Goal: Task Accomplishment & Management: Complete application form

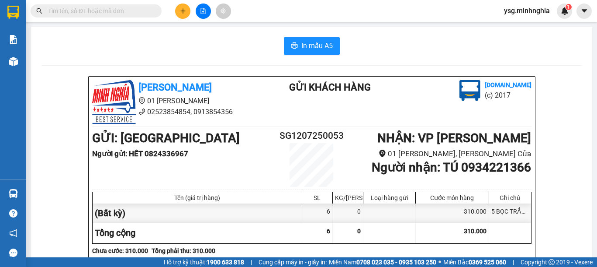
click at [184, 10] on icon "plus" at bounding box center [183, 11] width 6 height 6
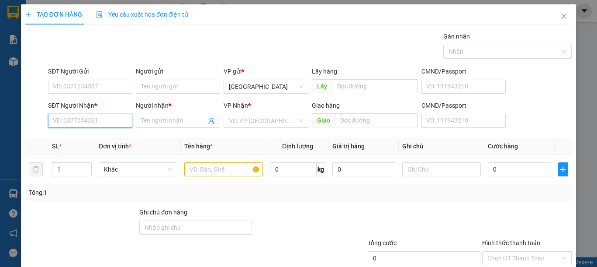
click at [70, 117] on input "SĐT Người Nhận *" at bounding box center [90, 121] width 84 height 14
drag, startPoint x: 85, startPoint y: 132, endPoint x: 216, endPoint y: 138, distance: 130.8
click at [87, 132] on div "0367762677 - HOA" at bounding box center [89, 138] width 83 height 14
type input "0367762677"
type input "HOA"
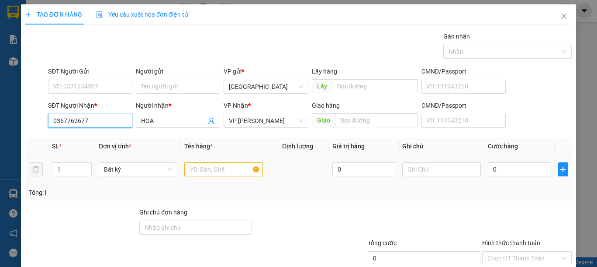
type input "0367762677"
click at [225, 165] on input "text" at bounding box center [223, 169] width 79 height 14
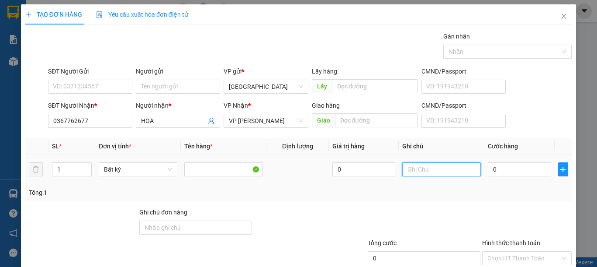
click at [414, 166] on input "text" at bounding box center [442, 169] width 79 height 14
type input "1 TH XỐP ĐL"
click at [488, 169] on input "0" at bounding box center [519, 169] width 63 height 14
type input "1"
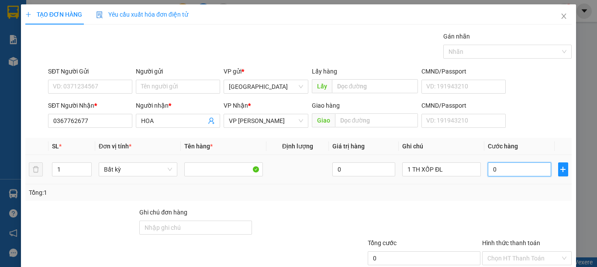
type input "1"
type input "10"
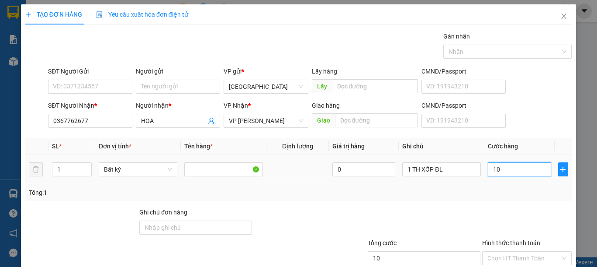
type input "100"
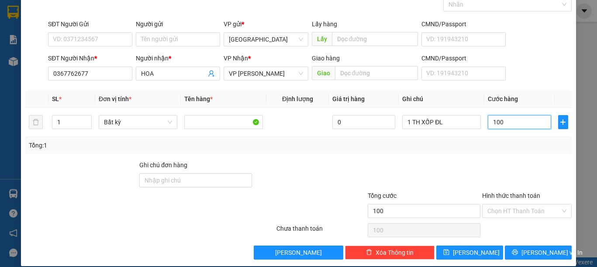
scroll to position [57, 0]
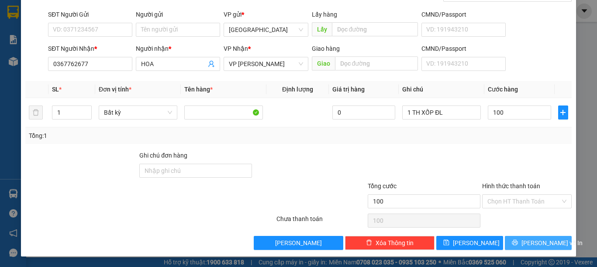
type input "100.000"
click at [534, 243] on span "Lưu và In" at bounding box center [552, 243] width 61 height 10
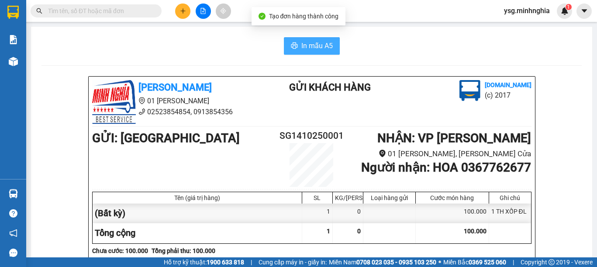
click at [302, 47] on span "In mẫu A5" at bounding box center [317, 45] width 31 height 11
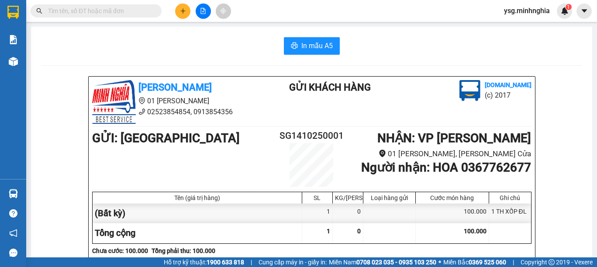
scroll to position [435, 0]
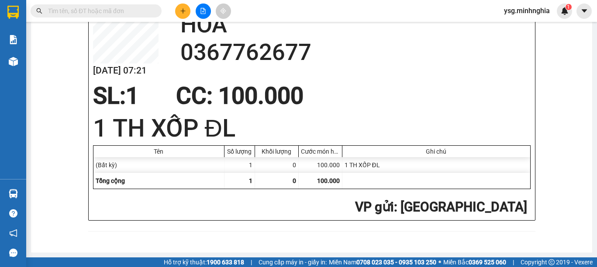
click at [183, 11] on icon "plus" at bounding box center [183, 11] width 6 height 6
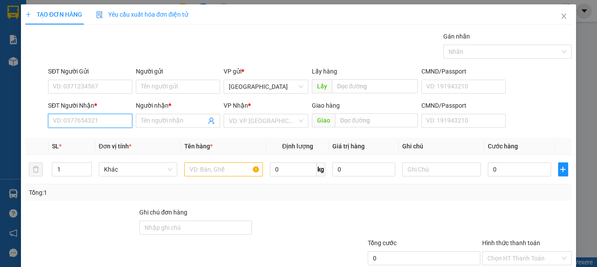
drag, startPoint x: 84, startPoint y: 128, endPoint x: 90, endPoint y: 121, distance: 8.7
click at [87, 124] on input "SĐT Người Nhận *" at bounding box center [90, 121] width 84 height 14
drag, startPoint x: 104, startPoint y: 134, endPoint x: 123, endPoint y: 135, distance: 19.3
click at [104, 135] on div "0918552602 - TRÍ" at bounding box center [89, 138] width 73 height 10
type input "0918552602"
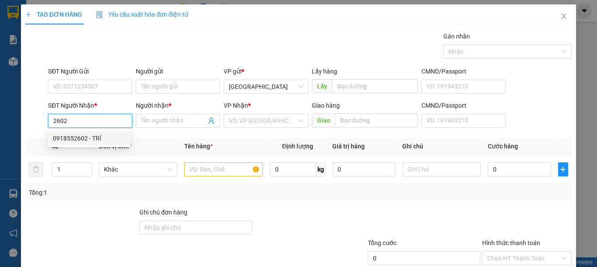
type input "TRÍ"
type input "0918552602"
click at [219, 170] on input "text" at bounding box center [223, 169] width 79 height 14
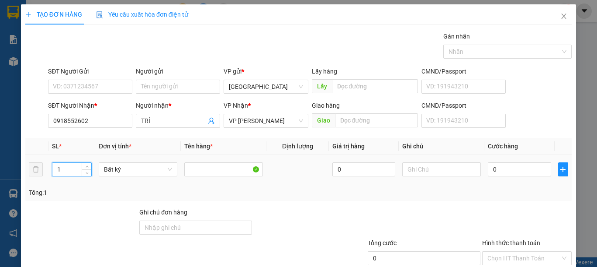
drag, startPoint x: 63, startPoint y: 172, endPoint x: 52, endPoint y: 171, distance: 10.1
click at [52, 171] on input "1" at bounding box center [71, 169] width 39 height 13
type input "6"
click at [449, 170] on input "text" at bounding box center [442, 169] width 79 height 14
click at [449, 169] on input "text" at bounding box center [442, 169] width 79 height 14
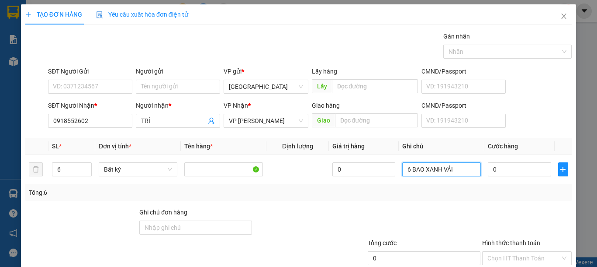
type input "6 BAO XANH VẢI"
click at [489, 164] on input "0" at bounding box center [519, 169] width 63 height 14
type input "4"
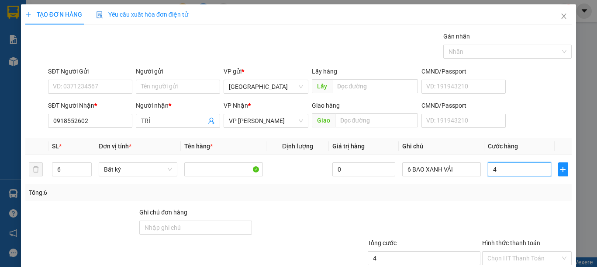
type input "45"
type input "450"
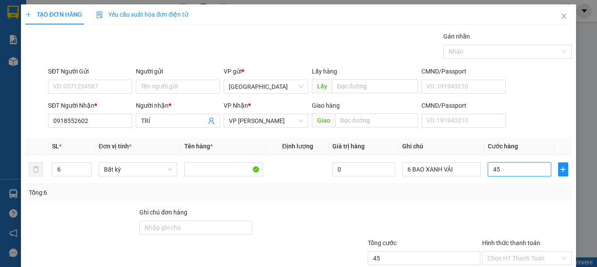
type input "450"
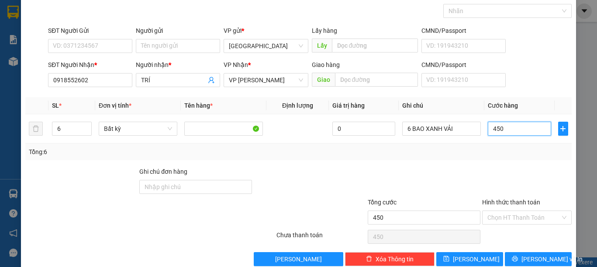
scroll to position [57, 0]
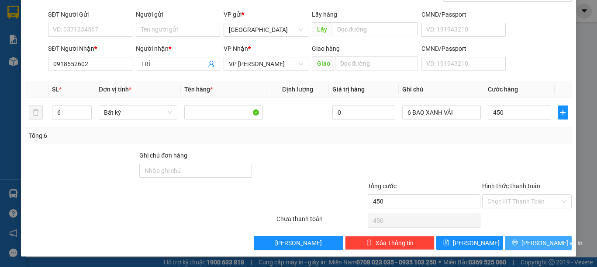
type input "450.000"
click at [524, 241] on span "[PERSON_NAME] và In" at bounding box center [552, 243] width 61 height 10
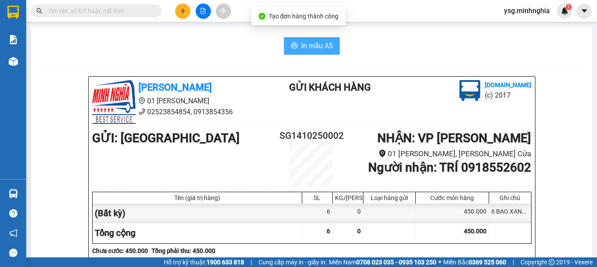
click at [325, 45] on span "In mẫu A5" at bounding box center [317, 45] width 31 height 11
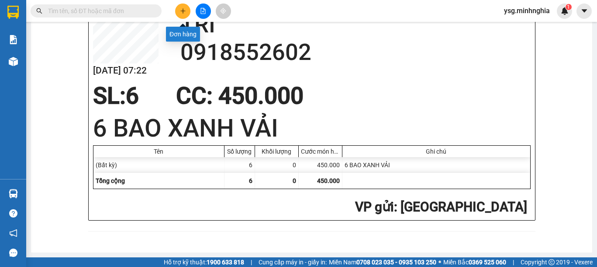
click at [181, 10] on icon "plus" at bounding box center [183, 11] width 6 height 6
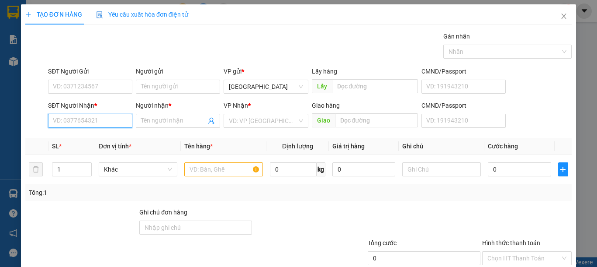
click at [97, 127] on input "SĐT Người Nhận *" at bounding box center [90, 121] width 84 height 14
click at [101, 138] on div "0398705785 - THƯ" at bounding box center [89, 138] width 73 height 10
type input "0398705785"
type input "THƯ"
type input "0398705785"
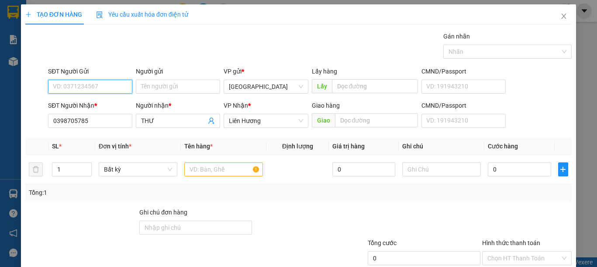
click at [97, 90] on input "SĐT Người Gửi" at bounding box center [90, 87] width 84 height 14
click at [110, 98] on div "0347432860 - LINH" at bounding box center [89, 104] width 83 height 14
type input "0347432860"
type input "LINH"
type input "0347432860"
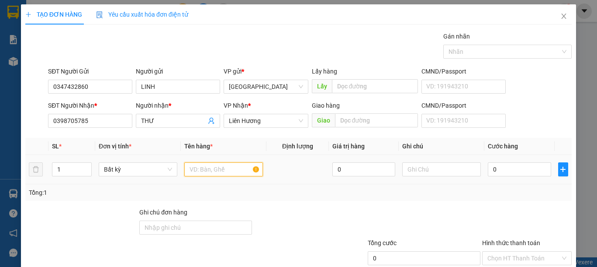
click at [206, 168] on input "text" at bounding box center [223, 169] width 79 height 14
click at [218, 169] on input "text" at bounding box center [223, 169] width 79 height 14
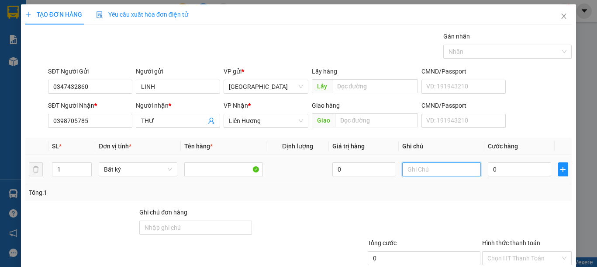
click at [441, 173] on input "text" at bounding box center [442, 169] width 79 height 14
type input "1 BAO TRẮNG =BÁNH,ĐỒ DÙNG"
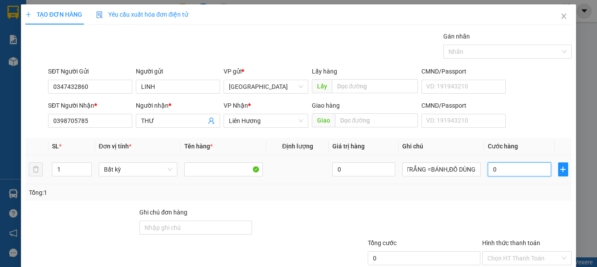
scroll to position [0, 0]
click at [510, 167] on input "0" at bounding box center [519, 169] width 63 height 14
type input "4"
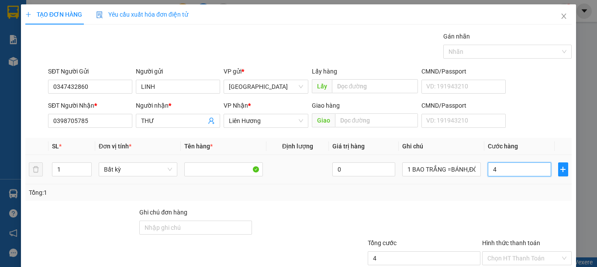
type input "40"
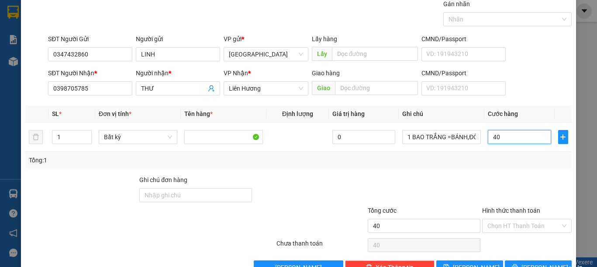
scroll to position [57, 0]
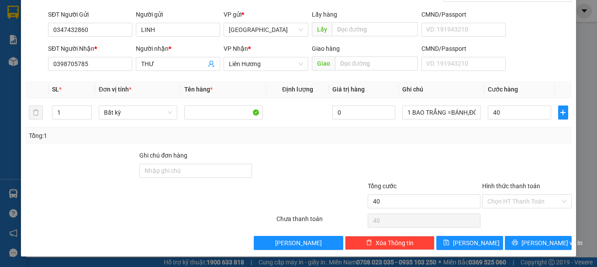
type input "40.000"
click at [501, 208] on div "Hình thức thanh toán Chọn HT Thanh Toán" at bounding box center [528, 196] width 90 height 31
click at [508, 202] on input "Hình thức thanh toán" at bounding box center [524, 200] width 73 height 13
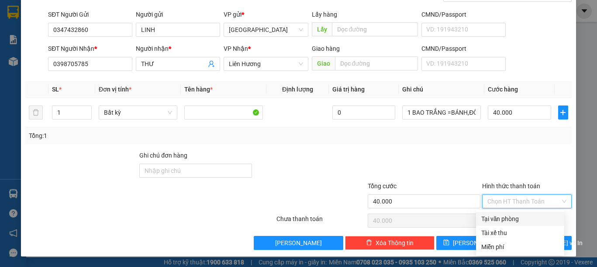
click at [506, 215] on div "Tại văn phòng" at bounding box center [521, 219] width 78 height 10
type input "0"
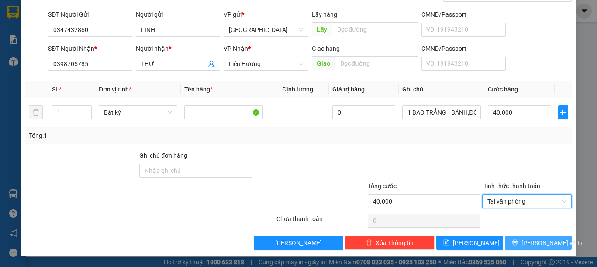
click at [516, 240] on icon "printer" at bounding box center [516, 243] width 6 height 6
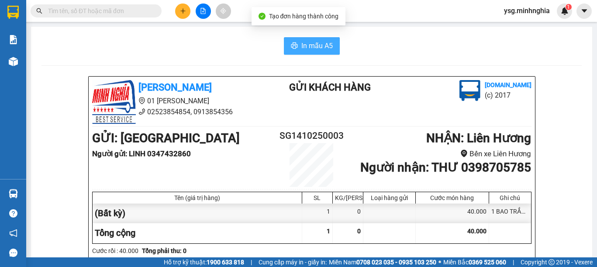
click at [296, 44] on button "In mẫu A5" at bounding box center [312, 45] width 56 height 17
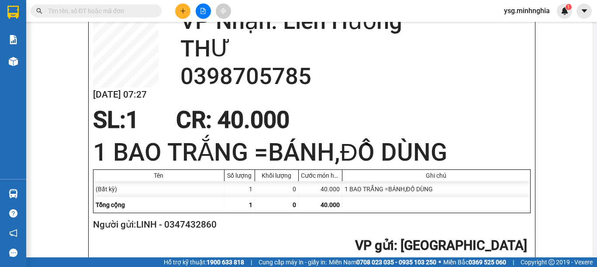
scroll to position [449, 0]
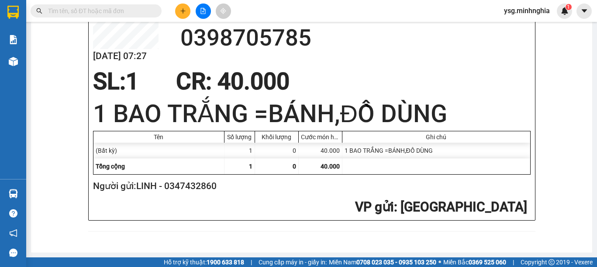
click at [181, 1] on div "Kết quả tìm kiếm ( 0 ) Bộ lọc No Data ysg.minhnghia 1" at bounding box center [298, 11] width 597 height 22
click at [178, 12] on button at bounding box center [182, 10] width 15 height 15
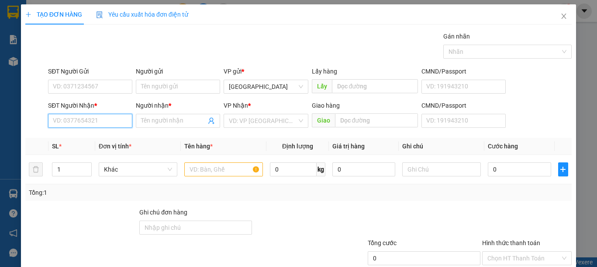
click at [104, 119] on input "SĐT Người Nhận *" at bounding box center [90, 121] width 84 height 14
click at [109, 142] on div "0345360215 - HUY" at bounding box center [89, 138] width 73 height 10
type input "0345360215"
type input "HUY"
type input "0345360215"
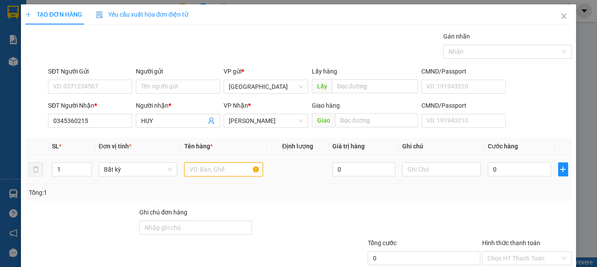
click at [219, 165] on input "text" at bounding box center [223, 169] width 79 height 14
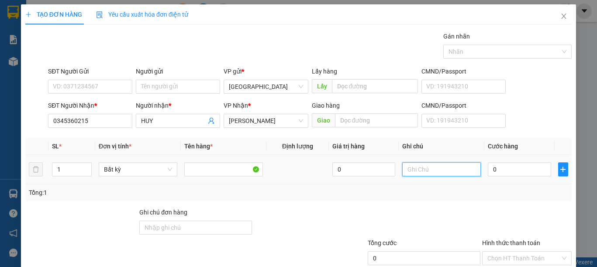
click at [430, 174] on input "text" at bounding box center [442, 169] width 79 height 14
type input "1 BÌA THƯ CCCD"
click at [488, 161] on div "0" at bounding box center [519, 168] width 63 height 17
click at [488, 174] on input "0" at bounding box center [519, 169] width 63 height 14
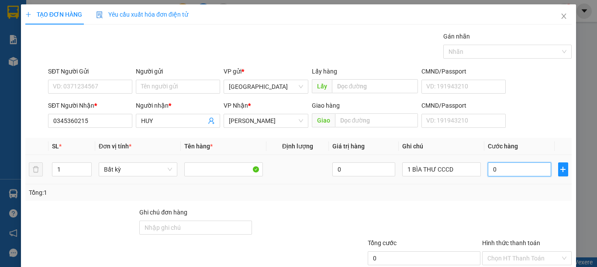
type input "3"
type input "30"
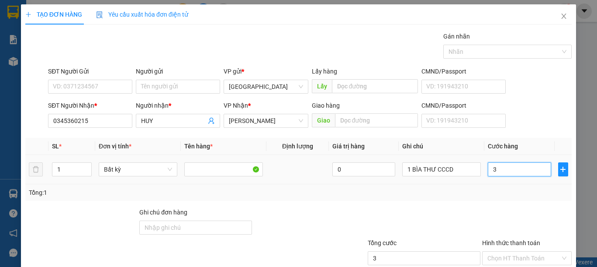
type input "30"
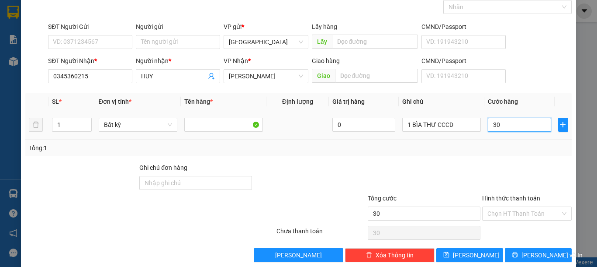
scroll to position [57, 0]
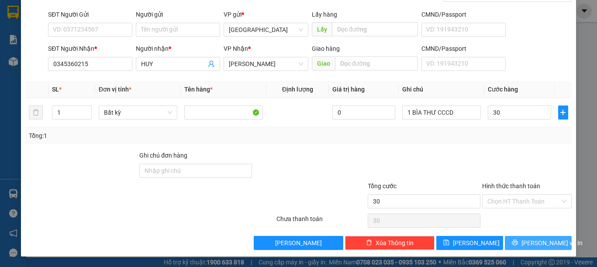
type input "30.000"
click at [523, 238] on button "[PERSON_NAME] và In" at bounding box center [538, 243] width 67 height 14
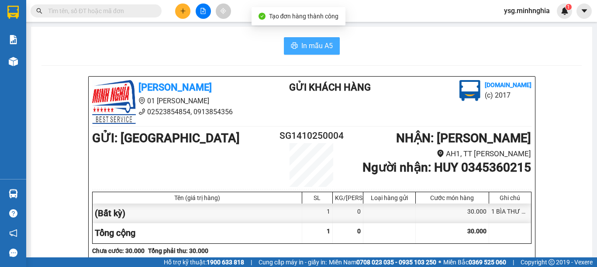
click at [330, 50] on button "In mẫu A5" at bounding box center [312, 45] width 56 height 17
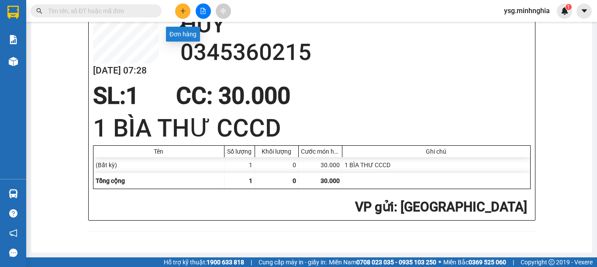
click at [184, 9] on icon "plus" at bounding box center [183, 11] width 6 height 6
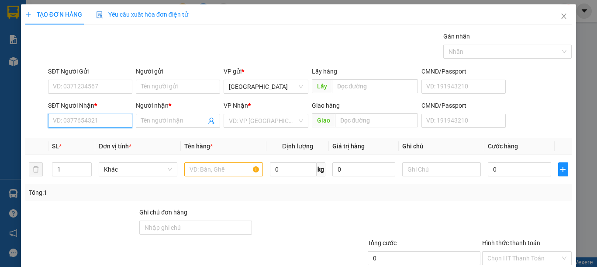
click at [108, 121] on input "SĐT Người Nhận *" at bounding box center [90, 121] width 84 height 14
type input "0908841061"
click at [113, 138] on div "0908841061 - MÁ" at bounding box center [89, 138] width 73 height 10
type input "MÁ"
type input "TIỆM CẦM ĐỒ CÂY XOÀI - HÒA ĐA"
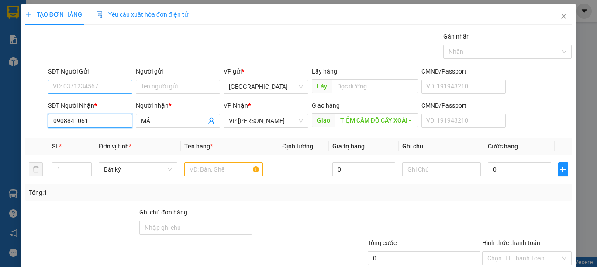
type input "0908841061"
click at [118, 90] on input "SĐT Người Gửi" at bounding box center [90, 87] width 84 height 14
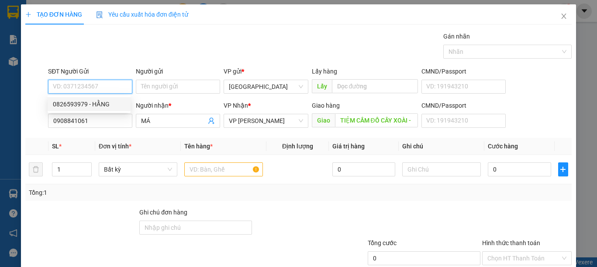
drag, startPoint x: 118, startPoint y: 102, endPoint x: 200, endPoint y: 171, distance: 107.3
click at [118, 103] on div "0826593979 - HẰNG" at bounding box center [89, 104] width 73 height 10
type input "0826593979"
type input "HẰNG"
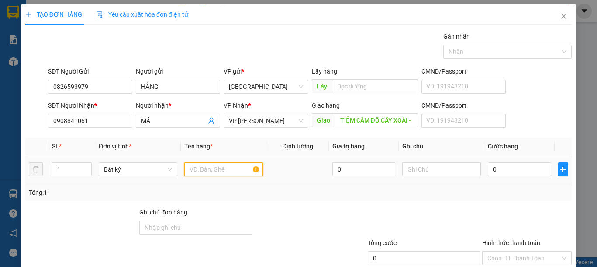
click at [200, 171] on input "text" at bounding box center [223, 169] width 79 height 14
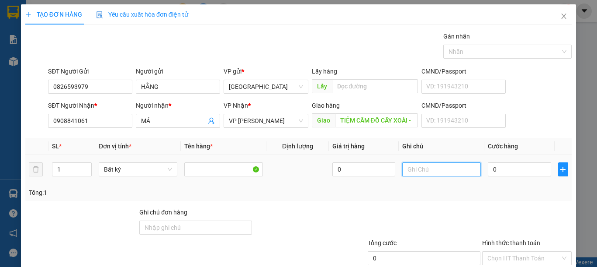
click at [420, 167] on input "text" at bounding box center [442, 169] width 79 height 14
type input "1 BỊ TRẮNG-SẦU RIÊNG"
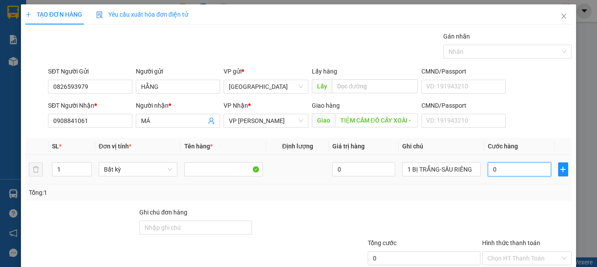
click at [497, 169] on input "0" at bounding box center [519, 169] width 63 height 14
type input "3"
type input "30"
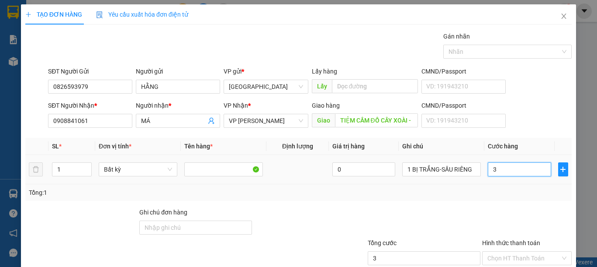
type input "30"
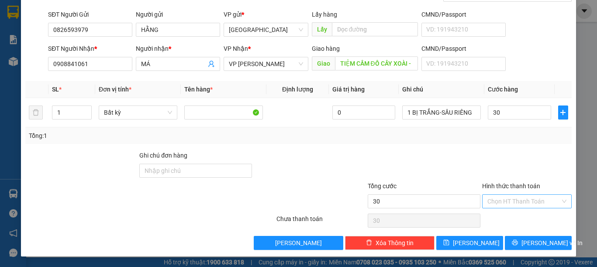
type input "30.000"
click at [516, 199] on input "Hình thức thanh toán" at bounding box center [524, 200] width 73 height 13
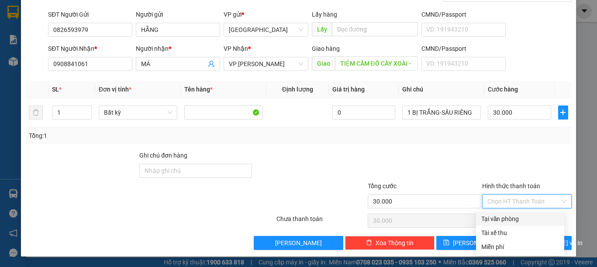
click at [506, 217] on div "Tại văn phòng" at bounding box center [521, 219] width 78 height 10
type input "0"
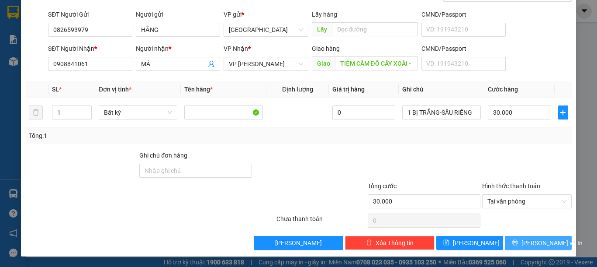
click at [517, 240] on icon "printer" at bounding box center [515, 242] width 6 height 6
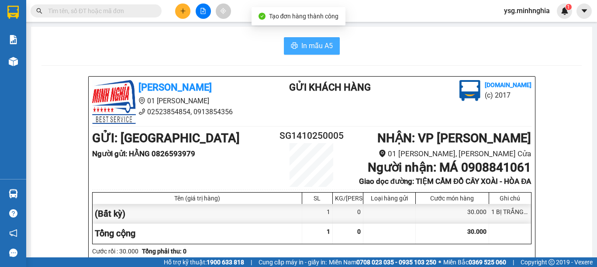
click at [319, 43] on span "In mẫu A5" at bounding box center [317, 45] width 31 height 11
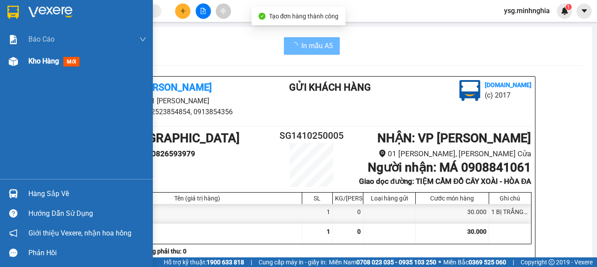
scroll to position [450, 0]
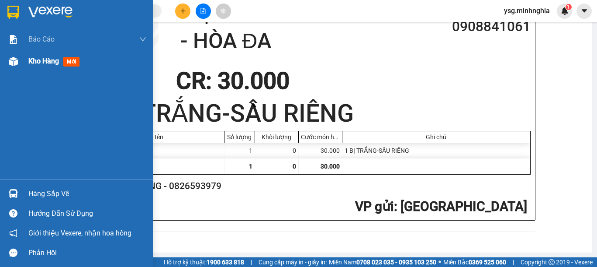
click at [13, 62] on img at bounding box center [13, 61] width 9 height 9
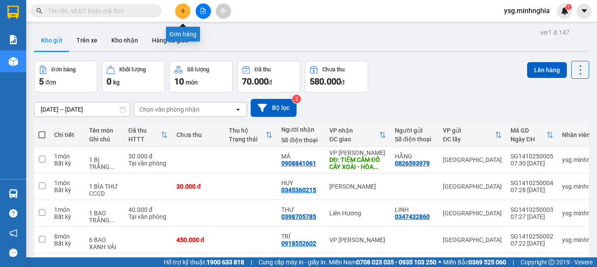
click at [180, 2] on div "Kết quả tìm kiếm ( 0 ) Bộ lọc No Data ysg.minhnghia 1" at bounding box center [298, 11] width 597 height 22
click at [183, 10] on icon "plus" at bounding box center [183, 11] width 6 height 6
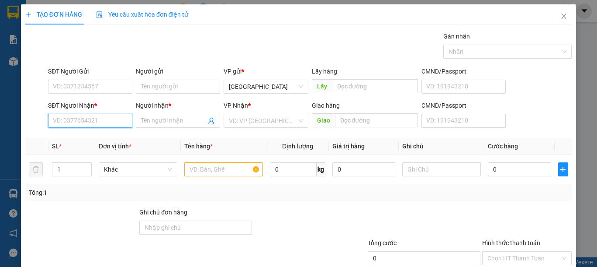
click at [93, 125] on input "SĐT Người Nhận *" at bounding box center [90, 121] width 84 height 14
click at [91, 141] on div "0937140028 - NGA" at bounding box center [89, 138] width 73 height 10
type input "0937140028"
type input "NGA"
type input "0937140028"
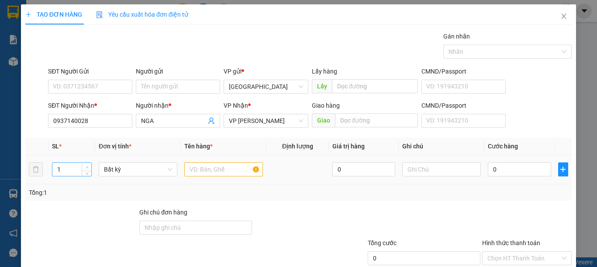
type input "2"
click at [86, 166] on icon "up" at bounding box center [87, 167] width 3 height 3
click at [201, 169] on input "text" at bounding box center [223, 169] width 79 height 14
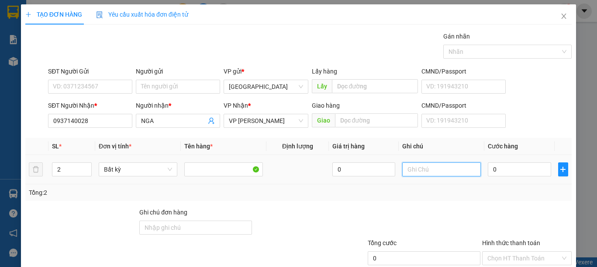
click at [418, 174] on input "text" at bounding box center [442, 169] width 79 height 14
click at [429, 171] on input "1 CỤC ĐEN + 1 TH XỐP ĐL" at bounding box center [442, 169] width 79 height 14
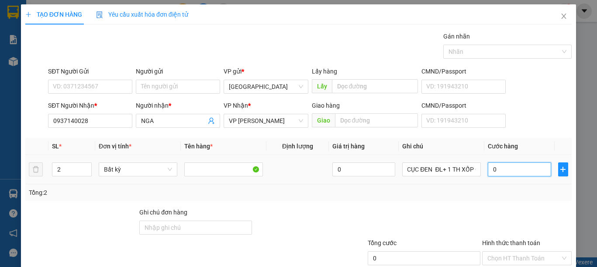
click at [495, 169] on input "0" at bounding box center [519, 169] width 63 height 14
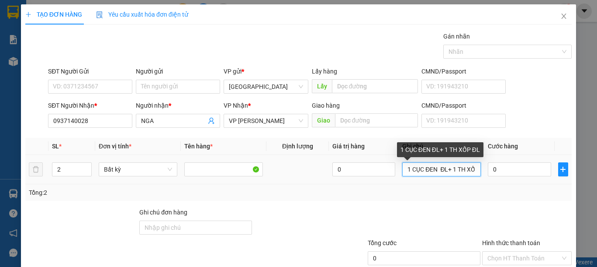
scroll to position [0, 14]
drag, startPoint x: 443, startPoint y: 169, endPoint x: 480, endPoint y: 163, distance: 37.6
click at [480, 163] on tr "2 Bất kỳ 0 1 CỤC ĐEN ĐL+ 1 TH XỐP ĐL 0" at bounding box center [298, 169] width 547 height 29
click at [458, 170] on input "1 CỤC ĐEN ĐL+ 1 TH XỐP ĐL" at bounding box center [442, 169] width 79 height 14
click at [463, 170] on input "1 CỤC ĐEN ĐL+ 1 TH XỐP ĐL" at bounding box center [442, 169] width 79 height 14
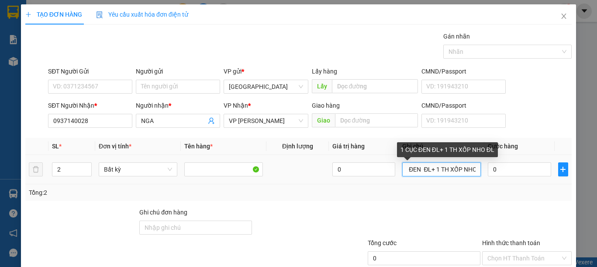
scroll to position [0, 21]
type input "1 CỤC ĐEN ĐL+ 1 TH XỐP NHỎ ĐL"
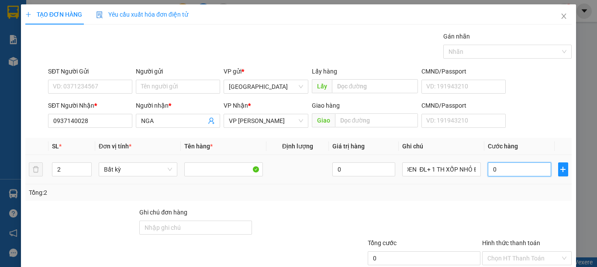
scroll to position [0, 0]
click at [503, 164] on input "0" at bounding box center [519, 169] width 63 height 14
type input "8"
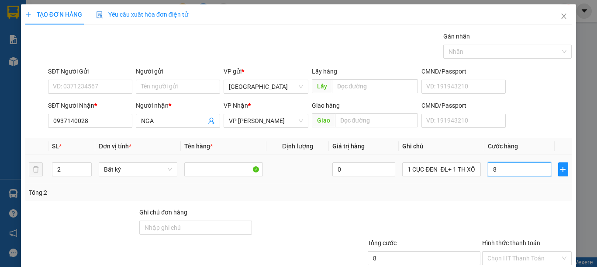
type input "80"
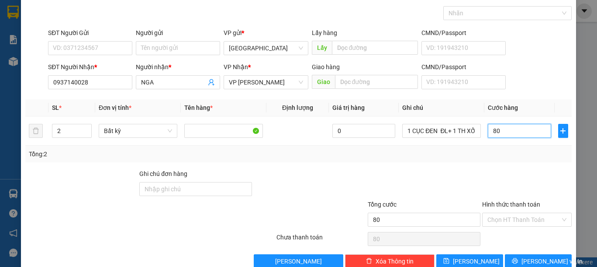
scroll to position [57, 0]
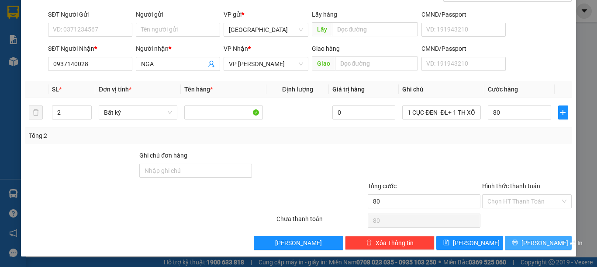
type input "80.000"
click at [535, 243] on span "[PERSON_NAME] và In" at bounding box center [552, 243] width 61 height 10
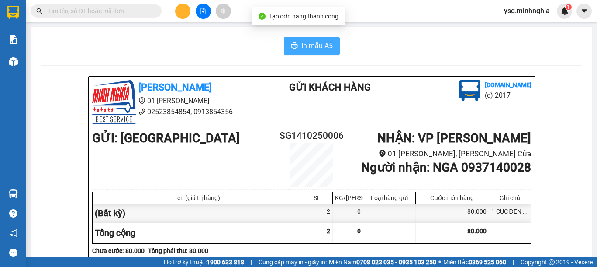
click at [293, 45] on icon "printer" at bounding box center [294, 45] width 7 height 6
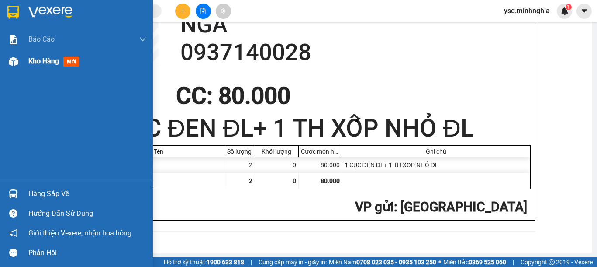
click at [14, 59] on img at bounding box center [13, 61] width 9 height 9
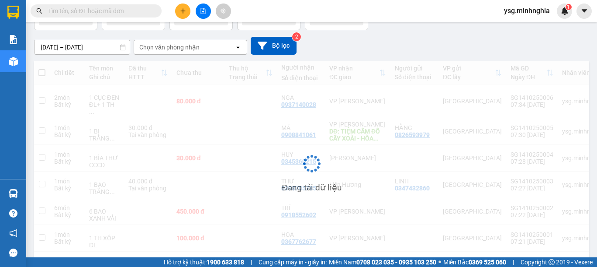
scroll to position [83, 0]
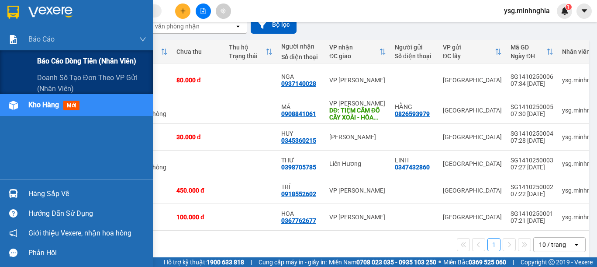
click at [44, 61] on span "Báo cáo dòng tiền (nhân viên)" at bounding box center [86, 61] width 99 height 11
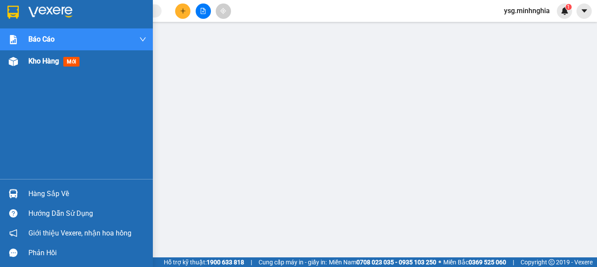
click at [0, 70] on div "Kho hàng mới" at bounding box center [76, 61] width 153 height 22
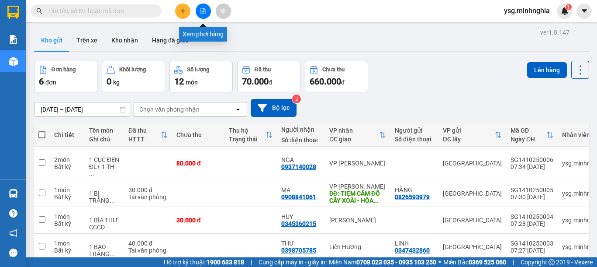
click at [205, 10] on icon "file-add" at bounding box center [203, 11] width 6 height 6
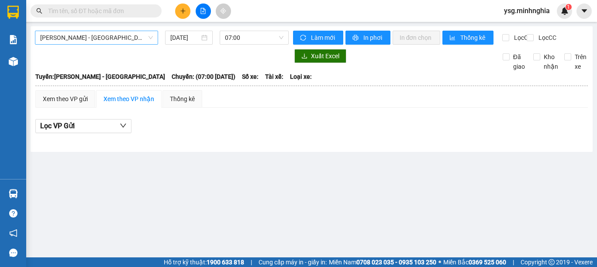
click at [117, 39] on span "[PERSON_NAME] - [GEOGRAPHIC_DATA]" at bounding box center [96, 37] width 113 height 13
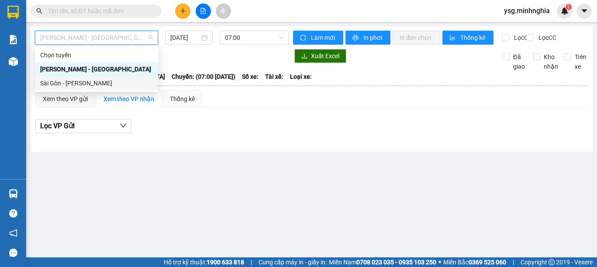
click at [85, 81] on div "Sài Gòn - [PERSON_NAME]" at bounding box center [96, 83] width 113 height 10
type input "[DATE]"
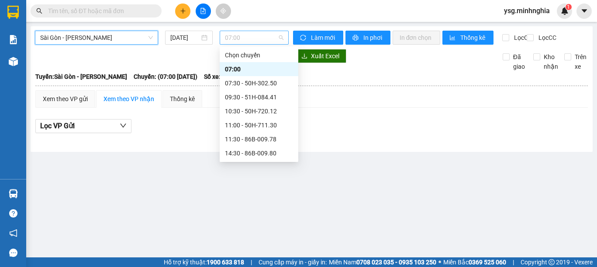
click at [228, 38] on span "07:00" at bounding box center [254, 37] width 59 height 13
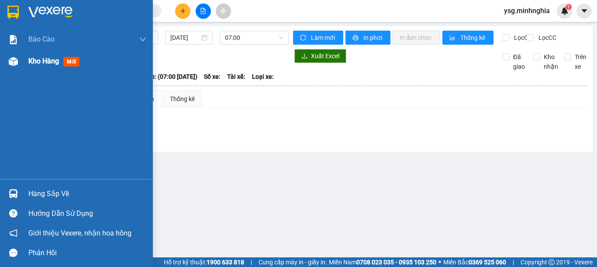
click at [0, 54] on div "Kho hàng mới" at bounding box center [76, 61] width 153 height 22
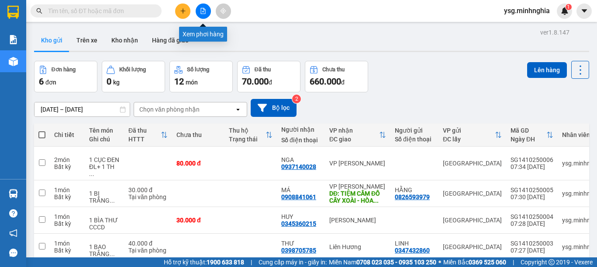
click at [205, 11] on icon "file-add" at bounding box center [203, 11] width 6 height 6
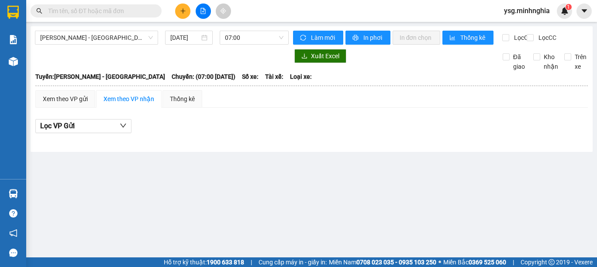
drag, startPoint x: 115, startPoint y: 48, endPoint x: 122, endPoint y: 44, distance: 8.2
click at [116, 45] on div "Phan Rí - Sài Gòn 14/10/2025 07:00" at bounding box center [162, 38] width 254 height 14
click at [124, 43] on span "[PERSON_NAME] - [GEOGRAPHIC_DATA]" at bounding box center [96, 37] width 113 height 13
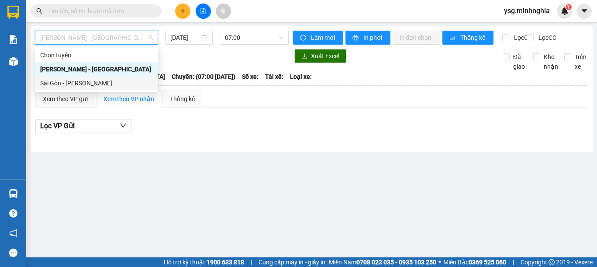
click at [103, 80] on div "Sài Gòn - [PERSON_NAME]" at bounding box center [96, 83] width 113 height 10
type input "[DATE]"
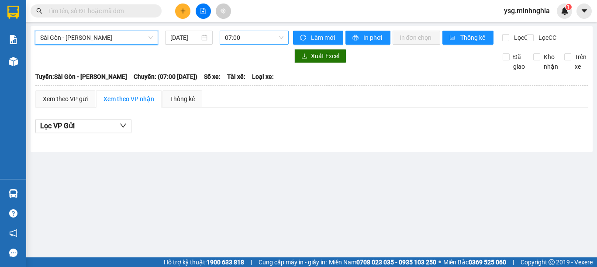
click at [234, 39] on span "07:00" at bounding box center [254, 37] width 59 height 13
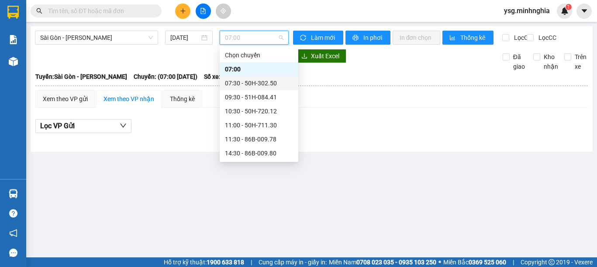
click at [269, 80] on div "07:30 - 50H-302.50" at bounding box center [259, 83] width 68 height 10
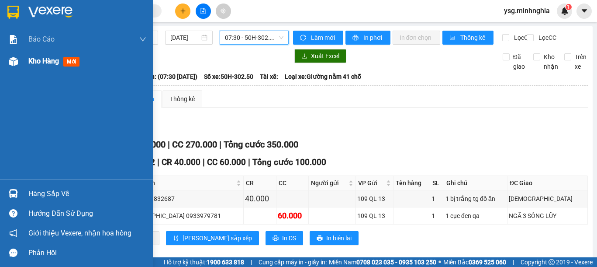
click at [6, 59] on div at bounding box center [13, 61] width 15 height 15
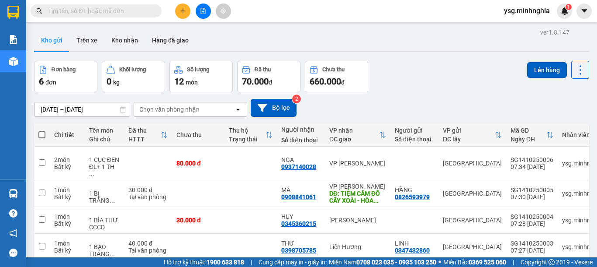
click at [205, 6] on button at bounding box center [203, 10] width 15 height 15
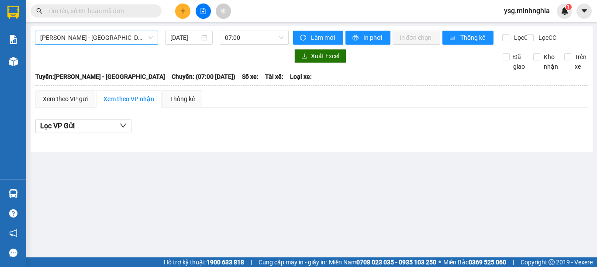
click at [139, 40] on span "[PERSON_NAME] - [GEOGRAPHIC_DATA]" at bounding box center [96, 37] width 113 height 13
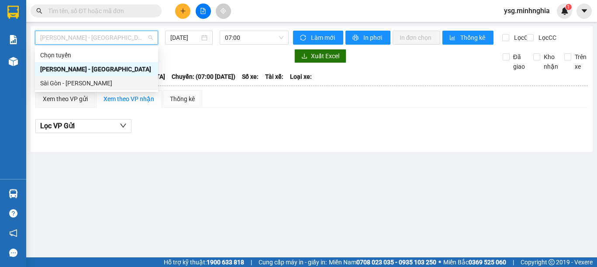
click at [89, 90] on body "Kết quả tìm kiếm ( 0 ) Bộ lọc No Data ysg.minhnghia 1 Báo cáo Báo cáo dòng tiền…" at bounding box center [298, 133] width 597 height 267
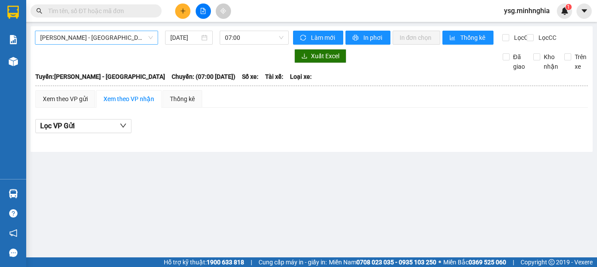
click at [139, 31] on span "[PERSON_NAME] - [GEOGRAPHIC_DATA]" at bounding box center [96, 37] width 113 height 13
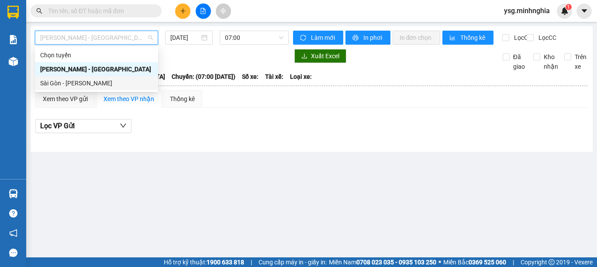
drag, startPoint x: 93, startPoint y: 78, endPoint x: 276, endPoint y: 42, distance: 186.7
click at [93, 79] on div "Sài Gòn - [PERSON_NAME]" at bounding box center [96, 83] width 113 height 10
type input "[DATE]"
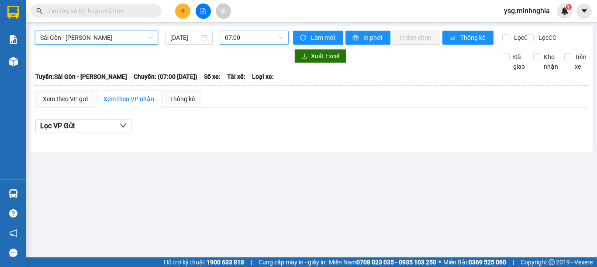
click at [242, 41] on span "07:00" at bounding box center [254, 37] width 59 height 13
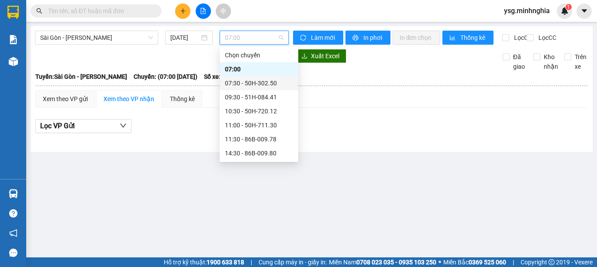
click at [237, 83] on div "07:30 - 50H-302.50" at bounding box center [259, 83] width 68 height 10
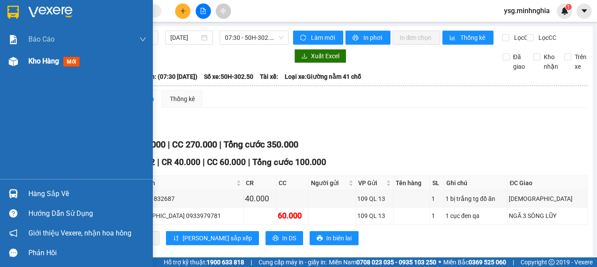
click at [23, 62] on div "Kho hàng mới" at bounding box center [76, 61] width 153 height 22
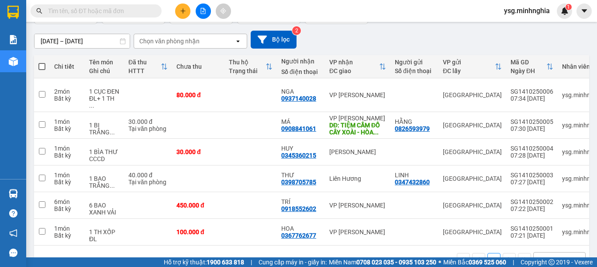
scroll to position [89, 0]
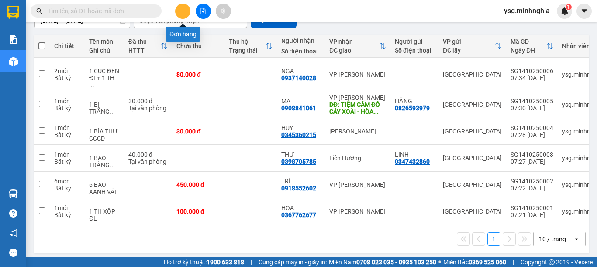
click at [182, 7] on button at bounding box center [182, 10] width 15 height 15
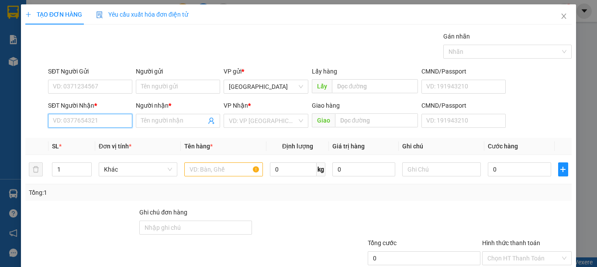
click at [75, 123] on input "SĐT Người Nhận *" at bounding box center [90, 121] width 84 height 14
click at [206, 169] on input "text" at bounding box center [223, 169] width 79 height 14
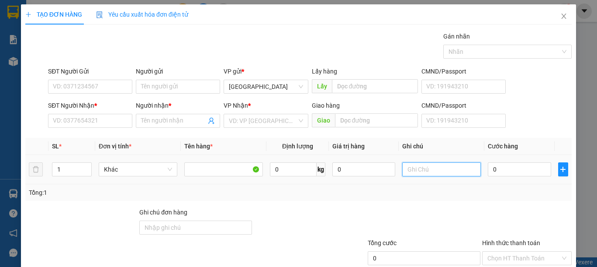
click at [429, 167] on input "text" at bounding box center [442, 169] width 79 height 14
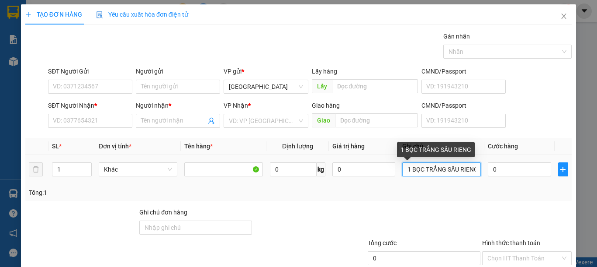
scroll to position [0, 3]
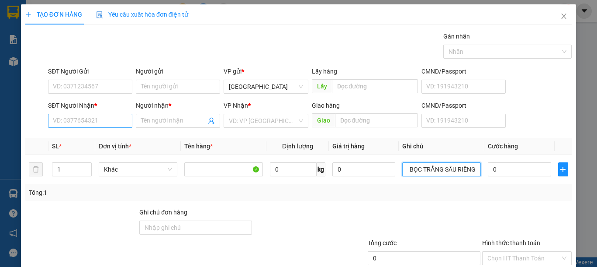
type input "1 BỌC TRẮNG SẦU RIÊNG"
click at [104, 122] on input "SĐT Người Nhận *" at bounding box center [90, 121] width 84 height 14
drag, startPoint x: 98, startPoint y: 125, endPoint x: 0, endPoint y: 130, distance: 98.5
click at [0, 130] on div "TẠO ĐƠN HÀNG Yêu cầu xuất hóa đơn điện tử Transit Pickup Surcharge Ids Transit …" at bounding box center [298, 133] width 597 height 267
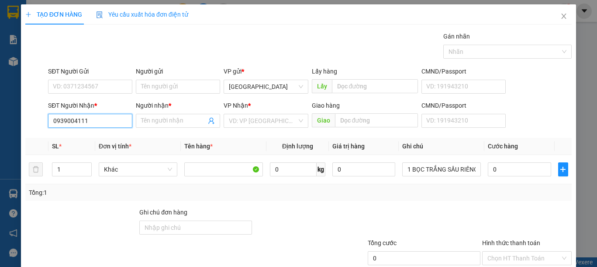
type input "0939004111"
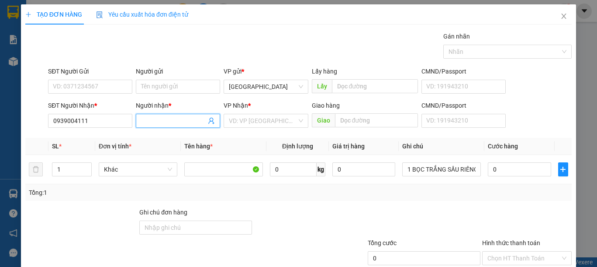
click at [159, 122] on input "Người nhận *" at bounding box center [173, 121] width 65 height 10
drag, startPoint x: 184, startPoint y: 123, endPoint x: 17, endPoint y: 119, distance: 167.9
click at [17, 119] on div "TẠO ĐƠN HÀNG Yêu cầu xuất hóa đơn điện tử Transit Pickup Surcharge Ids Transit …" at bounding box center [298, 133] width 597 height 267
type input "0909085887"
click at [188, 116] on input "0909085887" at bounding box center [173, 121] width 65 height 10
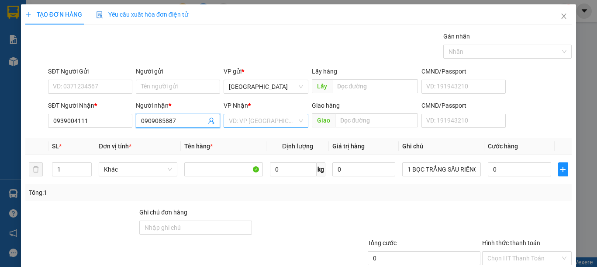
click at [251, 120] on input "search" at bounding box center [263, 120] width 68 height 13
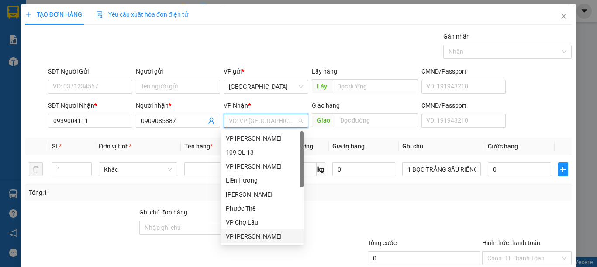
click at [258, 235] on div "VP [PERSON_NAME]" at bounding box center [262, 236] width 73 height 10
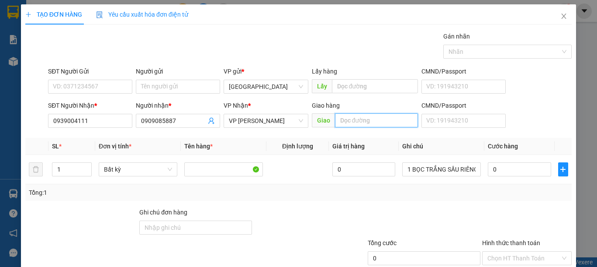
click at [372, 122] on input "text" at bounding box center [376, 120] width 83 height 14
type input "TÔN HOA SEN HÀM ĐỨC"
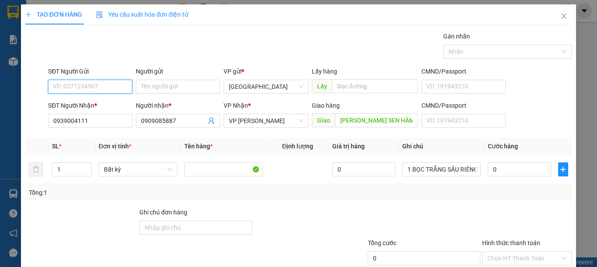
click at [90, 84] on input "SĐT Người Gửi" at bounding box center [90, 87] width 84 height 14
click at [101, 102] on div "0978321587" at bounding box center [89, 104] width 73 height 10
type input "0978321587"
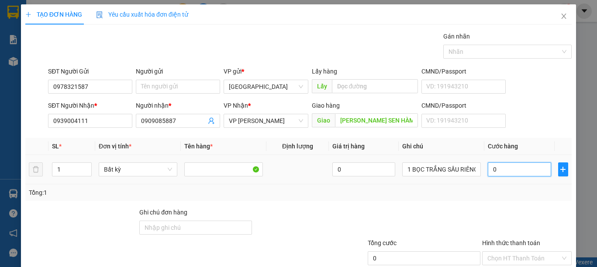
click at [517, 168] on input "0" at bounding box center [519, 169] width 63 height 14
type input "4"
type input "40"
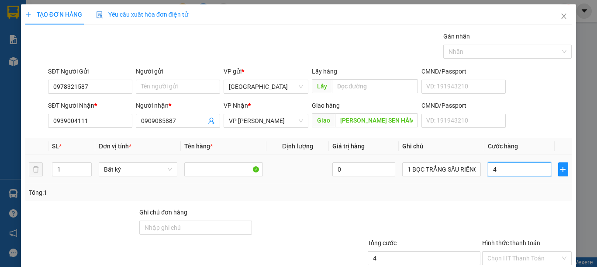
type input "40"
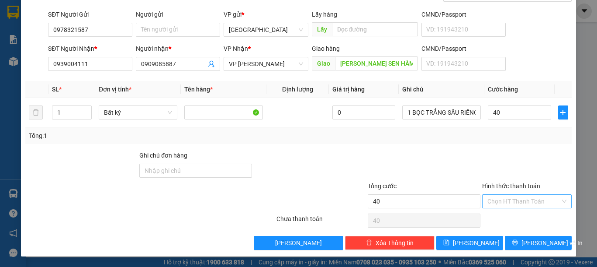
type input "40.000"
click at [517, 204] on input "Hình thức thanh toán" at bounding box center [524, 200] width 73 height 13
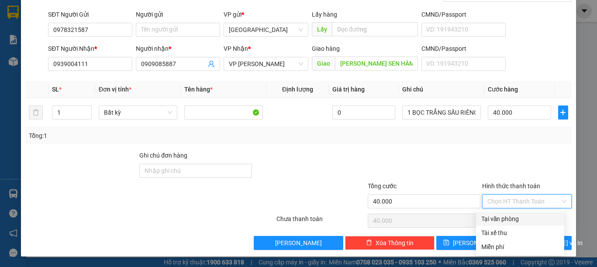
click at [499, 219] on div "Tại văn phòng" at bounding box center [521, 219] width 78 height 10
type input "0"
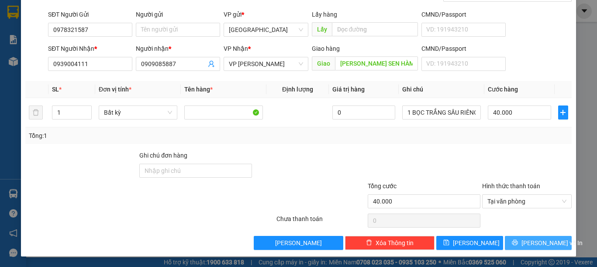
click at [513, 239] on button "[PERSON_NAME] và In" at bounding box center [538, 243] width 67 height 14
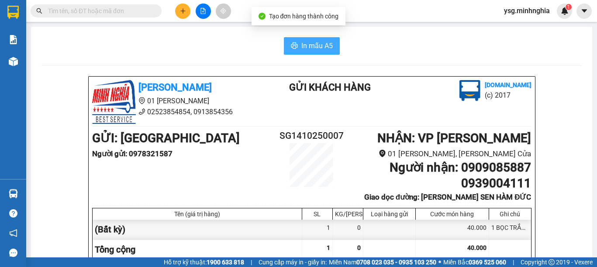
click at [330, 41] on button "In mẫu A5" at bounding box center [312, 45] width 56 height 17
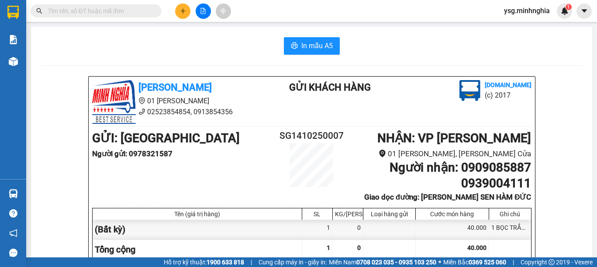
click at [199, 14] on button at bounding box center [203, 10] width 15 height 15
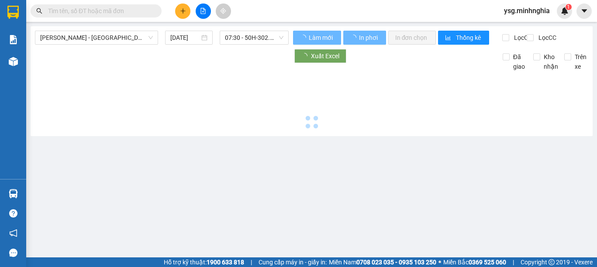
click at [137, 43] on span "[PERSON_NAME] - [GEOGRAPHIC_DATA]" at bounding box center [96, 37] width 113 height 13
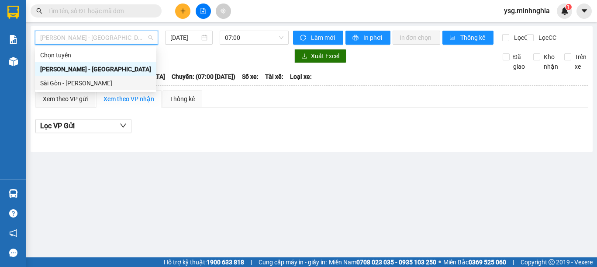
click at [106, 84] on div "Sài Gòn - [PERSON_NAME]" at bounding box center [95, 83] width 111 height 10
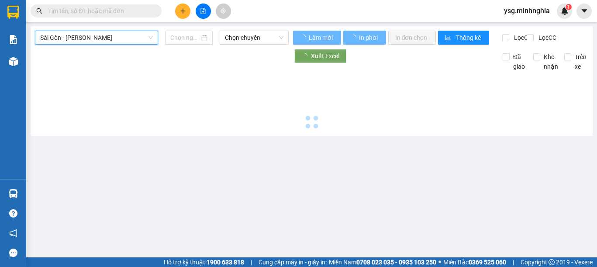
type input "[DATE]"
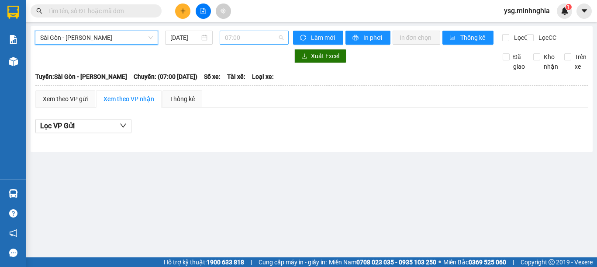
click at [263, 39] on span "07:00" at bounding box center [254, 37] width 59 height 13
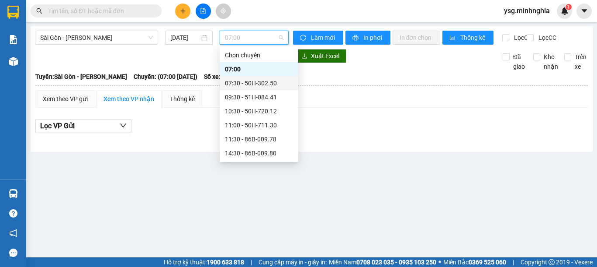
click at [269, 87] on div "07:30 - 50H-302.50" at bounding box center [259, 83] width 68 height 10
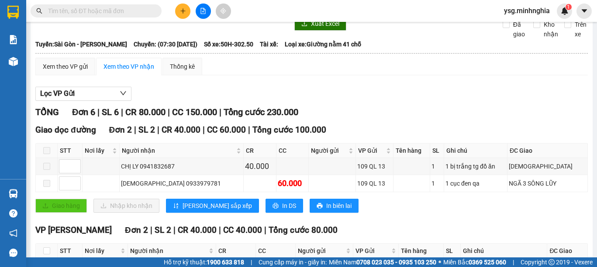
scroll to position [34, 0]
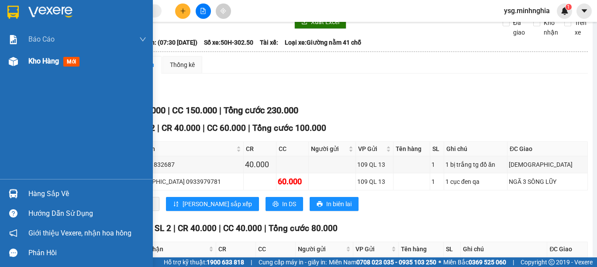
click at [0, 59] on div "Kho hàng mới" at bounding box center [76, 61] width 153 height 22
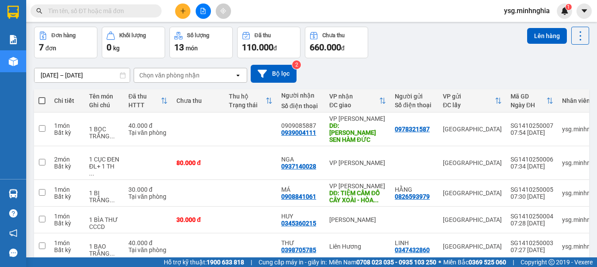
click at [39, 98] on span at bounding box center [41, 100] width 7 height 7
click at [42, 96] on input "checkbox" at bounding box center [42, 96] width 0 height 0
checkbox input "true"
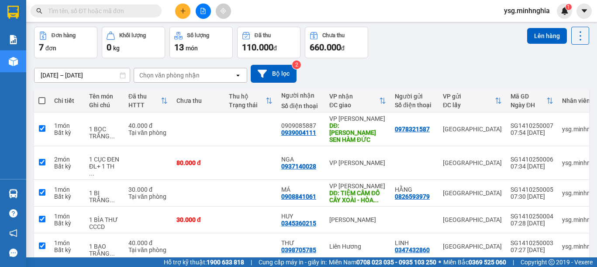
checkbox input "true"
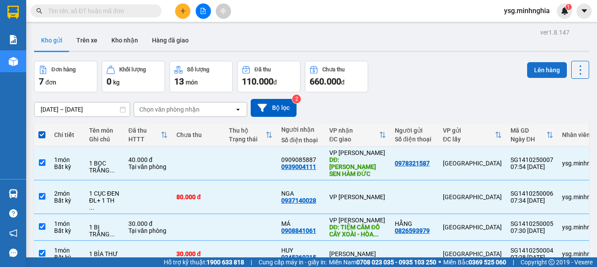
click at [544, 68] on button "Lên hàng" at bounding box center [548, 70] width 40 height 16
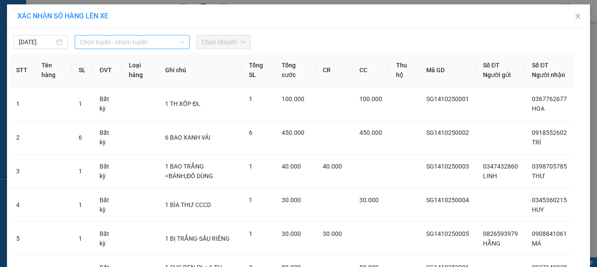
click at [121, 38] on span "Chọn tuyến - nhóm tuyến" at bounding box center [132, 41] width 104 height 13
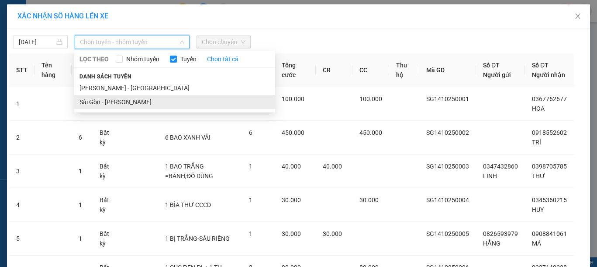
click at [112, 99] on li "Sài Gòn - [PERSON_NAME]" at bounding box center [174, 102] width 201 height 14
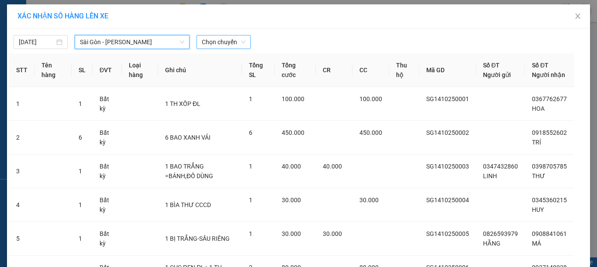
click at [211, 41] on span "Chọn chuyến" at bounding box center [224, 41] width 44 height 13
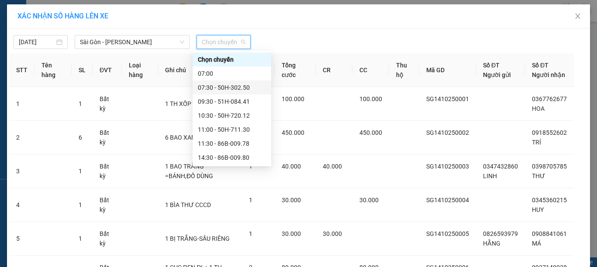
click at [237, 86] on div "07:30 - 50H-302.50" at bounding box center [232, 88] width 68 height 10
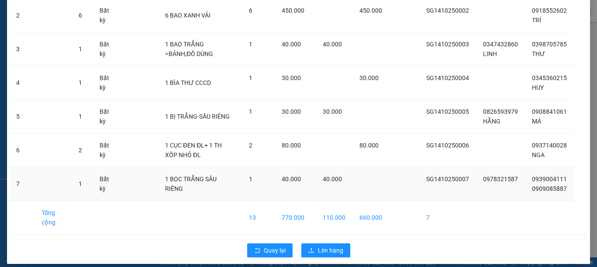
scroll to position [144, 0]
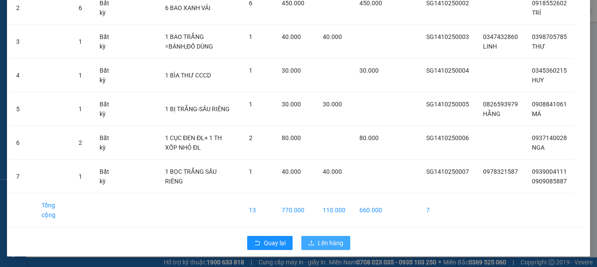
click at [318, 246] on span "Lên hàng" at bounding box center [330, 243] width 25 height 10
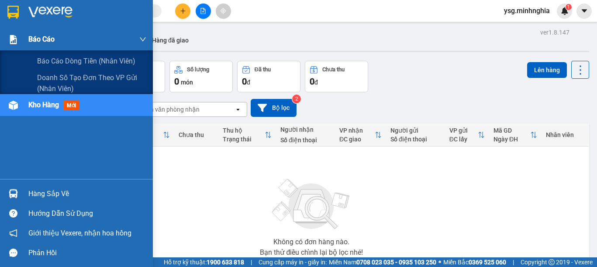
click at [14, 42] on img at bounding box center [13, 39] width 9 height 9
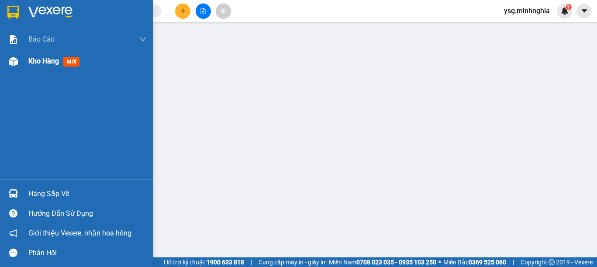
click at [1, 61] on div "Kho hàng mới" at bounding box center [76, 61] width 153 height 22
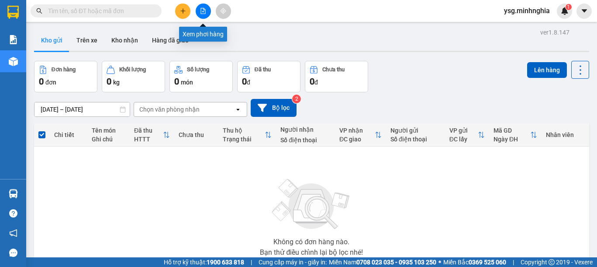
click at [201, 11] on icon "file-add" at bounding box center [203, 11] width 5 height 6
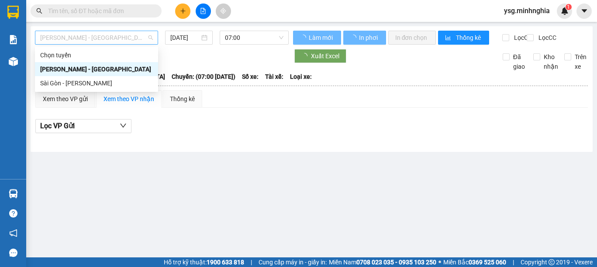
click at [90, 41] on span "[PERSON_NAME] - [GEOGRAPHIC_DATA]" at bounding box center [96, 37] width 113 height 13
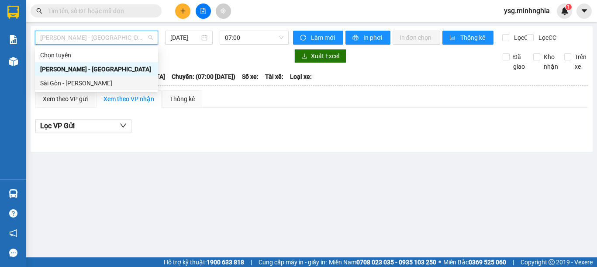
click at [94, 81] on div "Sài Gòn - [PERSON_NAME]" at bounding box center [96, 83] width 113 height 10
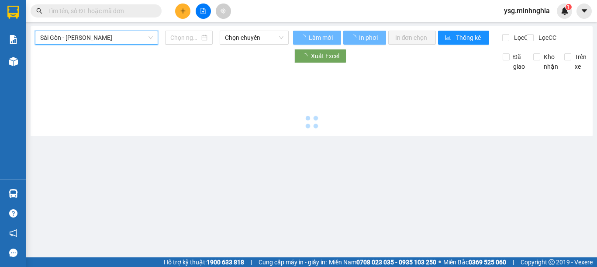
type input "[DATE]"
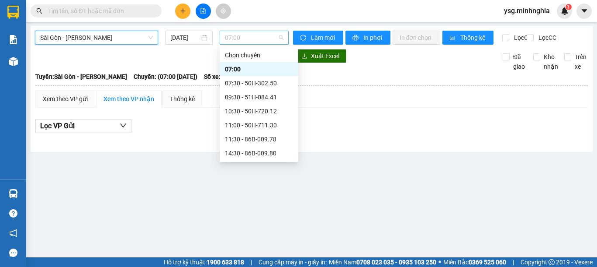
click at [240, 35] on span "07:00" at bounding box center [254, 37] width 59 height 13
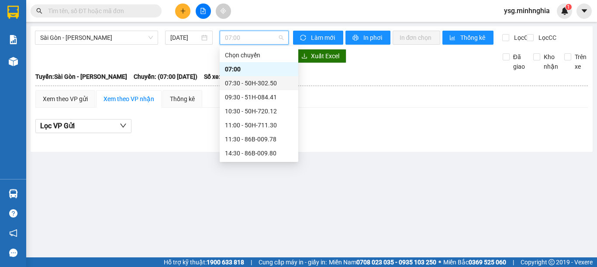
click at [259, 78] on div "07:30 - 50H-302.50" at bounding box center [259, 83] width 68 height 10
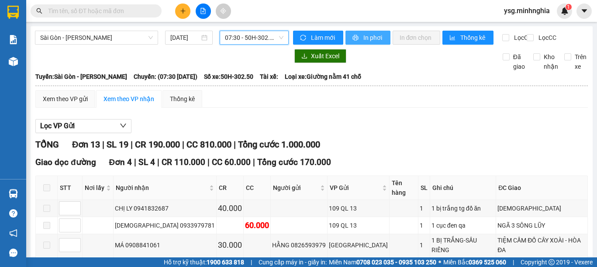
click at [383, 36] on button "In phơi" at bounding box center [368, 38] width 45 height 14
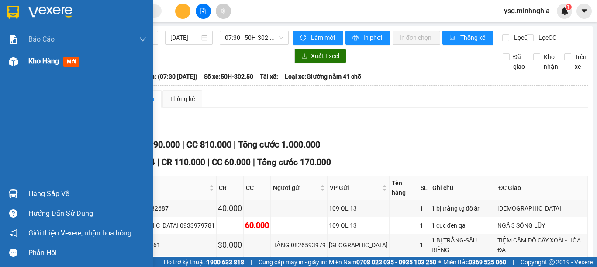
click at [4, 64] on div "Kho hàng mới" at bounding box center [76, 61] width 153 height 22
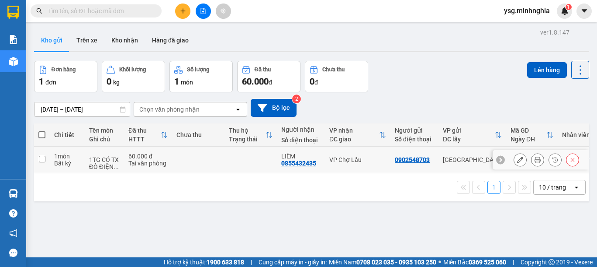
click at [228, 155] on td at bounding box center [251, 159] width 52 height 27
checkbox input "true"
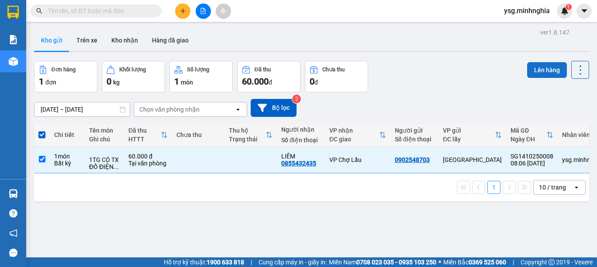
click at [543, 71] on button "Lên hàng" at bounding box center [548, 70] width 40 height 16
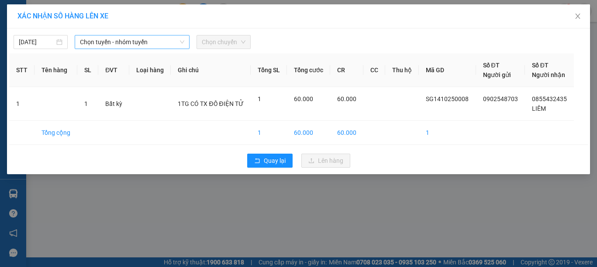
click at [135, 41] on span "Chọn tuyến - nhóm tuyến" at bounding box center [132, 41] width 104 height 13
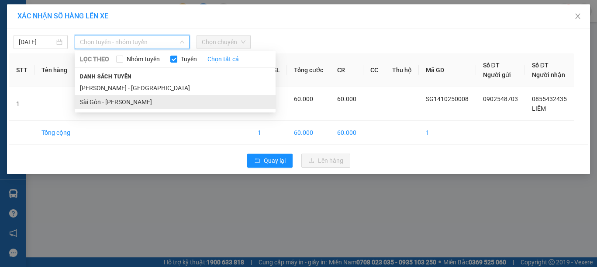
click at [106, 100] on li "Sài Gòn - [PERSON_NAME]" at bounding box center [175, 102] width 201 height 14
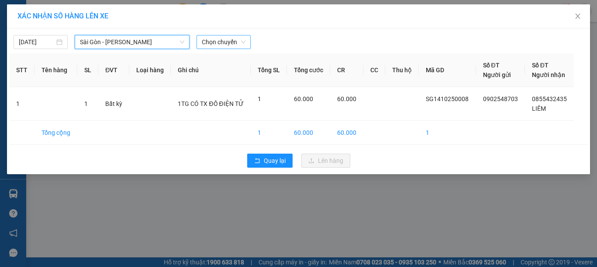
click at [227, 39] on span "Chọn chuyến" at bounding box center [224, 41] width 44 height 13
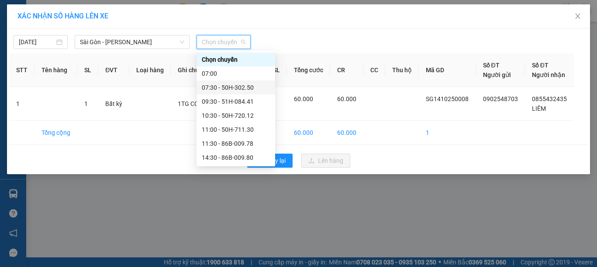
click at [233, 87] on div "07:30 - 50H-302.50" at bounding box center [236, 88] width 68 height 10
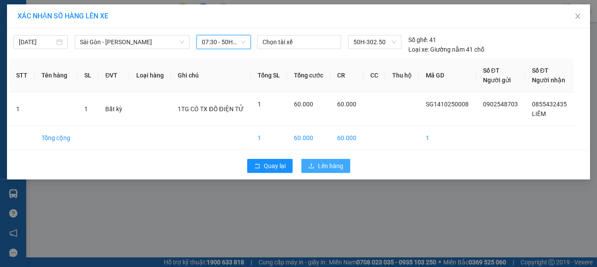
click at [324, 160] on button "Lên hàng" at bounding box center [326, 166] width 49 height 14
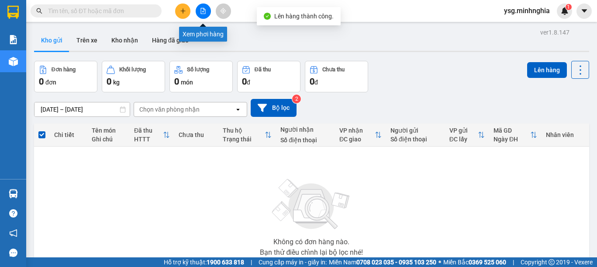
click at [209, 12] on button at bounding box center [203, 10] width 15 height 15
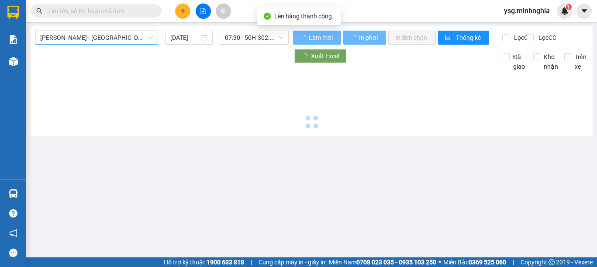
click at [118, 37] on span "[PERSON_NAME] - [GEOGRAPHIC_DATA]" at bounding box center [96, 37] width 113 height 13
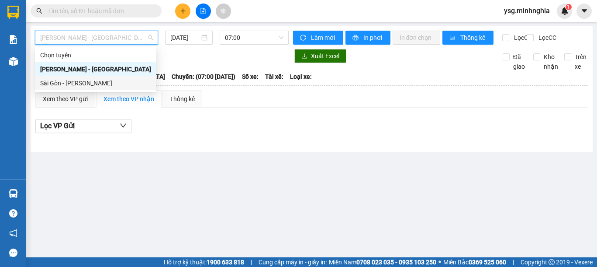
click at [87, 78] on div "Sài Gòn - [PERSON_NAME]" at bounding box center [95, 83] width 111 height 10
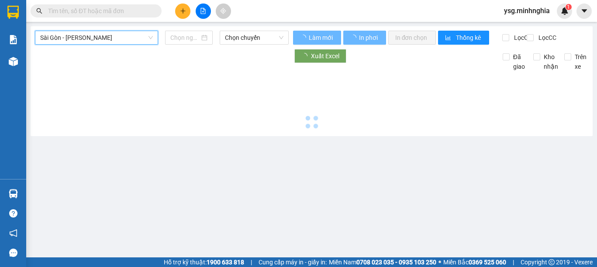
type input "[DATE]"
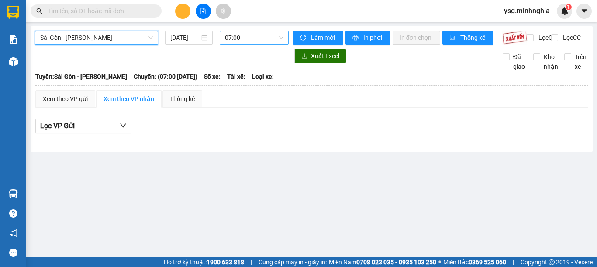
click at [261, 35] on span "07:00" at bounding box center [254, 37] width 59 height 13
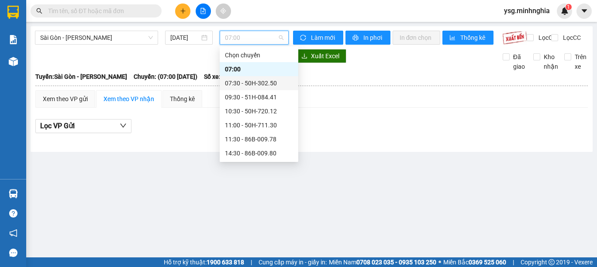
click at [265, 89] on div "07:30 - 50H-302.50" at bounding box center [259, 83] width 79 height 14
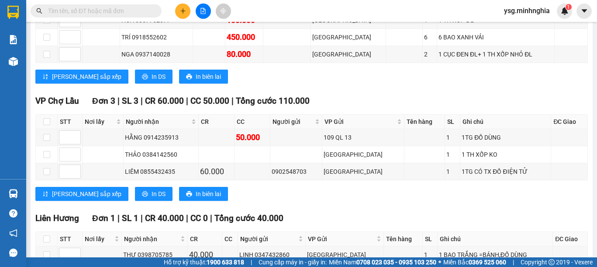
scroll to position [394, 0]
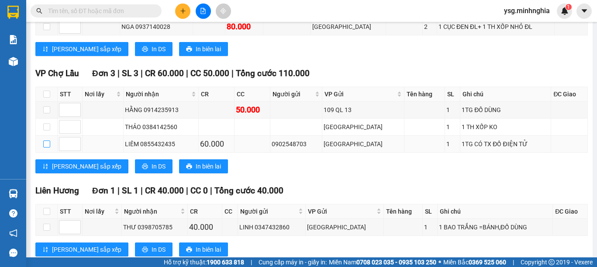
click at [49, 140] on input "checkbox" at bounding box center [46, 143] width 7 height 7
checkbox input "true"
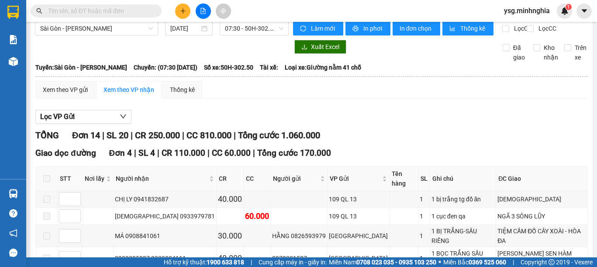
scroll to position [0, 0]
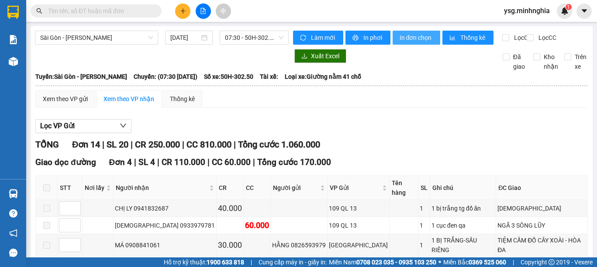
click at [428, 37] on span "In đơn chọn" at bounding box center [417, 38] width 34 height 10
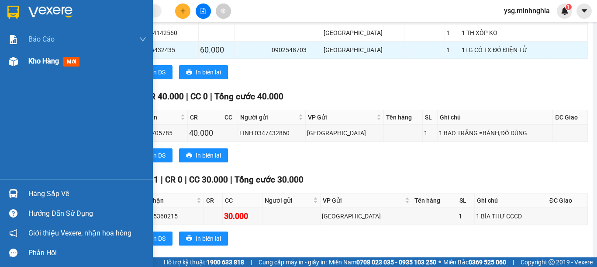
click at [6, 69] on div "Kho hàng mới" at bounding box center [76, 61] width 153 height 22
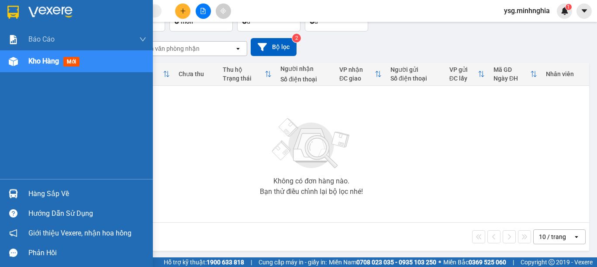
scroll to position [62, 0]
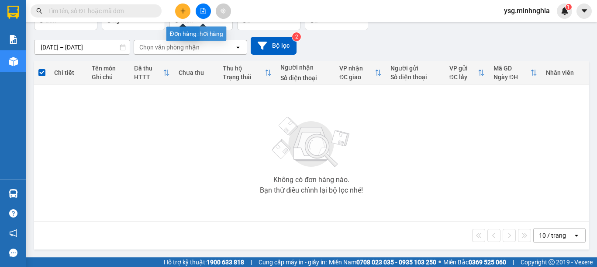
click at [181, 11] on icon "plus" at bounding box center [183, 11] width 6 height 6
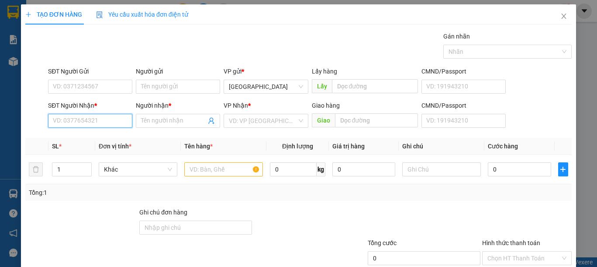
click at [112, 121] on input "SĐT Người Nhận *" at bounding box center [90, 121] width 84 height 14
drag, startPoint x: 117, startPoint y: 139, endPoint x: 167, endPoint y: 146, distance: 51.1
click at [117, 139] on div "0932594550 - LỢI" at bounding box center [89, 138] width 73 height 10
type input "0932594550"
type input "LỢI"
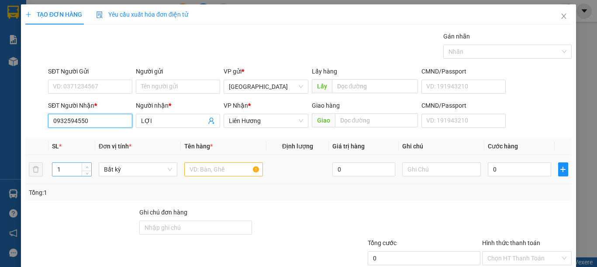
type input "0932594550"
type input "2"
click at [87, 166] on icon "up" at bounding box center [87, 167] width 3 height 3
click at [201, 170] on input "text" at bounding box center [223, 169] width 79 height 14
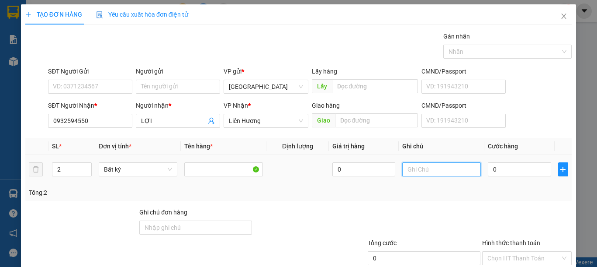
click at [434, 171] on input "text" at bounding box center [442, 169] width 79 height 14
type input "1 TH XỐP ĐL 1 TÚM BÚN"
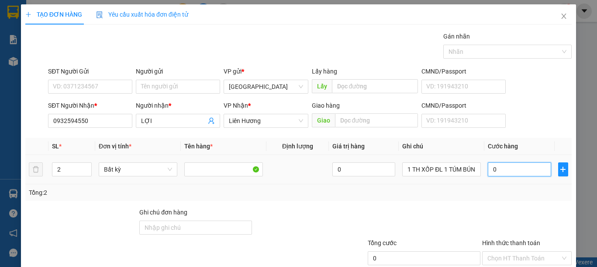
scroll to position [0, 0]
click at [518, 171] on input "0" at bounding box center [519, 169] width 63 height 14
type input "1"
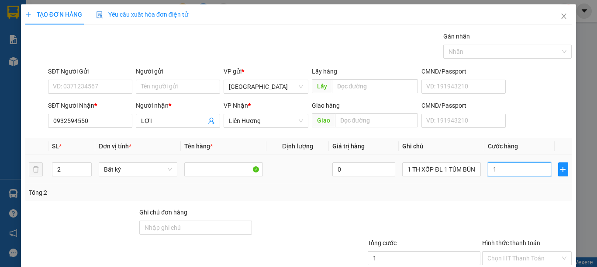
type input "12"
type input "120"
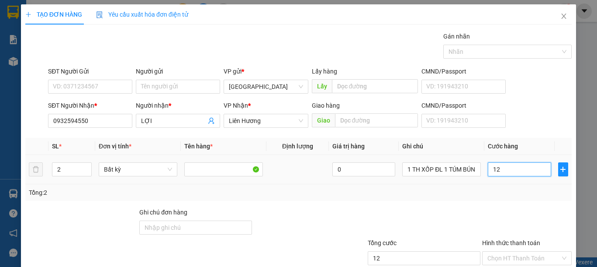
type input "120"
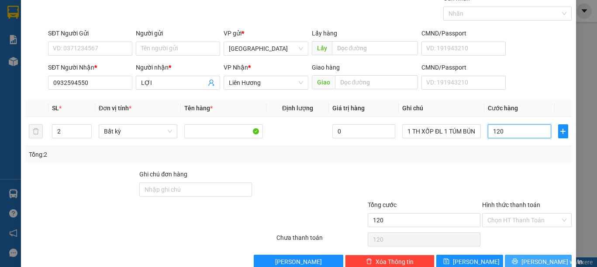
scroll to position [57, 0]
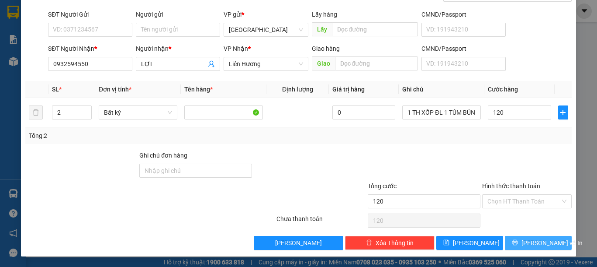
type input "120.000"
drag, startPoint x: 521, startPoint y: 236, endPoint x: 516, endPoint y: 239, distance: 5.9
click at [519, 237] on button "[PERSON_NAME] và In" at bounding box center [538, 243] width 67 height 14
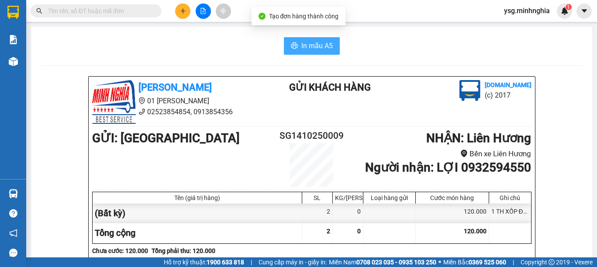
click at [302, 43] on span "In mẫu A5" at bounding box center [317, 45] width 31 height 11
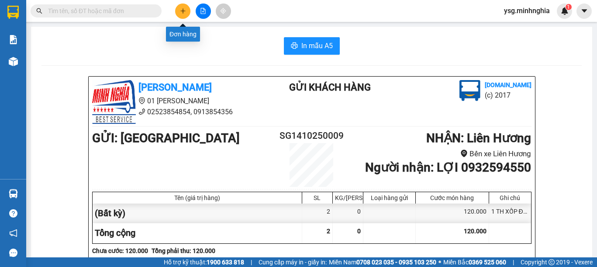
click at [184, 11] on icon "plus" at bounding box center [183, 10] width 5 height 0
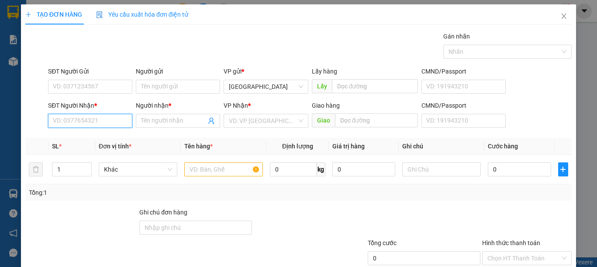
click at [91, 118] on input "SĐT Người Nhận *" at bounding box center [90, 121] width 84 height 14
type input "0326818383"
click at [91, 135] on div "0326818383 - HỒNG XUÂN" at bounding box center [96, 138] width 86 height 10
type input "HỒNG XUÂN"
type input "0326818383"
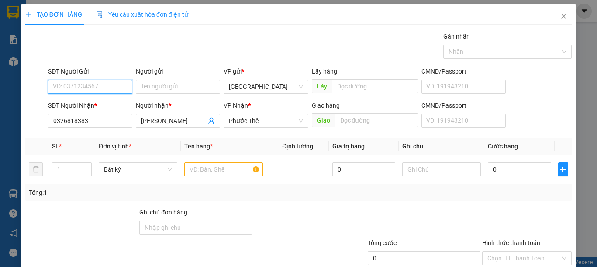
click at [110, 89] on input "SĐT Người Gửi" at bounding box center [90, 87] width 84 height 14
click at [105, 102] on div "0911852857" at bounding box center [89, 104] width 73 height 10
type input "0911852857"
click at [210, 168] on input "text" at bounding box center [223, 169] width 79 height 14
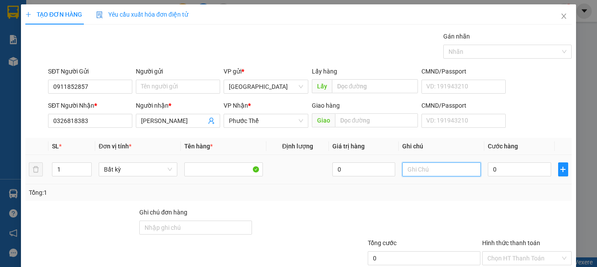
click at [454, 166] on input "text" at bounding box center [442, 169] width 79 height 14
click at [452, 168] on input "text" at bounding box center [442, 169] width 79 height 14
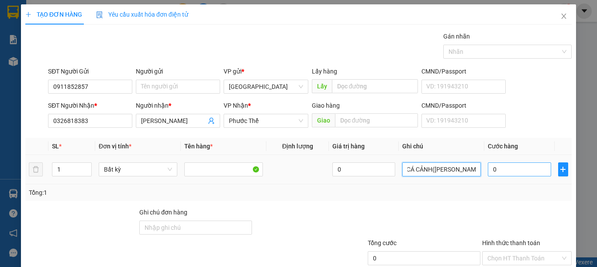
type input "1 TH XỐP -CÁ CẢNH(KO BAO CHẾT)"
click at [517, 169] on input "0" at bounding box center [519, 169] width 63 height 14
type input "6"
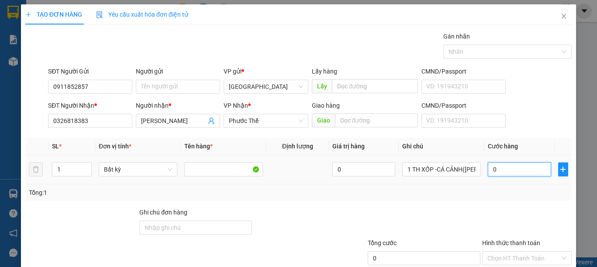
type input "6"
type input "60"
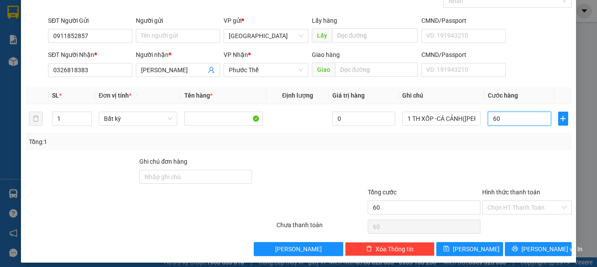
scroll to position [57, 0]
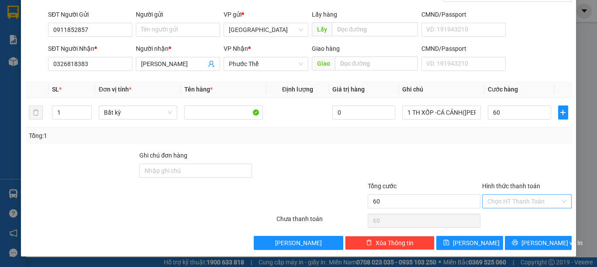
click at [521, 202] on input "Hình thức thanh toán" at bounding box center [524, 200] width 73 height 13
type input "60.000"
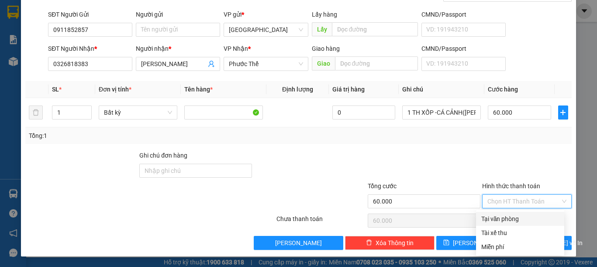
click at [511, 218] on div "Tại văn phòng" at bounding box center [521, 219] width 78 height 10
type input "0"
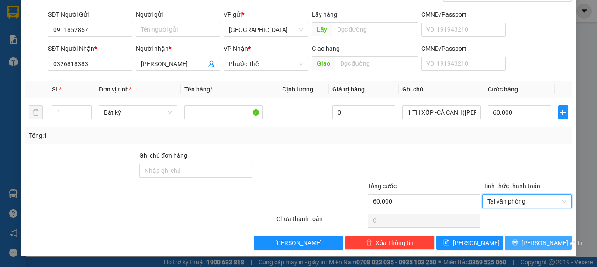
click at [524, 240] on span "Lưu và In" at bounding box center [552, 243] width 61 height 10
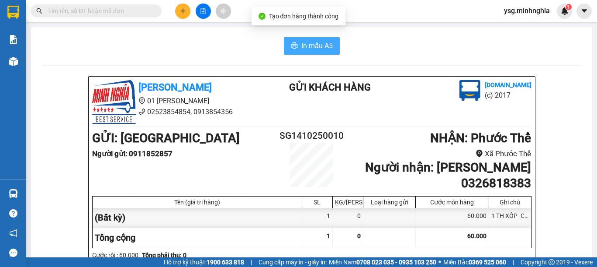
click at [310, 42] on span "In mẫu A5" at bounding box center [317, 45] width 31 height 11
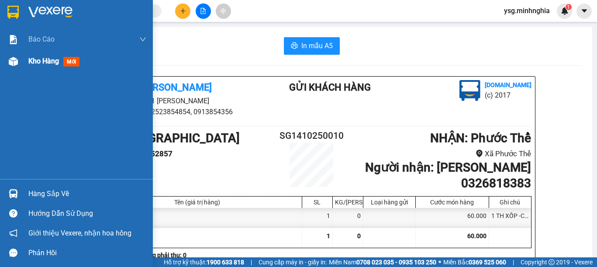
click at [4, 66] on div "Kho hàng mới" at bounding box center [76, 61] width 153 height 22
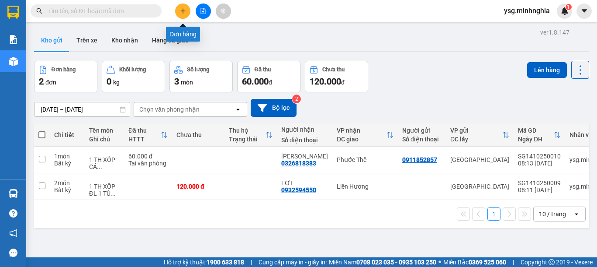
click at [177, 7] on button at bounding box center [182, 10] width 15 height 15
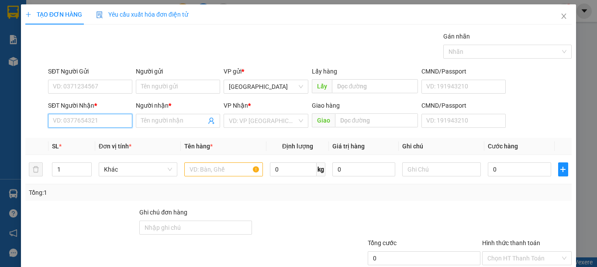
click at [72, 118] on input "SĐT Người Nhận *" at bounding box center [90, 121] width 84 height 14
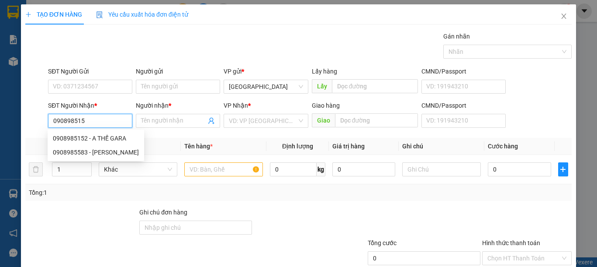
type input "0908985152"
click at [96, 139] on div "0908985152 - A THẾ GARA" at bounding box center [89, 138] width 73 height 10
type input "A THẾ GARA"
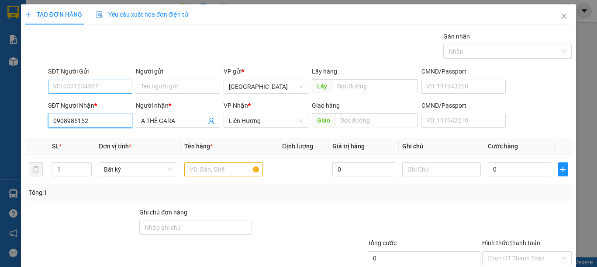
type input "0908985152"
click at [109, 89] on input "SĐT Người Gửi" at bounding box center [90, 87] width 84 height 14
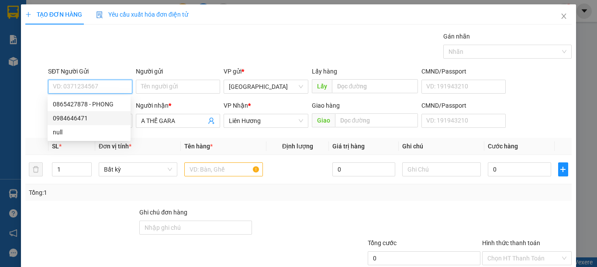
click at [100, 114] on div "0984646471" at bounding box center [89, 118] width 73 height 10
type input "0984646471"
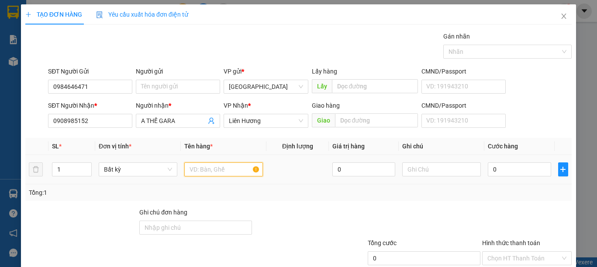
click at [212, 170] on input "text" at bounding box center [223, 169] width 79 height 14
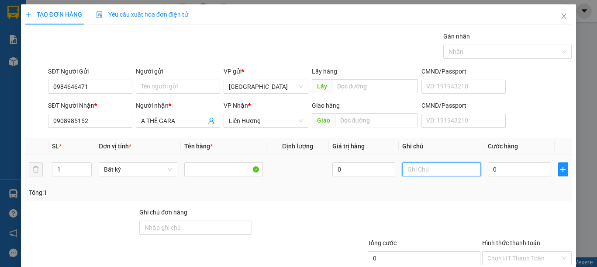
click at [448, 172] on input "text" at bounding box center [442, 169] width 79 height 14
type input "1 CỤC TRẮNG-PT XE"
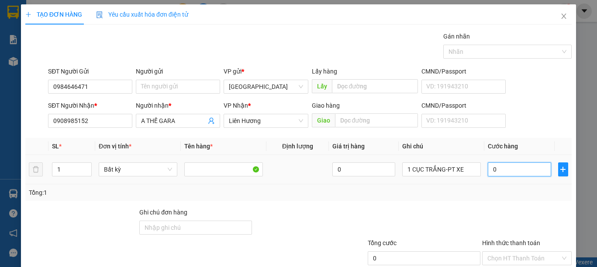
click at [515, 170] on input "0" at bounding box center [519, 169] width 63 height 14
type input "4"
type input "40"
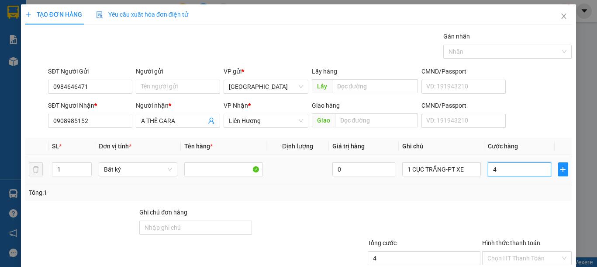
type input "40"
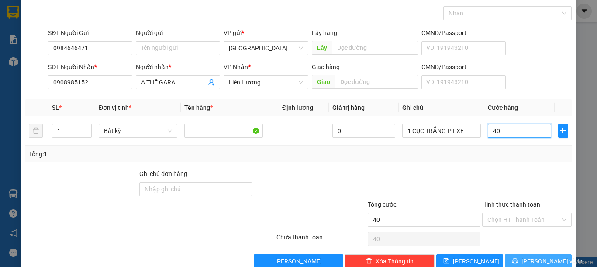
scroll to position [57, 0]
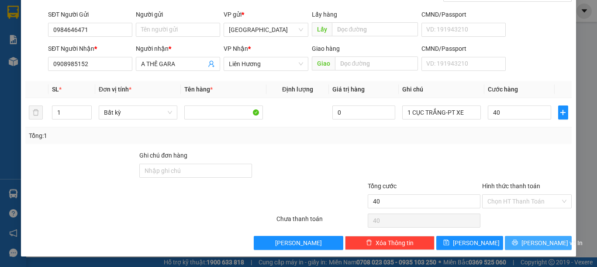
type input "40.000"
click at [541, 249] on button "Lưu và In" at bounding box center [538, 243] width 67 height 14
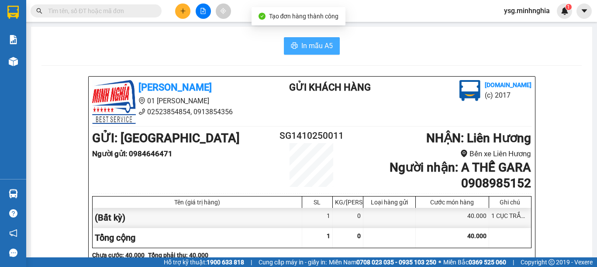
click at [313, 43] on span "In mẫu A5" at bounding box center [317, 45] width 31 height 11
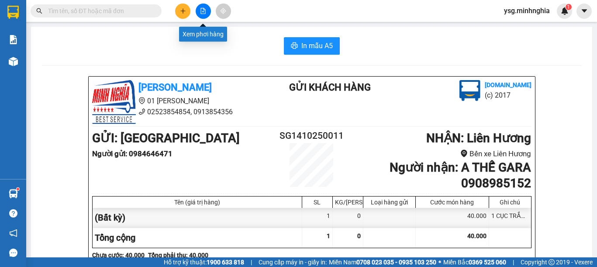
click at [207, 11] on button at bounding box center [203, 10] width 15 height 15
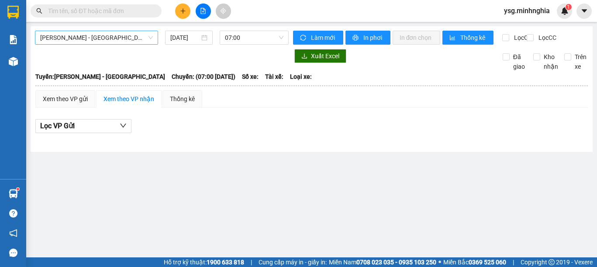
click at [115, 35] on span "[PERSON_NAME] - [GEOGRAPHIC_DATA]" at bounding box center [96, 37] width 113 height 13
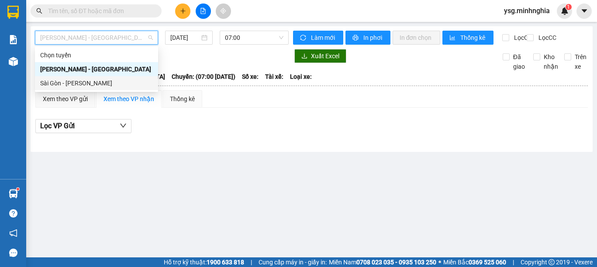
click at [75, 80] on div "Sài Gòn - [PERSON_NAME]" at bounding box center [96, 83] width 113 height 10
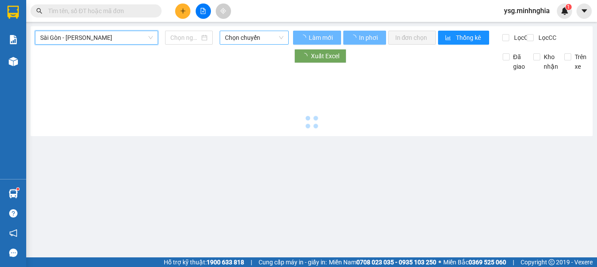
type input "[DATE]"
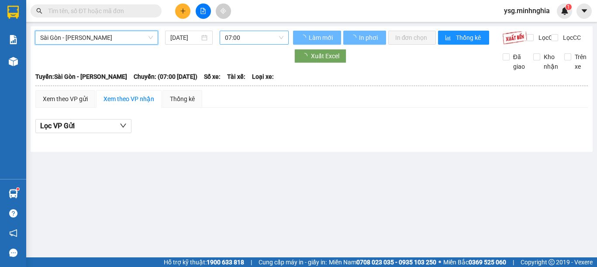
click at [247, 39] on span "07:00" at bounding box center [254, 37] width 59 height 13
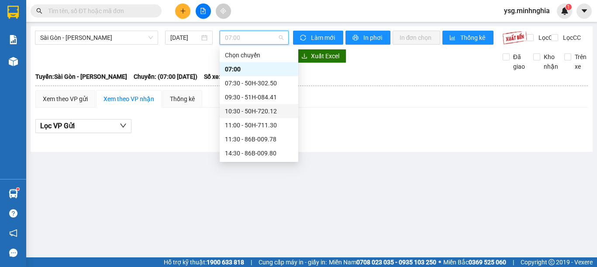
click at [260, 107] on div "10:30 - 50H-720.12" at bounding box center [259, 111] width 68 height 10
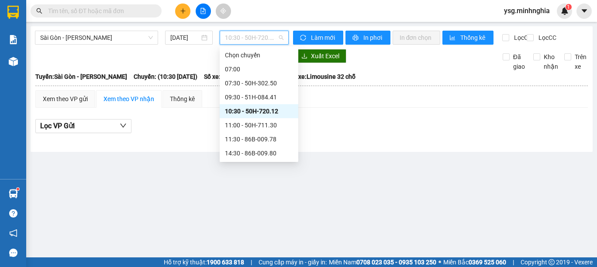
click at [260, 35] on span "10:30 - 50H-720.12" at bounding box center [254, 37] width 59 height 13
click at [253, 97] on div "09:30 - 51H-084.41" at bounding box center [259, 97] width 68 height 10
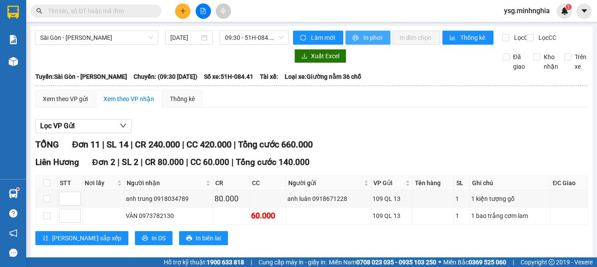
click at [355, 36] on span "printer" at bounding box center [356, 38] width 7 height 7
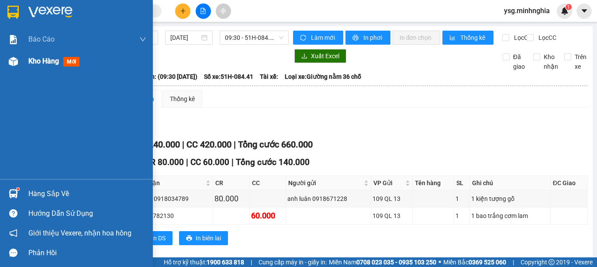
click at [17, 62] on img at bounding box center [13, 61] width 9 height 9
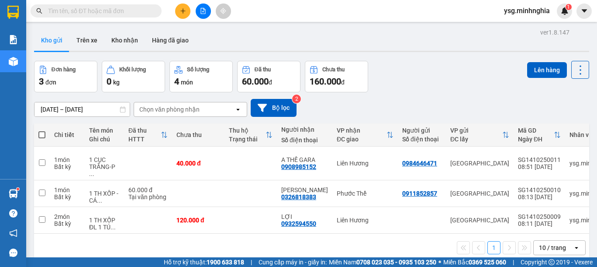
click at [38, 132] on th at bounding box center [42, 134] width 16 height 23
click at [42, 132] on span at bounding box center [41, 134] width 7 height 7
click at [42, 130] on input "checkbox" at bounding box center [42, 130] width 0 height 0
checkbox input "true"
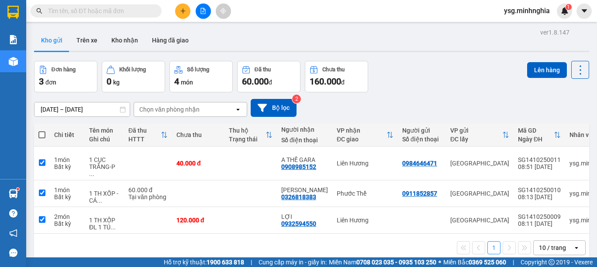
checkbox input "true"
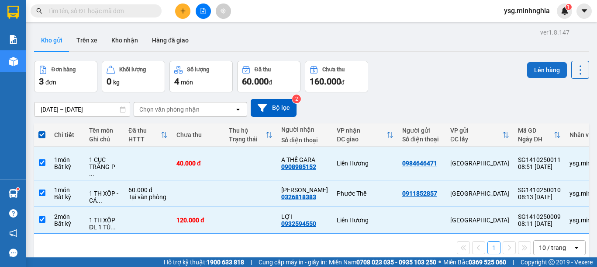
click at [536, 65] on button "Lên hàng" at bounding box center [548, 70] width 40 height 16
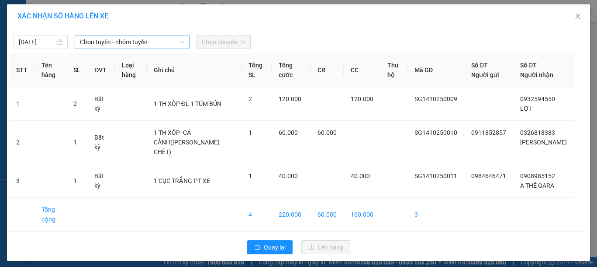
click at [162, 45] on span "Chọn tuyến - nhóm tuyến" at bounding box center [132, 41] width 104 height 13
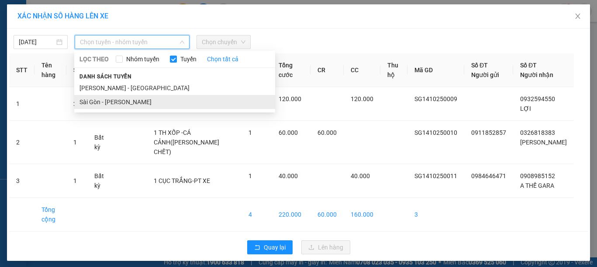
click at [128, 99] on li "Sài Gòn - [PERSON_NAME]" at bounding box center [174, 102] width 201 height 14
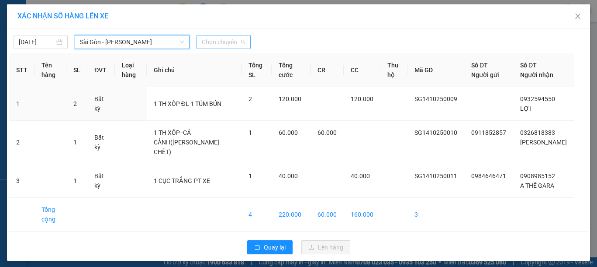
click at [225, 44] on span "Chọn chuyến" at bounding box center [224, 41] width 44 height 13
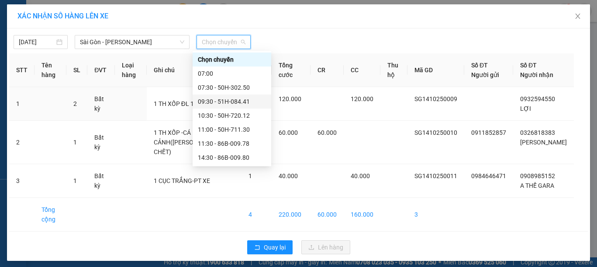
click at [237, 102] on div "09:30 - 51H-084.41" at bounding box center [232, 102] width 68 height 10
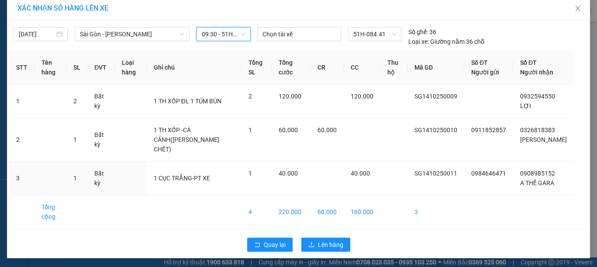
scroll to position [10, 0]
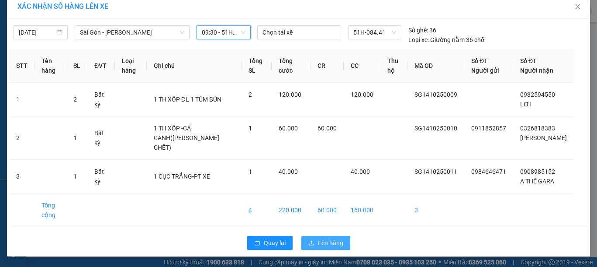
click at [326, 245] on span "Lên hàng" at bounding box center [330, 243] width 25 height 10
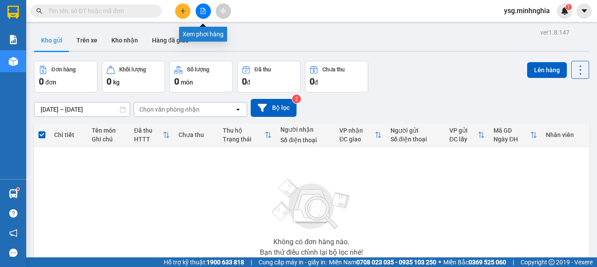
click at [201, 12] on icon "file-add" at bounding box center [203, 11] width 6 height 6
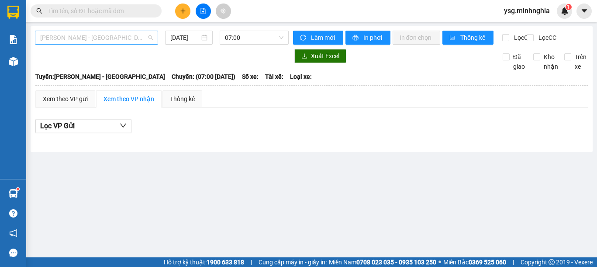
click at [81, 35] on span "[PERSON_NAME] - [GEOGRAPHIC_DATA]" at bounding box center [96, 37] width 113 height 13
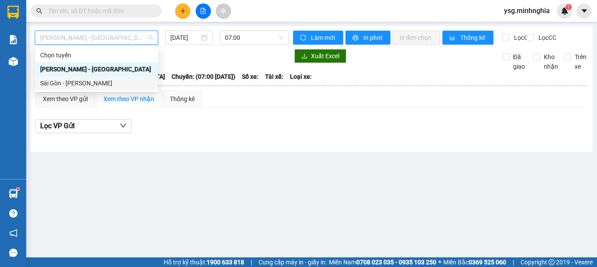
click at [77, 85] on div "Sài Gòn - [PERSON_NAME]" at bounding box center [96, 83] width 113 height 10
type input "[DATE]"
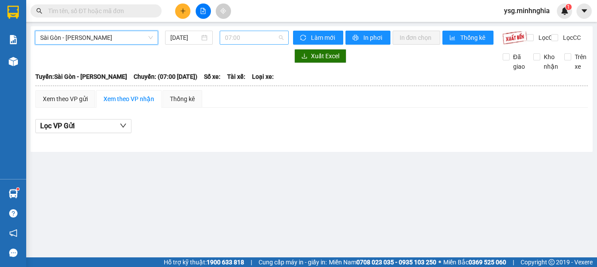
click at [257, 40] on span "07:00" at bounding box center [254, 37] width 59 height 13
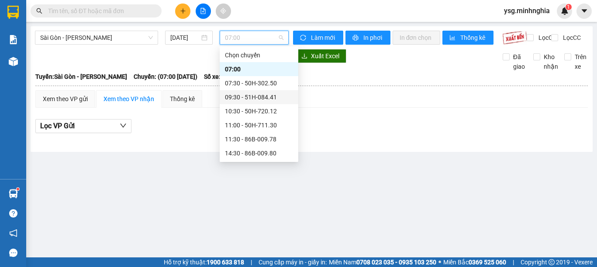
click at [256, 99] on div "09:30 - 51H-084.41" at bounding box center [259, 97] width 68 height 10
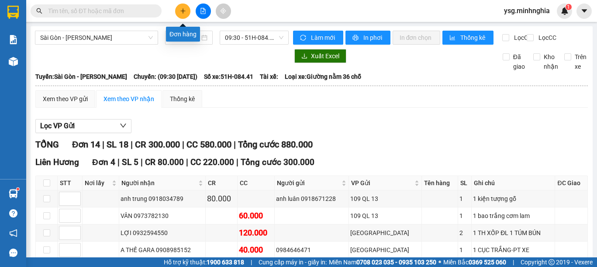
click at [183, 13] on icon "plus" at bounding box center [183, 10] width 0 height 5
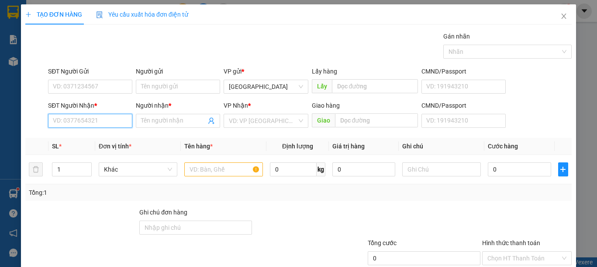
click at [92, 122] on input "SĐT Người Nhận *" at bounding box center [90, 121] width 84 height 14
type input "0917479368"
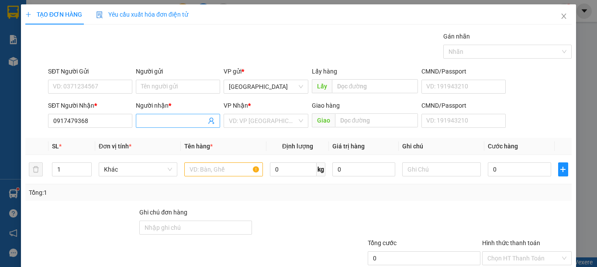
click at [164, 124] on input "Người nhận *" at bounding box center [173, 121] width 65 height 10
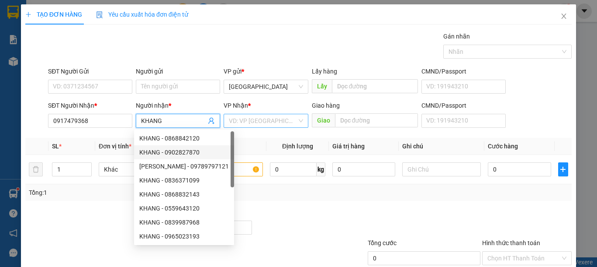
type input "KHANG"
click at [251, 120] on input "search" at bounding box center [263, 120] width 68 height 13
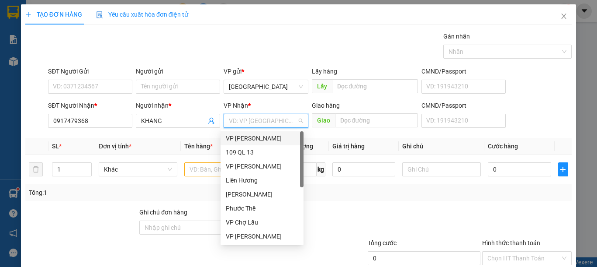
click at [255, 140] on div "[PERSON_NAME]" at bounding box center [262, 138] width 73 height 10
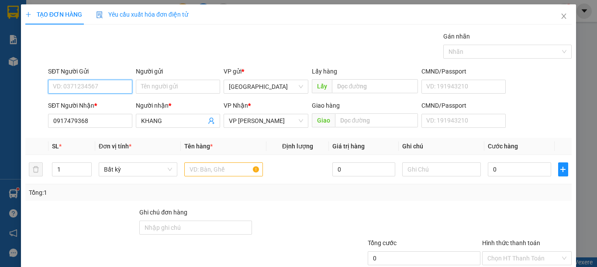
click at [83, 89] on input "SĐT Người Gửi" at bounding box center [90, 87] width 84 height 14
type input "0913264232"
click at [204, 169] on input "text" at bounding box center [223, 169] width 79 height 14
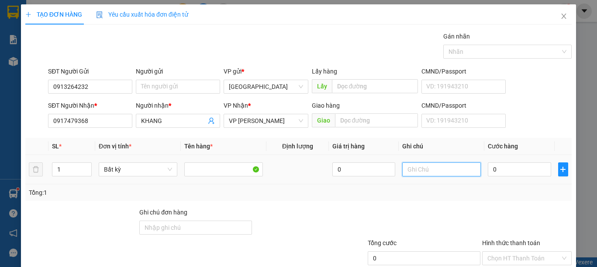
click at [433, 169] on input "text" at bounding box center [442, 169] width 79 height 14
type input "1 KIỆN GIẤY KÍNH (KO BAO BỂ)"
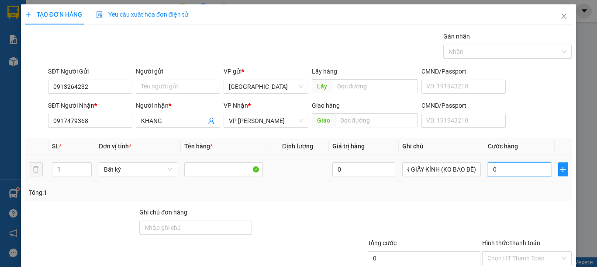
click at [496, 169] on input "0" at bounding box center [519, 169] width 63 height 14
type input "5"
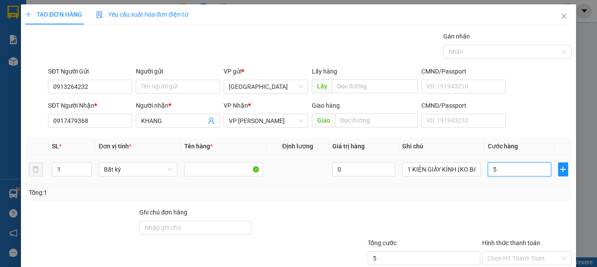
type input "50"
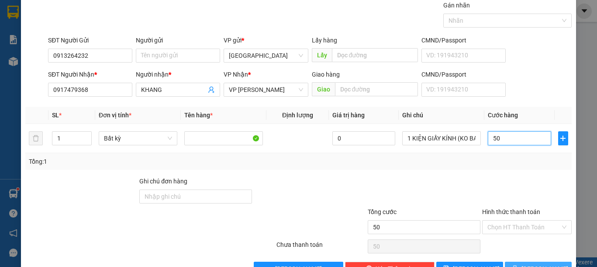
scroll to position [57, 0]
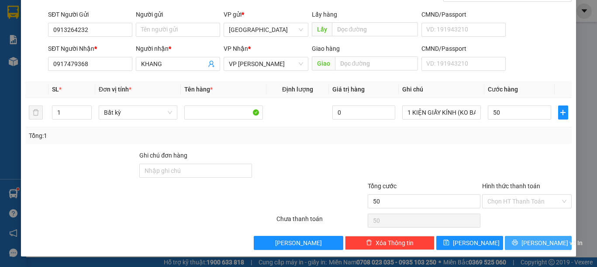
type input "50.000"
click at [541, 243] on span "Lưu và In" at bounding box center [552, 243] width 61 height 10
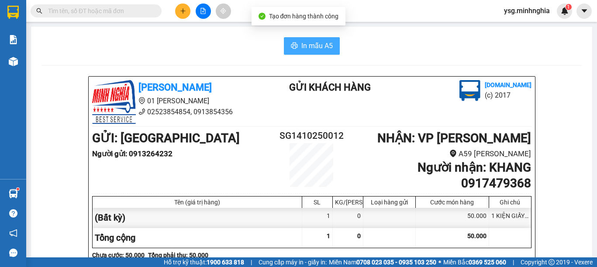
click at [292, 46] on icon "printer" at bounding box center [294, 45] width 7 height 7
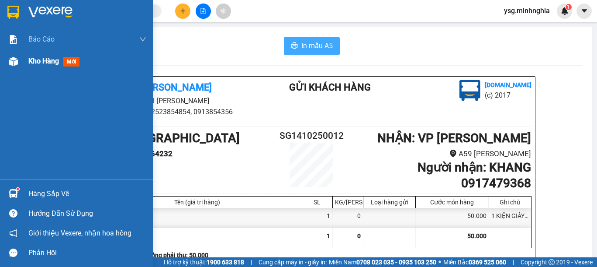
click at [17, 66] on div at bounding box center [13, 61] width 15 height 15
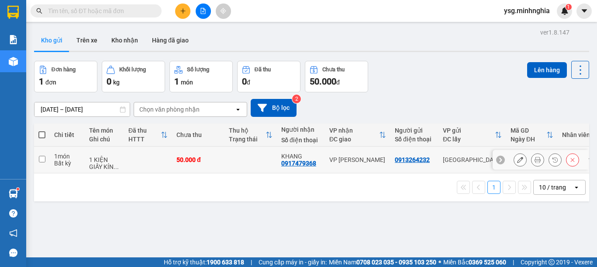
click at [182, 165] on td "50.000 đ" at bounding box center [198, 159] width 52 height 27
checkbox input "true"
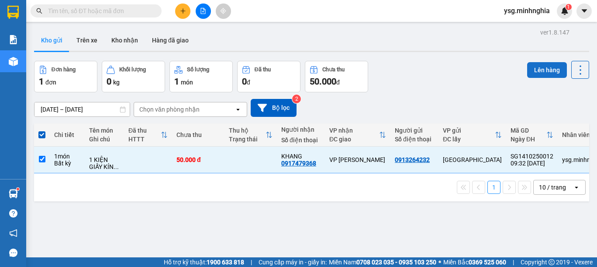
click at [535, 65] on button "Lên hàng" at bounding box center [548, 70] width 40 height 16
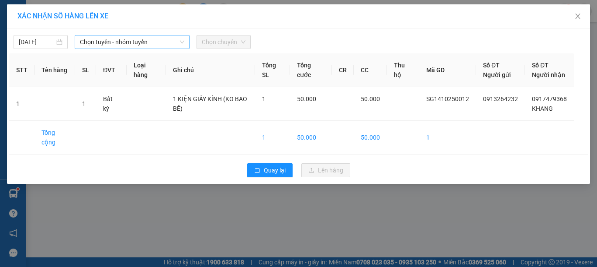
click at [102, 43] on span "Chọn tuyến - nhóm tuyến" at bounding box center [132, 41] width 104 height 13
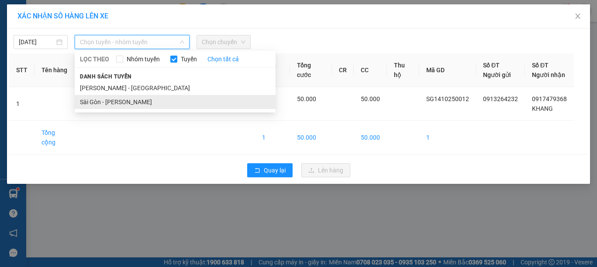
click at [83, 102] on li "Sài Gòn - [PERSON_NAME]" at bounding box center [175, 102] width 201 height 14
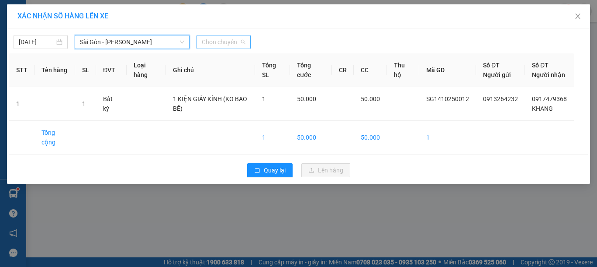
click at [225, 42] on span "Chọn chuyến" at bounding box center [224, 41] width 44 height 13
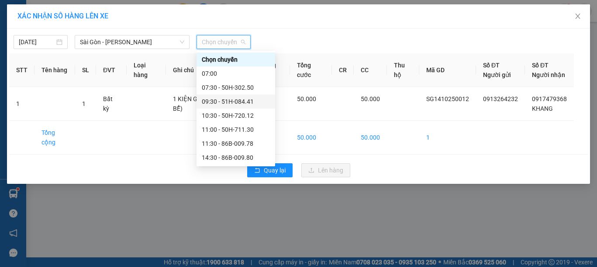
click at [229, 102] on div "09:30 - 51H-084.41" at bounding box center [236, 102] width 68 height 10
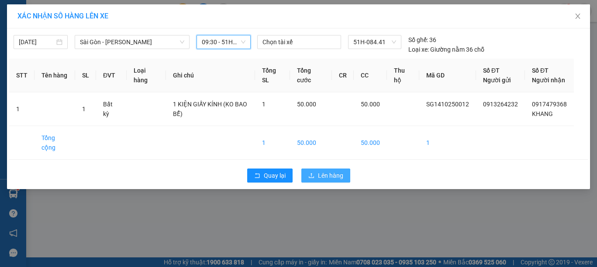
click at [318, 176] on span "Lên hàng" at bounding box center [330, 175] width 25 height 10
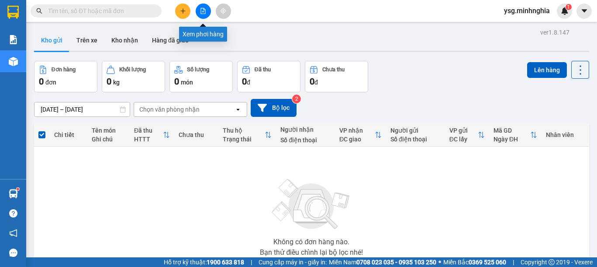
click at [203, 12] on icon "file-add" at bounding box center [203, 11] width 5 height 6
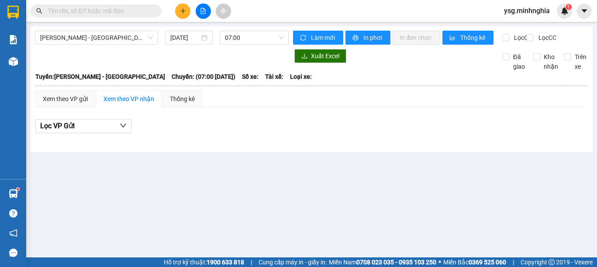
click at [97, 45] on div "Phan Rí - Sài Gòn 14/10/2025 07:00" at bounding box center [162, 38] width 254 height 14
click at [100, 38] on span "[PERSON_NAME] - [GEOGRAPHIC_DATA]" at bounding box center [96, 37] width 113 height 13
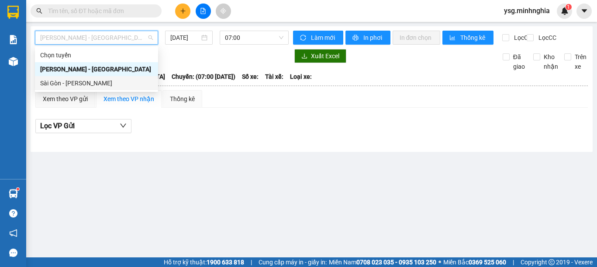
click at [66, 84] on div "Sài Gòn - [PERSON_NAME]" at bounding box center [96, 83] width 113 height 10
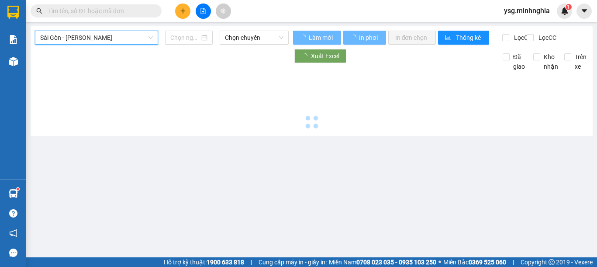
type input "[DATE]"
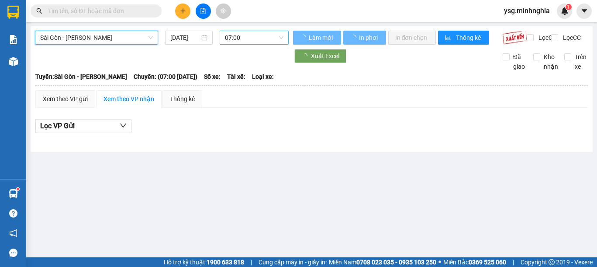
click at [233, 41] on span "07:00" at bounding box center [254, 37] width 59 height 13
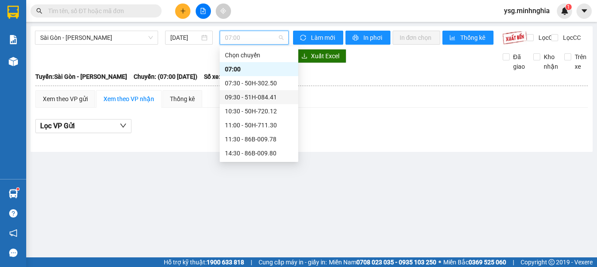
click at [264, 94] on div "09:30 - 51H-084.41" at bounding box center [259, 97] width 68 height 10
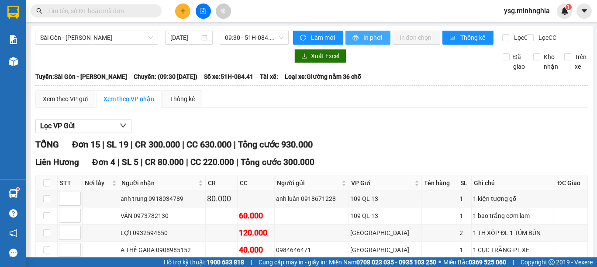
click at [366, 36] on span "In phơi" at bounding box center [374, 38] width 20 height 10
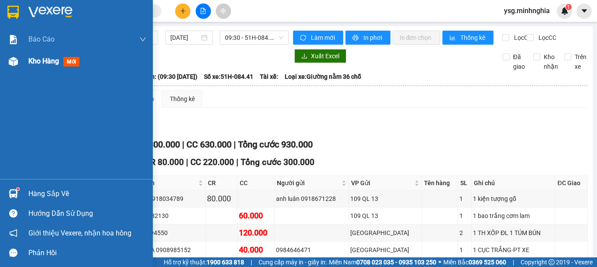
click at [6, 68] on div at bounding box center [13, 61] width 15 height 15
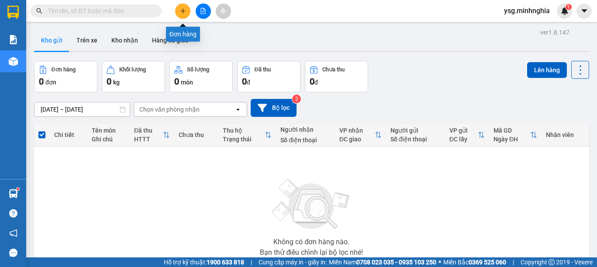
click at [188, 6] on button at bounding box center [182, 10] width 15 height 15
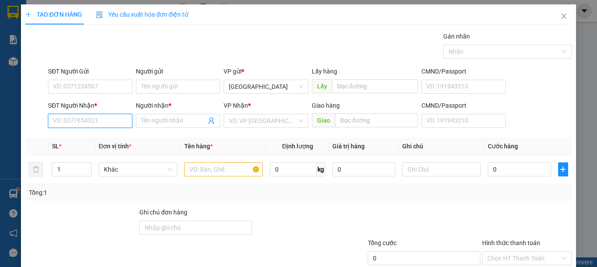
click at [78, 121] on input "SĐT Người Nhận *" at bounding box center [90, 121] width 84 height 14
click at [101, 136] on div "0379991810 - TRINH" at bounding box center [96, 138] width 86 height 10
type input "0379991810"
type input "TRINH"
type input "NGÃ 3 DUỒNG"
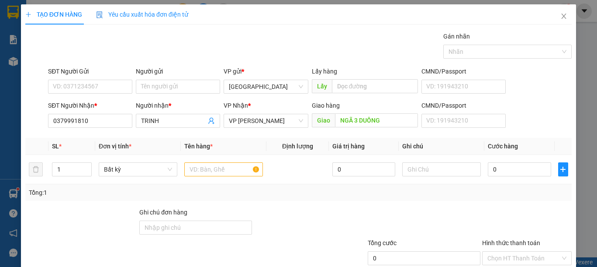
click at [97, 95] on div "SĐT Người Gửi VD: 0371234567" at bounding box center [90, 81] width 84 height 31
click at [104, 88] on input "SĐT Người Gửi" at bounding box center [90, 87] width 84 height 14
click at [213, 169] on input "text" at bounding box center [223, 169] width 79 height 14
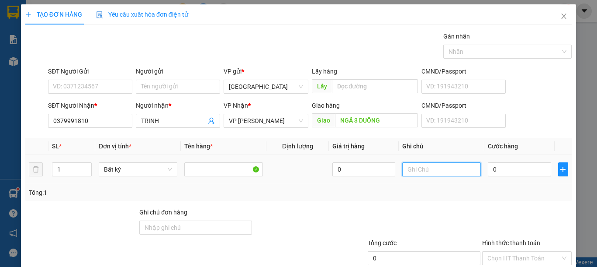
click at [433, 166] on input "text" at bounding box center [442, 169] width 79 height 14
click at [509, 171] on input "0" at bounding box center [519, 169] width 63 height 14
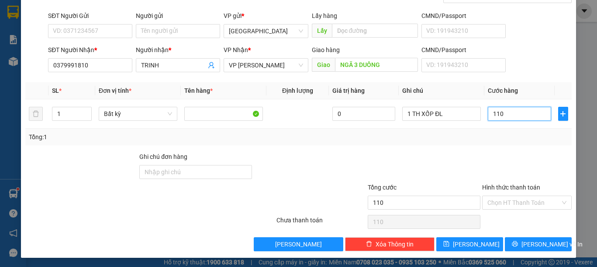
scroll to position [57, 0]
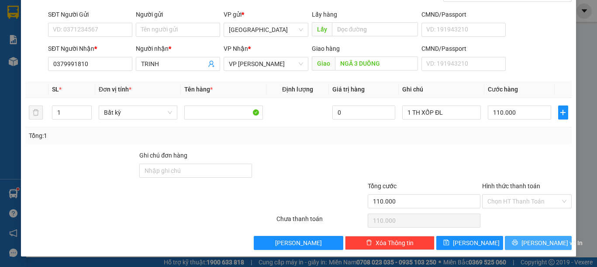
click at [536, 238] on span "Lưu và In" at bounding box center [552, 243] width 61 height 10
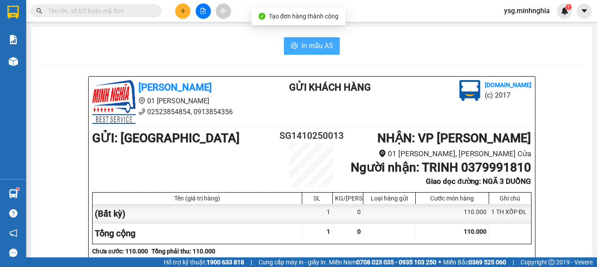
click at [303, 45] on span "In mẫu A5" at bounding box center [317, 45] width 31 height 11
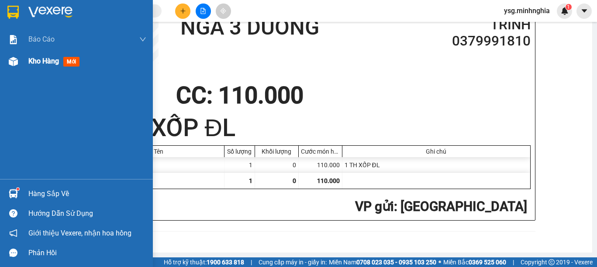
click at [17, 60] on img at bounding box center [13, 61] width 9 height 9
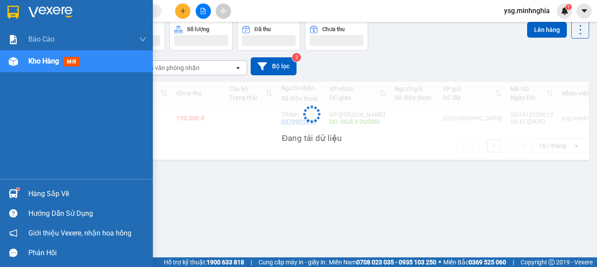
scroll to position [40, 0]
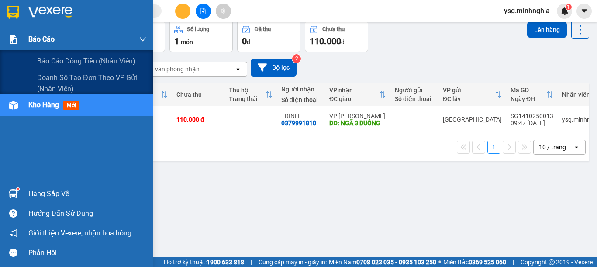
click at [0, 39] on div "Báo cáo" at bounding box center [76, 39] width 153 height 22
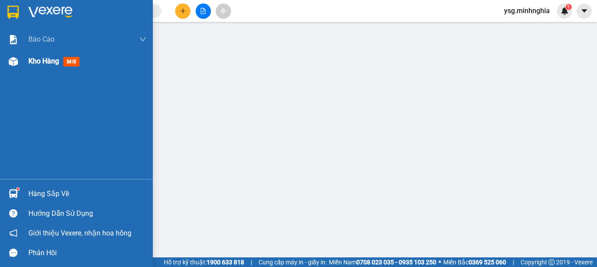
drag, startPoint x: 27, startPoint y: 59, endPoint x: 27, endPoint y: 52, distance: 7.0
click at [27, 57] on div "Kho hàng mới" at bounding box center [76, 61] width 153 height 22
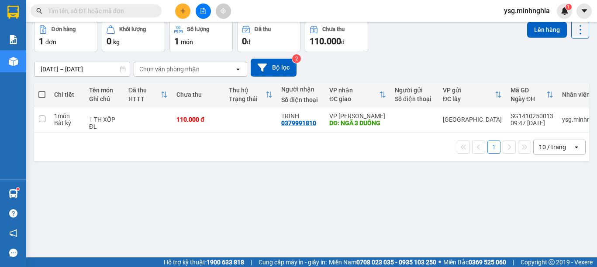
click at [205, 6] on button at bounding box center [203, 10] width 15 height 15
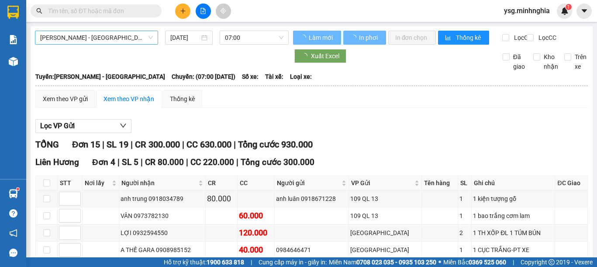
click at [138, 40] on span "[PERSON_NAME] - [GEOGRAPHIC_DATA]" at bounding box center [96, 37] width 113 height 13
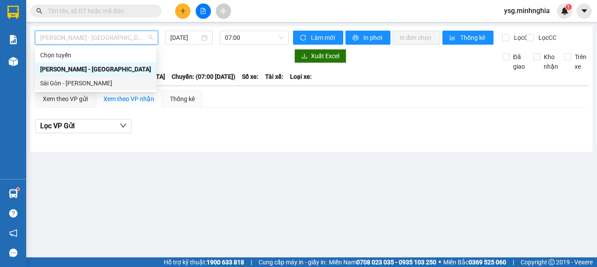
click at [94, 88] on div "Sài Gòn - [PERSON_NAME]" at bounding box center [96, 83] width 122 height 14
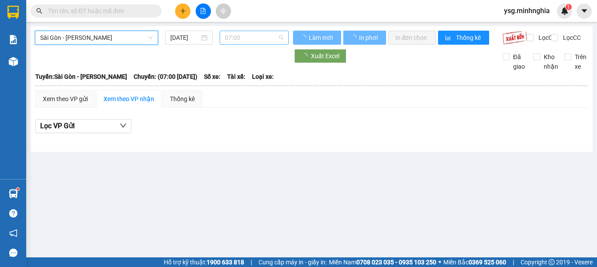
click at [278, 33] on span "07:00" at bounding box center [254, 37] width 59 height 13
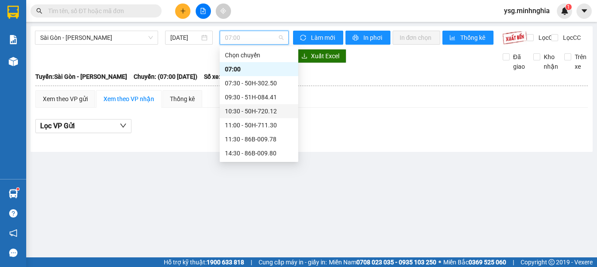
click at [267, 112] on div "10:30 - 50H-720.12" at bounding box center [259, 111] width 68 height 10
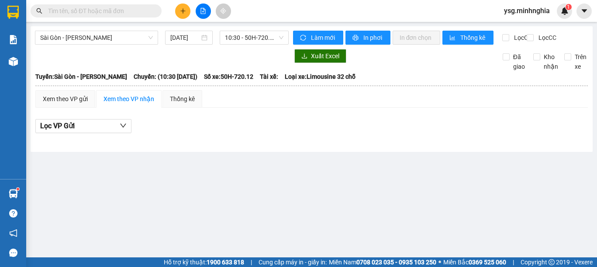
click at [167, 13] on div at bounding box center [85, 10] width 170 height 13
click at [181, 10] on icon "plus" at bounding box center [183, 11] width 6 height 6
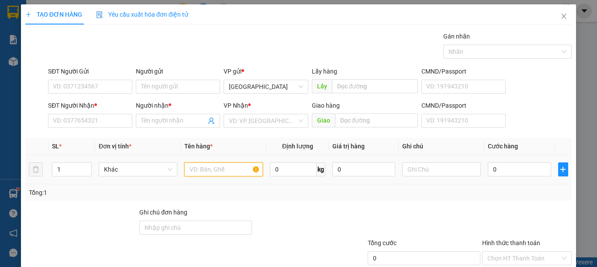
click at [213, 163] on input "text" at bounding box center [223, 169] width 79 height 14
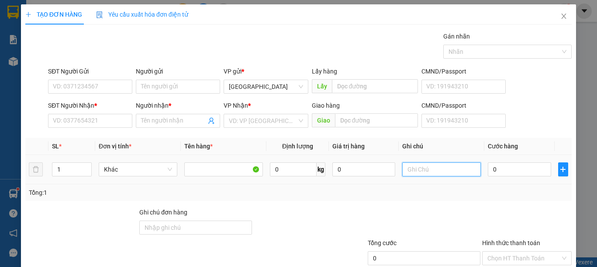
click at [426, 171] on input "text" at bounding box center [442, 169] width 79 height 14
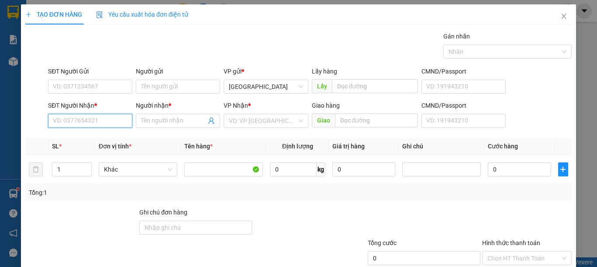
click at [85, 124] on input "SĐT Người Nhận *" at bounding box center [90, 121] width 84 height 14
click at [84, 122] on input "SĐT Người Nhận *" at bounding box center [90, 121] width 84 height 14
click at [95, 138] on div "0911934726 - LỘC" at bounding box center [89, 138] width 73 height 10
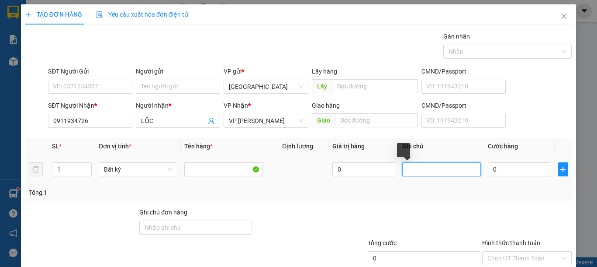
click at [434, 171] on input "text" at bounding box center [442, 169] width 79 height 14
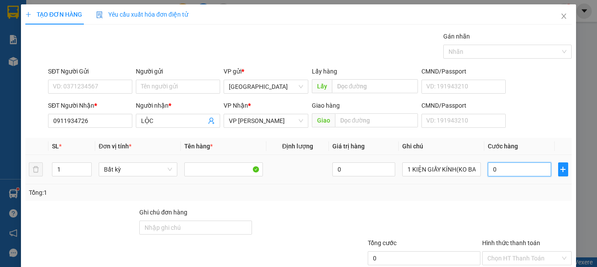
click at [500, 168] on input "0" at bounding box center [519, 169] width 63 height 14
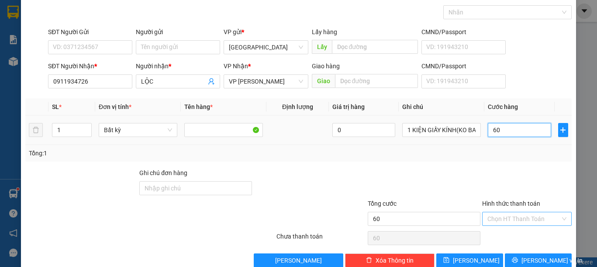
scroll to position [57, 0]
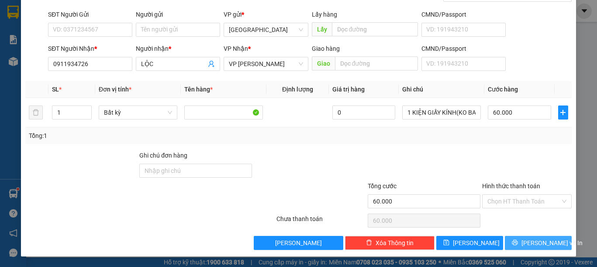
click at [524, 239] on span "Lưu và In" at bounding box center [552, 243] width 61 height 10
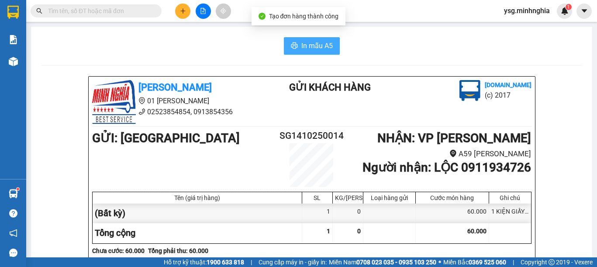
click at [302, 44] on span "In mẫu A5" at bounding box center [317, 45] width 31 height 11
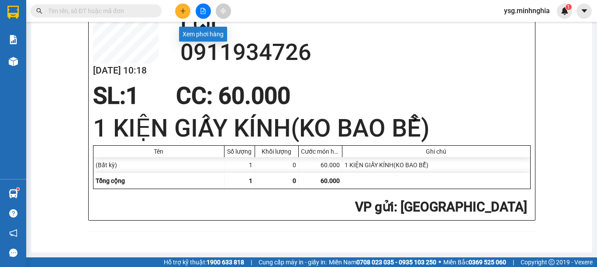
click at [199, 10] on button at bounding box center [203, 10] width 15 height 15
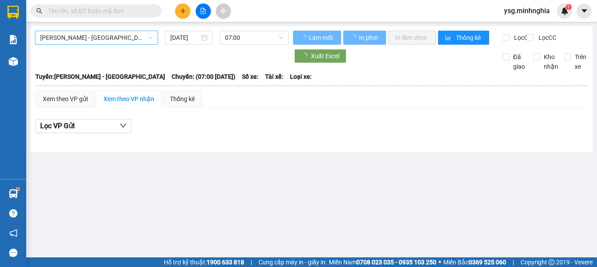
click at [138, 39] on span "[PERSON_NAME] - [GEOGRAPHIC_DATA]" at bounding box center [96, 37] width 113 height 13
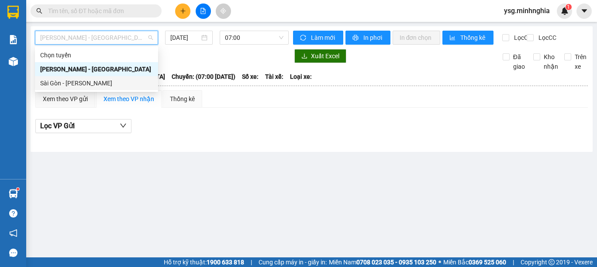
drag, startPoint x: 98, startPoint y: 81, endPoint x: 198, endPoint y: 59, distance: 102.0
click at [99, 81] on div "Sài Gòn - [PERSON_NAME]" at bounding box center [96, 83] width 113 height 10
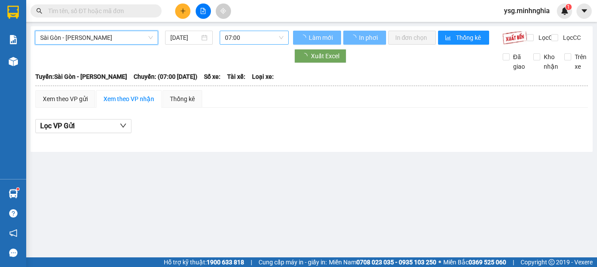
click at [247, 35] on span "07:00" at bounding box center [254, 37] width 59 height 13
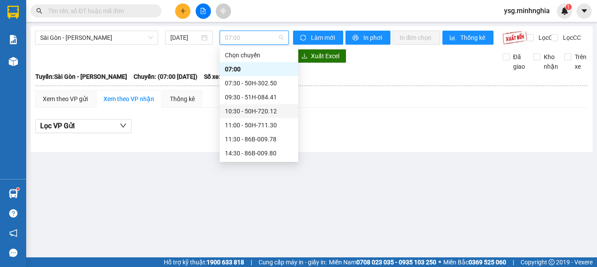
click at [250, 107] on div "10:30 - 50H-720.12" at bounding box center [259, 111] width 68 height 10
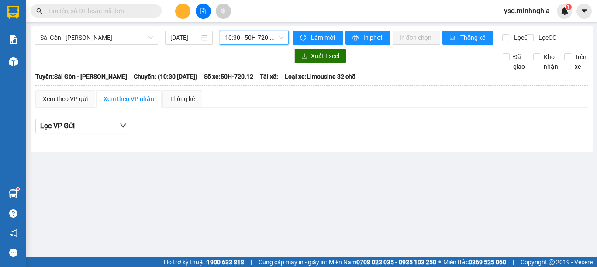
click at [184, 12] on icon "plus" at bounding box center [183, 11] width 6 height 6
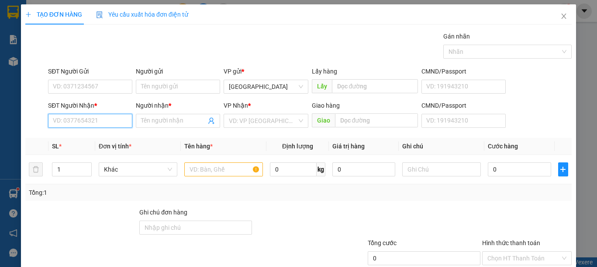
click at [73, 123] on input "SĐT Người Nhận *" at bounding box center [90, 121] width 84 height 14
click at [79, 135] on div "0934893412 - VŨ" at bounding box center [96, 138] width 86 height 10
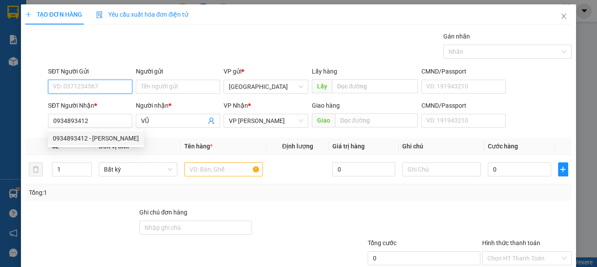
click at [88, 82] on input "SĐT Người Gửi" at bounding box center [90, 87] width 84 height 14
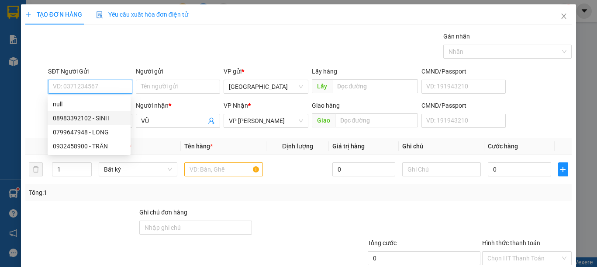
click at [100, 112] on div "08983392102 - SINH" at bounding box center [89, 118] width 83 height 14
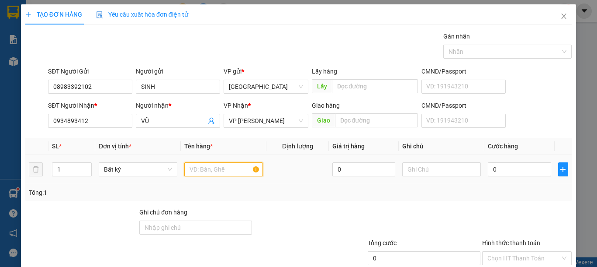
click at [222, 176] on input "text" at bounding box center [223, 169] width 79 height 14
click at [84, 164] on span "up" at bounding box center [86, 166] width 5 height 5
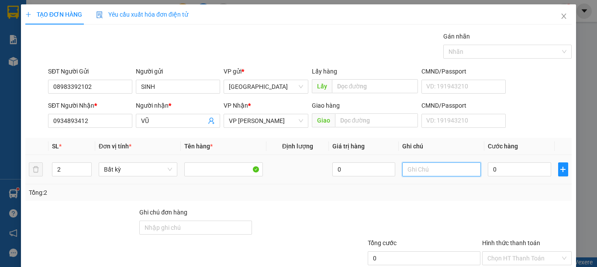
click at [413, 173] on input "text" at bounding box center [442, 169] width 79 height 14
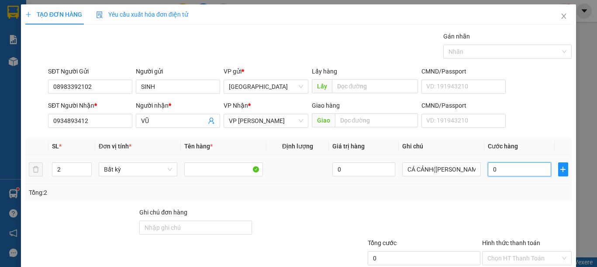
click at [506, 170] on input "0" at bounding box center [519, 169] width 63 height 14
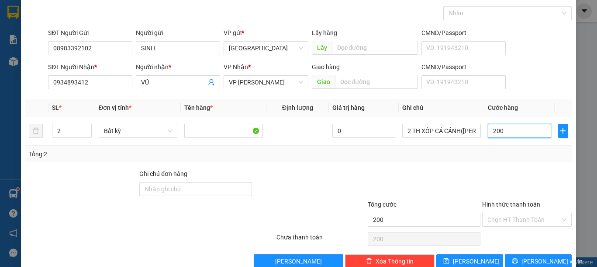
scroll to position [57, 0]
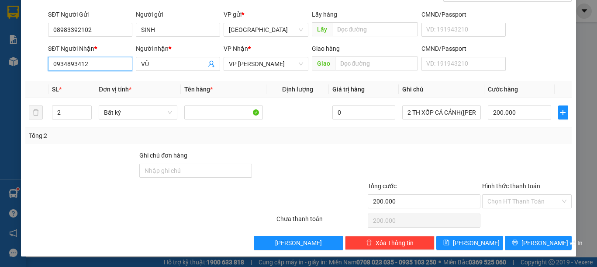
drag, startPoint x: 87, startPoint y: 66, endPoint x: 0, endPoint y: 76, distance: 87.2
click at [0, 76] on div "TẠO ĐƠN HÀNG Yêu cầu xuất hóa đơn điện tử Transit Pickup Surcharge Ids Transit …" at bounding box center [298, 133] width 597 height 267
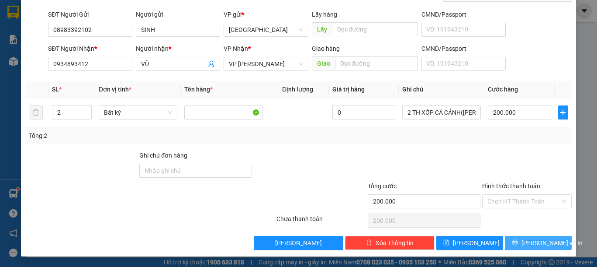
click at [540, 242] on span "Lưu và In" at bounding box center [552, 243] width 61 height 10
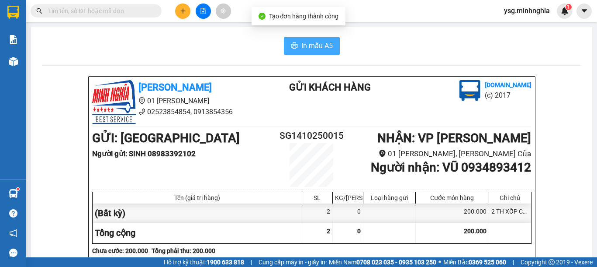
click at [294, 49] on button "In mẫu A5" at bounding box center [312, 45] width 56 height 17
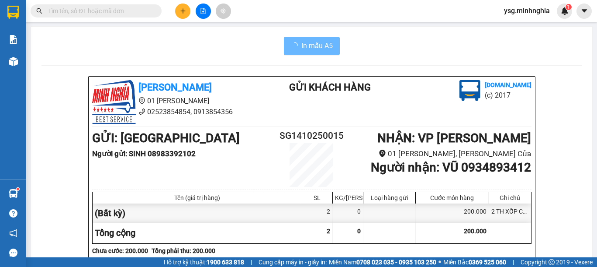
scroll to position [449, 0]
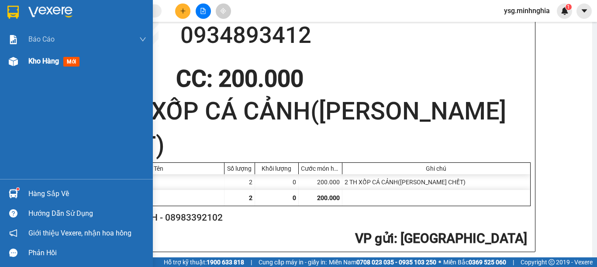
click at [3, 56] on div "Kho hàng mới" at bounding box center [76, 61] width 153 height 22
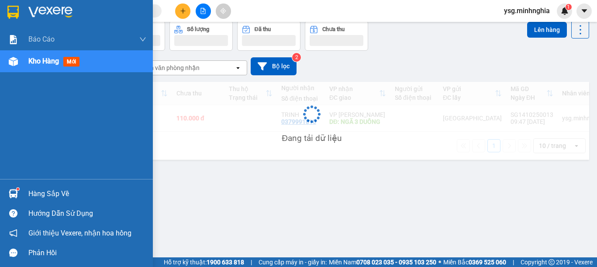
scroll to position [40, 0]
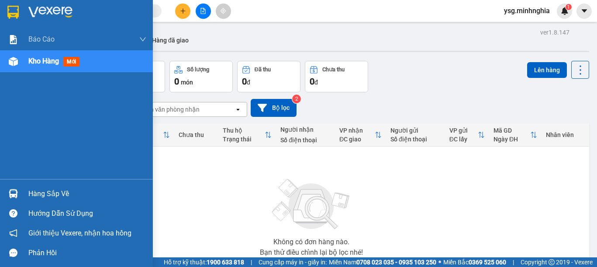
click at [13, 17] on img at bounding box center [12, 12] width 11 height 13
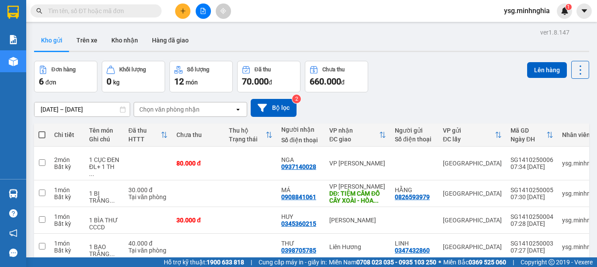
click at [111, 10] on input "text" at bounding box center [99, 11] width 103 height 10
paste input "0939004111"
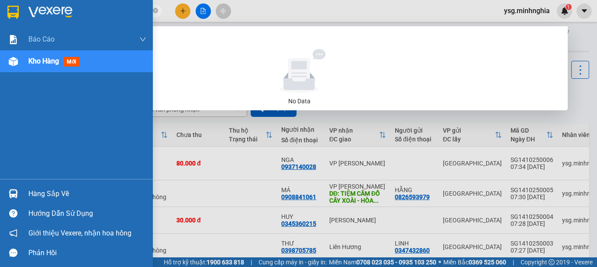
drag, startPoint x: 88, startPoint y: 12, endPoint x: 0, endPoint y: 10, distance: 87.9
click at [0, 10] on section "Kết quả tìm kiếm ( 0 ) Bộ lọc No Data 0939004111 ysg.minhnghia 1 Báo cáo Báo cá…" at bounding box center [298, 133] width 597 height 267
paste input "09085887"
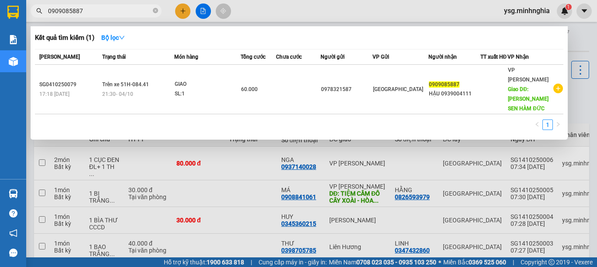
type input "0909085887"
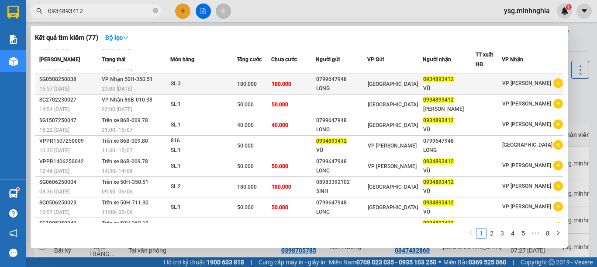
scroll to position [53, 0]
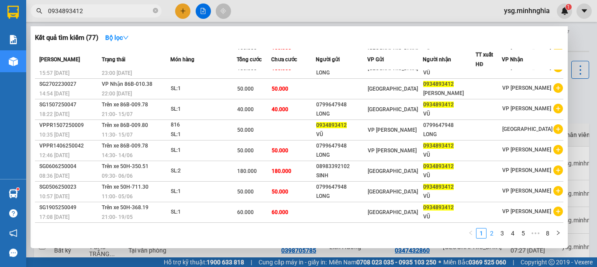
type input "0934893412"
click at [492, 233] on link "2" at bounding box center [492, 233] width 10 height 10
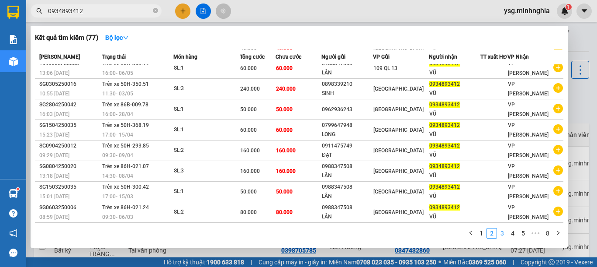
click at [505, 231] on link "3" at bounding box center [503, 233] width 10 height 10
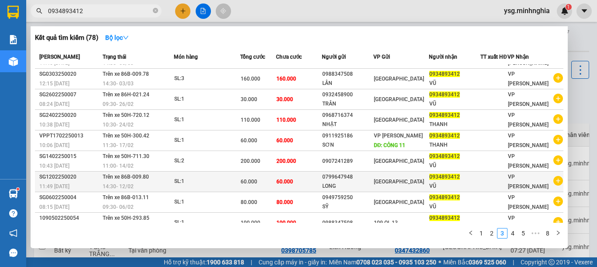
scroll to position [0, 0]
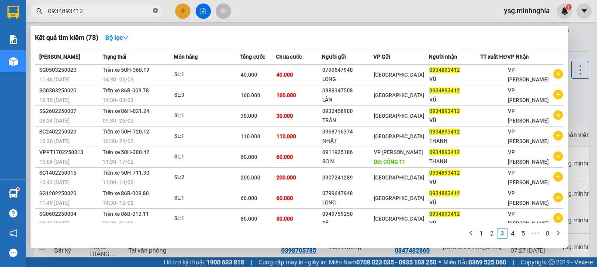
click at [153, 13] on icon "close-circle" at bounding box center [155, 10] width 5 height 5
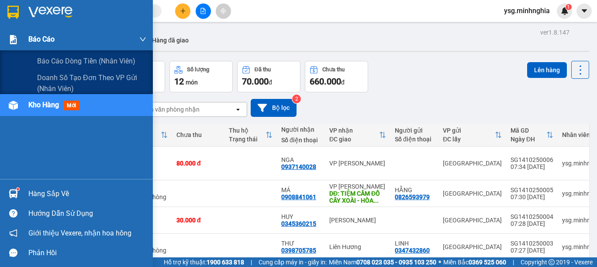
drag, startPoint x: 12, startPoint y: 40, endPoint x: 5, endPoint y: 70, distance: 31.1
click at [11, 40] on img at bounding box center [13, 39] width 9 height 9
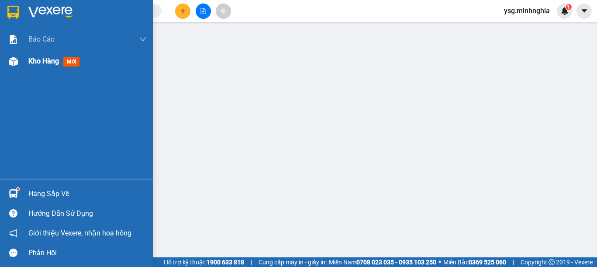
click at [11, 65] on img at bounding box center [13, 61] width 9 height 9
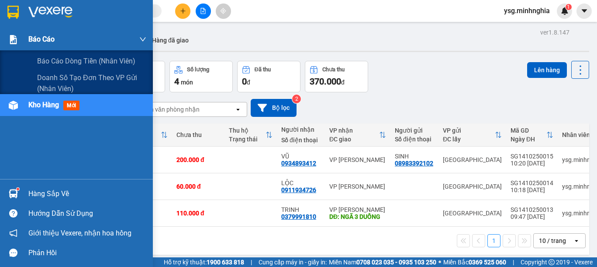
click at [8, 45] on div at bounding box center [13, 39] width 15 height 15
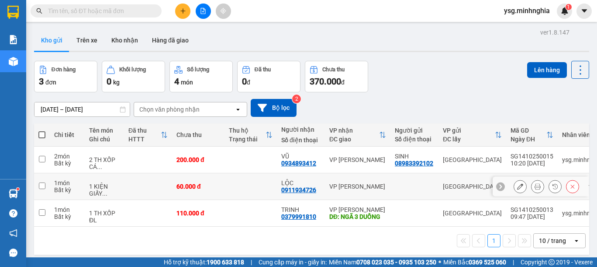
scroll to position [40, 0]
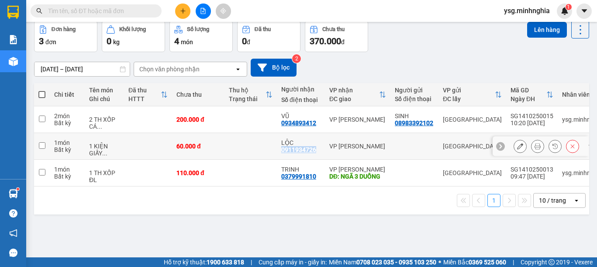
drag, startPoint x: 290, startPoint y: 149, endPoint x: 319, endPoint y: 149, distance: 29.3
click at [319, 149] on td "LỘC 0911934726" at bounding box center [301, 146] width 48 height 27
checkbox input "true"
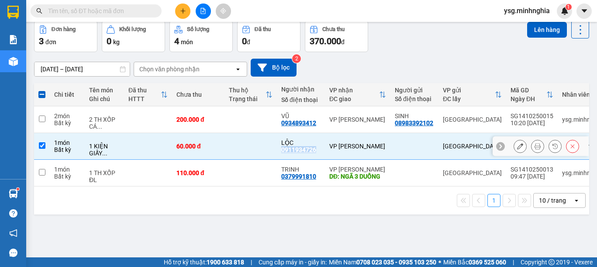
copy div "0911934726"
click at [90, 7] on input "text" at bounding box center [99, 11] width 103 height 10
paste input "0911934726"
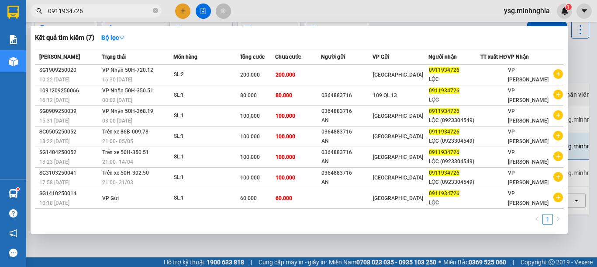
type input "0911934726"
click at [152, 11] on span "0911934726" at bounding box center [96, 10] width 131 height 13
click at [156, 11] on icon "close-circle" at bounding box center [155, 10] width 5 height 5
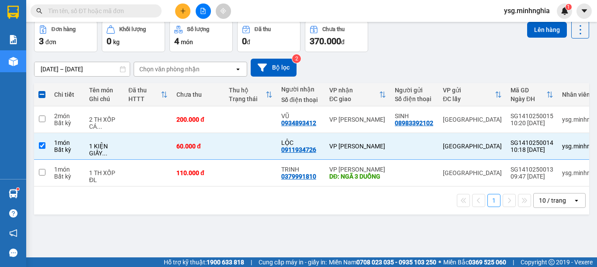
scroll to position [0, 0]
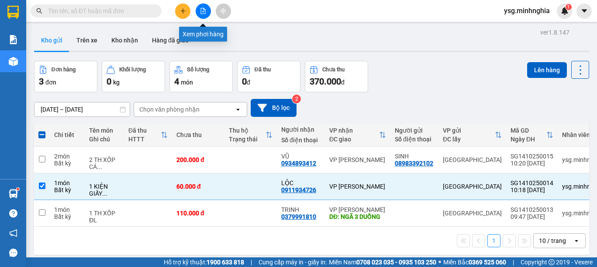
click at [203, 13] on icon "file-add" at bounding box center [203, 11] width 6 height 6
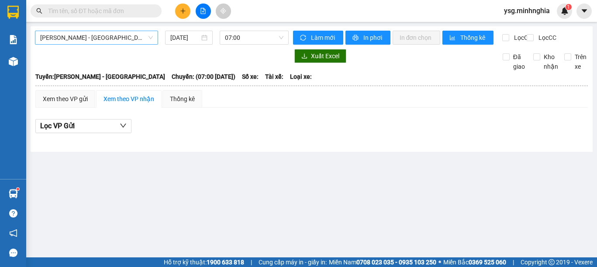
click at [112, 37] on span "Phan Rí - Sài Gòn" at bounding box center [96, 37] width 113 height 13
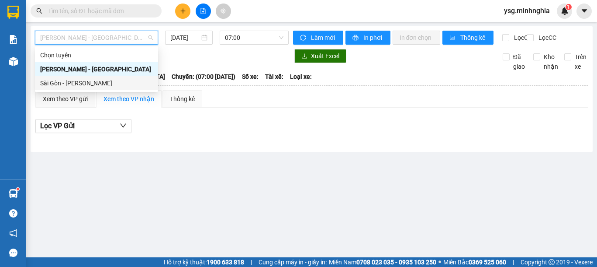
click at [87, 84] on div "Sài Gòn - [PERSON_NAME]" at bounding box center [96, 83] width 113 height 10
type input "[DATE]"
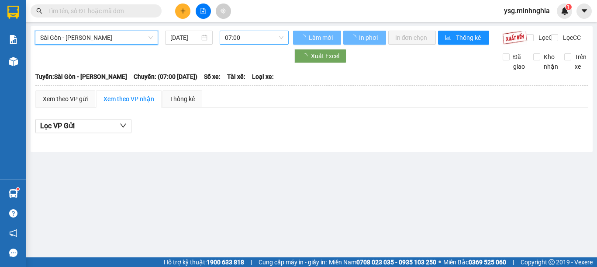
click at [254, 39] on span "07:00" at bounding box center [254, 37] width 59 height 13
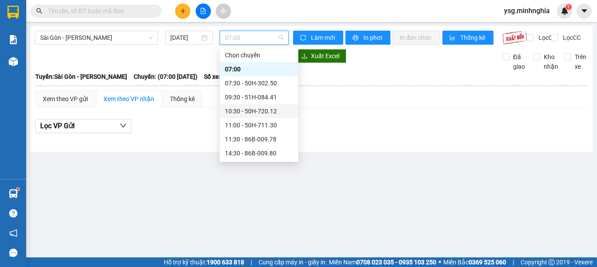
click at [253, 111] on div "10:30 - 50H-720.12" at bounding box center [259, 111] width 68 height 10
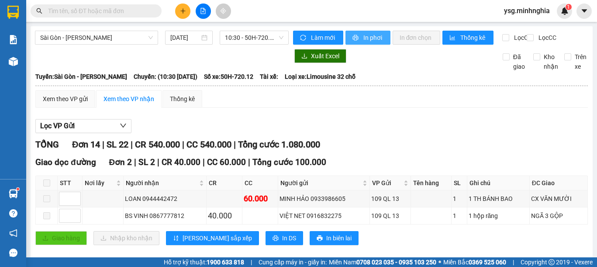
click at [364, 38] on span "In phơi" at bounding box center [374, 38] width 20 height 10
click at [181, 11] on icon "plus" at bounding box center [183, 10] width 5 height 0
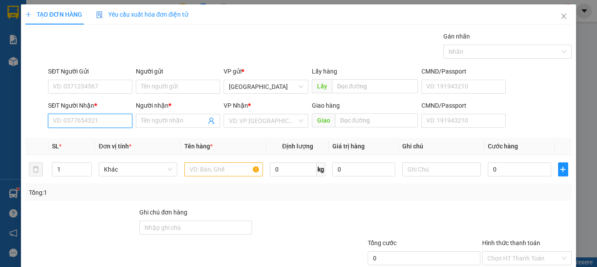
click at [112, 123] on input "SĐT Người Nhận *" at bounding box center [90, 121] width 84 height 14
click at [110, 118] on input "091" at bounding box center [90, 121] width 84 height 14
type input "0913177221"
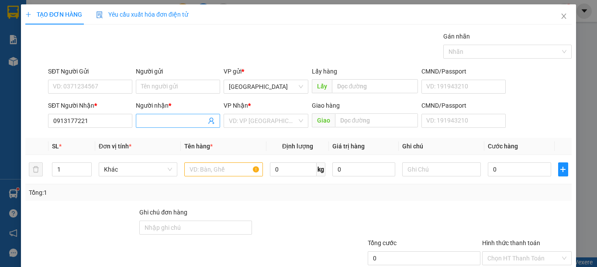
click at [177, 116] on input "Người nhận *" at bounding box center [173, 121] width 65 height 10
drag, startPoint x: 197, startPoint y: 124, endPoint x: 123, endPoint y: 124, distance: 73.9
click at [123, 124] on div "SĐT Người Nhận * 0913177221 Người nhận * GIÁM ĐỐC NGHĨA GIÁM ĐỐC NGHĨA VP Nhận …" at bounding box center [310, 116] width 528 height 31
click at [193, 123] on input "GIÁM ĐỐC NGHĨA" at bounding box center [173, 121] width 65 height 10
type input "GIÁM ĐỐC NGHĨA"
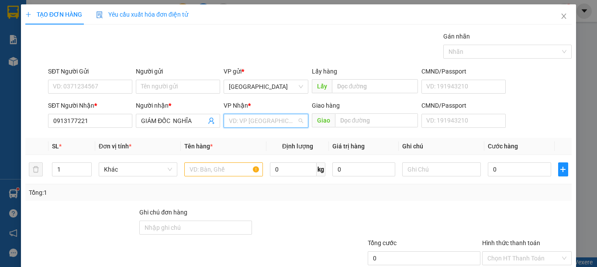
click at [271, 120] on input "search" at bounding box center [263, 120] width 68 height 13
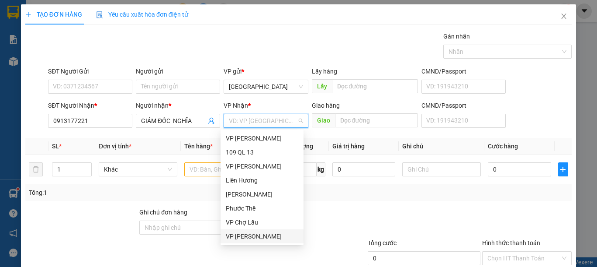
click at [247, 237] on div "VP [PERSON_NAME]" at bounding box center [262, 236] width 73 height 10
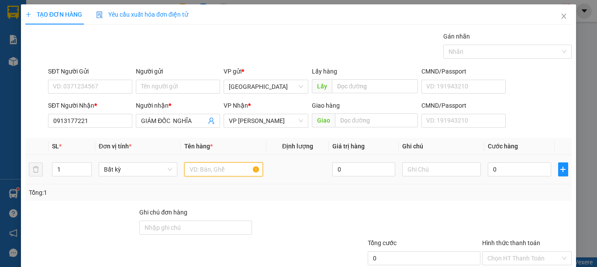
click at [206, 169] on input "text" at bounding box center [223, 169] width 79 height 14
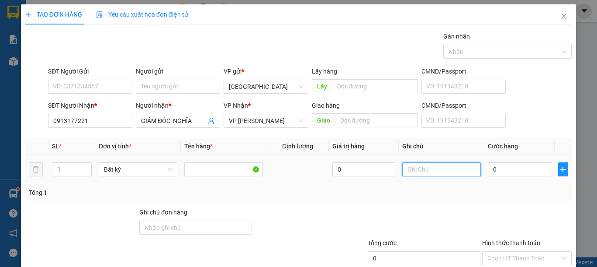
click at [431, 167] on input "text" at bounding box center [442, 169] width 79 height 14
type input "1 CUỘN GIẤY"
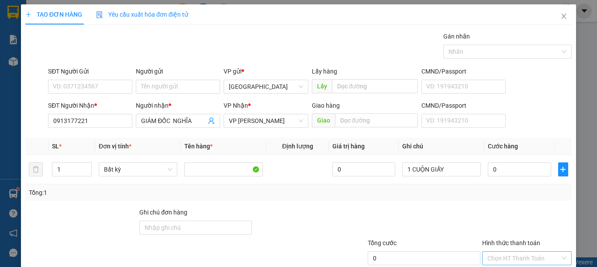
click at [504, 251] on input "Hình thức thanh toán" at bounding box center [524, 257] width 73 height 13
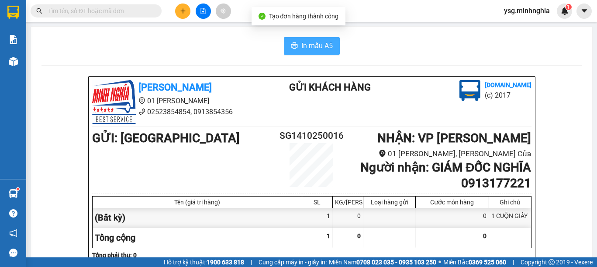
click at [302, 48] on span "In mẫu A5" at bounding box center [317, 45] width 31 height 11
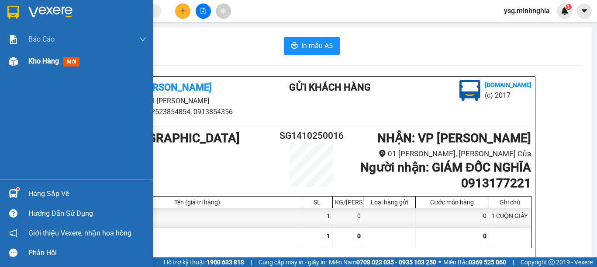
click at [10, 64] on img at bounding box center [13, 61] width 9 height 9
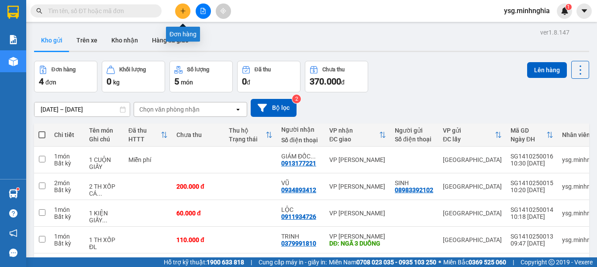
click at [181, 9] on icon "plus" at bounding box center [183, 11] width 6 height 6
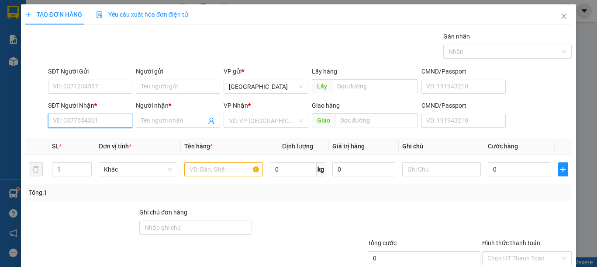
click at [82, 117] on input "SĐT Người Nhận *" at bounding box center [90, 121] width 84 height 14
click at [74, 121] on input "SĐT Người Nhận *" at bounding box center [90, 121] width 84 height 14
click at [86, 129] on div "SĐT Người Nhận * VD: 0377654321" at bounding box center [90, 116] width 84 height 31
click at [96, 124] on input "SĐT Người Nhận *" at bounding box center [90, 121] width 84 height 14
click at [105, 138] on div "0346363345 - HOÀNG" at bounding box center [89, 138] width 73 height 10
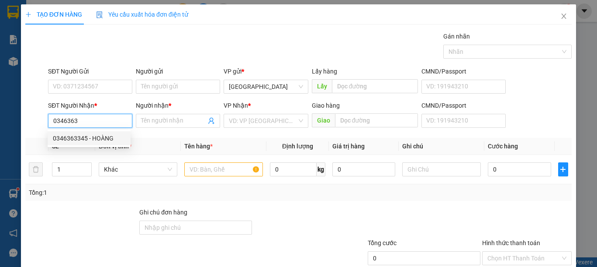
type input "0346363345"
type input "HOÀNG"
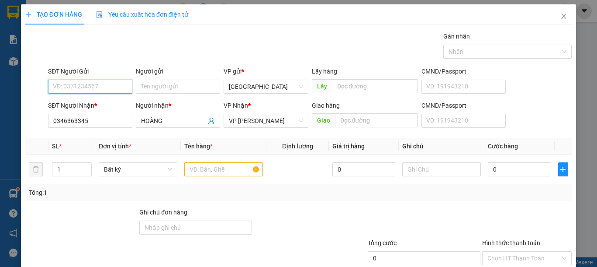
click at [96, 89] on input "SĐT Người Gửi" at bounding box center [90, 87] width 84 height 14
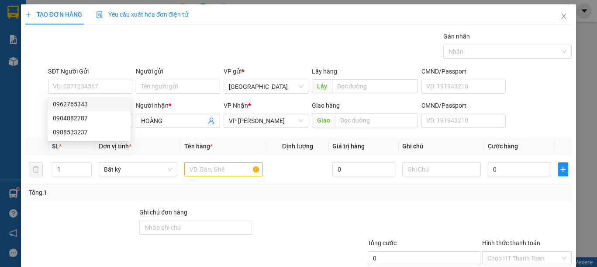
click at [219, 32] on div "Gói vận chuyển * Tiêu chuẩn Gán nhãn Nhãn" at bounding box center [310, 46] width 528 height 31
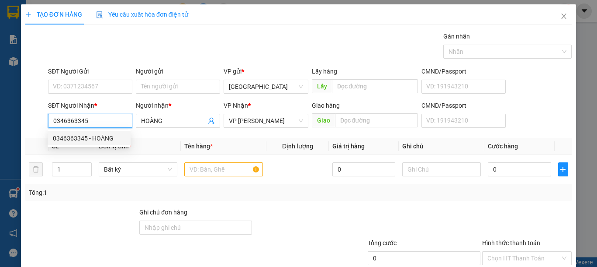
drag, startPoint x: 94, startPoint y: 125, endPoint x: 89, endPoint y: 122, distance: 5.5
click at [89, 122] on input "0346363345" at bounding box center [90, 121] width 84 height 14
drag, startPoint x: 100, startPoint y: 122, endPoint x: 10, endPoint y: 126, distance: 89.2
click at [10, 126] on div "TẠO ĐƠN HÀNG Yêu cầu xuất hóa đơn điện tử Transit Pickup Surcharge Ids Transit …" at bounding box center [298, 133] width 597 height 267
type input "0913177221"
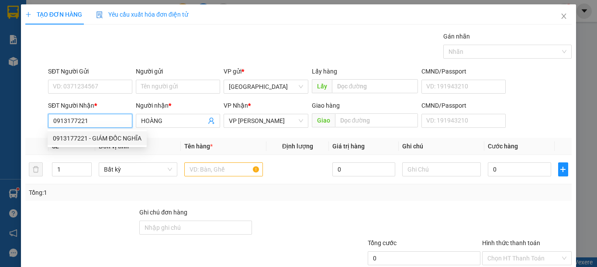
click at [110, 138] on div "0913177221 - GIÁM ĐỐC NGHĨA" at bounding box center [97, 138] width 89 height 10
type input "GIÁM ĐỐC NGHĨA"
type input "0913177221"
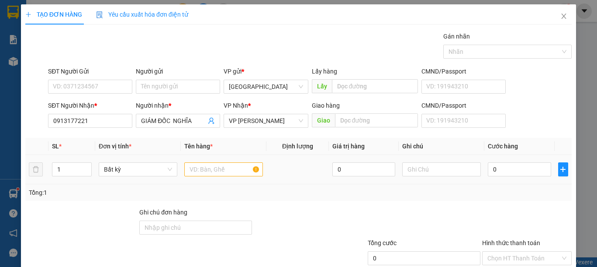
click at [219, 178] on td at bounding box center [224, 169] width 86 height 29
click at [219, 170] on input "text" at bounding box center [223, 169] width 79 height 14
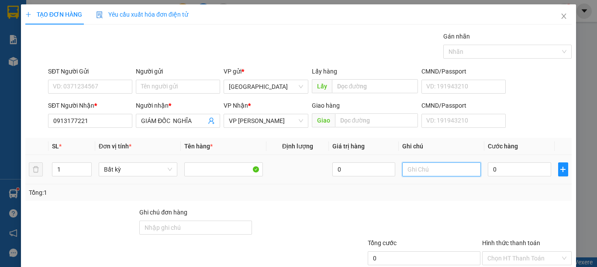
click at [411, 170] on input "text" at bounding box center [442, 169] width 79 height 14
type input "1 XÔ XANH"
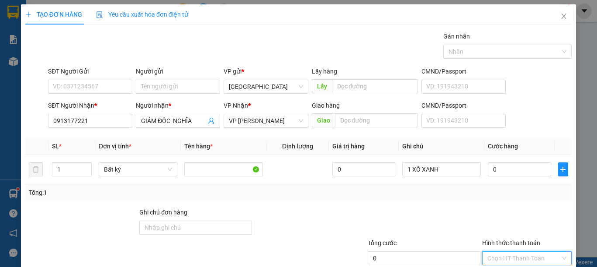
click at [512, 251] on input "Hình thức thanh toán" at bounding box center [524, 257] width 73 height 13
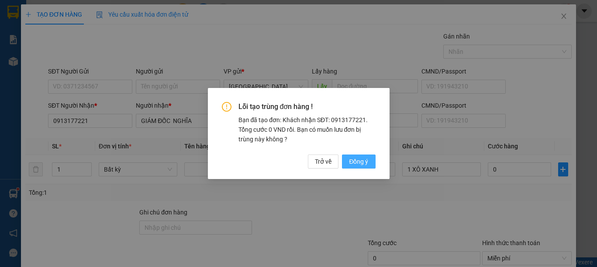
click at [361, 159] on span "Đồng ý" at bounding box center [358, 161] width 19 height 10
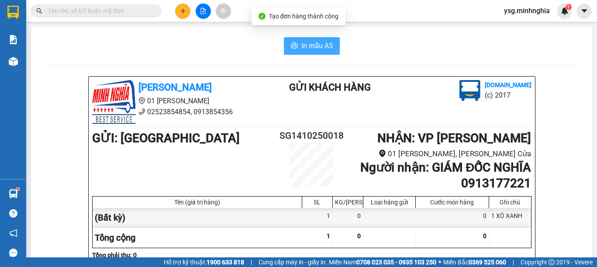
click at [314, 49] on span "In mẫu A5" at bounding box center [317, 45] width 31 height 11
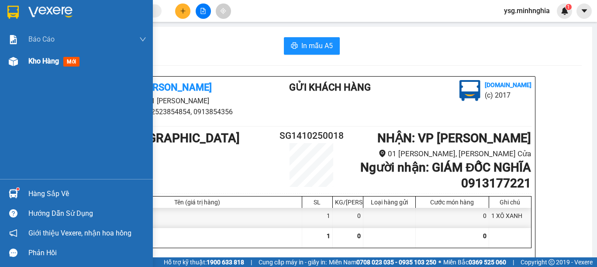
click at [14, 56] on div at bounding box center [13, 61] width 15 height 15
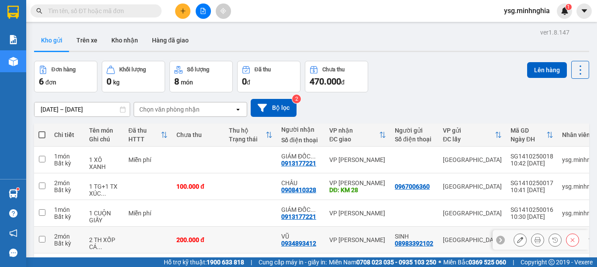
drag, startPoint x: 57, startPoint y: 168, endPoint x: 260, endPoint y: 5, distance: 260.2
click at [260, 5] on div "Kết quả tìm kiếm ( 7 ) Bộ lọc Mã ĐH Trạng thái Món hàng Tổng cước Chưa cước Ngư…" at bounding box center [298, 11] width 597 height 22
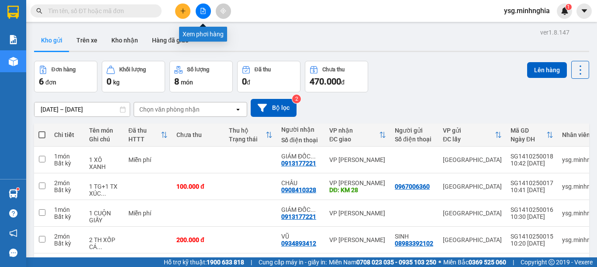
click at [201, 8] on icon "file-add" at bounding box center [203, 11] width 5 height 6
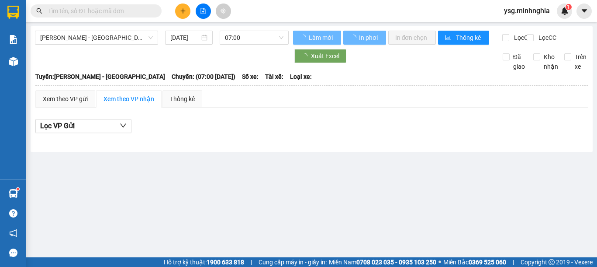
click at [110, 37] on span "[PERSON_NAME] - [GEOGRAPHIC_DATA]" at bounding box center [96, 37] width 113 height 13
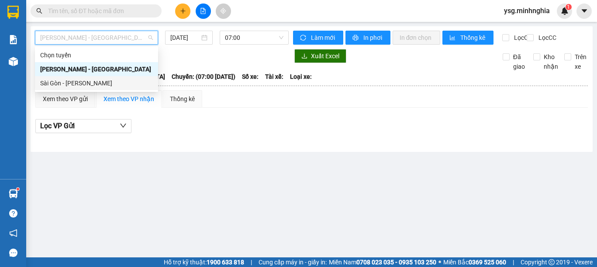
click at [69, 87] on div "Sài Gòn - [PERSON_NAME]" at bounding box center [96, 83] width 113 height 10
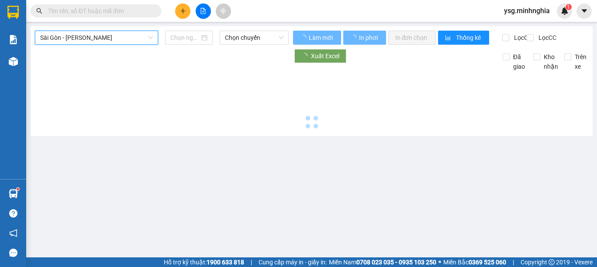
type input "[DATE]"
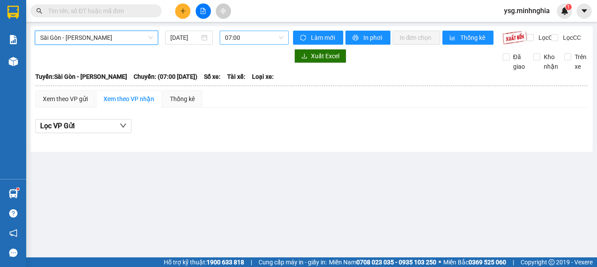
click at [246, 38] on span "07:00" at bounding box center [254, 37] width 59 height 13
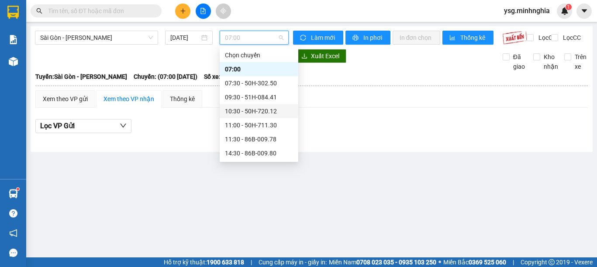
click at [243, 110] on div "10:30 - 50H-720.12" at bounding box center [259, 111] width 68 height 10
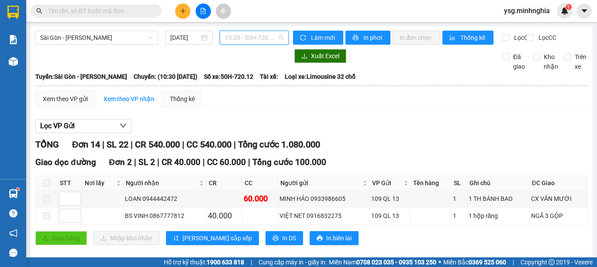
click at [254, 44] on span "10:30 - 50H-720.12" at bounding box center [254, 37] width 59 height 13
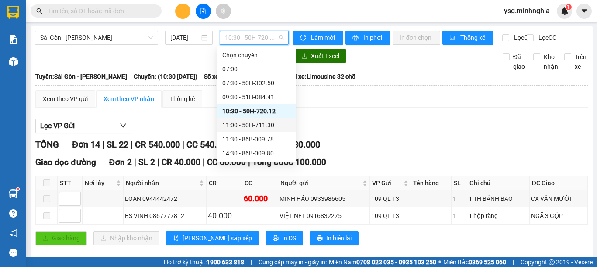
click at [241, 123] on div "11:00 - 50H-711.30" at bounding box center [256, 125] width 68 height 10
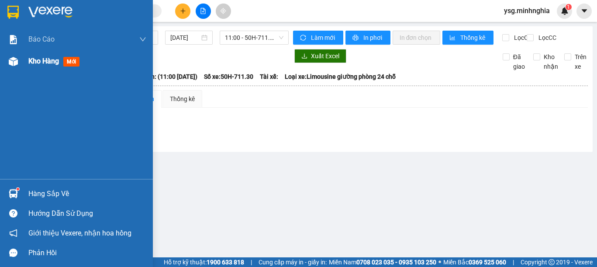
click at [7, 57] on div at bounding box center [13, 61] width 15 height 15
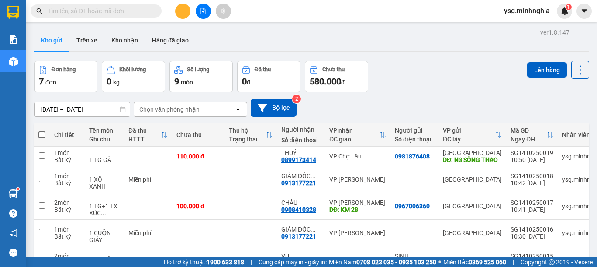
click at [40, 138] on span at bounding box center [41, 134] width 7 height 7
click at [42, 130] on input "checkbox" at bounding box center [42, 130] width 0 height 0
checkbox input "true"
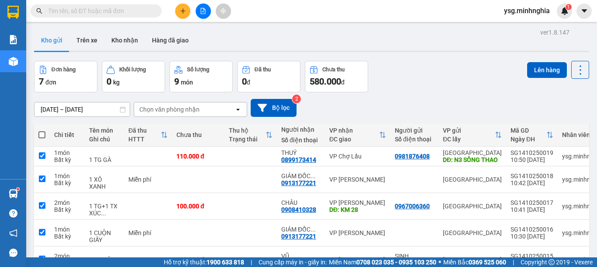
checkbox input "true"
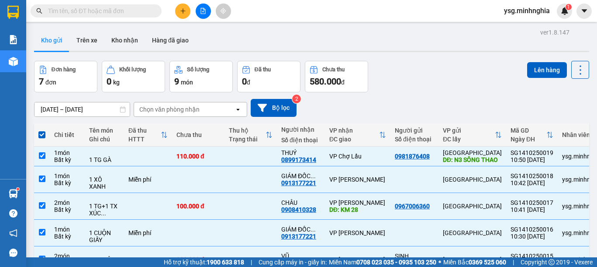
checkbox input "false"
click at [41, 158] on input "checkbox" at bounding box center [42, 155] width 7 height 7
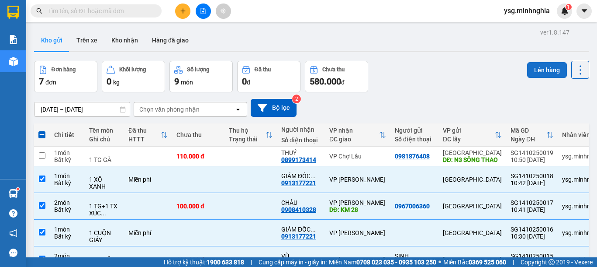
click at [541, 69] on button "Lên hàng" at bounding box center [548, 70] width 40 height 16
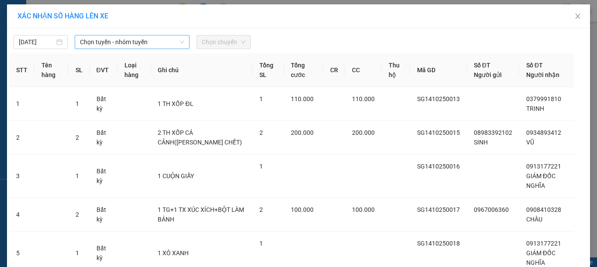
click at [129, 43] on span "Chọn tuyến - nhóm tuyến" at bounding box center [132, 41] width 104 height 13
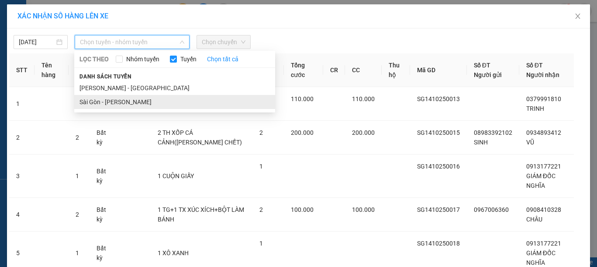
click at [101, 107] on li "Sài Gòn - [PERSON_NAME]" at bounding box center [174, 102] width 201 height 14
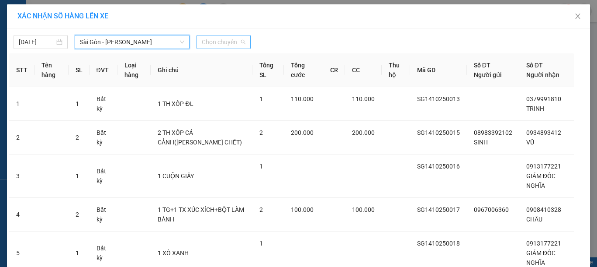
click at [228, 47] on span "Chọn chuyến" at bounding box center [224, 41] width 44 height 13
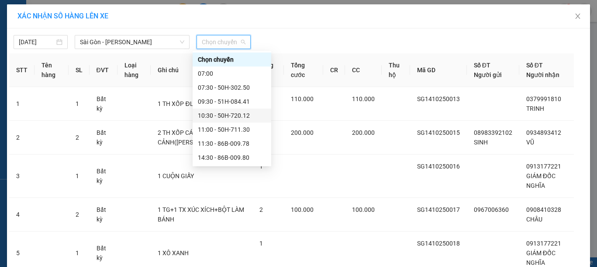
click at [249, 115] on div "10:30 - 50H-720.12" at bounding box center [232, 116] width 68 height 10
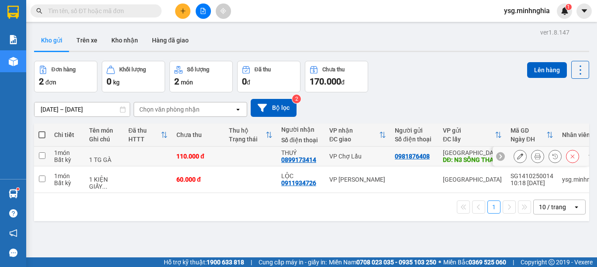
click at [532, 156] on button at bounding box center [538, 156] width 12 height 15
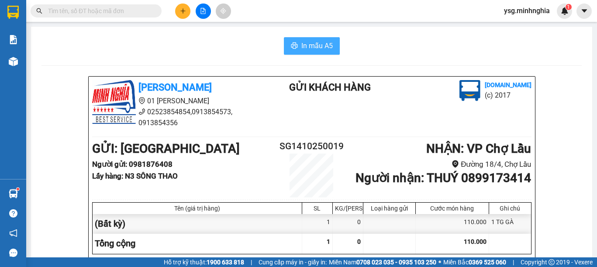
click at [303, 44] on span "In mẫu A5" at bounding box center [317, 45] width 31 height 11
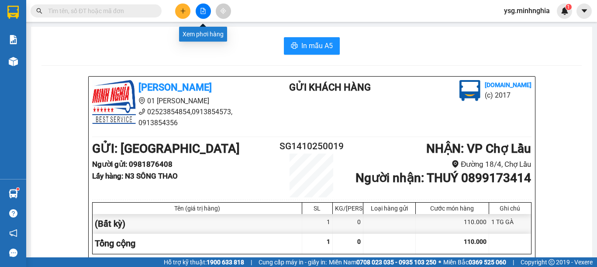
click at [209, 9] on button at bounding box center [203, 10] width 15 height 15
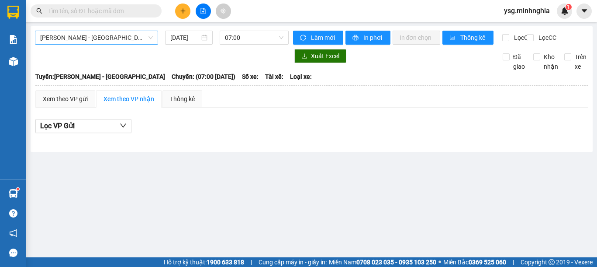
click at [122, 38] on span "[PERSON_NAME] - [GEOGRAPHIC_DATA]" at bounding box center [96, 37] width 113 height 13
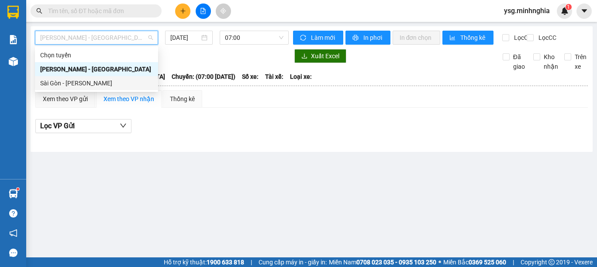
click at [67, 86] on div "Sài Gòn - [PERSON_NAME]" at bounding box center [96, 83] width 113 height 10
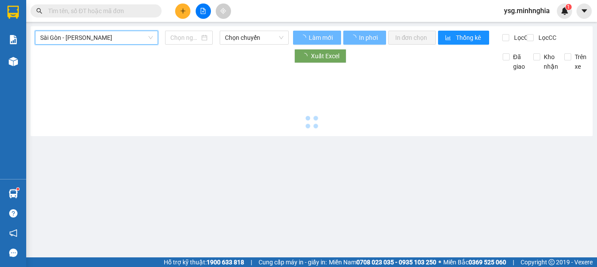
type input "[DATE]"
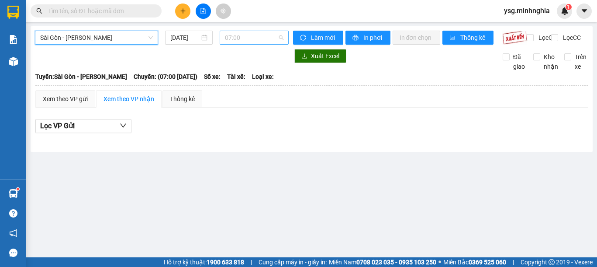
click at [246, 31] on span "07:00" at bounding box center [254, 37] width 59 height 13
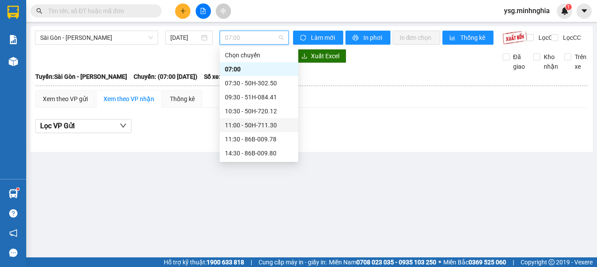
click at [257, 123] on div "11:00 - 50H-711.30" at bounding box center [259, 125] width 68 height 10
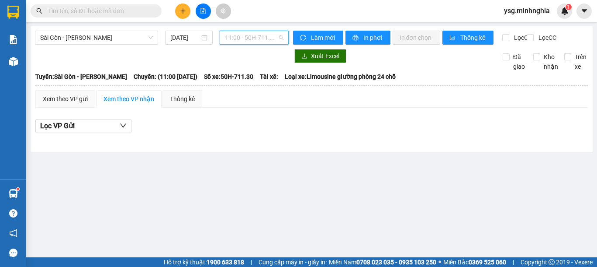
click at [231, 35] on span "11:00 - 50H-711.30" at bounding box center [254, 37] width 59 height 13
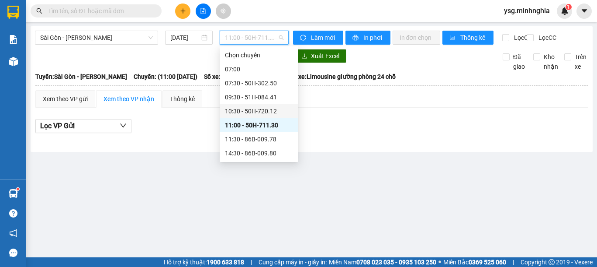
click at [249, 107] on div "10:30 - 50H-720.12" at bounding box center [259, 111] width 68 height 10
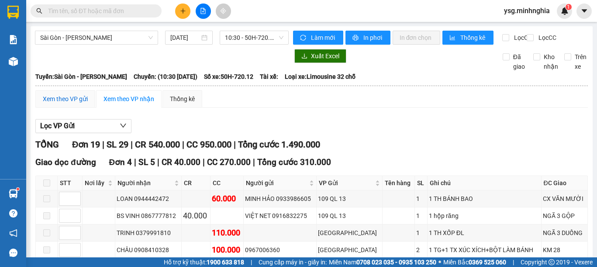
click at [54, 104] on div "Xem theo VP gửi" at bounding box center [65, 99] width 45 height 10
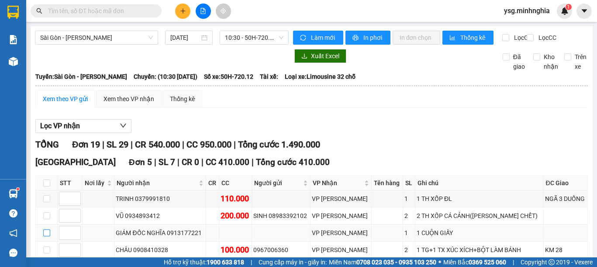
click at [47, 229] on input "checkbox" at bounding box center [46, 232] width 7 height 7
checkbox input "true"
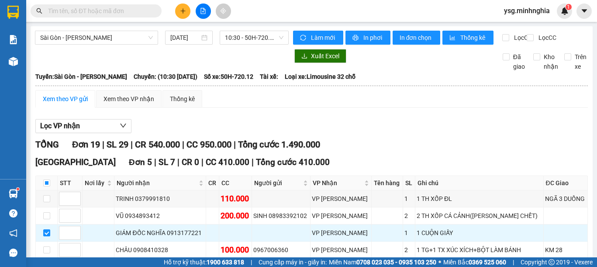
click at [49, 263] on input "checkbox" at bounding box center [46, 266] width 7 height 7
checkbox input "true"
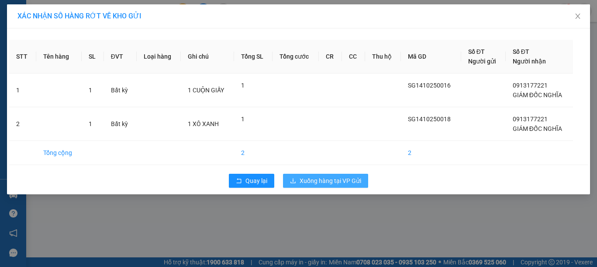
click at [333, 179] on span "Xuống hàng tại VP Gửi" at bounding box center [331, 181] width 62 height 10
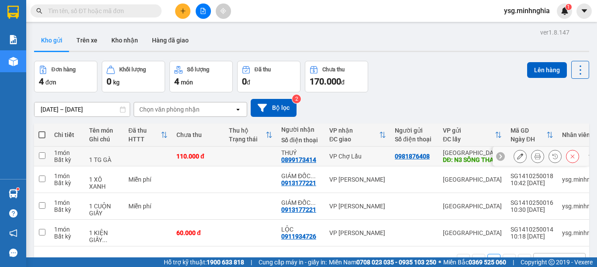
click at [227, 146] on td at bounding box center [251, 156] width 52 height 20
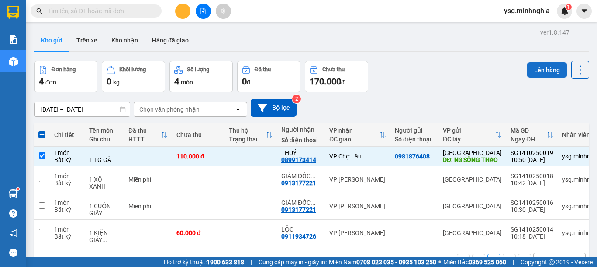
click at [529, 62] on button "Lên hàng" at bounding box center [548, 70] width 40 height 16
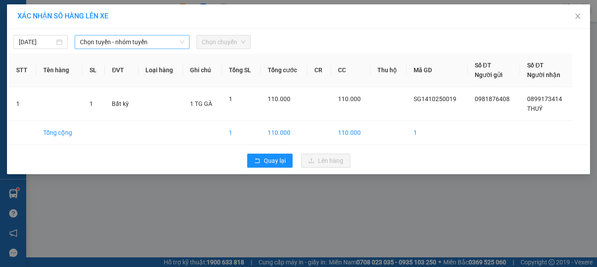
click at [136, 45] on span "Chọn tuyến - nhóm tuyến" at bounding box center [132, 41] width 104 height 13
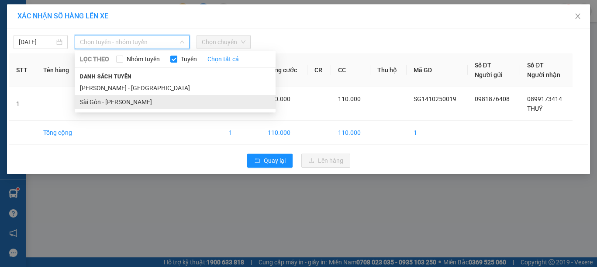
click at [111, 98] on li "Sài Gòn - [PERSON_NAME]" at bounding box center [175, 102] width 201 height 14
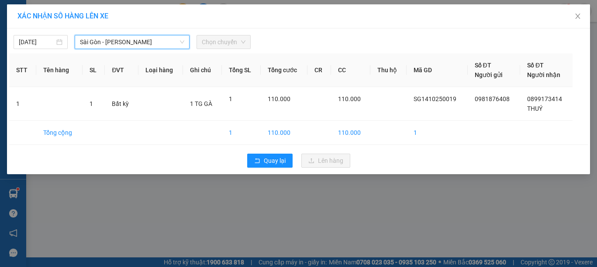
click at [238, 39] on span "Chọn chuyến" at bounding box center [224, 41] width 44 height 13
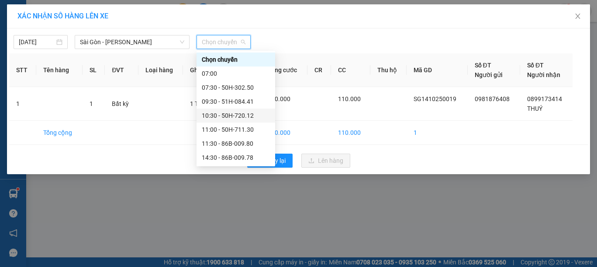
click at [232, 114] on div "10:30 - 50H-720.12" at bounding box center [236, 116] width 68 height 10
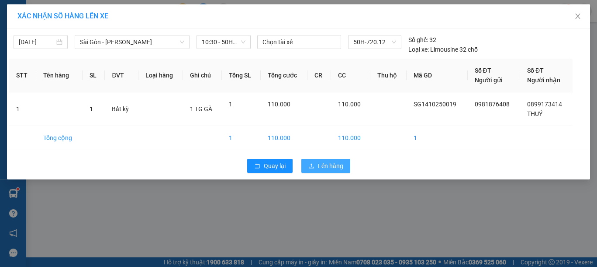
click at [320, 161] on span "Lên hàng" at bounding box center [330, 166] width 25 height 10
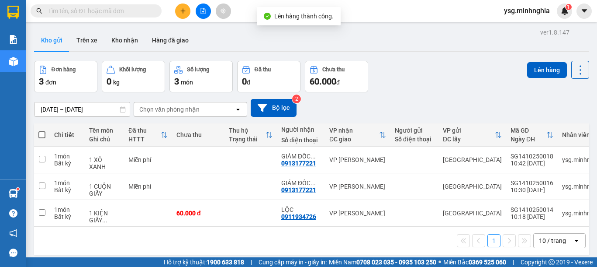
click at [195, 10] on div at bounding box center [203, 10] width 66 height 15
click at [200, 10] on icon "file-add" at bounding box center [203, 11] width 6 height 6
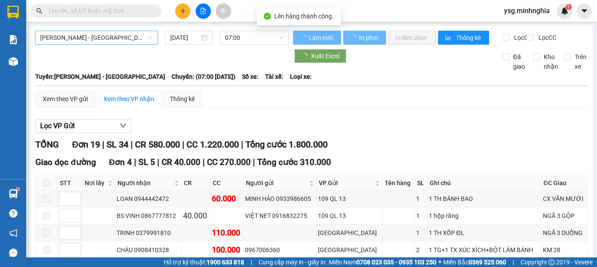
click at [98, 39] on span "[PERSON_NAME] - [GEOGRAPHIC_DATA]" at bounding box center [96, 37] width 113 height 13
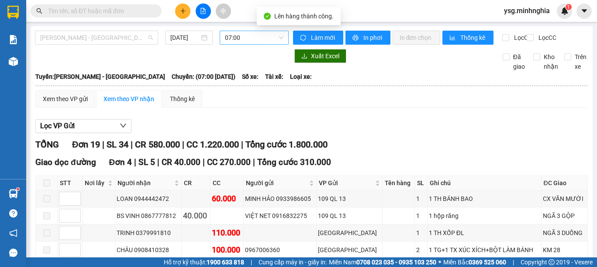
click at [70, 85] on div "Sài Gòn - [PERSON_NAME]" at bounding box center [95, 83] width 111 height 10
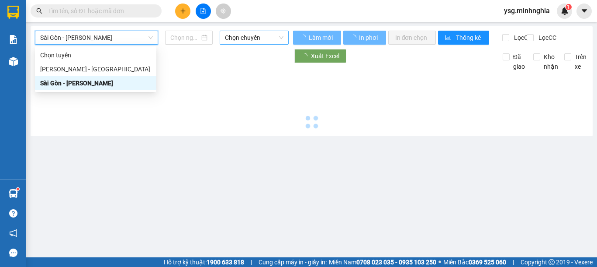
type input "[DATE]"
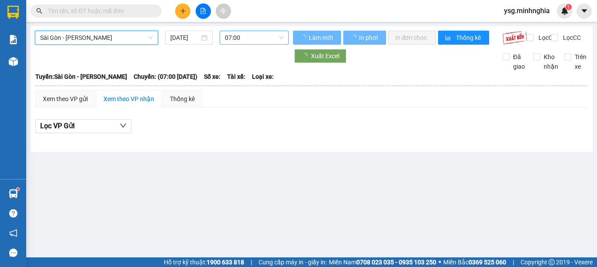
click at [249, 36] on span "07:00" at bounding box center [254, 37] width 59 height 13
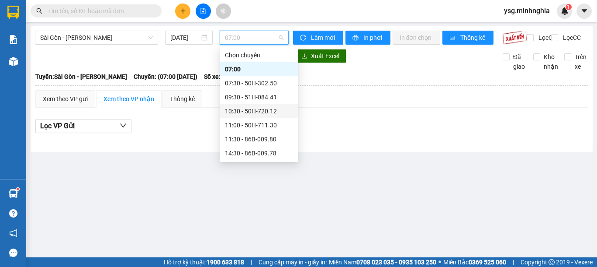
click at [254, 111] on div "10:30 - 50H-720.12" at bounding box center [259, 111] width 68 height 10
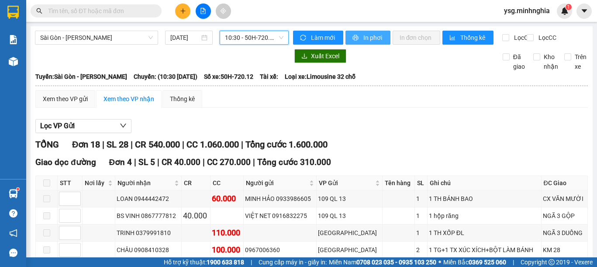
click at [369, 37] on span "In phơi" at bounding box center [374, 38] width 20 height 10
click at [372, 35] on span "In phơi" at bounding box center [374, 38] width 20 height 10
click at [181, 9] on icon "plus" at bounding box center [183, 11] width 6 height 6
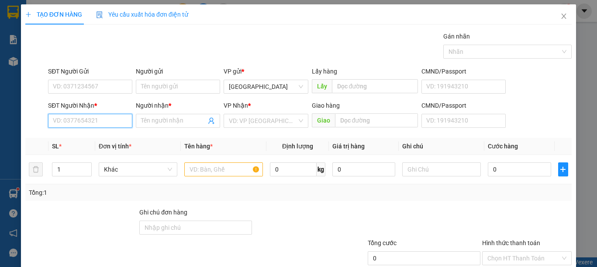
click at [65, 121] on input "SĐT Người Nhận *" at bounding box center [90, 121] width 84 height 14
click at [65, 123] on input "SĐT Người Nhận *" at bounding box center [90, 121] width 84 height 14
drag, startPoint x: 209, startPoint y: 168, endPoint x: 411, endPoint y: 181, distance: 201.9
click at [210, 168] on input "text" at bounding box center [223, 169] width 79 height 14
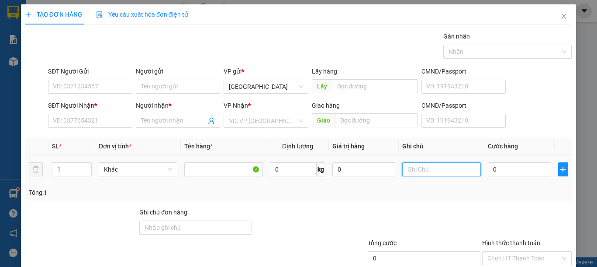
click at [423, 169] on input "text" at bounding box center [442, 169] width 79 height 14
type input "1HG ĐỒ DÙNG"
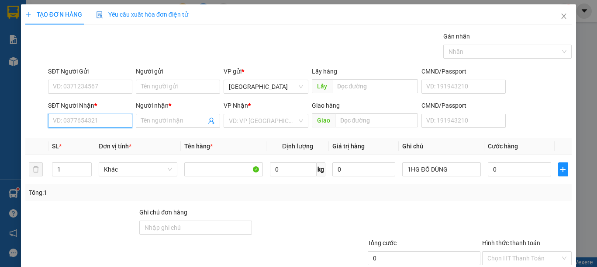
click at [111, 124] on input "SĐT Người Nhận *" at bounding box center [90, 121] width 84 height 14
type input "0355530371"
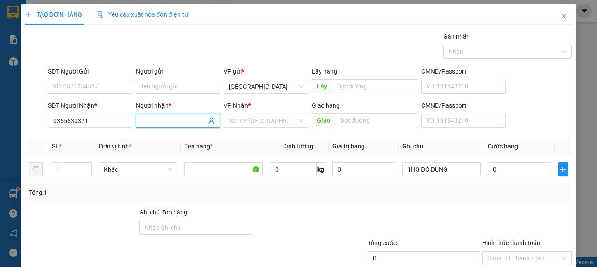
click at [165, 118] on input "Người nhận *" at bounding box center [173, 121] width 65 height 10
type input "HẰNG"
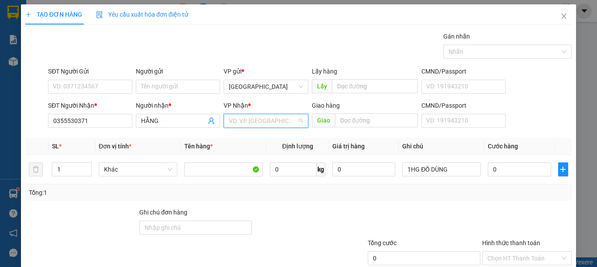
click at [249, 126] on input "search" at bounding box center [263, 120] width 68 height 13
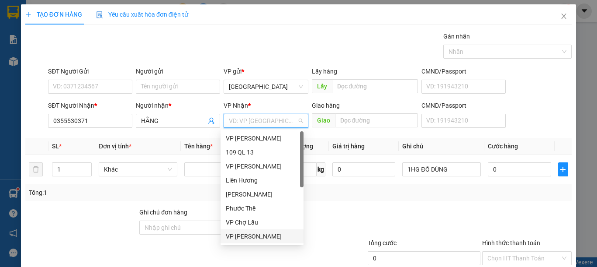
click at [251, 237] on div "VP [PERSON_NAME]" at bounding box center [262, 236] width 73 height 10
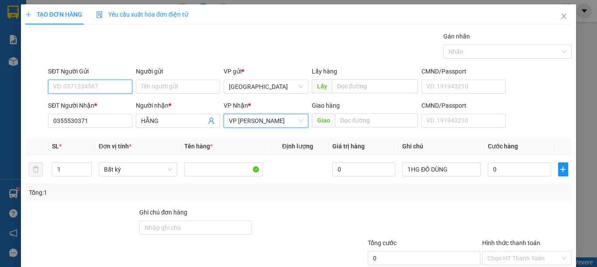
click at [94, 86] on input "SĐT Người Gửi" at bounding box center [90, 87] width 84 height 14
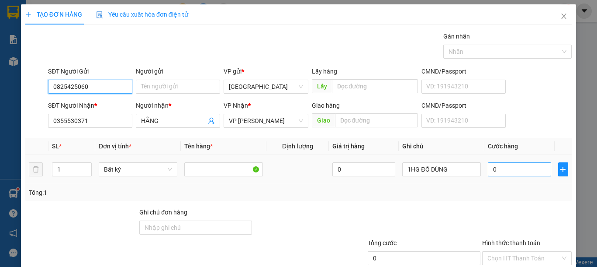
type input "0825425060"
click at [504, 169] on input "0" at bounding box center [519, 169] width 63 height 14
type input "3"
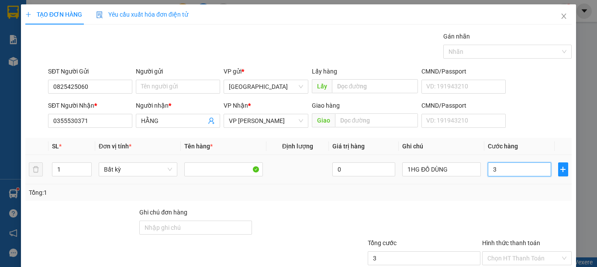
type input "30"
click at [537, 251] on input "Hình thức thanh toán" at bounding box center [524, 257] width 73 height 13
type input "30.000"
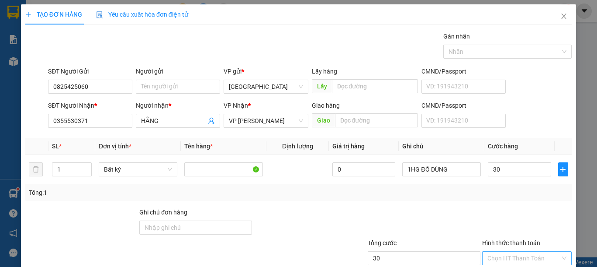
type input "30.000"
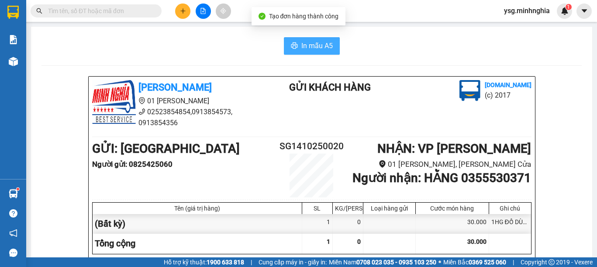
click at [315, 41] on span "In mẫu A5" at bounding box center [317, 45] width 31 height 11
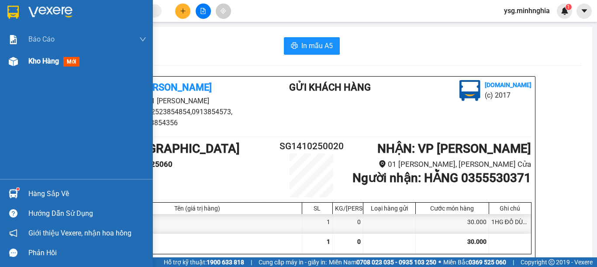
click at [23, 62] on div "Kho hàng mới" at bounding box center [76, 61] width 153 height 22
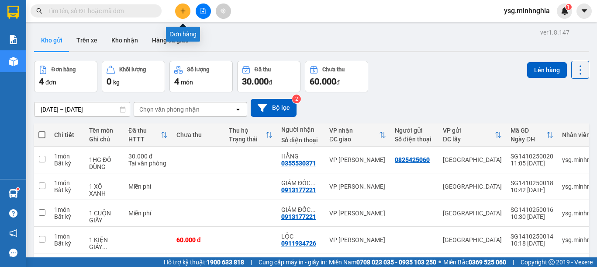
click at [184, 11] on icon "plus" at bounding box center [183, 11] width 6 height 6
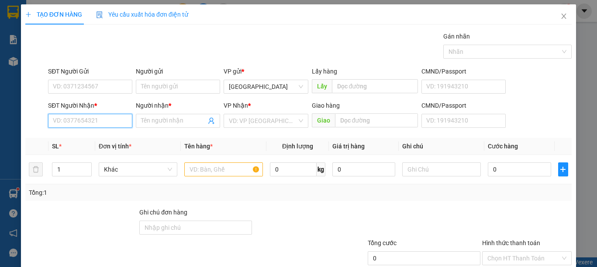
click at [100, 122] on input "SĐT Người Nhận *" at bounding box center [90, 121] width 84 height 14
type input "0929029125"
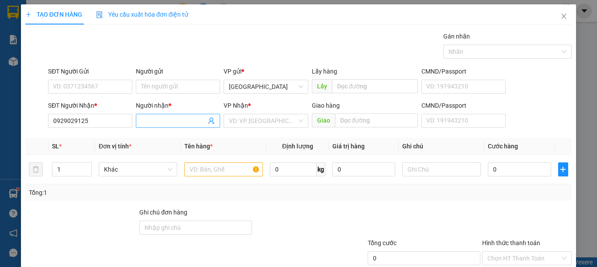
click at [162, 127] on span at bounding box center [178, 121] width 84 height 14
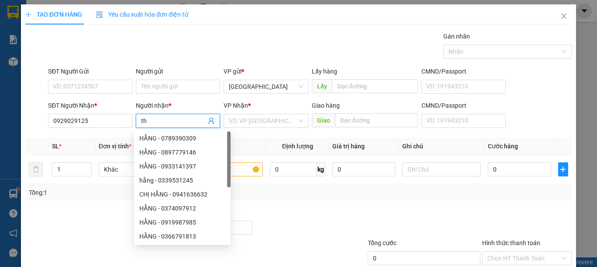
type input "t"
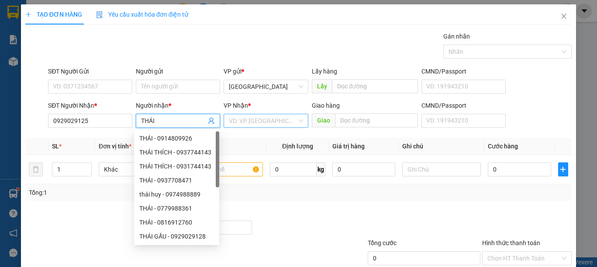
type input "THÁI"
click at [268, 122] on input "search" at bounding box center [263, 120] width 68 height 13
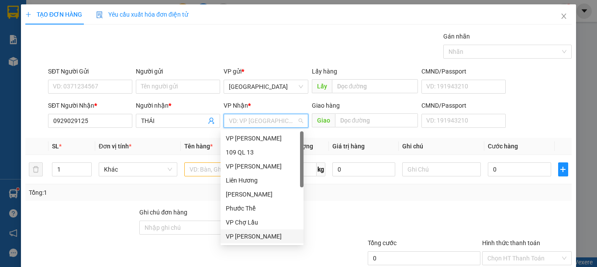
click at [253, 237] on div "VP [PERSON_NAME]" at bounding box center [262, 236] width 73 height 10
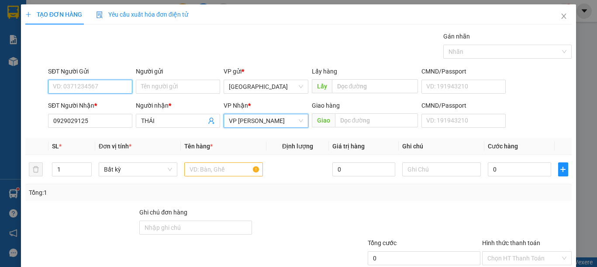
click at [93, 83] on input "SĐT Người Gửi" at bounding box center [90, 87] width 84 height 14
type input "0376178609"
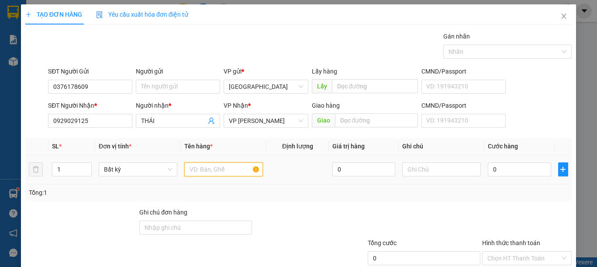
click at [201, 169] on input "text" at bounding box center [223, 169] width 79 height 14
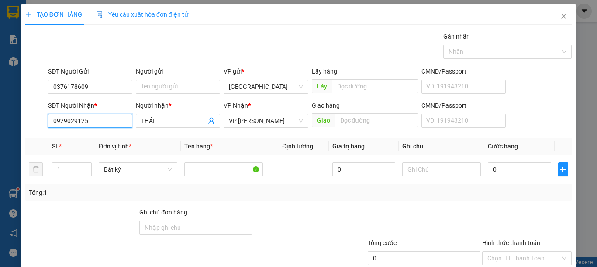
drag, startPoint x: 103, startPoint y: 115, endPoint x: 0, endPoint y: 119, distance: 103.2
click at [0, 119] on div "TẠO ĐƠN HÀNG Yêu cầu xuất hóa đơn điện tử Transit Pickup Surcharge Ids Transit …" at bounding box center [298, 133] width 597 height 267
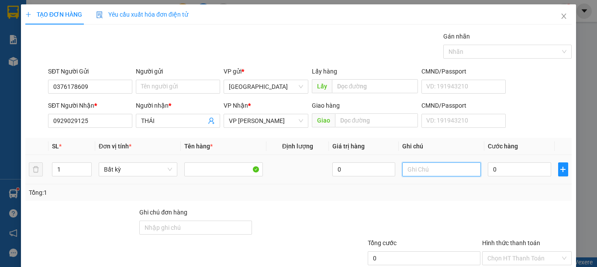
click at [430, 167] on input "text" at bounding box center [442, 169] width 79 height 14
type input "1 THG THỰC PHẨM"
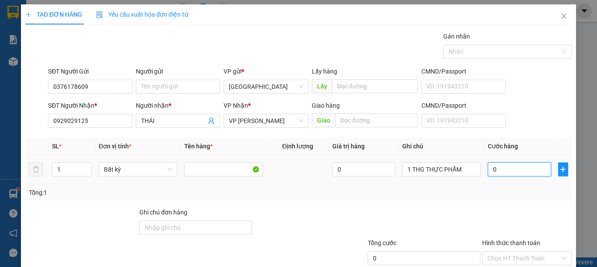
click at [504, 170] on input "0" at bounding box center [519, 169] width 63 height 14
type input "6"
type input "60"
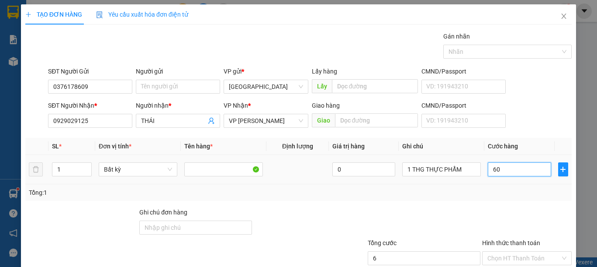
type input "60"
type input "60.000"
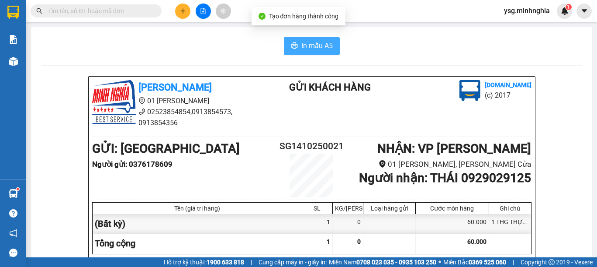
click at [312, 41] on span "In mẫu A5" at bounding box center [317, 45] width 31 height 11
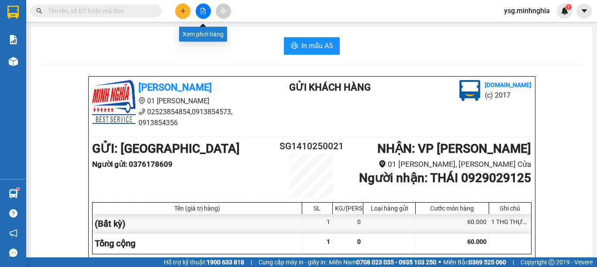
click at [200, 11] on button at bounding box center [203, 10] width 15 height 15
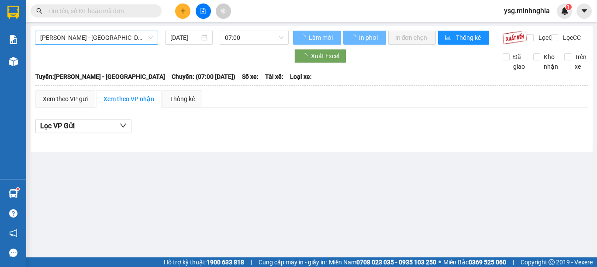
drag, startPoint x: 131, startPoint y: 38, endPoint x: 82, endPoint y: 69, distance: 57.1
click at [130, 38] on span "Phan Rí - Sài Gòn" at bounding box center [96, 37] width 113 height 13
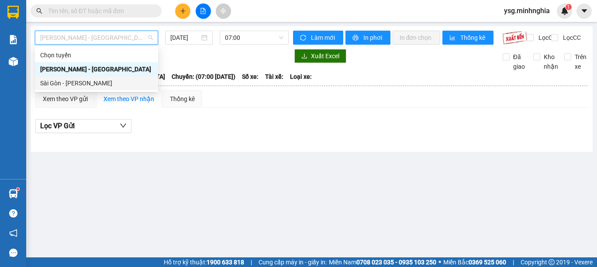
click at [60, 78] on div "Sài Gòn - [PERSON_NAME]" at bounding box center [96, 83] width 113 height 10
type input "[DATE]"
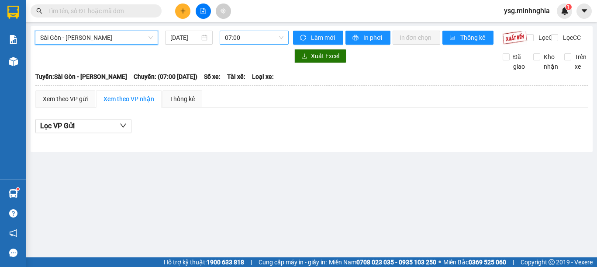
click at [256, 41] on span "07:00" at bounding box center [254, 37] width 59 height 13
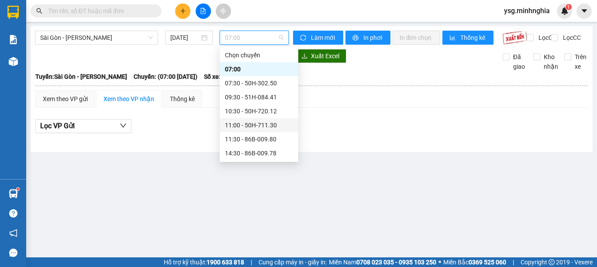
click at [243, 131] on div "11:00 - 50H-711.30" at bounding box center [259, 125] width 79 height 14
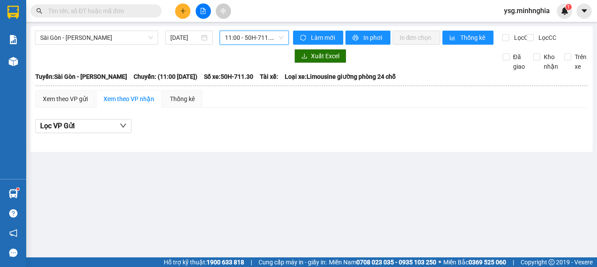
click at [226, 32] on span "11:00 - 50H-711.30" at bounding box center [254, 37] width 59 height 13
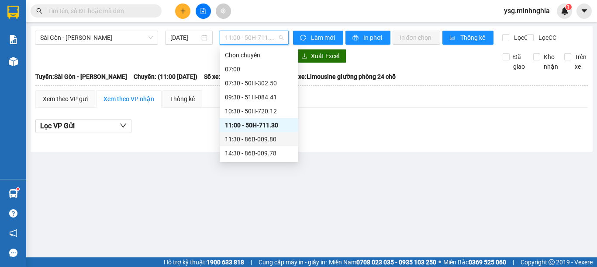
click at [248, 138] on div "11:30 - 86B-009.80" at bounding box center [259, 139] width 68 height 10
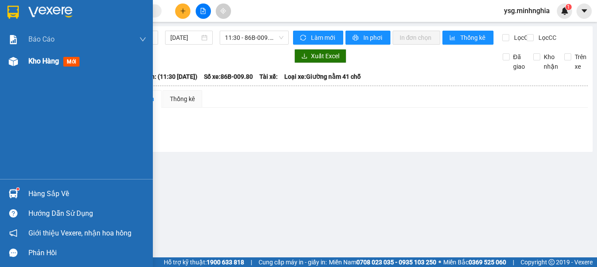
click at [9, 51] on div "Kho hàng mới" at bounding box center [76, 61] width 153 height 22
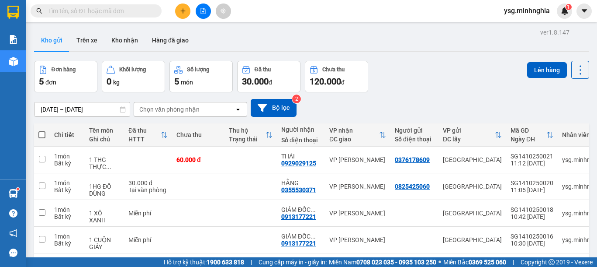
click at [198, 8] on button at bounding box center [203, 10] width 15 height 15
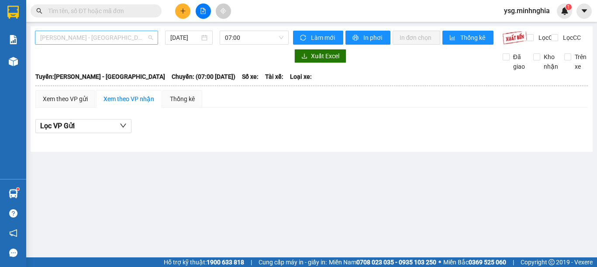
click at [95, 37] on span "[PERSON_NAME] - [GEOGRAPHIC_DATA]" at bounding box center [96, 37] width 113 height 13
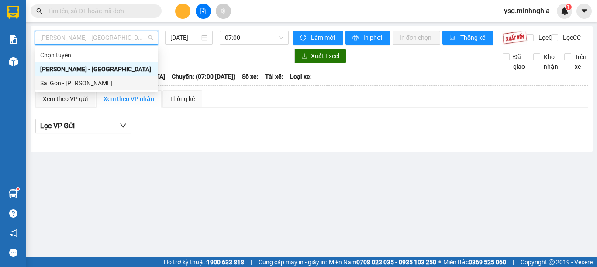
click at [81, 81] on div "Sài Gòn - [PERSON_NAME]" at bounding box center [96, 83] width 113 height 10
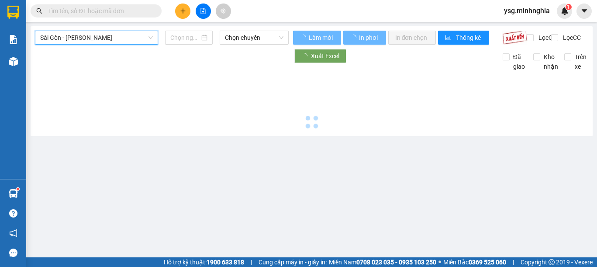
type input "[DATE]"
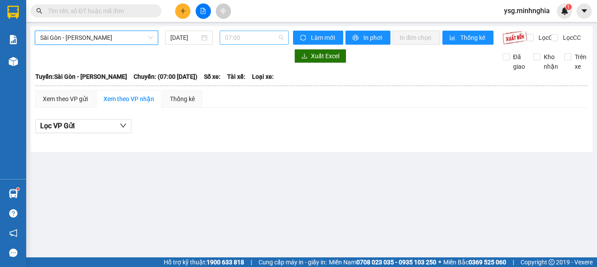
click at [264, 37] on span "07:00" at bounding box center [254, 37] width 59 height 13
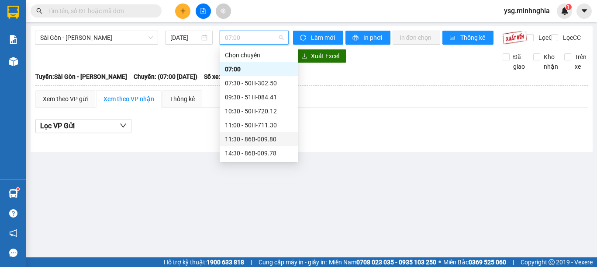
click at [277, 132] on div "11:30 - 86B-009.80" at bounding box center [259, 139] width 79 height 14
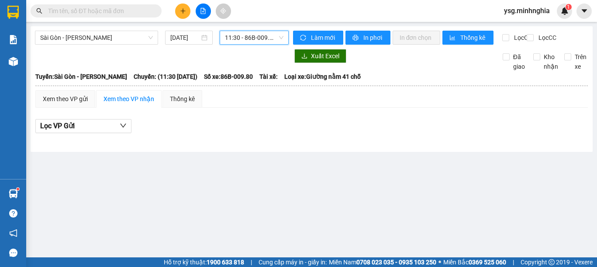
click at [271, 34] on span "11:30 - 86B-009.80" at bounding box center [254, 37] width 59 height 13
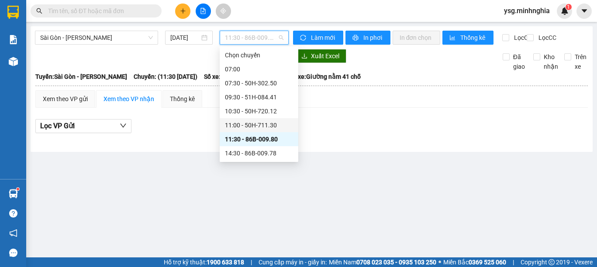
click at [260, 121] on div "11:00 - 50H-711.30" at bounding box center [259, 125] width 68 height 10
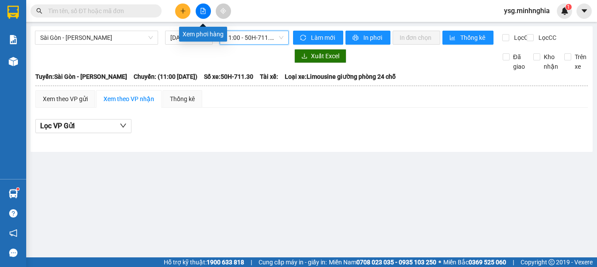
click at [199, 7] on button at bounding box center [203, 10] width 15 height 15
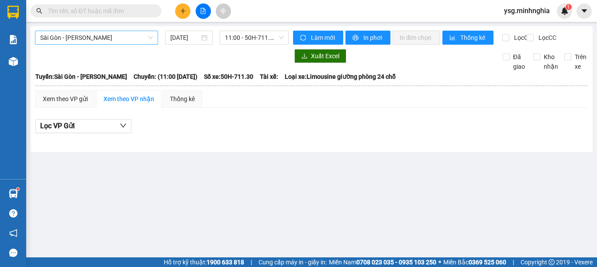
click at [125, 40] on span "Sài Gòn - [PERSON_NAME]" at bounding box center [96, 37] width 113 height 13
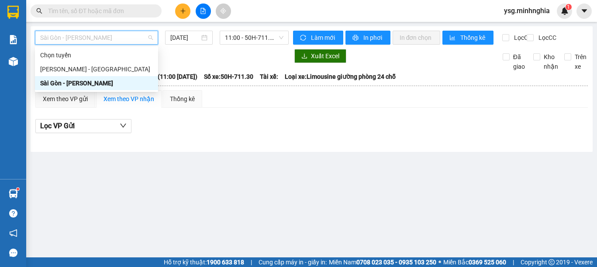
click at [102, 81] on div "Sài Gòn - [PERSON_NAME]" at bounding box center [96, 83] width 113 height 10
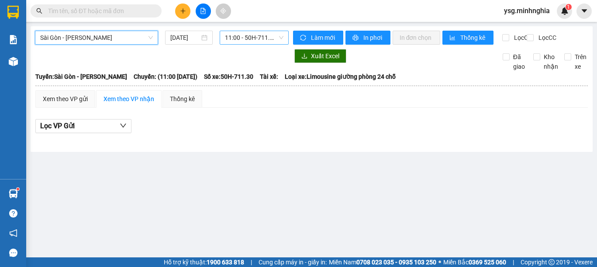
click at [242, 40] on span "11:00 - 50H-711.30" at bounding box center [254, 37] width 59 height 13
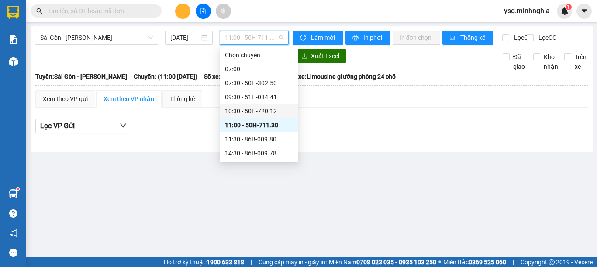
click at [264, 110] on div "10:30 - 50H-720.12" at bounding box center [259, 111] width 68 height 10
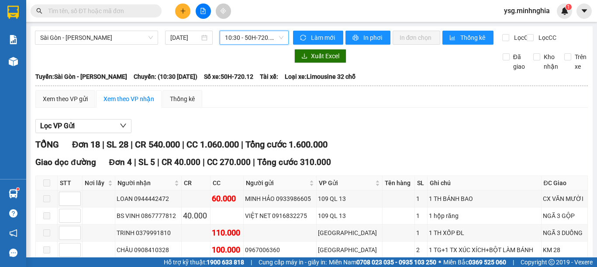
click at [243, 41] on span "10:30 - 50H-720.12" at bounding box center [254, 37] width 59 height 13
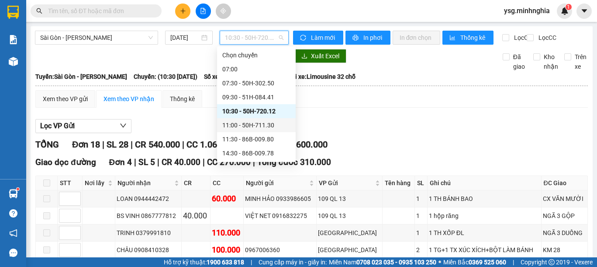
click at [245, 129] on div "11:00 - 50H-711.30" at bounding box center [256, 125] width 68 height 10
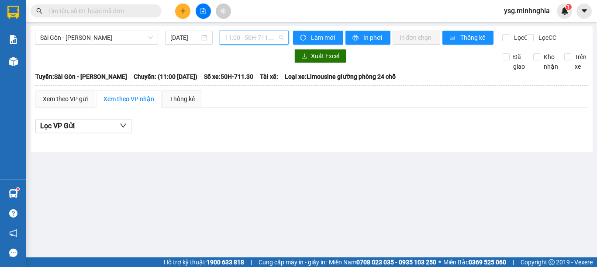
click at [252, 33] on span "11:00 - 50H-711.30" at bounding box center [254, 37] width 59 height 13
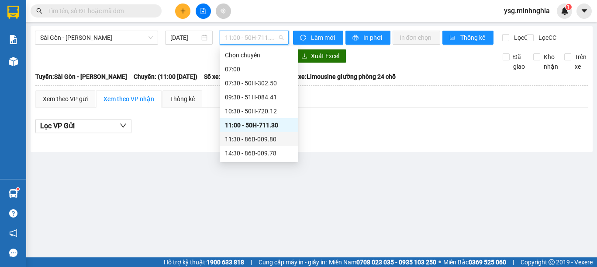
click at [253, 136] on div "11:30 - 86B-009.80" at bounding box center [259, 139] width 68 height 10
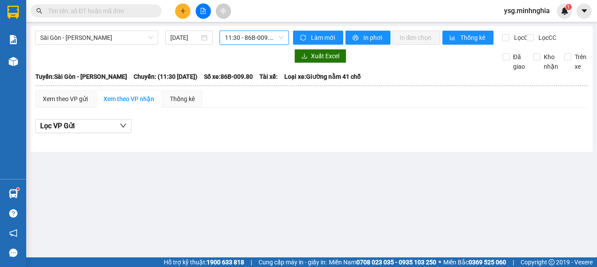
click at [260, 38] on span "11:30 - 86B-009.80" at bounding box center [254, 37] width 59 height 13
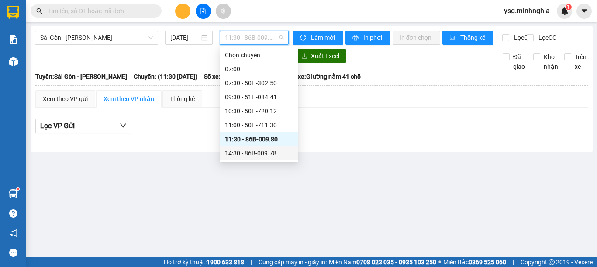
click at [240, 150] on div "14:30 - 86B-009.78" at bounding box center [259, 153] width 68 height 10
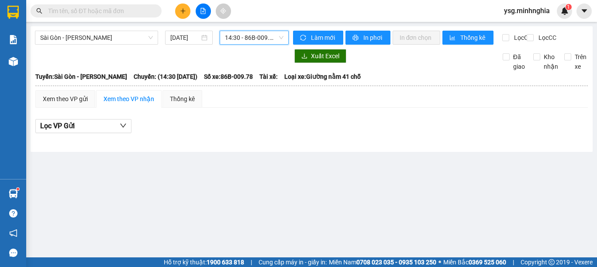
click at [524, 12] on span "ysg.minhnghia" at bounding box center [527, 10] width 60 height 11
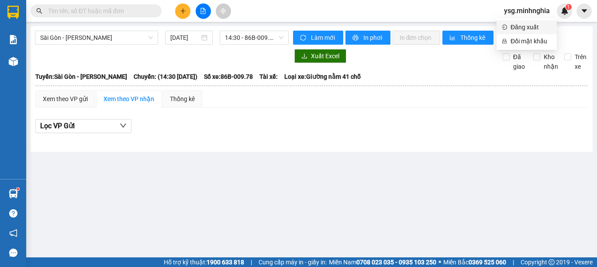
click at [525, 26] on span "Đăng xuất" at bounding box center [531, 27] width 41 height 10
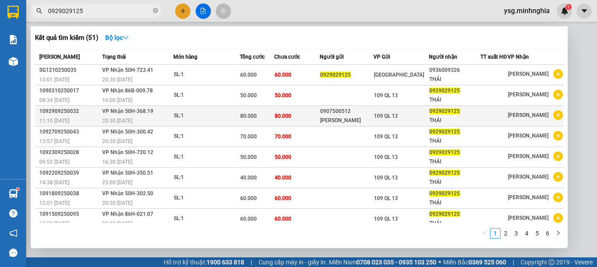
type input "0929029125"
click at [296, 122] on td "80.000" at bounding box center [296, 116] width 45 height 21
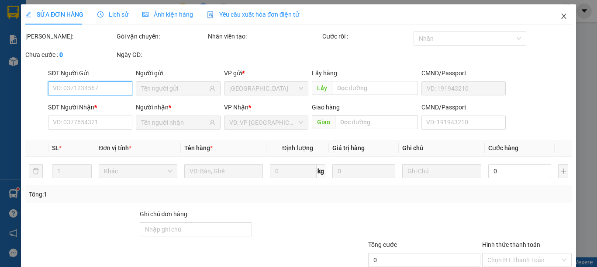
type input "0907500512"
type input "[PERSON_NAME]"
type input "0929029125"
type input "THÁI"
type input "80.000"
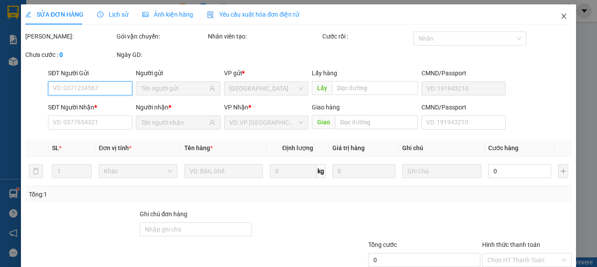
type input "80.000"
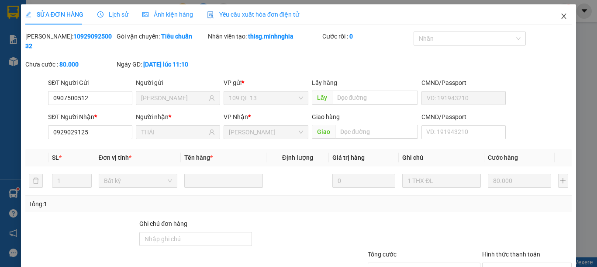
click at [561, 13] on icon "close" at bounding box center [564, 16] width 7 height 7
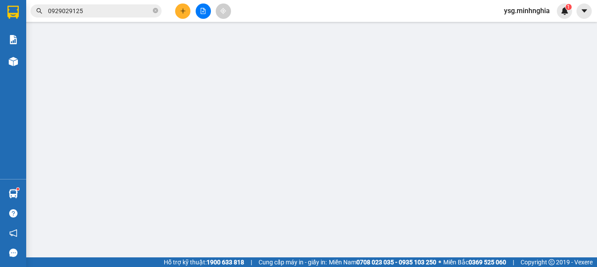
click at [122, 4] on span "0929029125" at bounding box center [96, 10] width 131 height 13
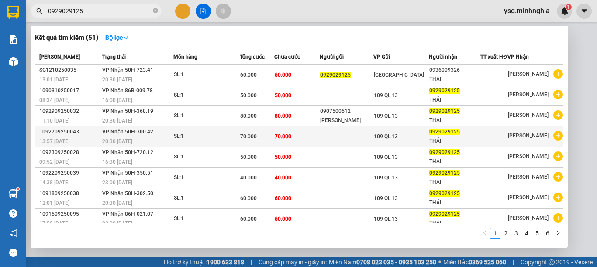
click at [263, 141] on div "70.000" at bounding box center [257, 137] width 34 height 10
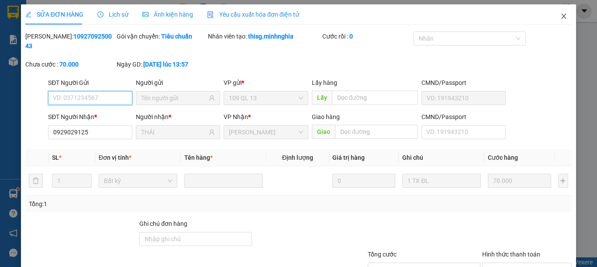
type input "0929029125"
type input "THÁI"
type input "70.000"
click at [561, 20] on icon "close" at bounding box center [564, 16] width 7 height 7
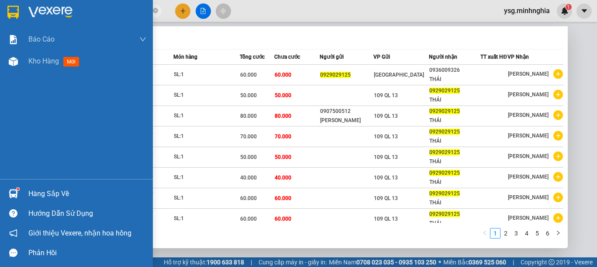
drag, startPoint x: 96, startPoint y: 9, endPoint x: 0, endPoint y: 10, distance: 96.2
click at [0, 10] on section "Kết quả tìm kiếm ( 51 ) Bộ lọc Mã ĐH Trạng thái Món hàng Tổng cước Chưa cước Ng…" at bounding box center [298, 133] width 597 height 267
paste input "363424194"
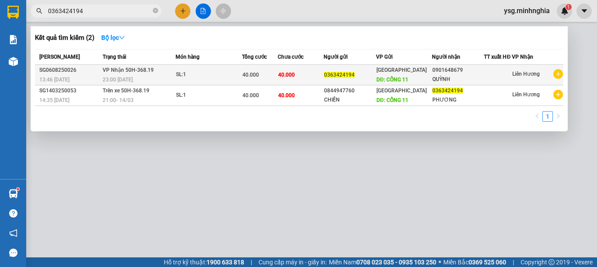
type input "0363424194"
click at [306, 75] on td "40.000" at bounding box center [301, 75] width 46 height 21
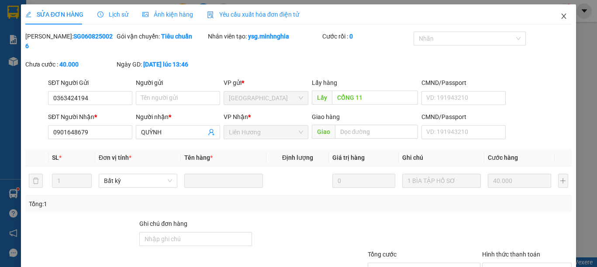
type input "0363424194"
type input "CỔNG 11"
type input "0901648679"
type input "40.000"
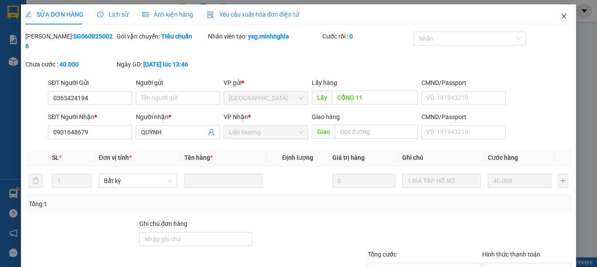
drag, startPoint x: 561, startPoint y: 15, endPoint x: 372, endPoint y: 1, distance: 190.2
click at [556, 15] on span "Close" at bounding box center [564, 16] width 24 height 24
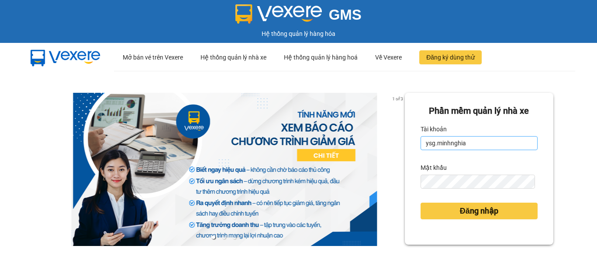
click at [471, 143] on input "ysg.minhnghia" at bounding box center [479, 143] width 117 height 14
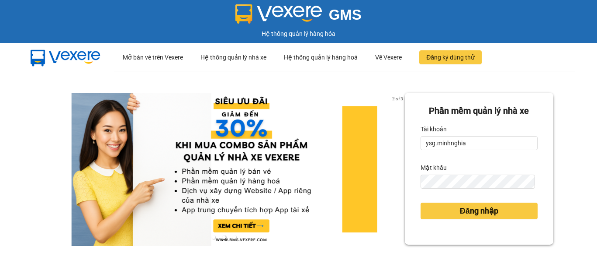
type input "thisg.minhnghia"
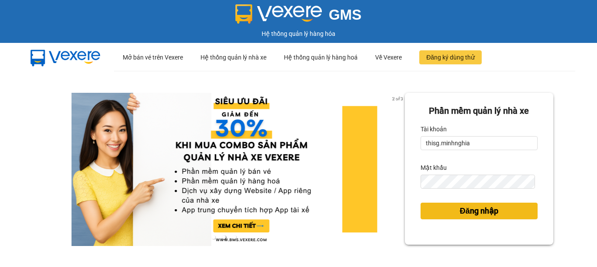
click at [460, 215] on span "Đăng nhập" at bounding box center [479, 211] width 38 height 12
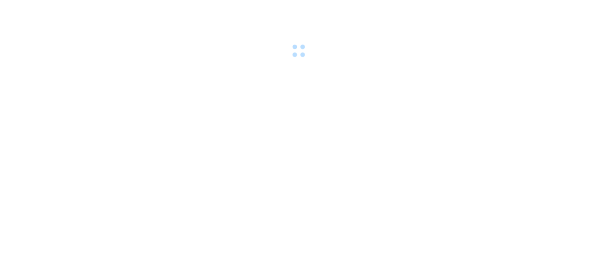
click at [463, 212] on body at bounding box center [298, 133] width 597 height 267
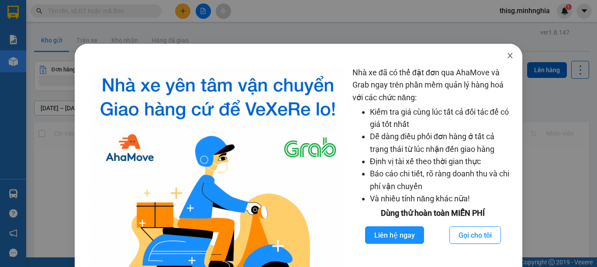
click at [504, 51] on span "Close" at bounding box center [510, 56] width 24 height 24
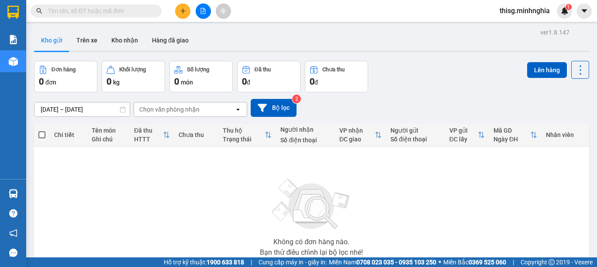
click at [519, 13] on span "thisg.minhnghia" at bounding box center [525, 10] width 64 height 11
click at [522, 28] on span "Đăng xuất" at bounding box center [529, 27] width 46 height 10
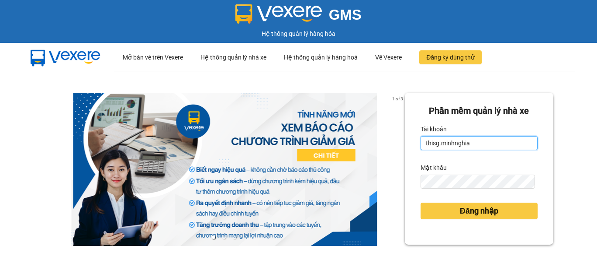
click at [478, 139] on input "thisg.minhnghia" at bounding box center [479, 143] width 117 height 14
type input "ysg.minhnghia"
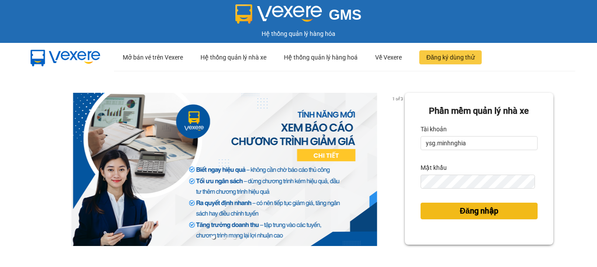
click at [446, 211] on button "Đăng nhập" at bounding box center [479, 210] width 117 height 17
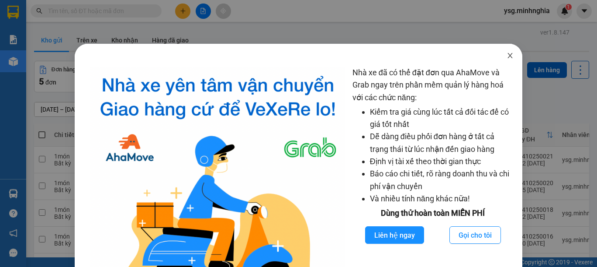
click at [507, 52] on span "Close" at bounding box center [510, 56] width 24 height 24
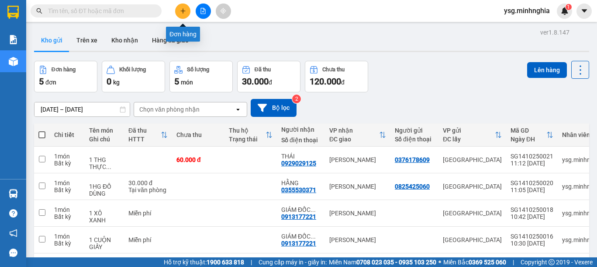
click at [181, 7] on button at bounding box center [182, 10] width 15 height 15
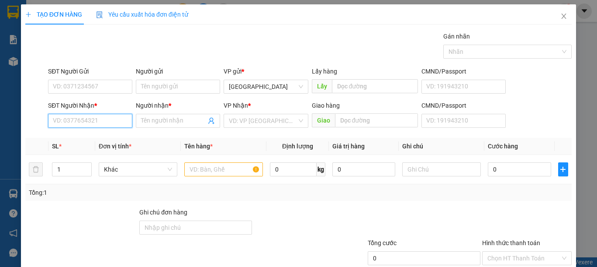
click at [79, 123] on input "SĐT Người Nhận *" at bounding box center [90, 121] width 84 height 14
type input "0855788975"
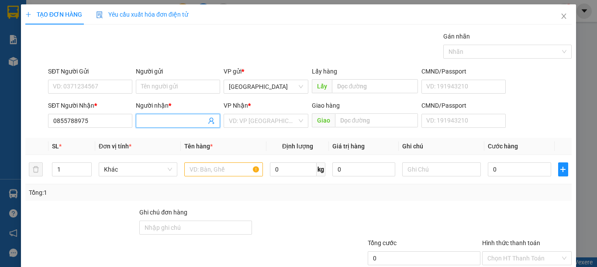
click at [180, 123] on input "Người nhận *" at bounding box center [173, 121] width 65 height 10
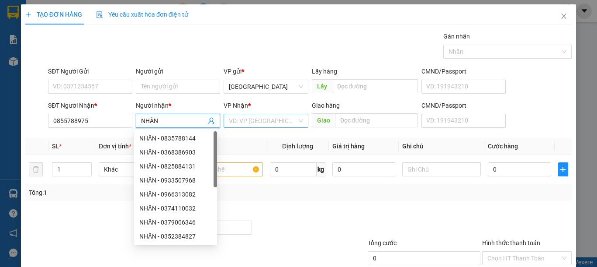
type input "NHÂN"
click at [256, 124] on input "search" at bounding box center [263, 120] width 68 height 13
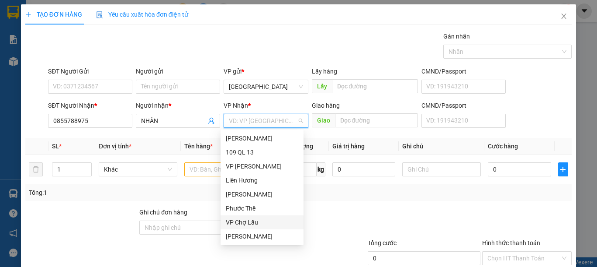
click at [251, 222] on div "VP Chợ Lầu" at bounding box center [262, 222] width 73 height 10
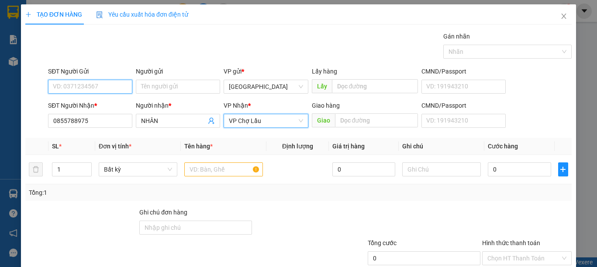
click at [88, 84] on input "SĐT Người Gửi" at bounding box center [90, 87] width 84 height 14
click at [88, 85] on input "SĐT Người Gửi" at bounding box center [90, 87] width 84 height 14
type input "0849028936"
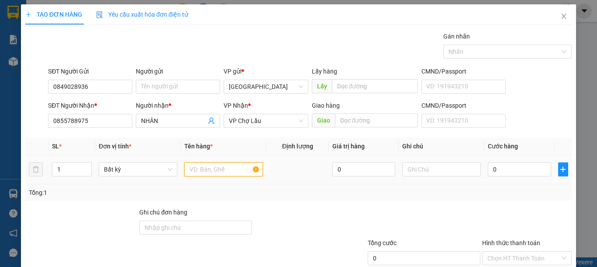
drag, startPoint x: 228, startPoint y: 165, endPoint x: 236, endPoint y: 163, distance: 8.1
click at [227, 165] on input "text" at bounding box center [223, 169] width 79 height 14
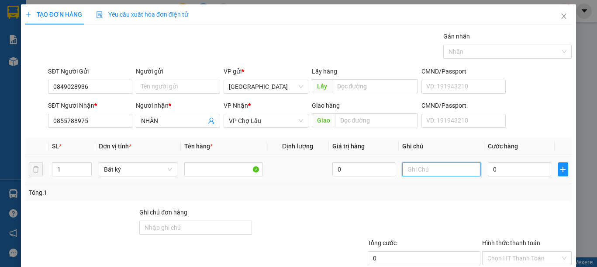
click at [422, 167] on input "text" at bounding box center [442, 169] width 79 height 14
type input "1 R"
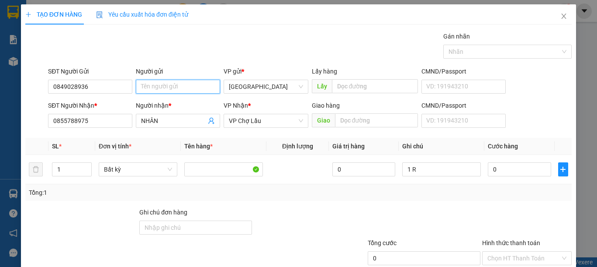
click at [161, 87] on input "Người gửi" at bounding box center [178, 87] width 84 height 14
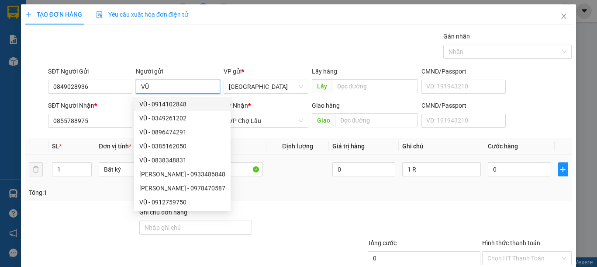
type input "VŨ"
click at [418, 177] on div "1 R" at bounding box center [442, 168] width 79 height 17
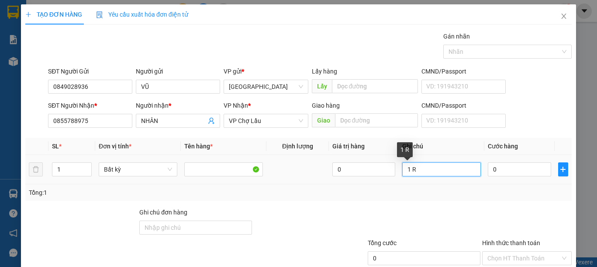
click at [419, 173] on input "1 R" at bounding box center [442, 169] width 79 height 14
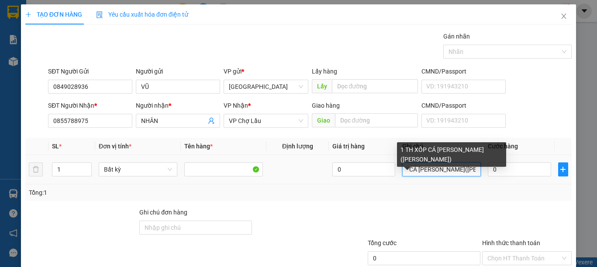
scroll to position [0, 28]
type input "1 TH XỐP CÁ CẢNH(KO BAO CHẾT)"
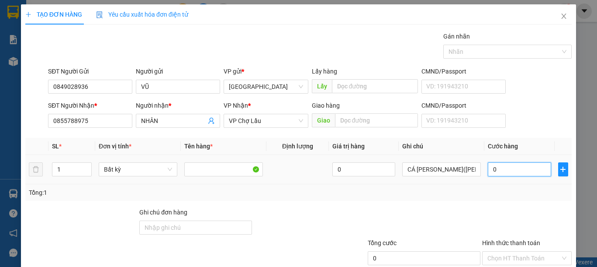
scroll to position [0, 0]
click at [509, 173] on input "0" at bounding box center [519, 169] width 63 height 14
type input "3"
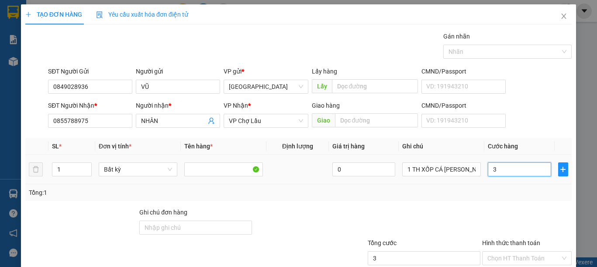
type input "30"
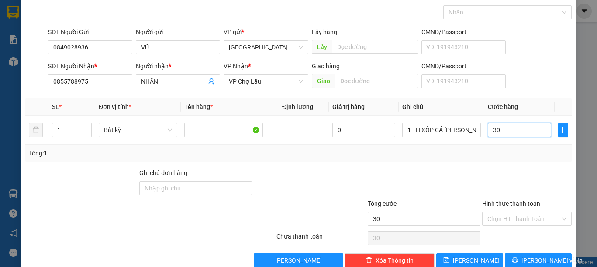
scroll to position [57, 0]
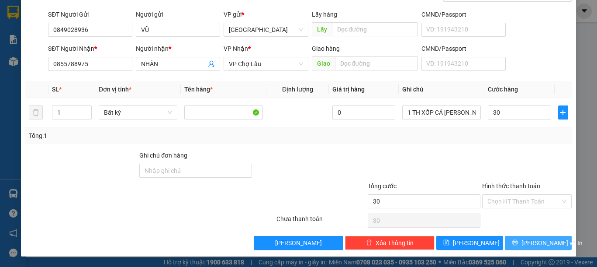
type input "30.000"
click at [525, 239] on span "[PERSON_NAME] và In" at bounding box center [552, 243] width 61 height 10
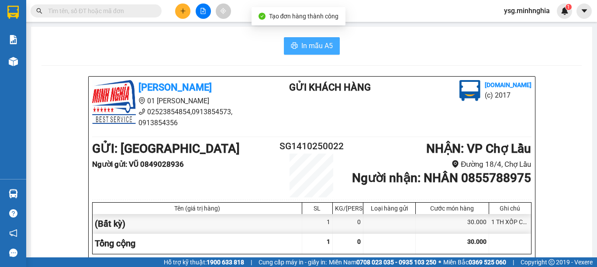
click at [314, 47] on span "In mẫu A5" at bounding box center [317, 45] width 31 height 11
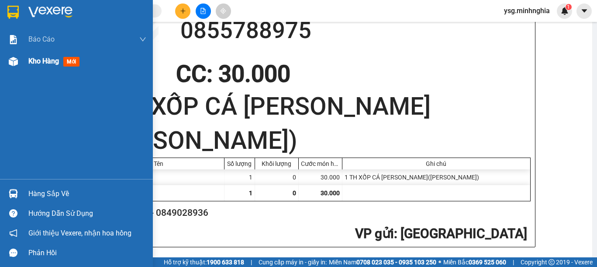
click at [14, 61] on img at bounding box center [13, 61] width 9 height 9
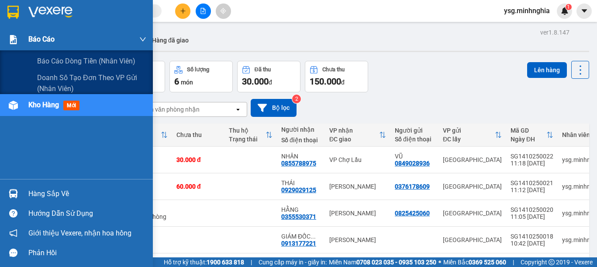
click at [20, 42] on div at bounding box center [13, 39] width 15 height 15
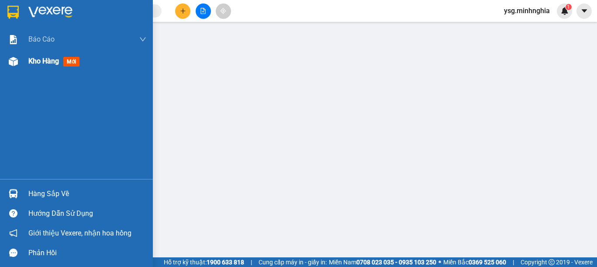
click at [9, 63] on img at bounding box center [13, 61] width 9 height 9
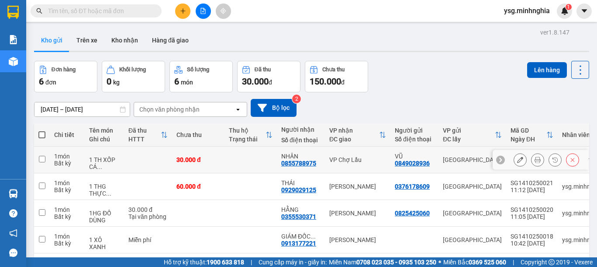
scroll to position [89, 0]
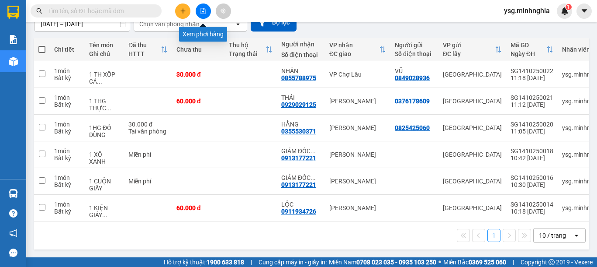
click at [202, 14] on icon "file-add" at bounding box center [203, 11] width 5 height 6
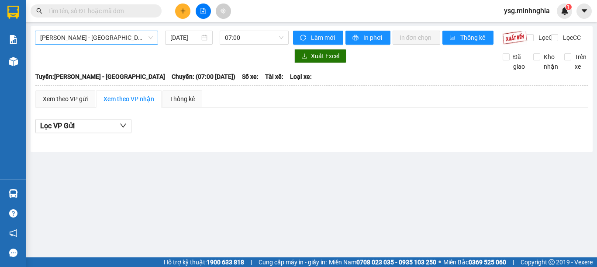
click at [110, 36] on span "Phan Rí - Sài Gòn" at bounding box center [96, 37] width 113 height 13
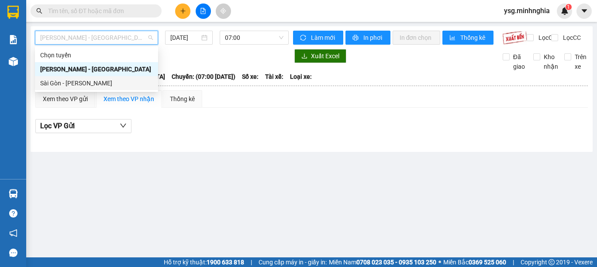
drag, startPoint x: 75, startPoint y: 84, endPoint x: 125, endPoint y: 78, distance: 49.8
click at [76, 85] on div "Sài Gòn - [PERSON_NAME]" at bounding box center [96, 83] width 113 height 10
type input "14/10/2025"
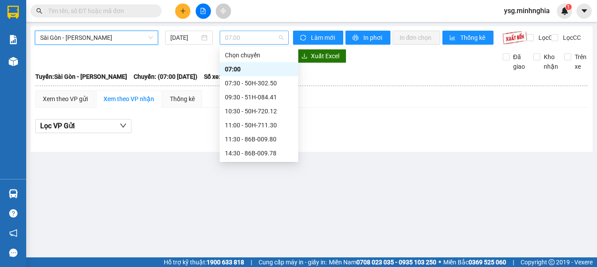
click at [238, 38] on span "07:00" at bounding box center [254, 37] width 59 height 13
click at [240, 143] on div "11:30 - 86B-009.80" at bounding box center [259, 139] width 68 height 10
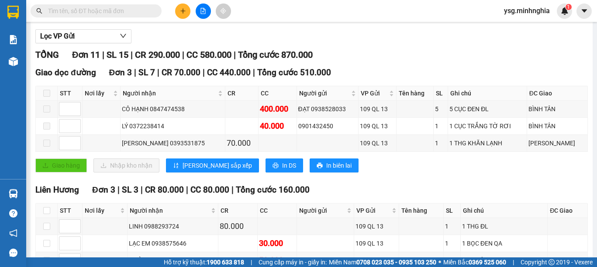
scroll to position [73, 0]
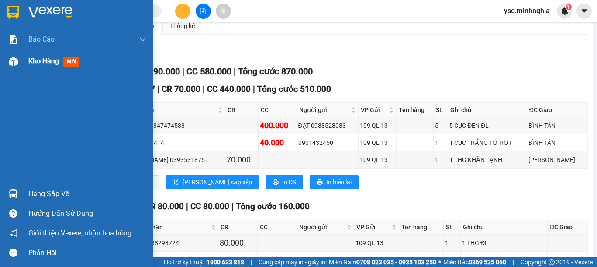
click at [32, 70] on div "Kho hàng mới" at bounding box center [87, 61] width 118 height 22
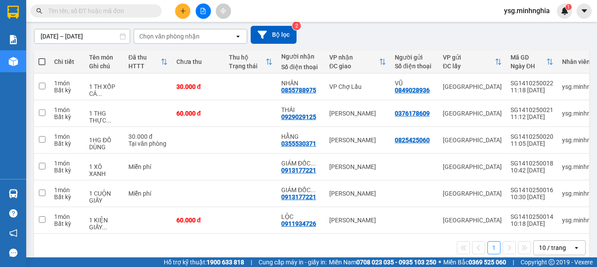
click at [45, 56] on th at bounding box center [42, 61] width 16 height 23
click at [207, 10] on button at bounding box center [203, 10] width 15 height 15
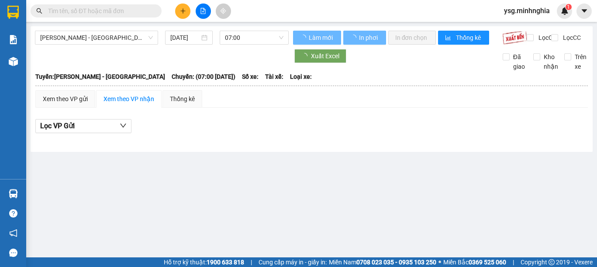
click at [106, 28] on div "Phan Rí - Sài Gòn 14/10/2025 07:00 Làm mới In phơi In đơn chọn Thống kê Lọc CR …" at bounding box center [312, 88] width 563 height 125
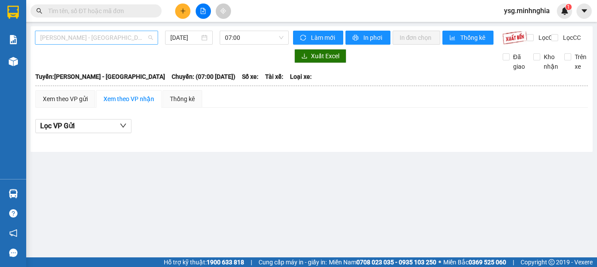
click at [109, 40] on span "[PERSON_NAME] - [GEOGRAPHIC_DATA]" at bounding box center [96, 37] width 113 height 13
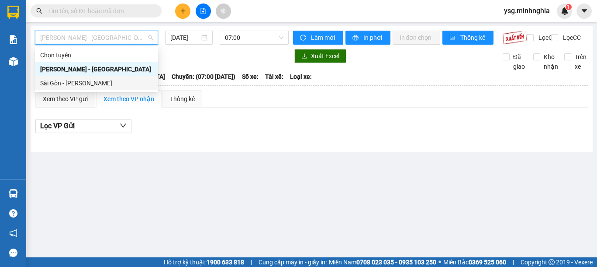
click at [104, 79] on div "Sài Gòn - [PERSON_NAME]" at bounding box center [96, 83] width 123 height 14
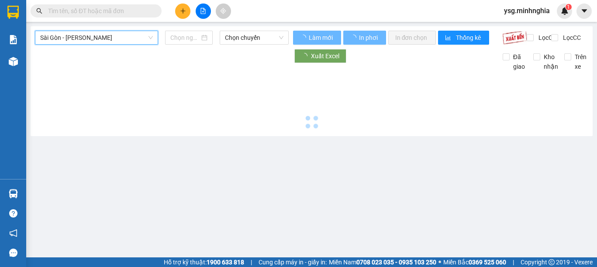
type input "[DATE]"
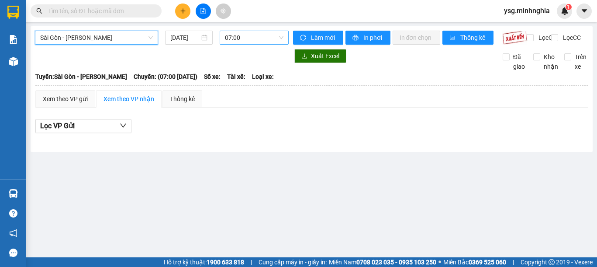
click at [245, 34] on span "07:00" at bounding box center [254, 37] width 59 height 13
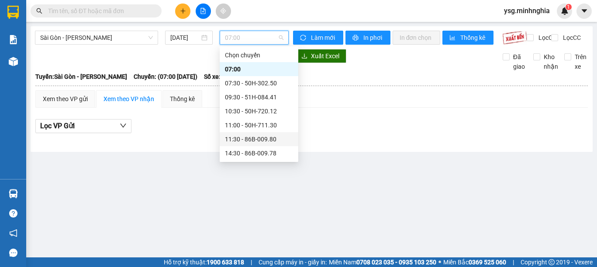
click at [261, 140] on div "11:30 - 86B-009.80" at bounding box center [259, 139] width 68 height 10
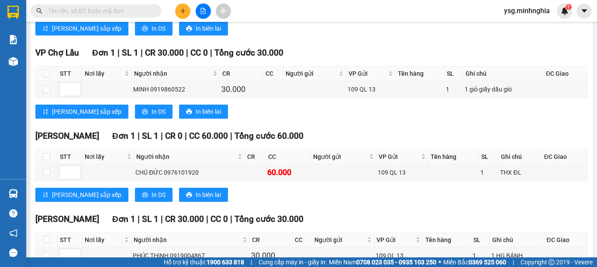
scroll to position [345, 0]
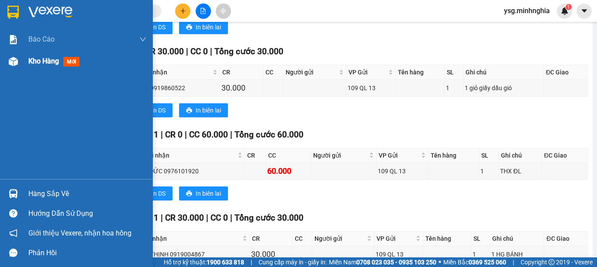
click at [7, 62] on div at bounding box center [13, 61] width 15 height 15
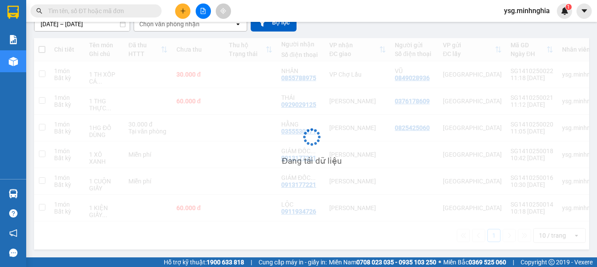
scroll to position [89, 0]
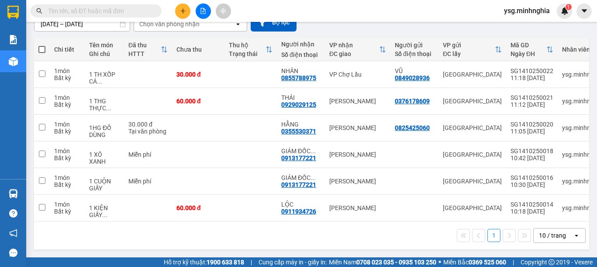
click at [36, 42] on th at bounding box center [42, 49] width 16 height 23
click at [40, 46] on span at bounding box center [41, 49] width 7 height 7
click at [42, 45] on input "checkbox" at bounding box center [42, 45] width 0 height 0
checkbox input "true"
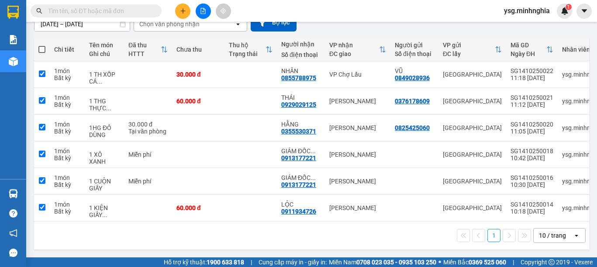
checkbox input "true"
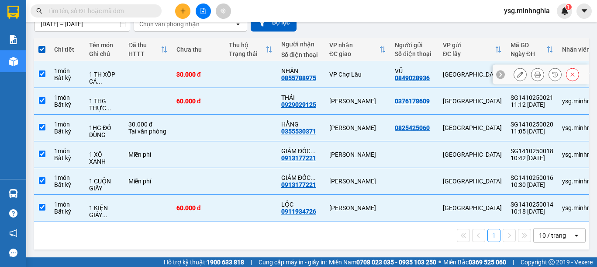
click at [205, 71] on div "30.000 đ" at bounding box center [199, 74] width 44 height 7
checkbox input "false"
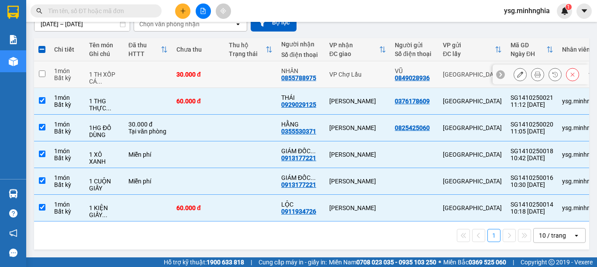
scroll to position [0, 0]
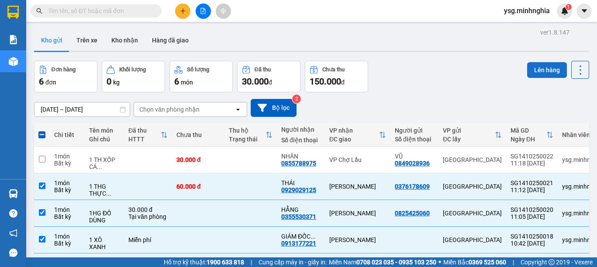
click at [538, 67] on button "Lên hàng" at bounding box center [548, 70] width 40 height 16
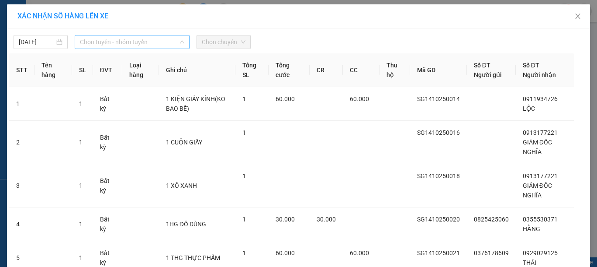
click at [132, 42] on span "Chọn tuyến - nhóm tuyến" at bounding box center [132, 41] width 104 height 13
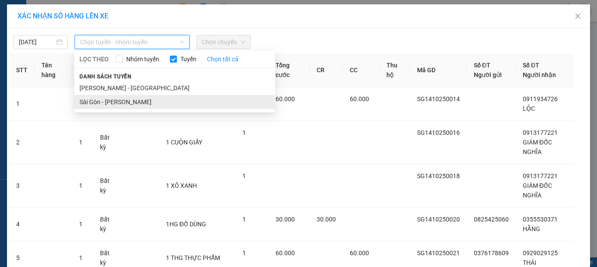
click at [112, 104] on li "Sài Gòn - [PERSON_NAME]" at bounding box center [174, 102] width 201 height 14
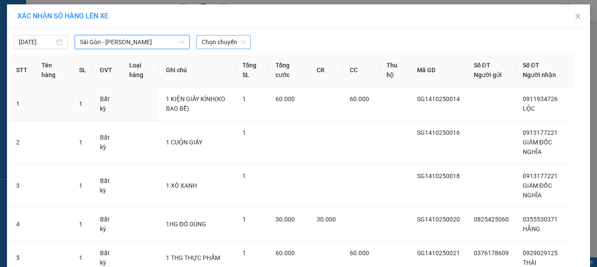
click at [213, 43] on span "Chọn chuyến" at bounding box center [224, 41] width 44 height 13
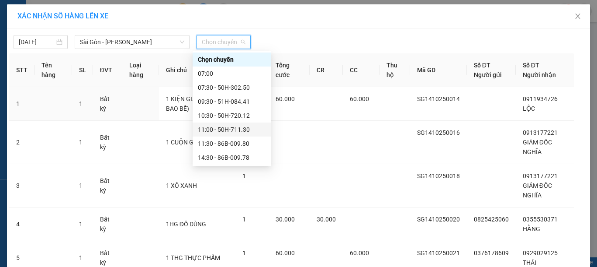
click at [234, 131] on div "11:00 - 50H-711.30" at bounding box center [232, 130] width 68 height 10
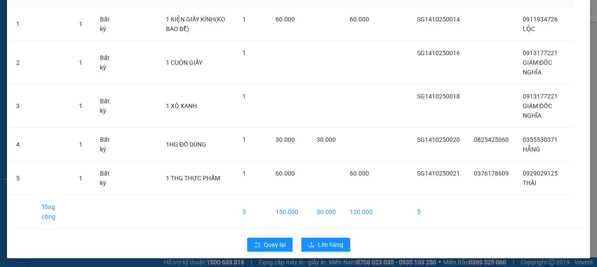
scroll to position [101, 0]
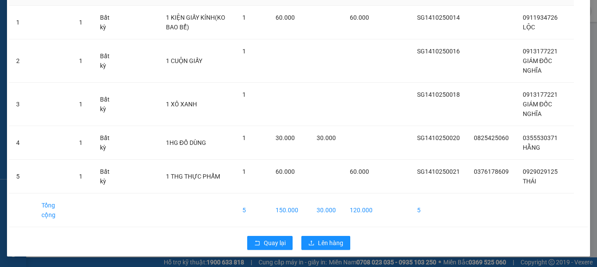
click at [327, 232] on div "Quay lại Lên hàng" at bounding box center [298, 242] width 579 height 23
click at [328, 238] on span "Lên hàng" at bounding box center [330, 243] width 25 height 10
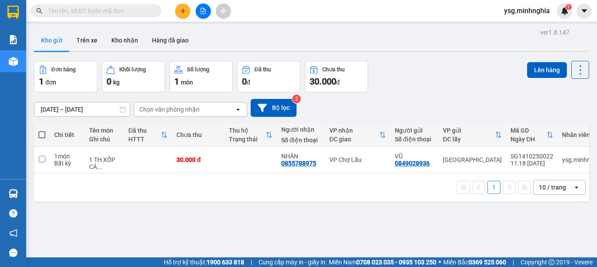
click at [205, 9] on icon "file-add" at bounding box center [203, 11] width 6 height 6
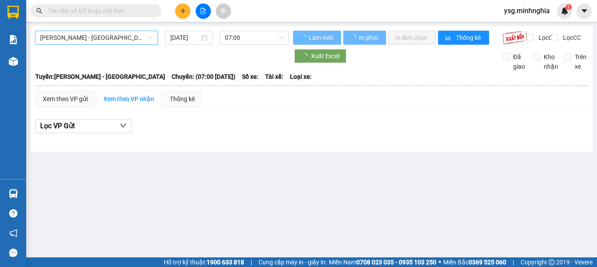
click at [117, 41] on span "[PERSON_NAME] - [GEOGRAPHIC_DATA]" at bounding box center [96, 37] width 113 height 13
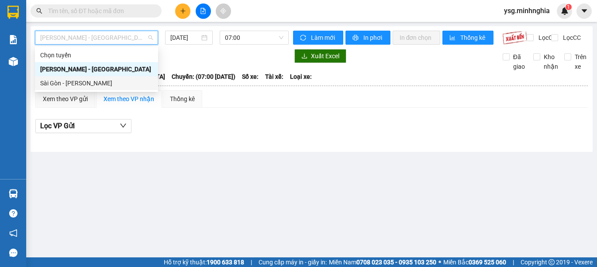
click at [76, 84] on div "Sài Gòn - [PERSON_NAME]" at bounding box center [96, 83] width 113 height 10
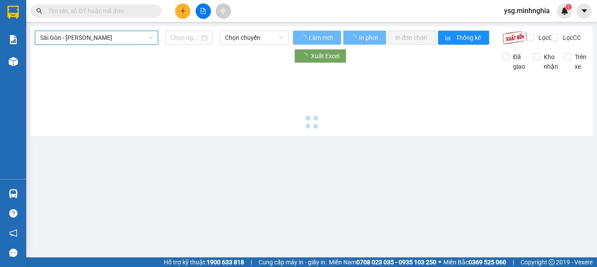
type input "[DATE]"
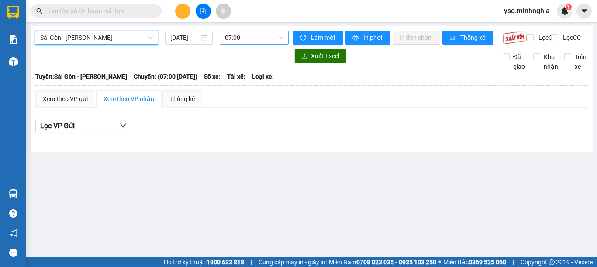
click at [281, 37] on span "07:00" at bounding box center [254, 37] width 59 height 13
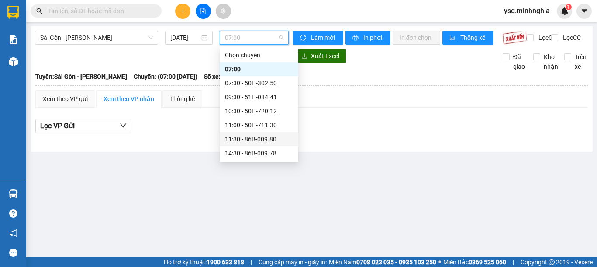
click at [263, 135] on div "11:30 - 86B-009.80" at bounding box center [259, 139] width 68 height 10
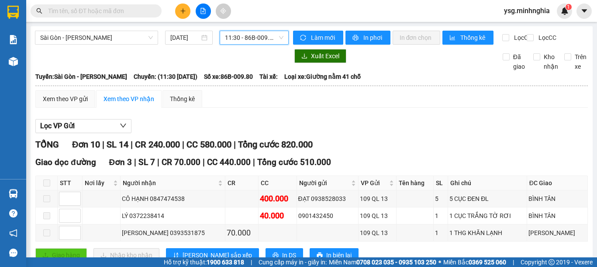
click at [262, 43] on span "11:30 - 86B-009.80" at bounding box center [254, 37] width 59 height 13
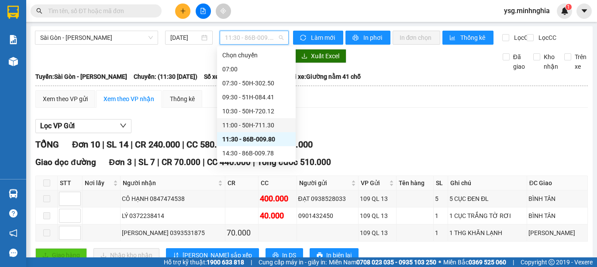
click at [262, 122] on div "11:00 - 50H-711.30" at bounding box center [256, 125] width 68 height 10
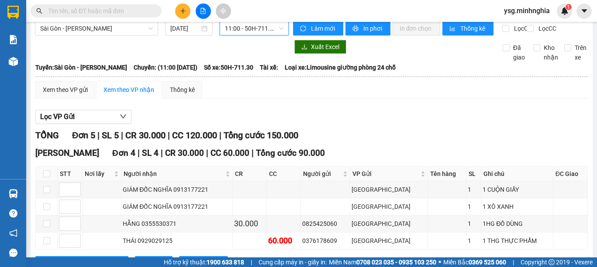
scroll to position [3, 0]
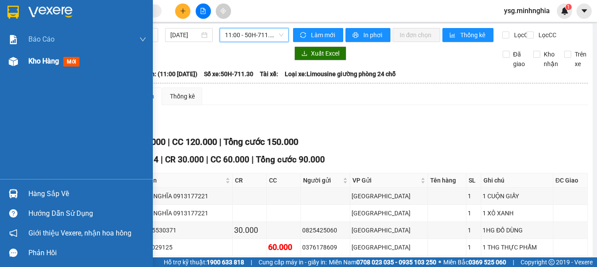
click at [0, 63] on div "Kho hàng mới" at bounding box center [76, 61] width 153 height 22
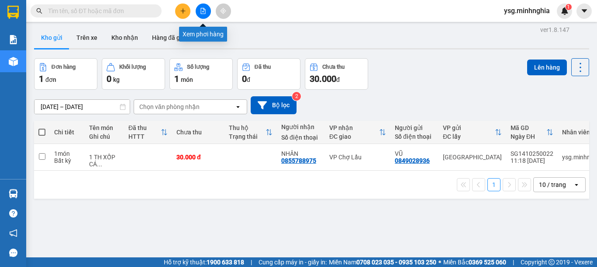
click at [206, 15] on button at bounding box center [203, 10] width 15 height 15
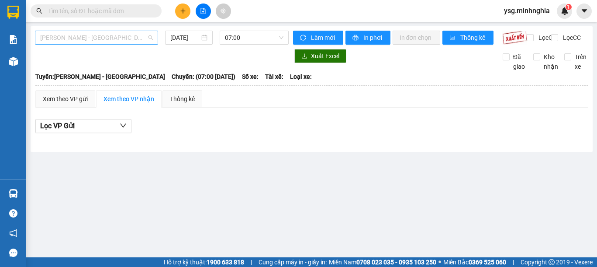
click at [78, 38] on span "[PERSON_NAME] - [GEOGRAPHIC_DATA]" at bounding box center [96, 37] width 113 height 13
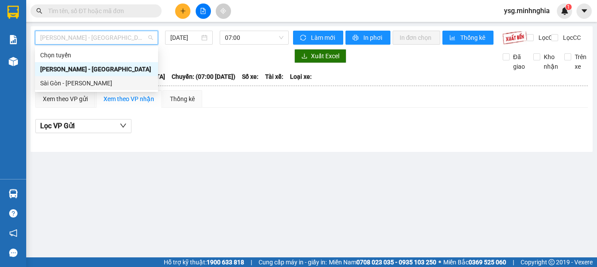
click at [77, 83] on div "Sài Gòn - [PERSON_NAME]" at bounding box center [96, 83] width 113 height 10
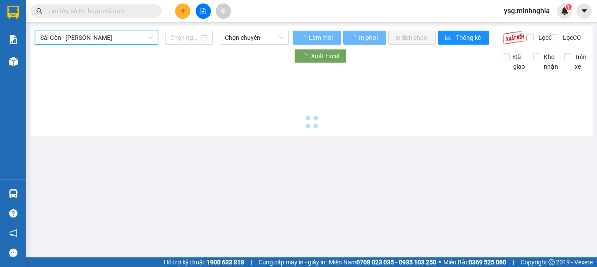
type input "[DATE]"
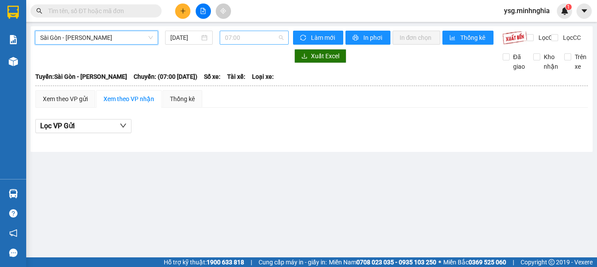
click at [256, 39] on span "07:00" at bounding box center [254, 37] width 59 height 13
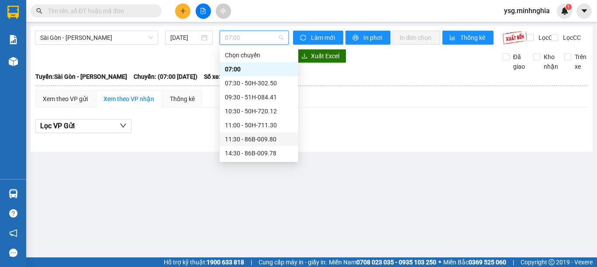
click at [249, 132] on div "11:30 - 86B-009.80" at bounding box center [259, 139] width 79 height 14
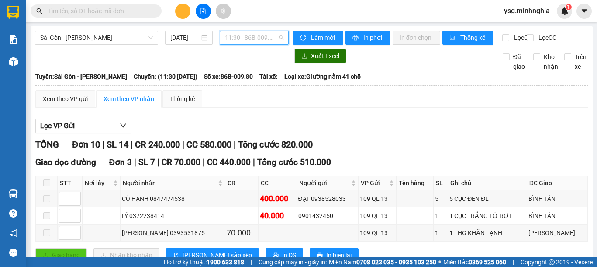
click at [272, 31] on span "11:30 - 86B-009.80" at bounding box center [254, 37] width 59 height 13
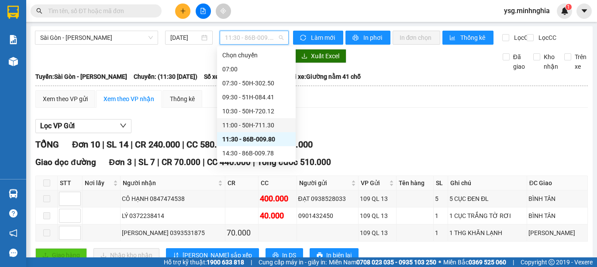
click at [260, 124] on div "11:00 - 50H-711.30" at bounding box center [256, 125] width 68 height 10
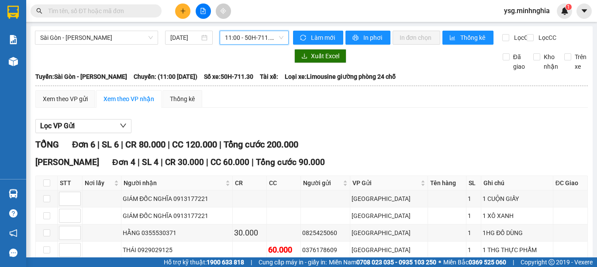
drag, startPoint x: 260, startPoint y: 42, endPoint x: 267, endPoint y: 70, distance: 29.2
click at [264, 46] on body "Kết quả tìm kiếm ( 0 ) Bộ lọc No Data ysg.minhnghia 1 Báo cáo Báo cáo dòng tiền…" at bounding box center [298, 133] width 597 height 267
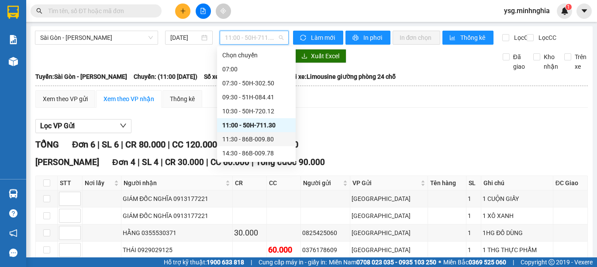
click at [250, 140] on div "11:30 - 86B-009.80" at bounding box center [256, 139] width 68 height 10
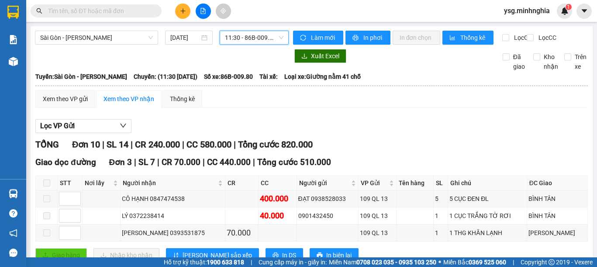
click at [374, 45] on div "Làm mới In phơi In đơn chọn Thống kê" at bounding box center [397, 38] width 209 height 14
click at [374, 40] on span "In phơi" at bounding box center [374, 38] width 20 height 10
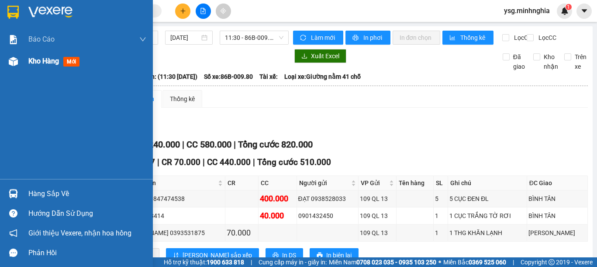
click at [12, 71] on div "Kho hàng mới" at bounding box center [76, 61] width 153 height 22
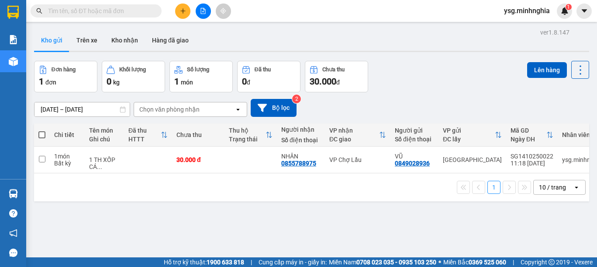
click at [201, 15] on button at bounding box center [203, 10] width 15 height 15
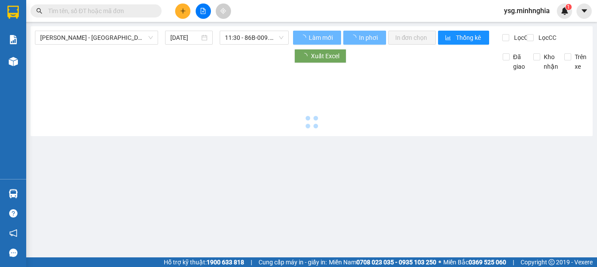
click at [112, 34] on span "[PERSON_NAME] - [GEOGRAPHIC_DATA]" at bounding box center [96, 37] width 113 height 13
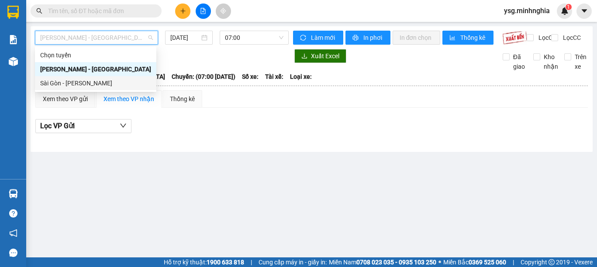
click at [83, 82] on div "Sài Gòn - [PERSON_NAME]" at bounding box center [95, 83] width 111 height 10
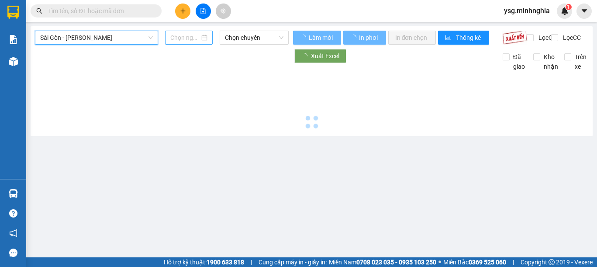
type input "[DATE]"
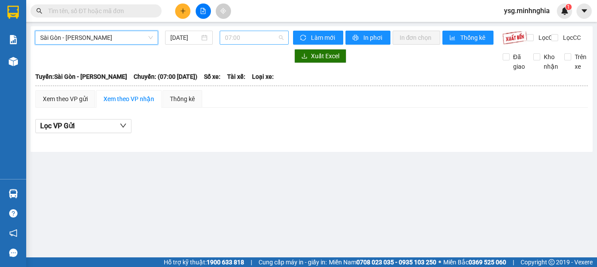
click at [231, 43] on span "07:00" at bounding box center [254, 37] width 59 height 13
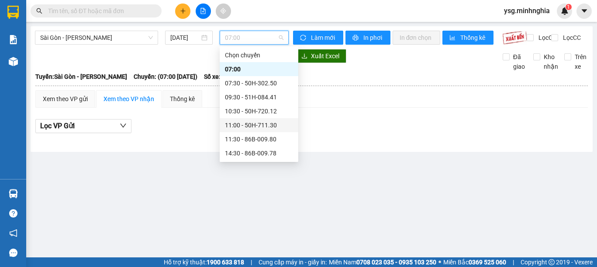
click at [248, 126] on div "11:00 - 50H-711.30" at bounding box center [259, 125] width 68 height 10
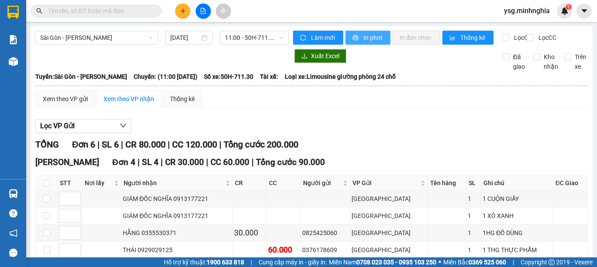
click at [368, 31] on button "In phơi" at bounding box center [368, 38] width 45 height 14
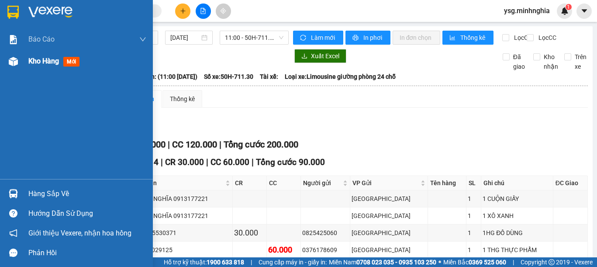
click at [9, 63] on img at bounding box center [13, 61] width 9 height 9
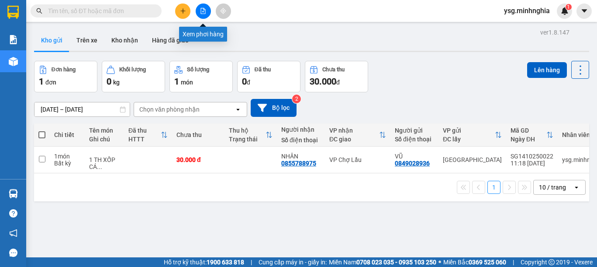
click at [203, 11] on icon "file-add" at bounding box center [203, 11] width 5 height 6
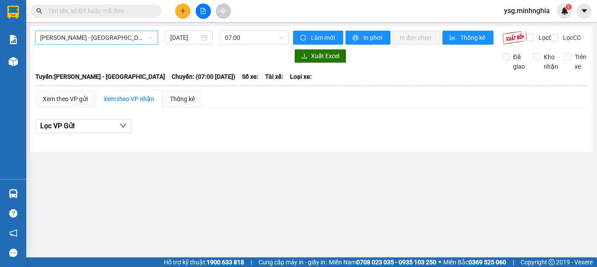
click at [102, 38] on span "[PERSON_NAME] - [GEOGRAPHIC_DATA]" at bounding box center [96, 37] width 113 height 13
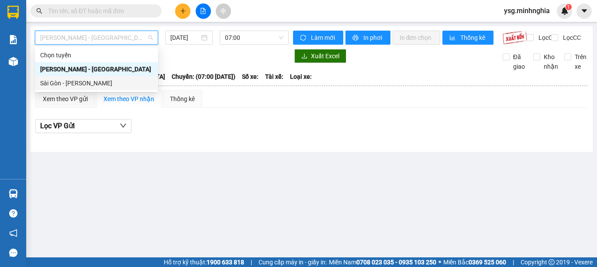
click at [79, 79] on div "Sài Gòn - [PERSON_NAME]" at bounding box center [96, 83] width 113 height 10
type input "[DATE]"
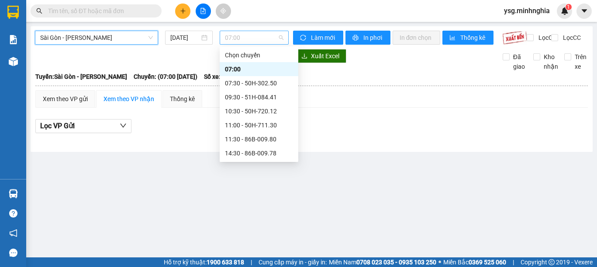
click at [243, 39] on span "07:00" at bounding box center [254, 37] width 59 height 13
click at [250, 139] on div "11:30 - 86B-009.80" at bounding box center [259, 139] width 68 height 10
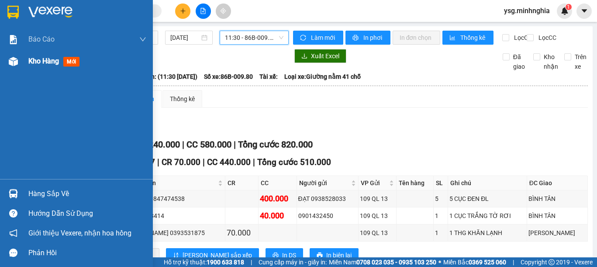
drag, startPoint x: 1, startPoint y: 62, endPoint x: 16, endPoint y: 63, distance: 14.4
click at [16, 63] on div "Kho hàng mới" at bounding box center [76, 61] width 153 height 22
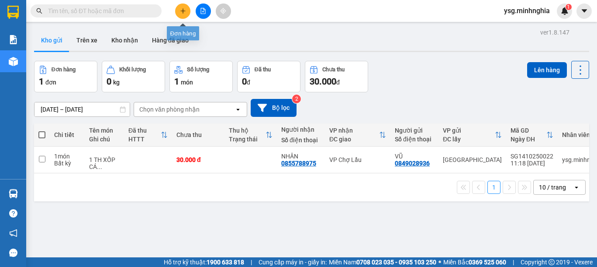
click at [184, 12] on icon "plus" at bounding box center [183, 11] width 6 height 6
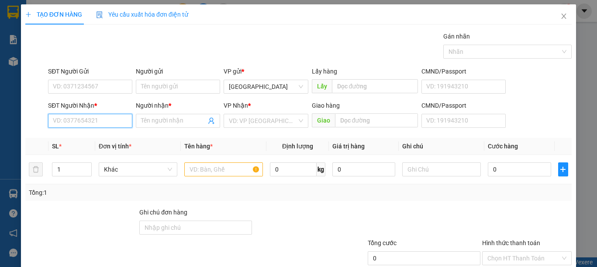
click at [94, 118] on input "SĐT Người Nhận *" at bounding box center [90, 121] width 84 height 14
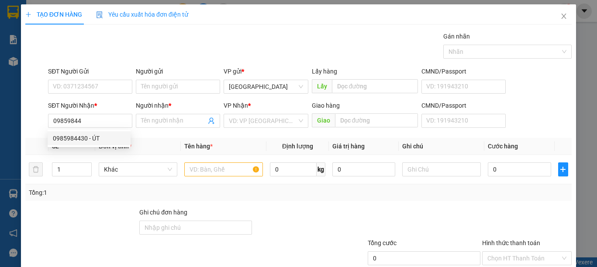
click at [91, 145] on div "0985984430 0985984430 - ÚT" at bounding box center [89, 137] width 83 height 17
click at [99, 142] on span "Đơn vị tính *" at bounding box center [115, 145] width 33 height 7
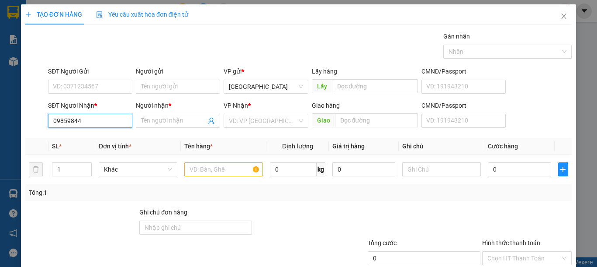
click at [102, 121] on input "09859844" at bounding box center [90, 121] width 84 height 14
click at [108, 140] on div "0985984430 - ÚT" at bounding box center [89, 138] width 73 height 10
type input "0985984430"
type input "ÚT"
click at [258, 122] on span "VP [PERSON_NAME]" at bounding box center [266, 120] width 74 height 13
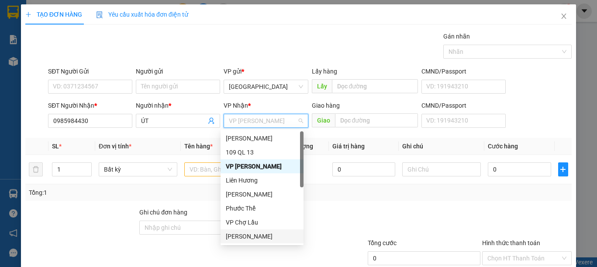
click at [253, 237] on div "VP [PERSON_NAME]" at bounding box center [262, 236] width 73 height 10
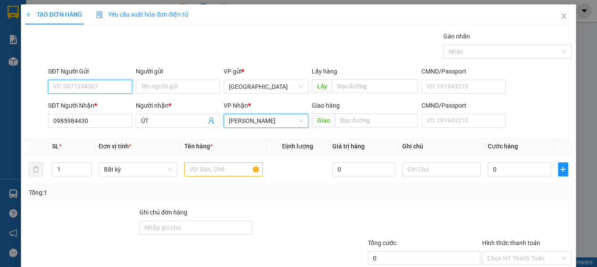
click at [105, 85] on input "SĐT Người Gửi" at bounding box center [90, 87] width 84 height 14
type input "0352816183"
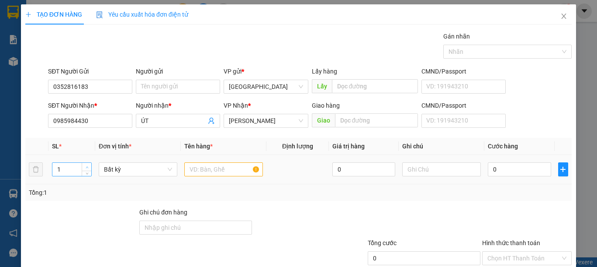
type input "2"
click at [87, 163] on span "Increase Value" at bounding box center [87, 167] width 10 height 8
click at [229, 168] on input "text" at bounding box center [223, 169] width 79 height 14
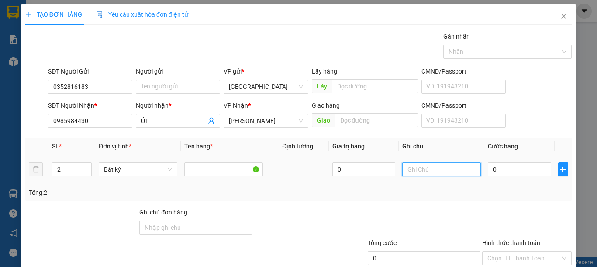
click at [420, 174] on input "text" at bounding box center [442, 169] width 79 height 14
type input "1"
type input "2 TH XỐP SỮA BÁNH"
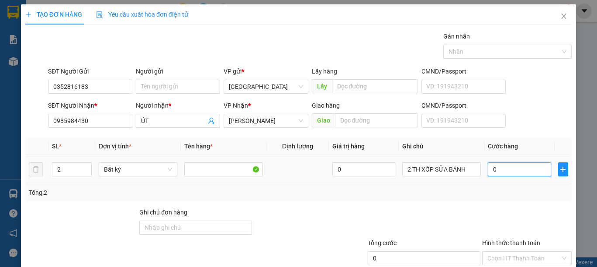
click at [489, 171] on input "0" at bounding box center [519, 169] width 63 height 14
type input "8"
type input "80"
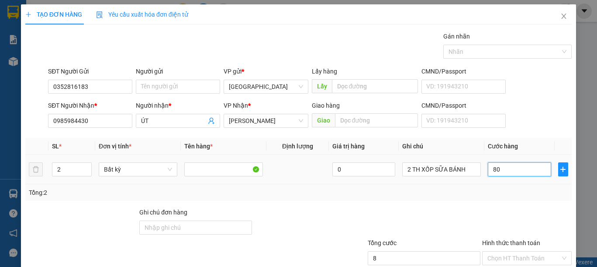
type input "80"
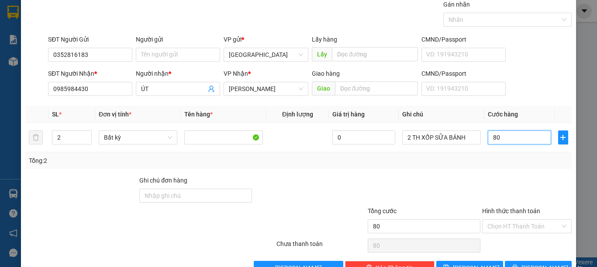
scroll to position [57, 0]
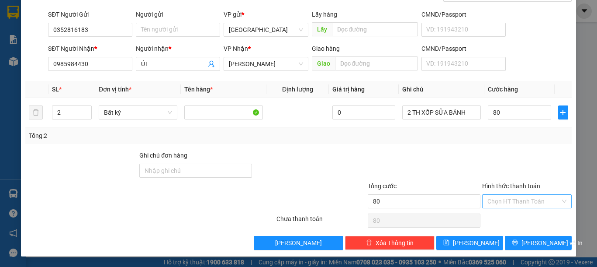
type input "80.000"
click at [533, 201] on input "Hình thức thanh toán" at bounding box center [524, 200] width 73 height 13
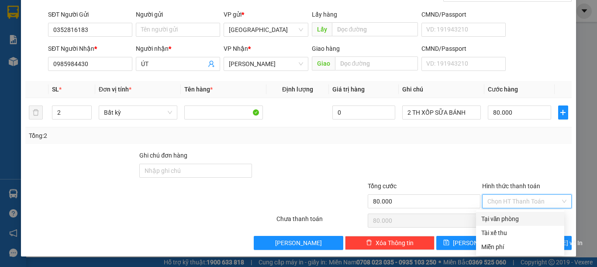
click at [524, 214] on div "Tại văn phòng" at bounding box center [521, 219] width 78 height 10
type input "0"
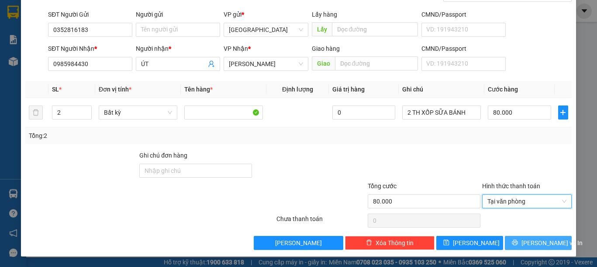
click at [538, 239] on span "[PERSON_NAME] và In" at bounding box center [552, 243] width 61 height 10
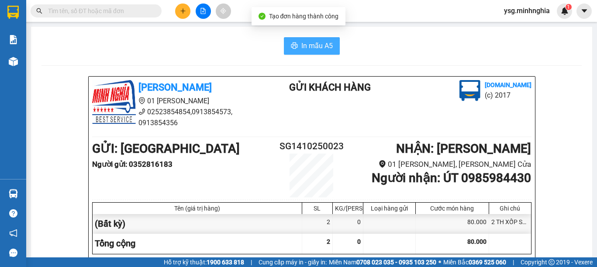
click at [302, 49] on span "In mẫu A5" at bounding box center [317, 45] width 31 height 11
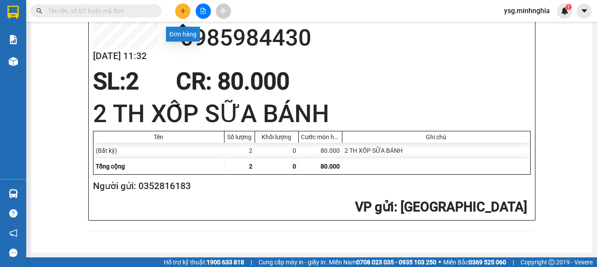
click at [181, 10] on icon "plus" at bounding box center [183, 11] width 6 height 6
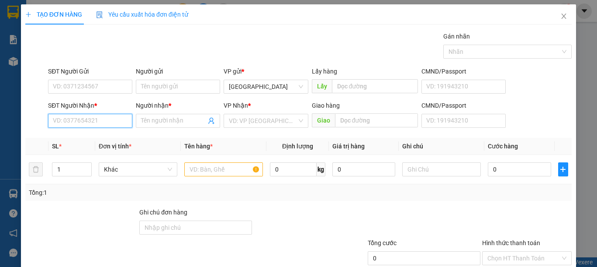
click at [94, 116] on input "SĐT Người Nhận *" at bounding box center [90, 121] width 84 height 14
click at [90, 118] on input "SĐT Người Nhận *" at bounding box center [90, 121] width 84 height 14
click at [213, 167] on input "text" at bounding box center [223, 169] width 79 height 14
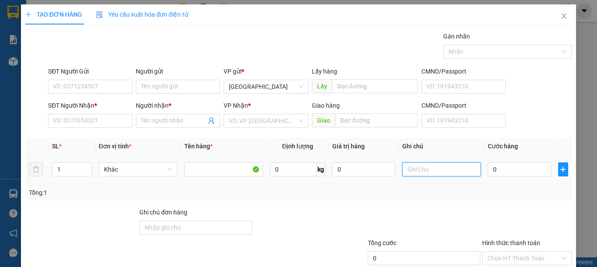
click at [423, 164] on input "text" at bounding box center [442, 169] width 79 height 14
type input "1 BAO SẦU RIÊNG"
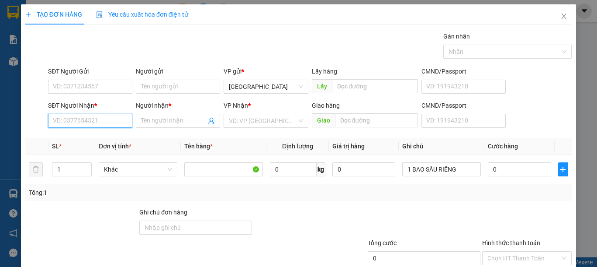
click at [71, 125] on input "SĐT Người Nhận *" at bounding box center [90, 121] width 84 height 14
click at [94, 136] on div "0363424194" at bounding box center [89, 138] width 73 height 10
type input "0363424194"
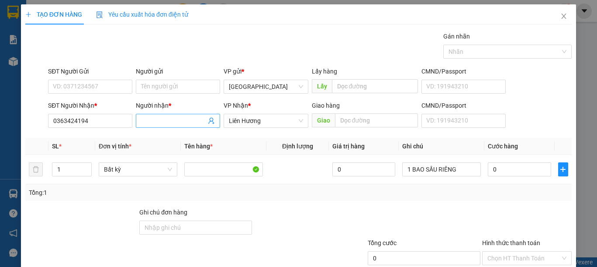
click at [154, 121] on input "Người nhận *" at bounding box center [173, 121] width 65 height 10
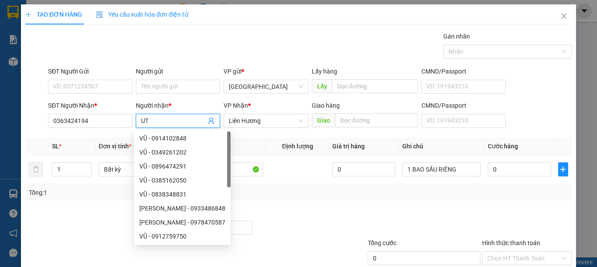
type input "U"
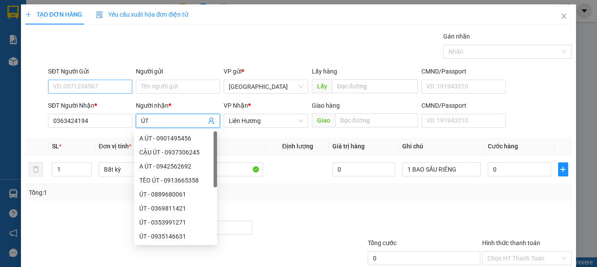
type input "ÚT"
click at [91, 83] on input "SĐT Người Gửi" at bounding box center [90, 87] width 84 height 14
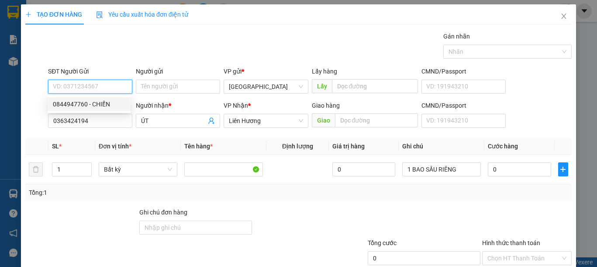
click at [106, 90] on input "SĐT Người Gửi" at bounding box center [90, 87] width 84 height 14
type input "0777337766"
click at [108, 101] on div "0777337766 - HUỲNH" at bounding box center [89, 104] width 73 height 10
type input "HUỲNH"
type input "CỔNG 11"
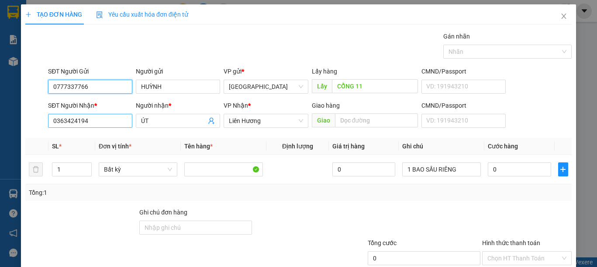
type input "0777337766"
drag, startPoint x: 95, startPoint y: 119, endPoint x: 0, endPoint y: 119, distance: 94.8
click at [0, 119] on div "TẠO ĐƠN HÀNG Yêu cầu xuất hóa đơn điện tử Transit Pickup Surcharge Ids Transit …" at bounding box center [298, 133] width 597 height 267
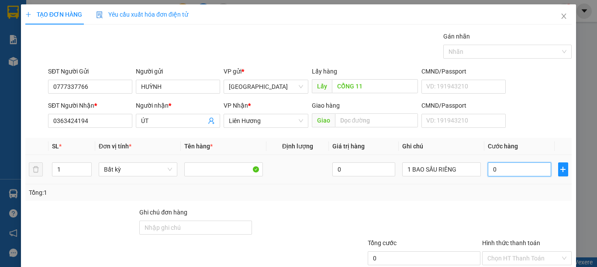
click at [494, 173] on input "0" at bounding box center [519, 169] width 63 height 14
type input "5"
type input "50"
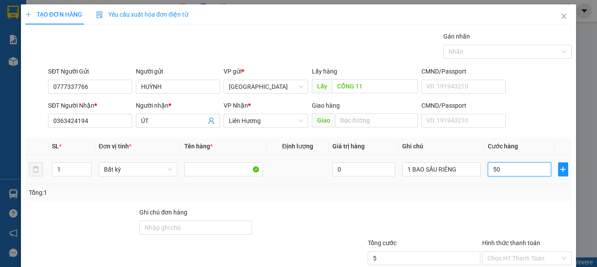
type input "50"
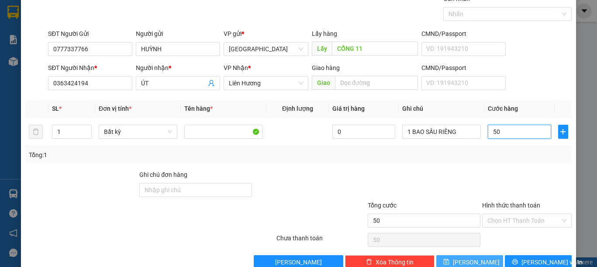
scroll to position [57, 0]
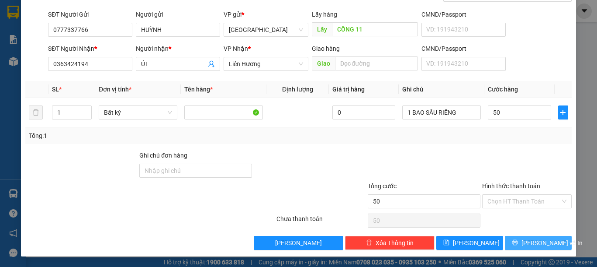
click at [538, 240] on span "[PERSON_NAME] và In" at bounding box center [552, 243] width 61 height 10
type input "50.000"
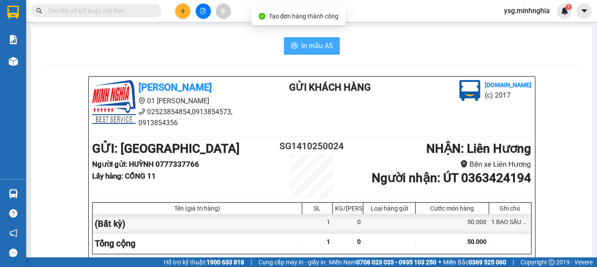
click at [295, 39] on button "In mẫu A5" at bounding box center [312, 45] width 56 height 17
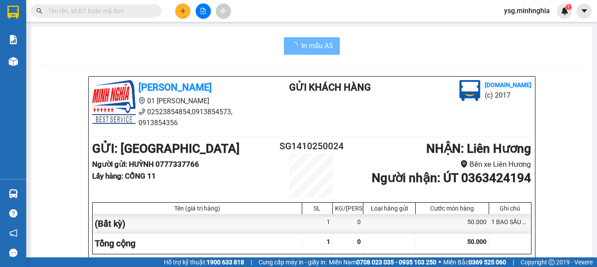
scroll to position [474, 0]
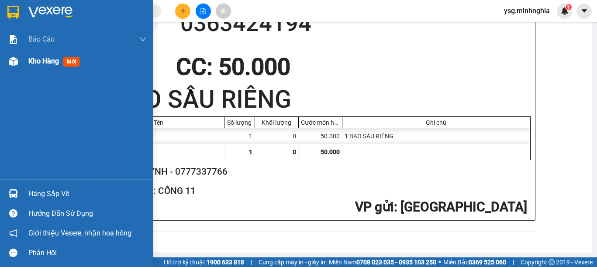
click at [15, 64] on img at bounding box center [13, 61] width 9 height 9
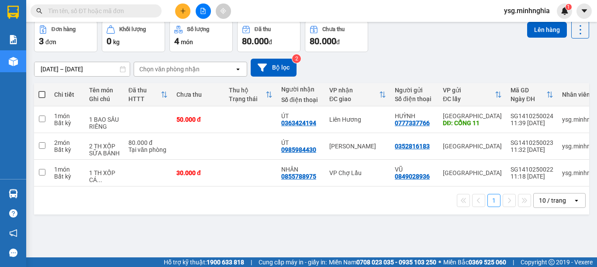
scroll to position [40, 0]
click at [46, 92] on th at bounding box center [42, 94] width 16 height 23
click at [40, 92] on span at bounding box center [41, 94] width 7 height 7
click at [42, 90] on input "checkbox" at bounding box center [42, 90] width 0 height 0
checkbox input "true"
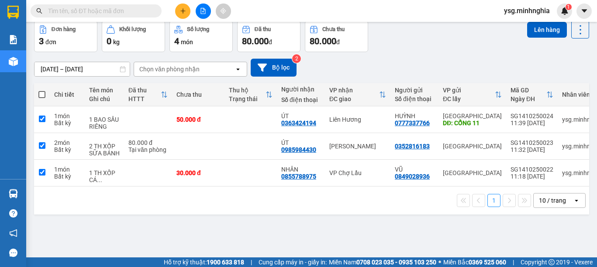
checkbox input "true"
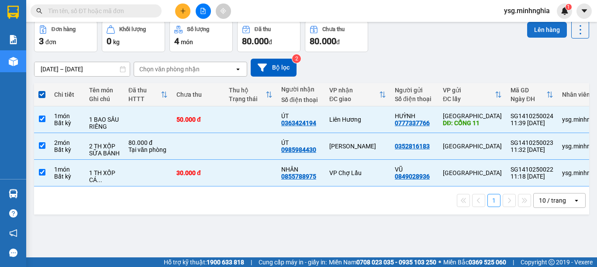
click at [532, 32] on button "Lên hàng" at bounding box center [548, 30] width 40 height 16
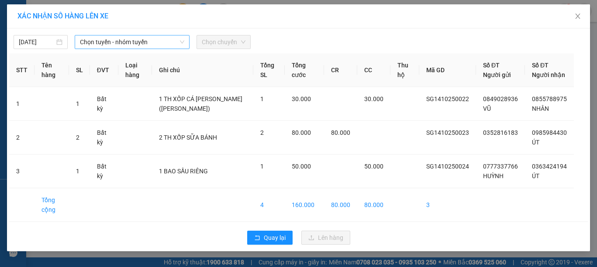
click at [116, 47] on span "Chọn tuyến - nhóm tuyến" at bounding box center [132, 41] width 104 height 13
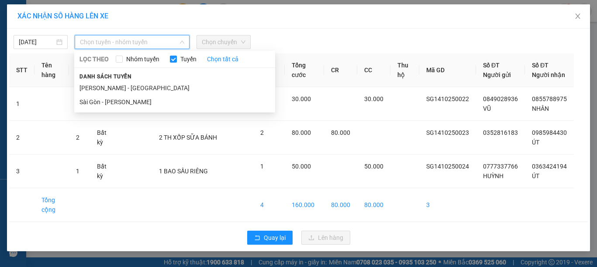
drag, startPoint x: 94, startPoint y: 100, endPoint x: 133, endPoint y: 86, distance: 40.9
click at [96, 100] on li "Sài Gòn - Phan Rí" at bounding box center [174, 102] width 201 height 14
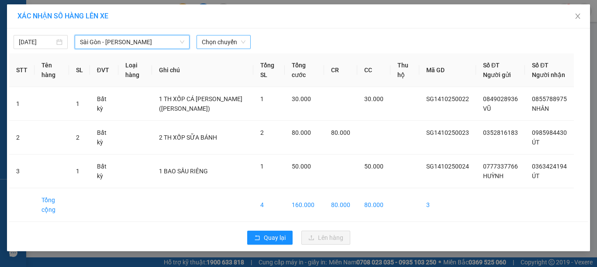
click at [238, 41] on span "Chọn chuyến" at bounding box center [224, 41] width 44 height 13
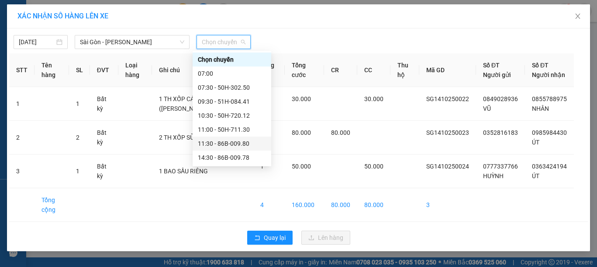
click at [225, 141] on div "11:30 - 86B-009.80" at bounding box center [232, 144] width 68 height 10
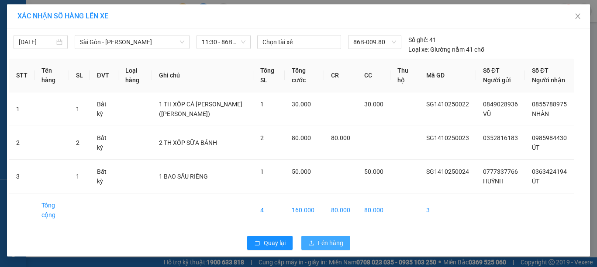
click at [332, 250] on button "Lên hàng" at bounding box center [326, 243] width 49 height 14
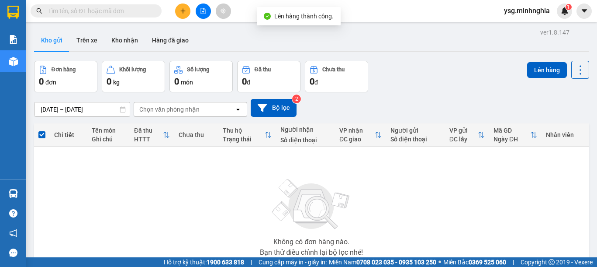
click at [203, 11] on icon "file-add" at bounding box center [203, 11] width 5 height 6
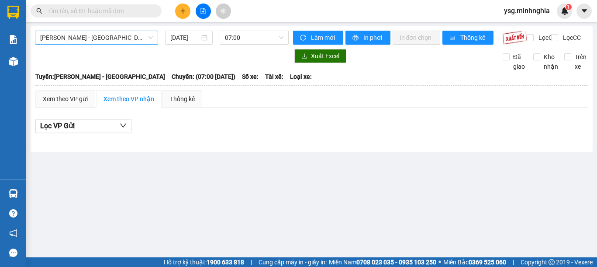
click at [124, 38] on span "Phan Rí - Sài Gòn" at bounding box center [96, 37] width 113 height 13
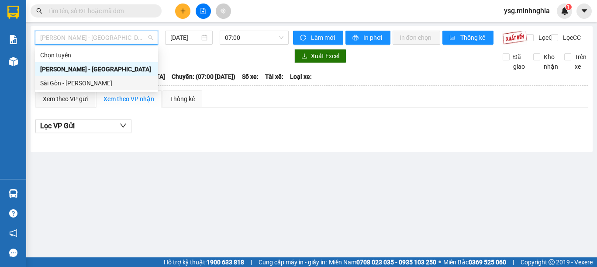
click at [86, 83] on div "Sài Gòn - Phan Rí" at bounding box center [96, 83] width 113 height 10
type input "14/10/2025"
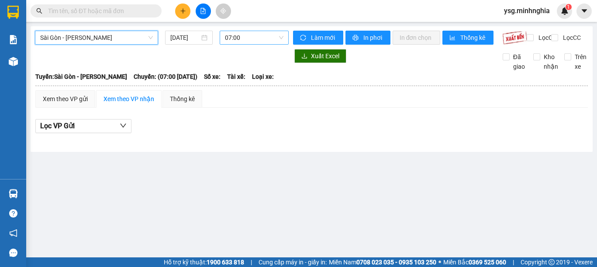
click at [253, 41] on span "07:00" at bounding box center [254, 37] width 59 height 13
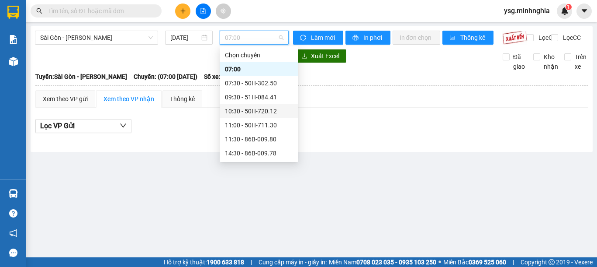
scroll to position [84, 0]
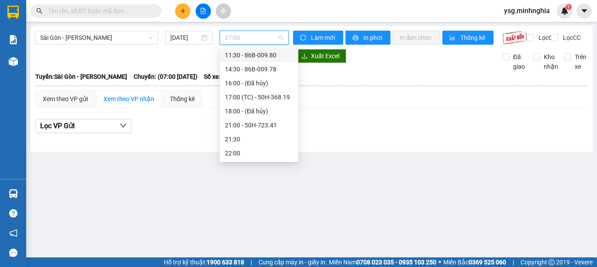
click at [262, 56] on div "11:30 - 86B-009.80" at bounding box center [259, 55] width 68 height 10
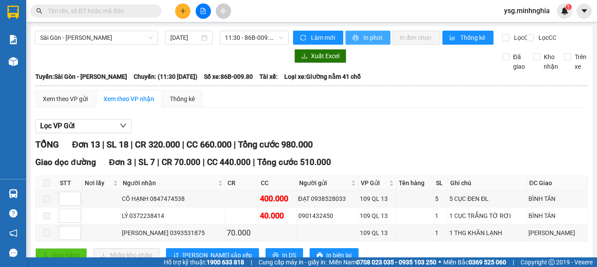
click at [368, 37] on span "In phơi" at bounding box center [374, 38] width 20 height 10
click at [115, 37] on span "Sài Gòn - Phan Rí" at bounding box center [96, 37] width 113 height 13
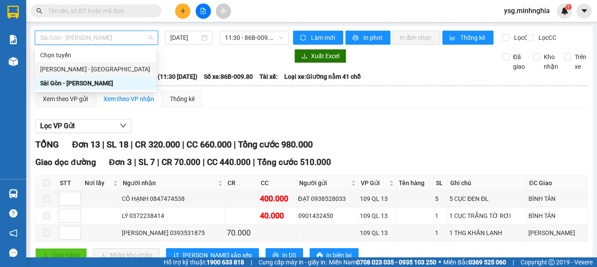
click at [90, 73] on div "Phan Rí - Sài Gòn" at bounding box center [95, 69] width 111 height 10
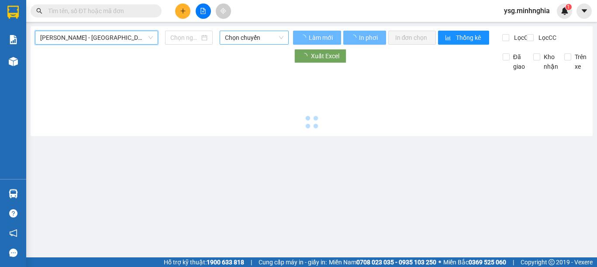
type input "14/10/2025"
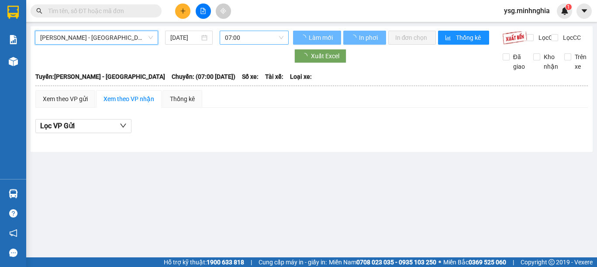
click at [253, 38] on span "07:00" at bounding box center [254, 37] width 59 height 13
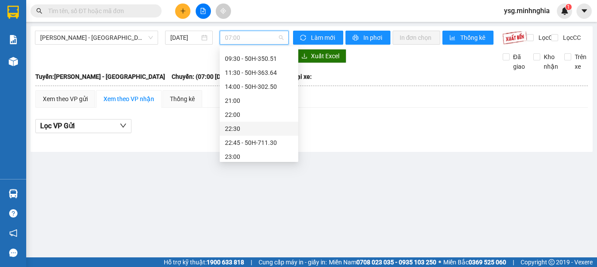
scroll to position [56, 0]
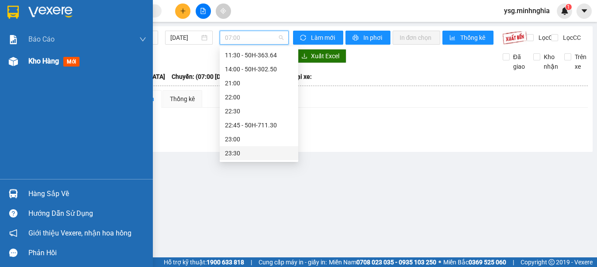
click at [3, 66] on div "Kho hàng mới" at bounding box center [76, 61] width 153 height 22
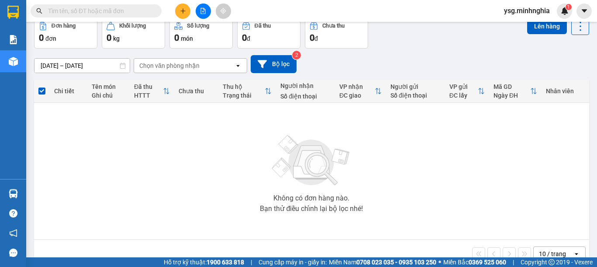
scroll to position [62, 0]
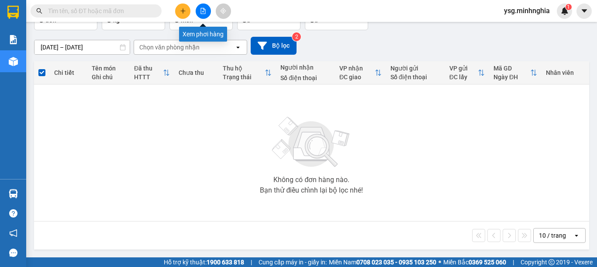
click at [201, 10] on icon "file-add" at bounding box center [203, 11] width 5 height 6
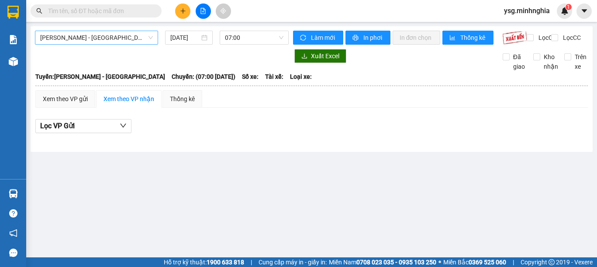
click at [107, 42] on span "Phan Rí - Sài Gòn" at bounding box center [96, 37] width 113 height 13
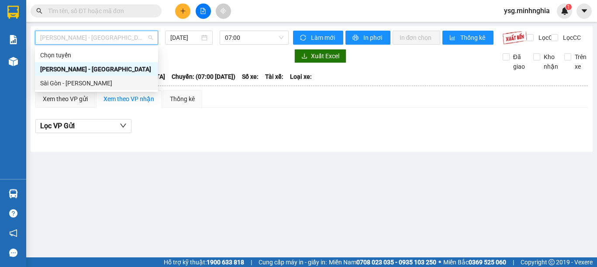
click at [80, 82] on div "Sài Gòn - [PERSON_NAME]" at bounding box center [96, 83] width 113 height 10
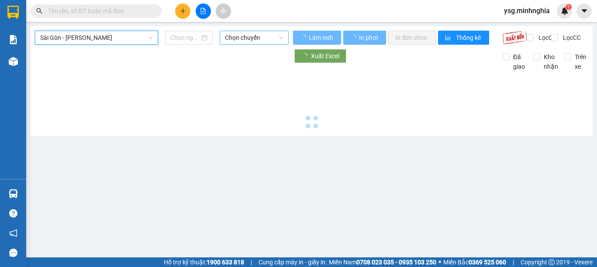
type input "[DATE]"
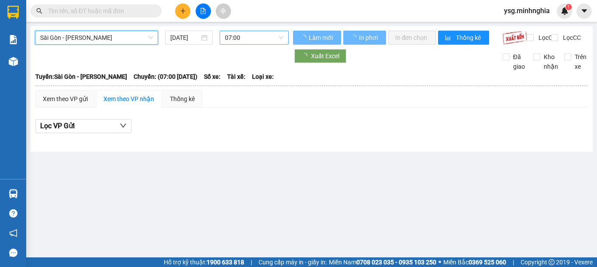
click at [250, 40] on span "07:00" at bounding box center [254, 37] width 59 height 13
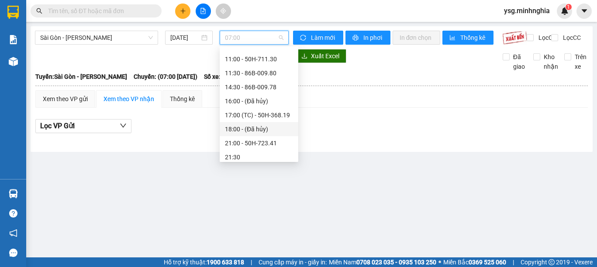
scroll to position [62, 0]
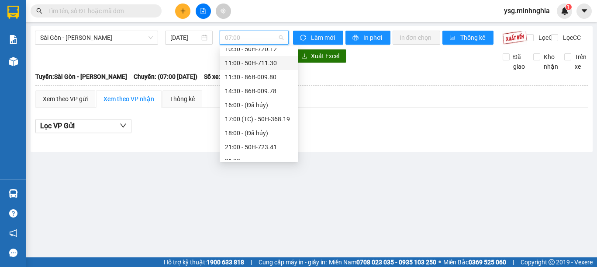
click at [270, 65] on div "11:00 - 50H-711.30" at bounding box center [259, 63] width 68 height 10
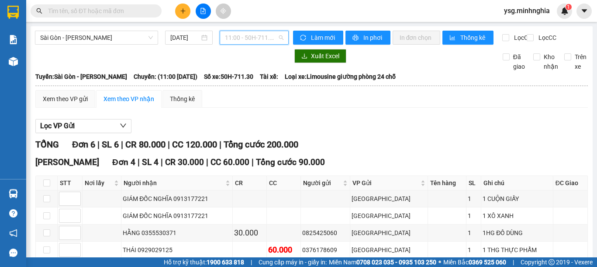
click at [256, 39] on span "11:00 - 50H-711.30" at bounding box center [254, 37] width 59 height 13
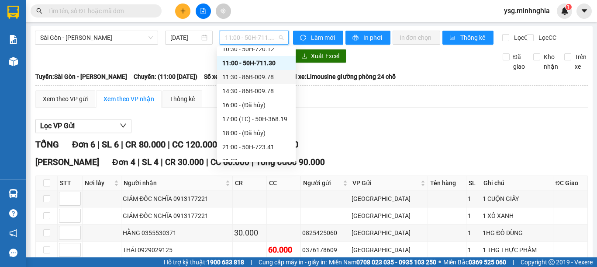
click at [261, 75] on div "11:30 - 86B-009.78" at bounding box center [256, 77] width 68 height 10
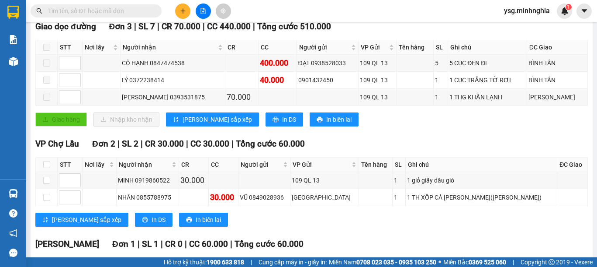
scroll to position [70, 0]
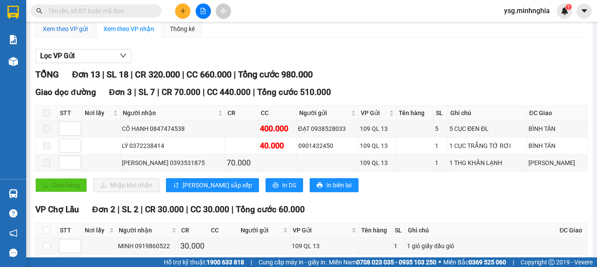
click at [88, 34] on div "Xem theo VP gửi" at bounding box center [65, 29] width 45 height 10
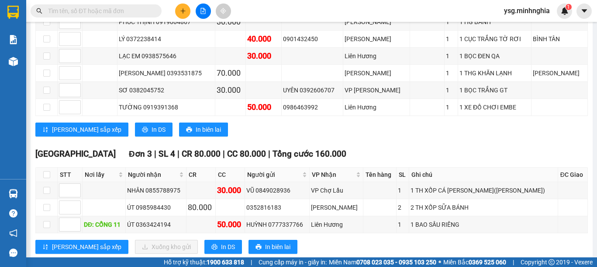
scroll to position [360, 0]
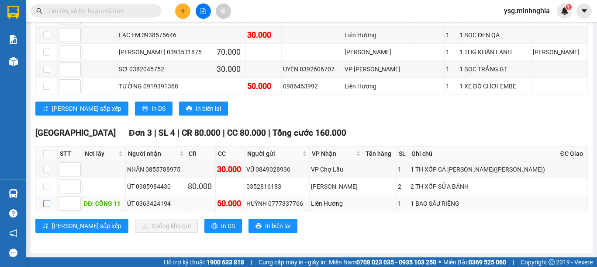
click at [49, 205] on input "checkbox" at bounding box center [46, 203] width 7 height 7
checkbox input "true"
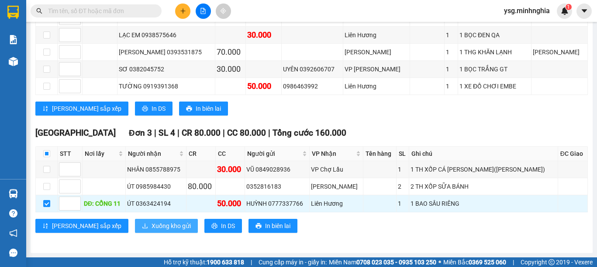
click at [142, 222] on icon "download" at bounding box center [145, 225] width 6 height 6
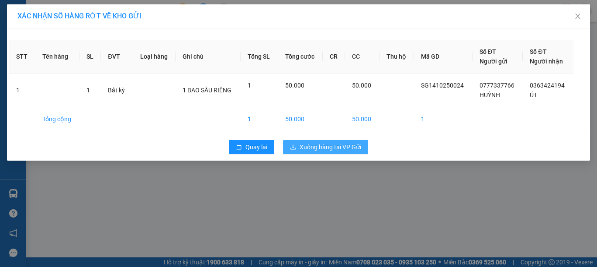
click at [317, 147] on span "Xuống hàng tại VP Gửi" at bounding box center [331, 147] width 62 height 10
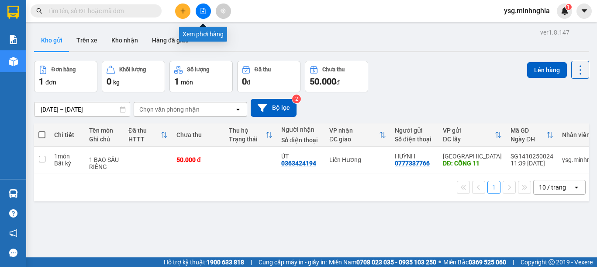
click at [206, 13] on icon "file-add" at bounding box center [203, 11] width 6 height 6
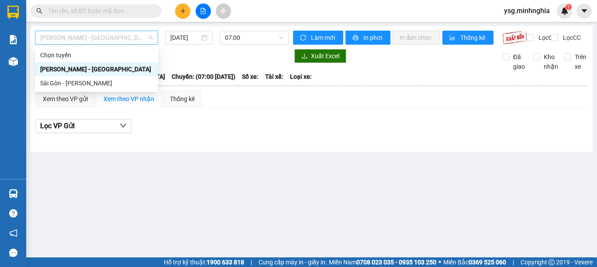
click at [106, 39] on span "[PERSON_NAME] - [GEOGRAPHIC_DATA]" at bounding box center [96, 37] width 113 height 13
click at [71, 84] on div "Sài Gòn - [PERSON_NAME]" at bounding box center [96, 83] width 113 height 10
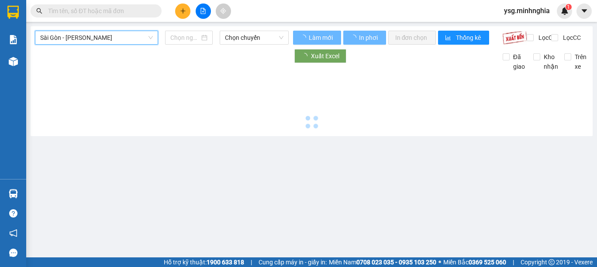
type input "[DATE]"
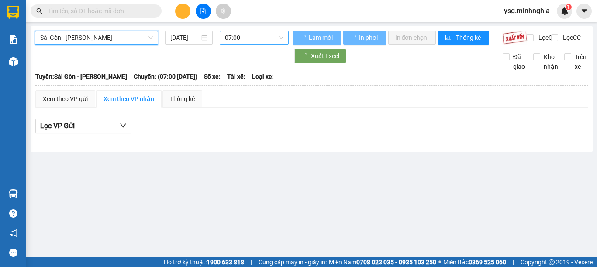
click at [241, 35] on span "07:00" at bounding box center [254, 37] width 59 height 13
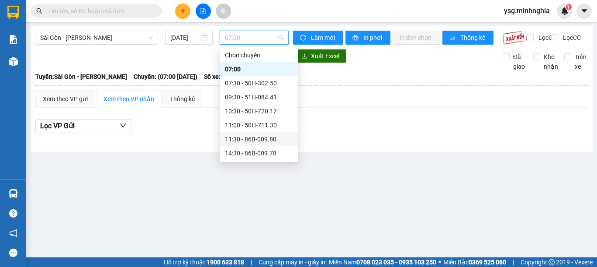
scroll to position [84, 0]
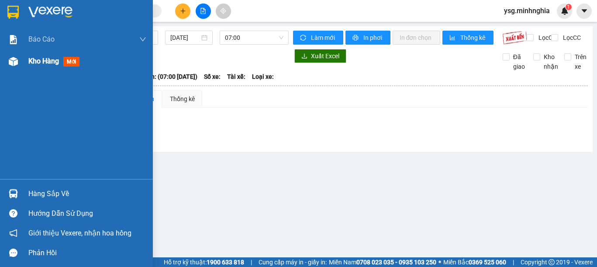
click at [12, 58] on img at bounding box center [13, 61] width 9 height 9
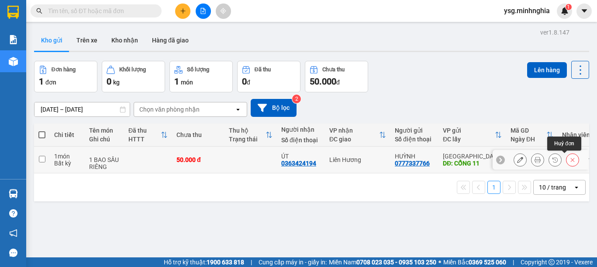
click at [567, 156] on button at bounding box center [573, 159] width 12 height 15
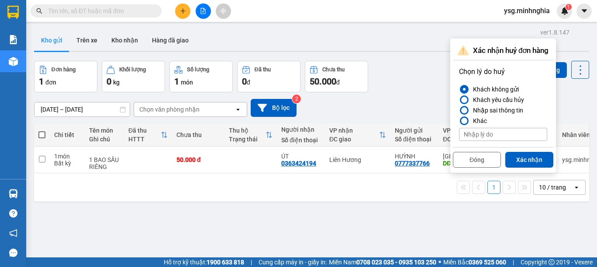
click at [511, 108] on div "Nhập sai thông tin" at bounding box center [497, 110] width 54 height 10
click at [459, 110] on input "Nhập sai thông tin" at bounding box center [459, 110] width 0 height 0
click at [526, 163] on button "Xác nhận" at bounding box center [530, 160] width 48 height 16
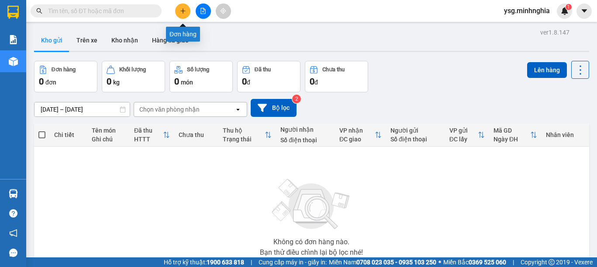
click at [181, 13] on icon "plus" at bounding box center [183, 11] width 6 height 6
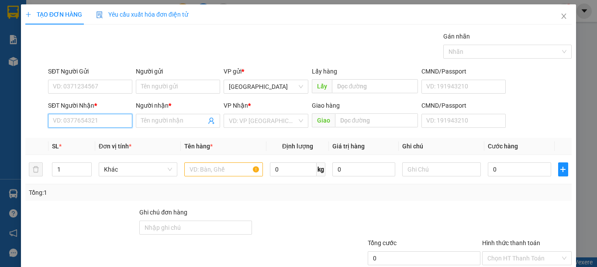
click at [96, 118] on input "SĐT Người Nhận *" at bounding box center [90, 121] width 84 height 14
click at [205, 167] on input "text" at bounding box center [223, 169] width 79 height 14
click at [88, 121] on input "SĐT Người Nhận *" at bounding box center [90, 121] width 84 height 14
click at [82, 115] on input "SĐT Người Nhận *" at bounding box center [90, 121] width 84 height 14
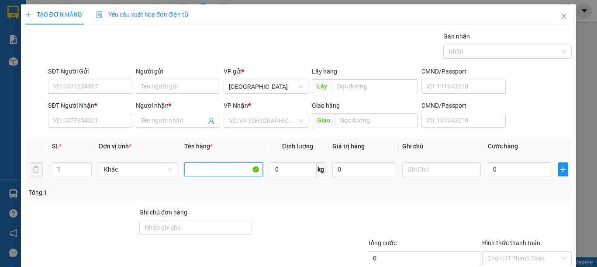
click at [192, 170] on input "text" at bounding box center [223, 169] width 79 height 14
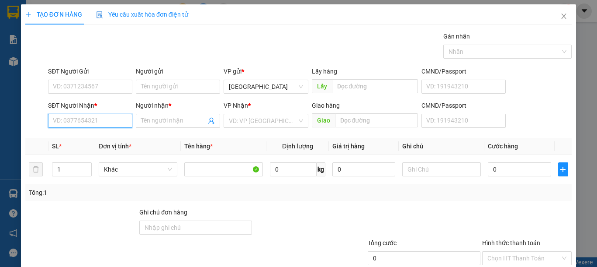
click at [95, 125] on input "SĐT Người Nhận *" at bounding box center [90, 121] width 84 height 14
type input "0988307424"
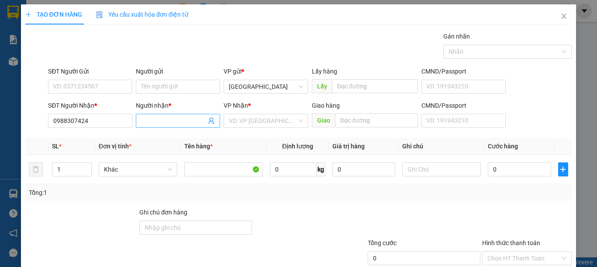
click at [144, 118] on input "Người nhận *" at bounding box center [173, 121] width 65 height 10
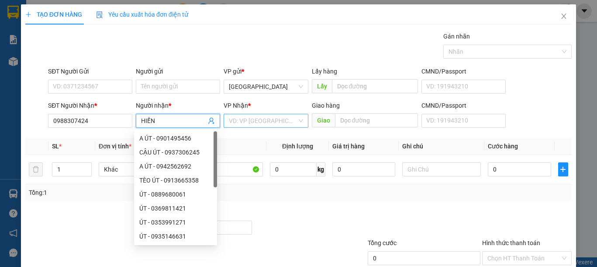
type input "HIỀN"
click at [248, 120] on input "search" at bounding box center [263, 120] width 68 height 13
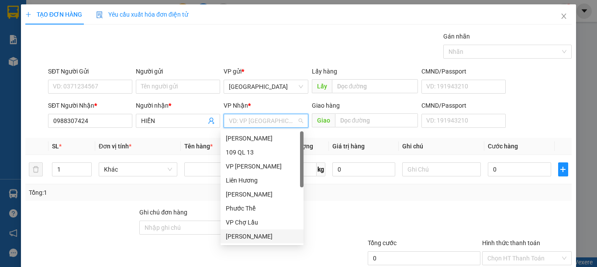
click at [254, 237] on div "[PERSON_NAME]" at bounding box center [262, 236] width 73 height 10
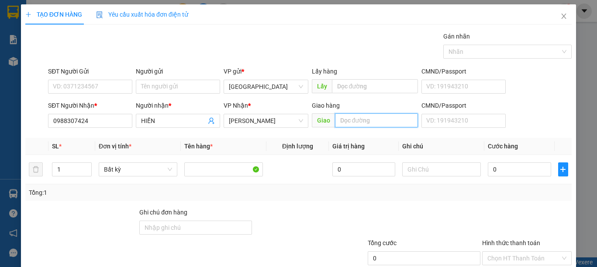
click at [375, 122] on input "text" at bounding box center [376, 120] width 83 height 14
type input "N3 SÔNG LUỸ"
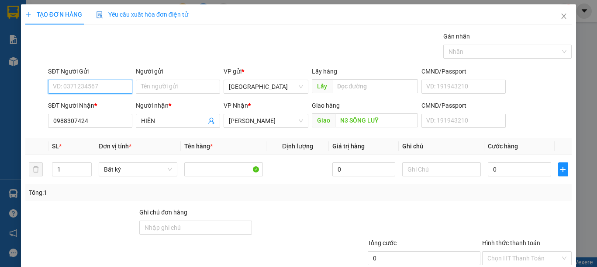
click at [115, 80] on input "SĐT Người Gửi" at bounding box center [90, 87] width 84 height 14
type input "0366617042"
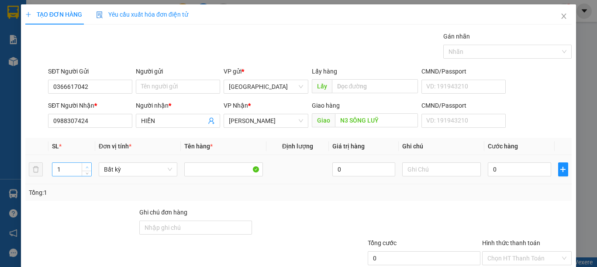
type input "2"
click at [86, 164] on span "up" at bounding box center [86, 166] width 5 height 5
click at [206, 174] on input "text" at bounding box center [223, 169] width 79 height 14
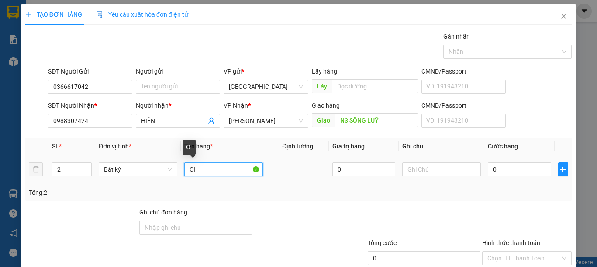
type input "O"
type input "Ọ"
type input "F"
type input "GỌI TRƯỚC 30P"
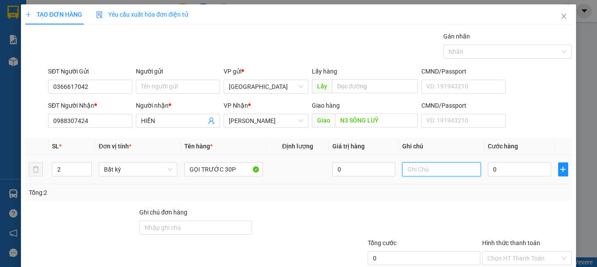
click at [442, 171] on input "text" at bounding box center [442, 169] width 79 height 14
type input "1 TH XỐP RƯỢU+ 1 BỊ ĐEN BÁNH TRÁNG"
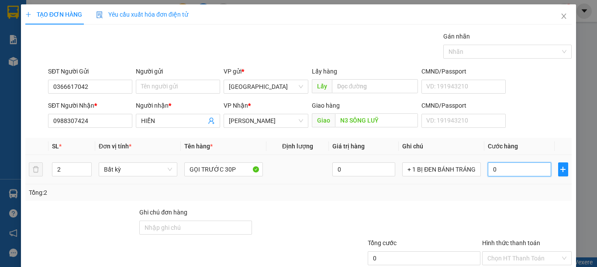
click at [510, 170] on input "0" at bounding box center [519, 169] width 63 height 14
type input "1"
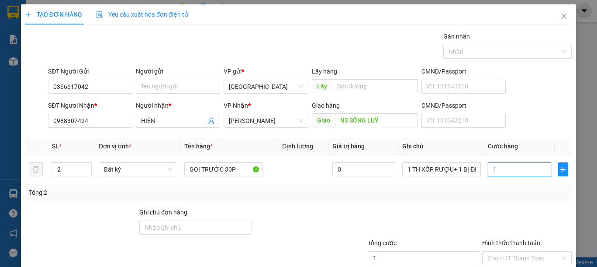
type input "14"
type input "140"
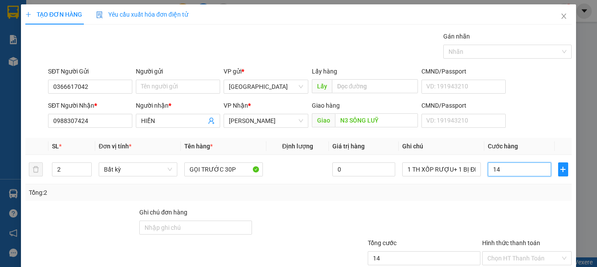
type input "140"
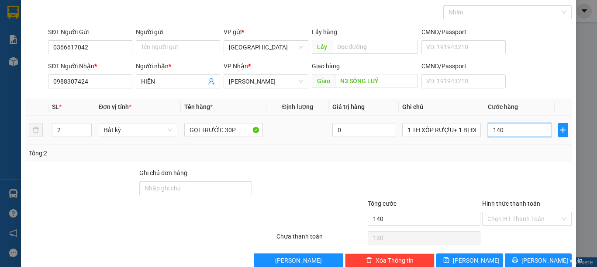
scroll to position [57, 0]
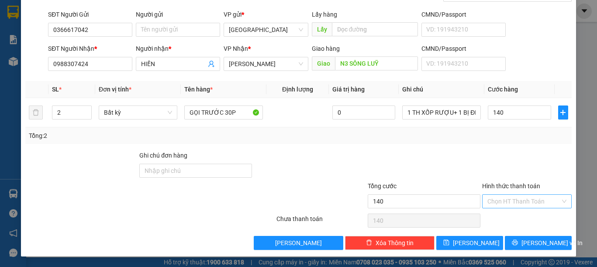
click at [504, 201] on input "Hình thức thanh toán" at bounding box center [524, 200] width 73 height 13
type input "140.000"
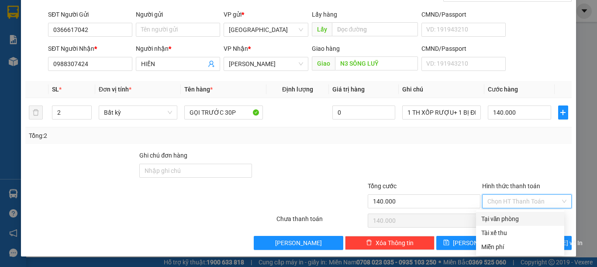
click at [504, 217] on div "Tại văn phòng" at bounding box center [521, 219] width 78 height 10
type input "0"
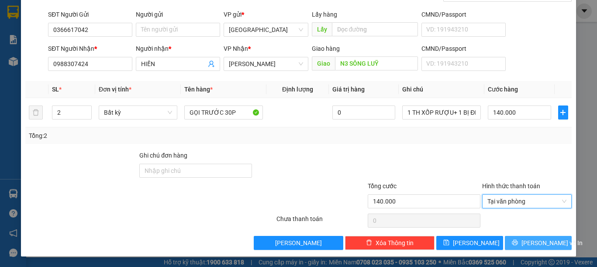
click at [526, 240] on span "Lưu và In" at bounding box center [552, 243] width 61 height 10
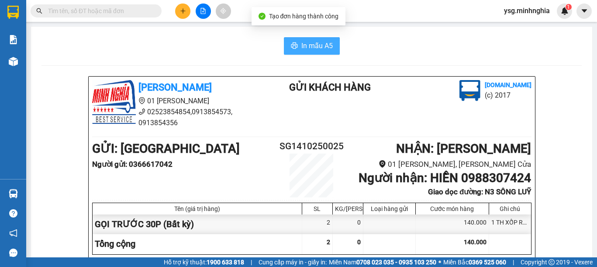
click at [287, 51] on button "In mẫu A5" at bounding box center [312, 45] width 56 height 17
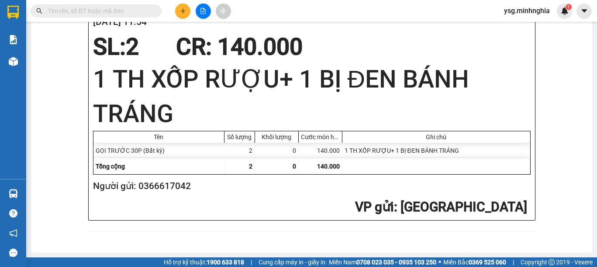
scroll to position [434, 0]
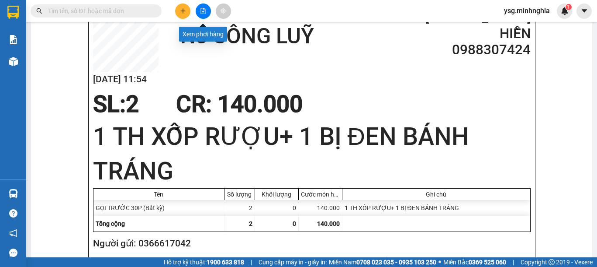
click at [203, 10] on icon "file-add" at bounding box center [203, 11] width 6 height 6
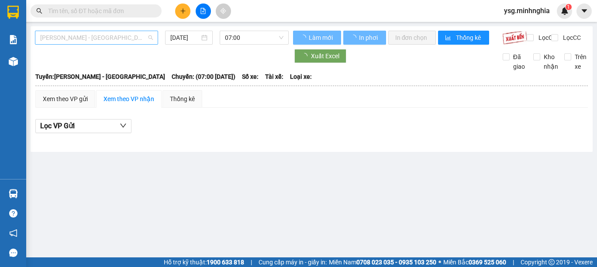
click at [113, 35] on span "[PERSON_NAME] - [GEOGRAPHIC_DATA]" at bounding box center [96, 37] width 113 height 13
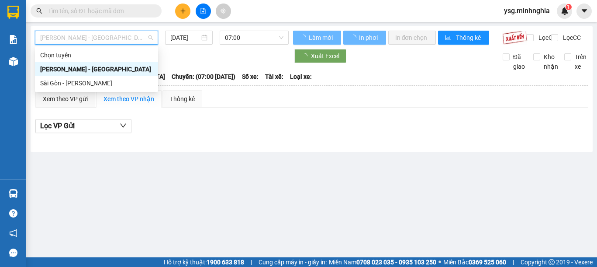
click at [82, 77] on div "Sài Gòn - [PERSON_NAME]" at bounding box center [96, 83] width 123 height 14
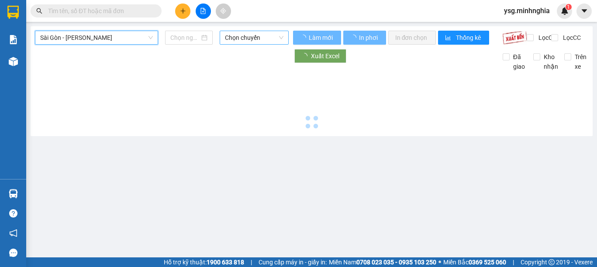
click at [266, 36] on span "Chọn chuyến" at bounding box center [254, 37] width 59 height 13
type input "[DATE]"
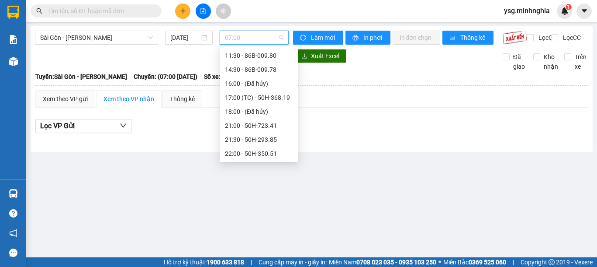
scroll to position [84, 0]
click at [258, 69] on div "14:30 - 86B-009.78" at bounding box center [259, 69] width 68 height 10
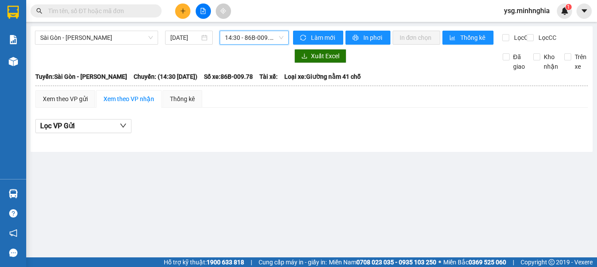
click at [178, 8] on button at bounding box center [182, 10] width 15 height 15
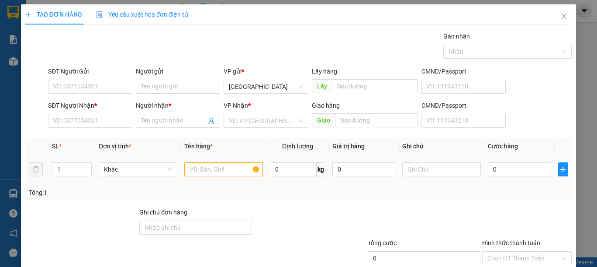
drag, startPoint x: 220, startPoint y: 177, endPoint x: 219, endPoint y: 170, distance: 6.7
click at [220, 175] on div at bounding box center [223, 168] width 79 height 17
drag, startPoint x: 219, startPoint y: 170, endPoint x: 211, endPoint y: 169, distance: 8.1
click at [219, 170] on input "text" at bounding box center [223, 169] width 79 height 14
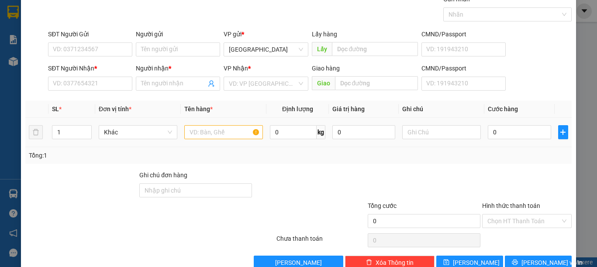
scroll to position [57, 0]
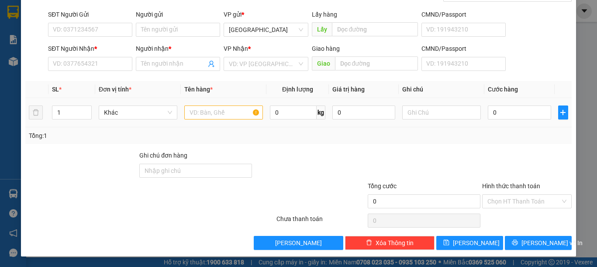
click at [196, 115] on input "text" at bounding box center [223, 112] width 79 height 14
type input "2"
click at [84, 107] on span "Increase Value" at bounding box center [87, 110] width 10 height 8
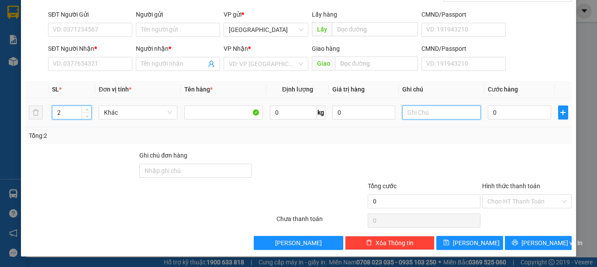
click at [419, 114] on input "text" at bounding box center [442, 112] width 79 height 14
type input "2 TH XỐP ĐL"
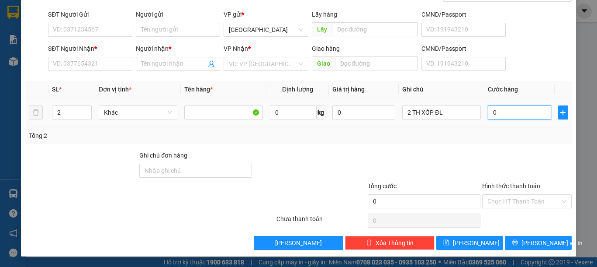
click at [495, 116] on input "0" at bounding box center [519, 112] width 63 height 14
type input "2"
type input "22"
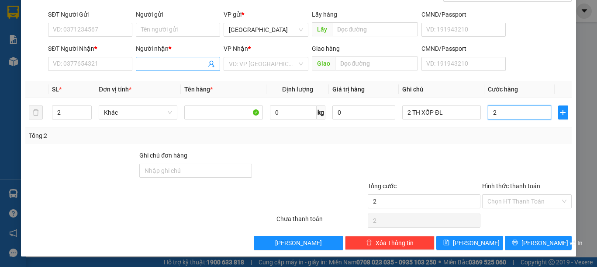
type input "22"
type input "220"
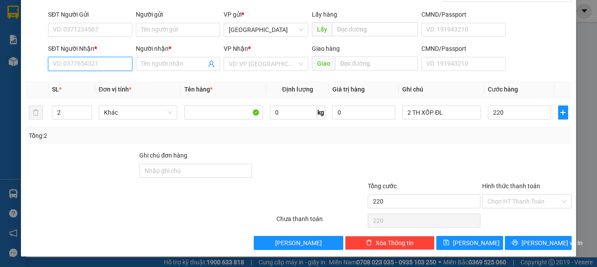
type input "220.000"
click at [68, 63] on input "SĐT Người Nhận *" at bounding box center [90, 64] width 84 height 14
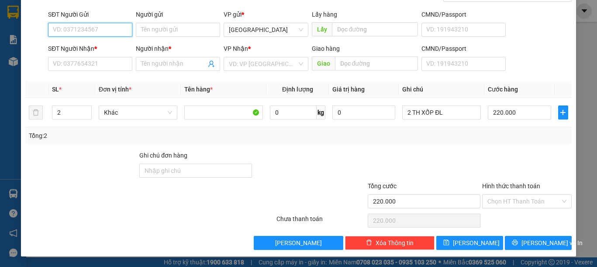
click at [107, 28] on input "SĐT Người Gửi" at bounding box center [90, 30] width 84 height 14
click at [104, 42] on div "0925451245 - THUẬN" at bounding box center [89, 47] width 73 height 10
type input "0925451245"
type input "THUẬN"
type input "0971731699"
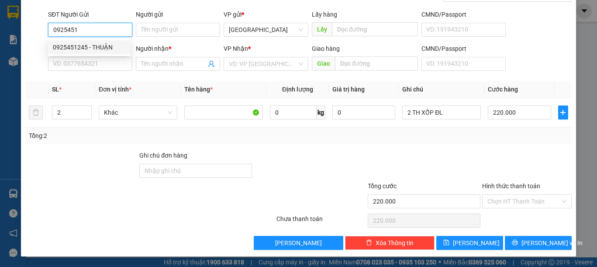
type input "CHÚ NĂNG"
type input "PHÚ LONG"
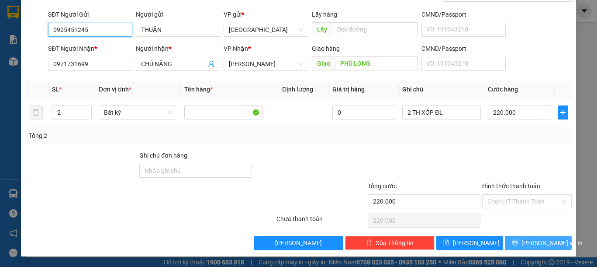
type input "0925451245"
click at [535, 241] on span "Lưu và In" at bounding box center [552, 243] width 61 height 10
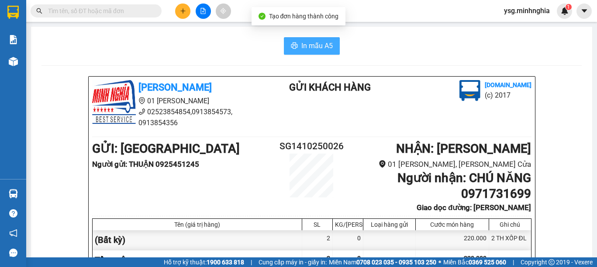
click at [292, 42] on icon "printer" at bounding box center [294, 45] width 7 height 7
click at [308, 41] on span "In mẫu A5" at bounding box center [317, 45] width 31 height 11
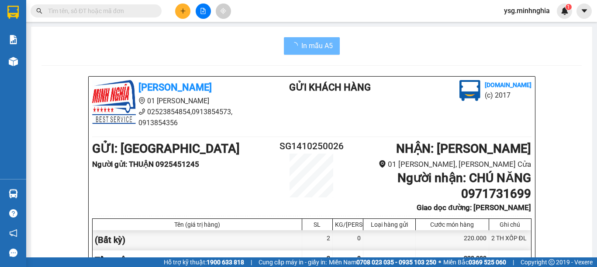
scroll to position [384, 0]
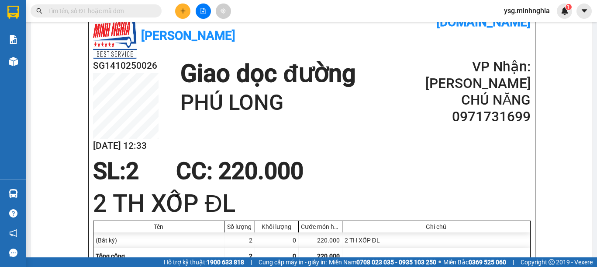
drag, startPoint x: 448, startPoint y: 122, endPoint x: 459, endPoint y: 122, distance: 11.4
click at [456, 122] on h2 "0971731699" at bounding box center [478, 116] width 105 height 17
click at [455, 122] on h2 "0971731699" at bounding box center [478, 116] width 105 height 17
drag, startPoint x: 452, startPoint y: 122, endPoint x: 523, endPoint y: 122, distance: 71.2
click at [523, 122] on h2 "0971731699" at bounding box center [478, 116] width 105 height 17
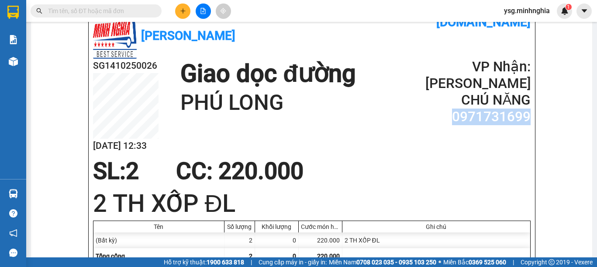
copy h2 "0971731699"
click at [85, 8] on input "text" at bounding box center [99, 11] width 103 height 10
paste input "0971731699"
type input "0971731699"
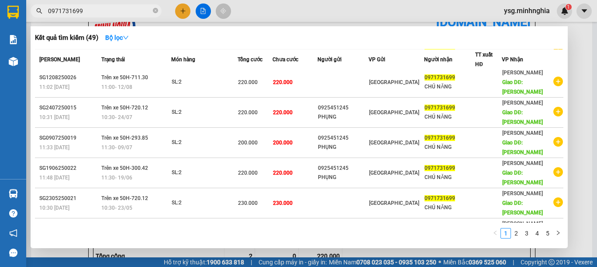
scroll to position [149, 0]
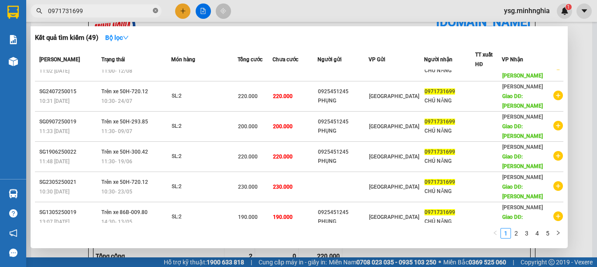
click at [156, 12] on icon "close-circle" at bounding box center [155, 10] width 5 height 5
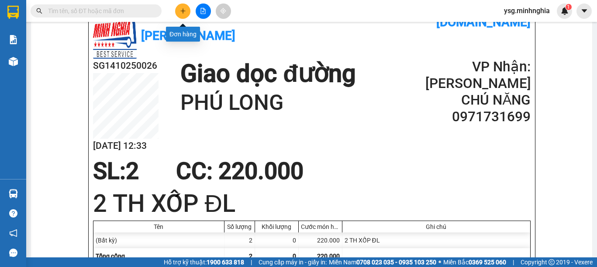
click at [178, 12] on button at bounding box center [182, 10] width 15 height 15
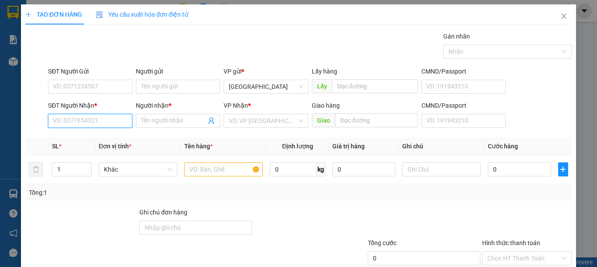
click at [79, 117] on input "SĐT Người Nhận *" at bounding box center [90, 121] width 84 height 14
click at [90, 134] on div "0394129827 - NGUYỆT" at bounding box center [89, 138] width 73 height 10
type input "0394129827"
type input "NGUYỆT"
type input "0394129827"
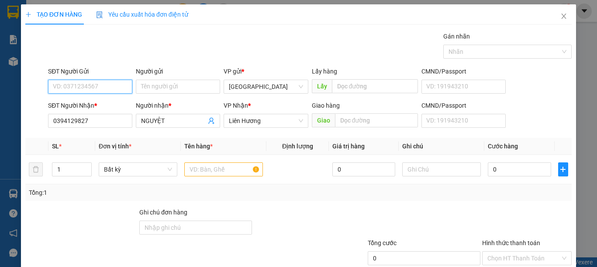
click at [114, 84] on input "SĐT Người Gửi" at bounding box center [90, 87] width 84 height 14
click at [102, 104] on div "0878566103 - TRANG" at bounding box center [89, 104] width 73 height 10
type input "0878566103"
type input "TRANG"
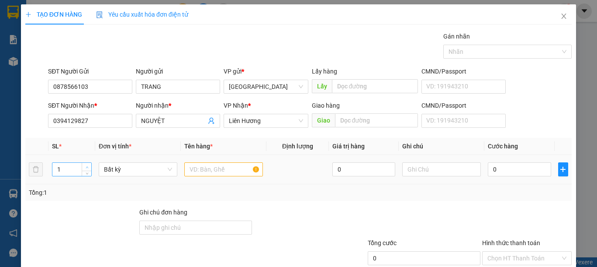
type input "2"
click at [84, 163] on span "Increase Value" at bounding box center [87, 167] width 10 height 8
click at [202, 175] on input "text" at bounding box center [223, 169] width 79 height 14
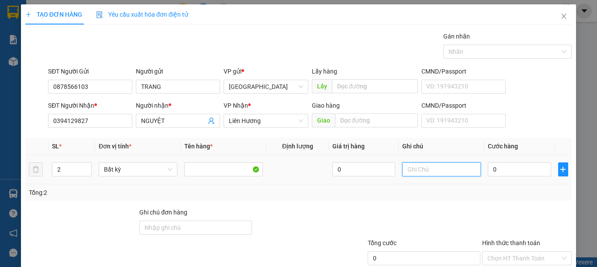
click at [429, 173] on input "text" at bounding box center [442, 169] width 79 height 14
type input "1"
type input "2 TH XỐP BÁNH+CUA(KO BAO CHẾT)"
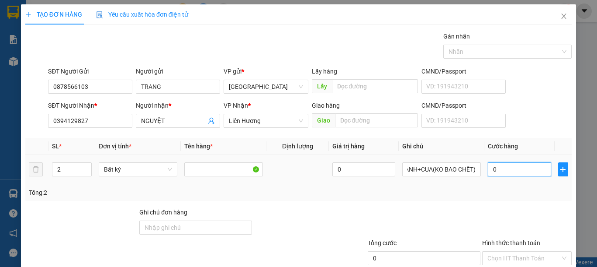
scroll to position [0, 0]
click at [504, 168] on input "0" at bounding box center [519, 169] width 63 height 14
type input "7"
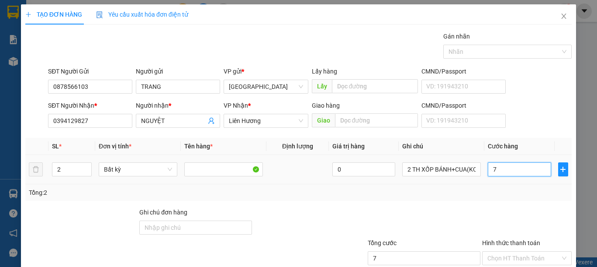
type input "70"
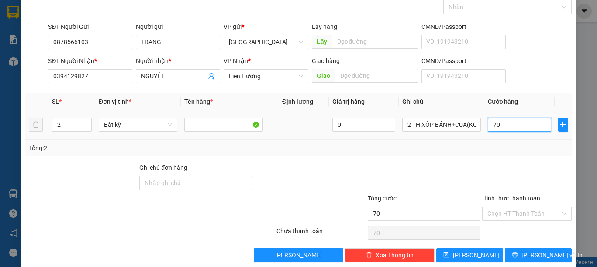
scroll to position [57, 0]
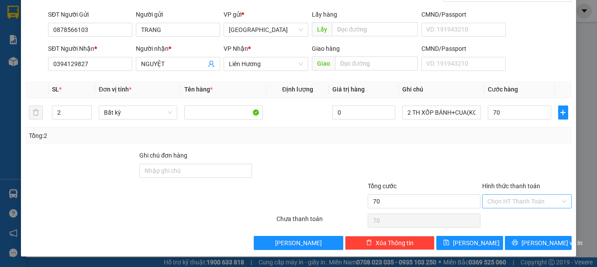
type input "70.000"
click at [523, 199] on input "Hình thức thanh toán" at bounding box center [524, 200] width 73 height 13
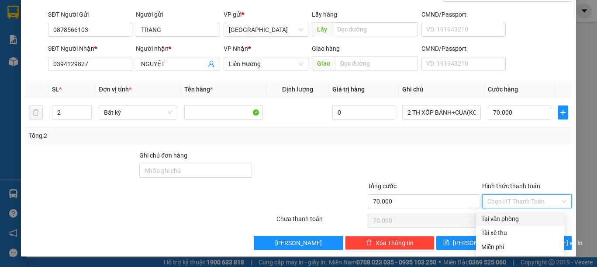
click at [512, 219] on div "Tại văn phòng" at bounding box center [521, 219] width 78 height 10
type input "0"
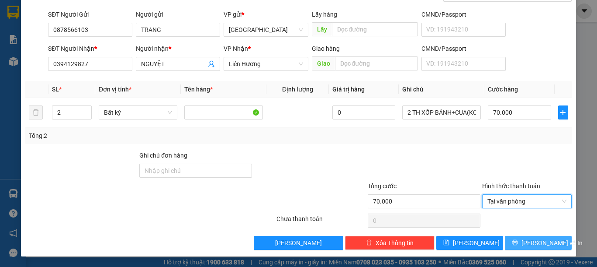
click at [528, 243] on span "Lưu và In" at bounding box center [552, 243] width 61 height 10
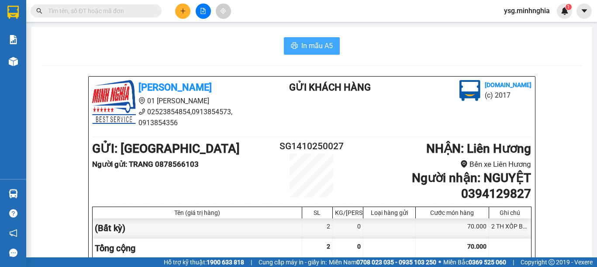
click at [309, 39] on button "In mẫu A5" at bounding box center [312, 45] width 56 height 17
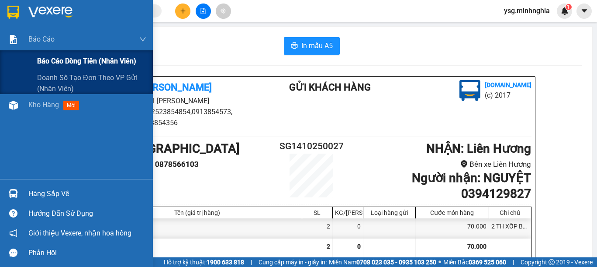
click at [11, 69] on div "Báo cáo dòng tiền (nhân viên)" at bounding box center [76, 61] width 153 height 22
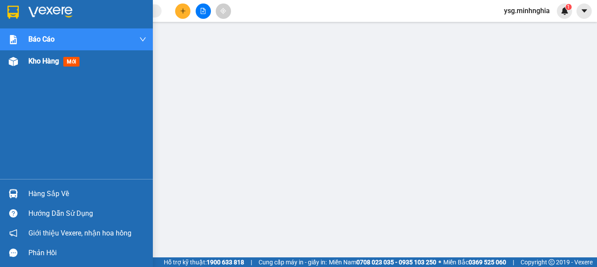
click at [9, 63] on img at bounding box center [13, 61] width 9 height 9
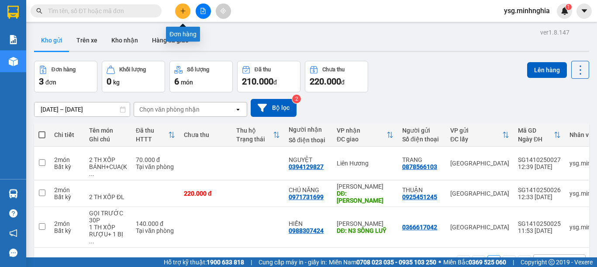
click at [180, 10] on icon "plus" at bounding box center [183, 11] width 6 height 6
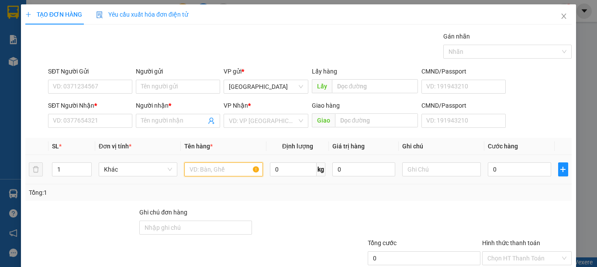
click at [213, 164] on input "text" at bounding box center [223, 169] width 79 height 14
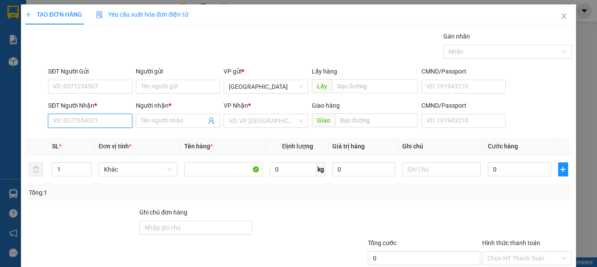
click at [58, 125] on input "SĐT Người Nhận *" at bounding box center [90, 121] width 84 height 14
drag, startPoint x: 84, startPoint y: 123, endPoint x: 45, endPoint y: 120, distance: 39.5
click at [45, 120] on div "SĐT Người Nhận * 9795 9795 Người nhận * Tên người nhận VP Nhận * VD: VP Sài Gòn…" at bounding box center [298, 116] width 549 height 31
type input "0918769795"
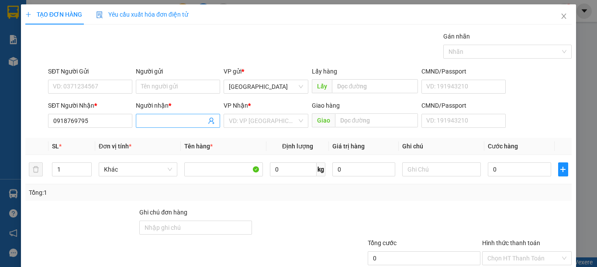
click at [158, 120] on input "Người nhận *" at bounding box center [173, 121] width 65 height 10
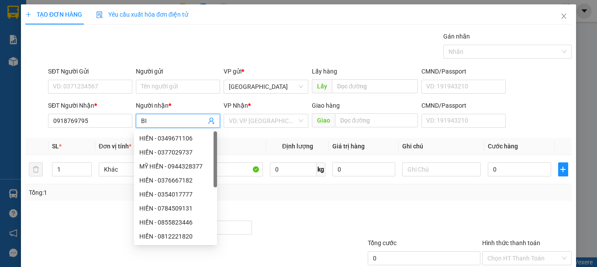
type input "B"
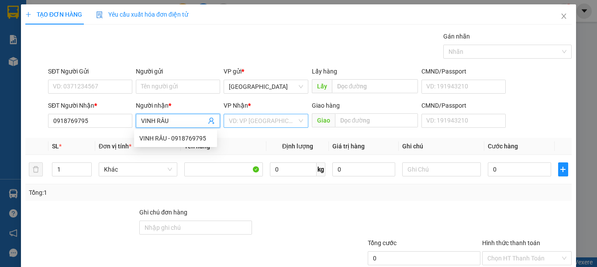
type input "VINH RÂU"
click at [269, 122] on input "search" at bounding box center [263, 120] width 68 height 13
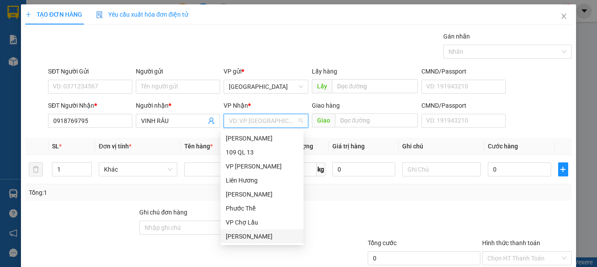
click at [252, 236] on div "[PERSON_NAME]" at bounding box center [262, 236] width 73 height 10
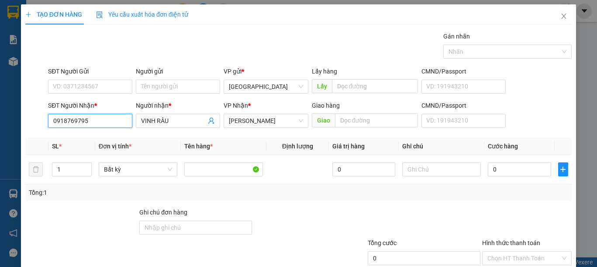
drag, startPoint x: 122, startPoint y: 122, endPoint x: 0, endPoint y: 122, distance: 121.9
click at [0, 122] on div "TẠO ĐƠN HÀNG Yêu cầu xuất hóa đơn điện tử Transit Pickup Surcharge Ids Transit …" at bounding box center [298, 133] width 597 height 267
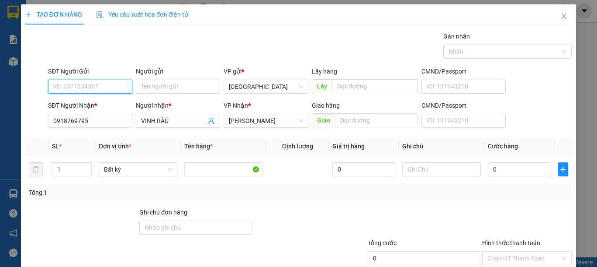
click at [103, 87] on input "SĐT Người Gửi" at bounding box center [90, 87] width 84 height 14
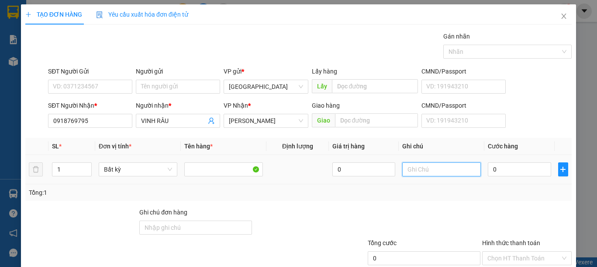
click at [403, 166] on input "text" at bounding box center [442, 169] width 79 height 14
type input "1 BAO XANH QA"
click at [512, 171] on input "0" at bounding box center [519, 169] width 63 height 14
type input "1"
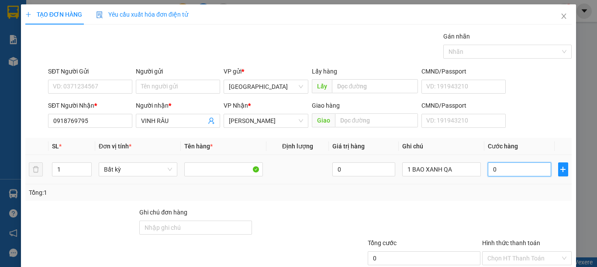
type input "1"
type input "12"
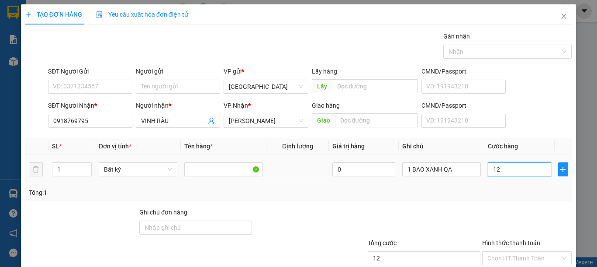
type input "120"
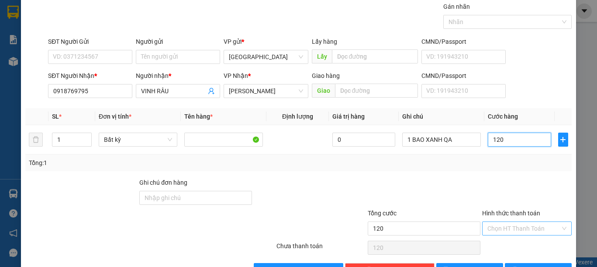
scroll to position [57, 0]
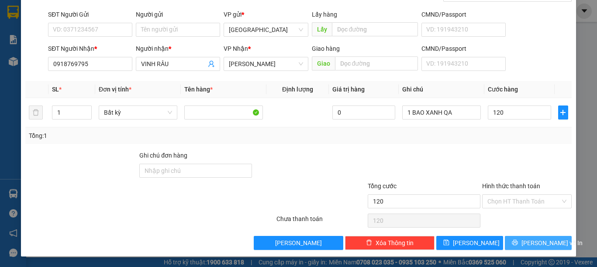
type input "120.000"
click at [525, 238] on span "Lưu và In" at bounding box center [552, 243] width 61 height 10
click at [524, 239] on button "Lưu và In" at bounding box center [538, 243] width 67 height 14
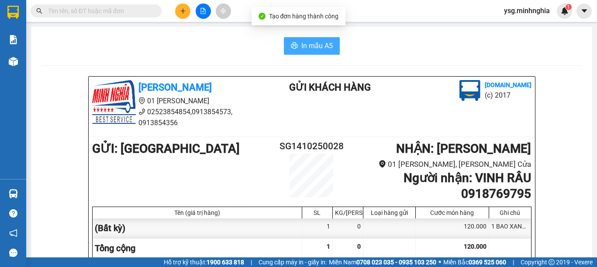
click at [305, 41] on span "In mẫu A5" at bounding box center [317, 45] width 31 height 11
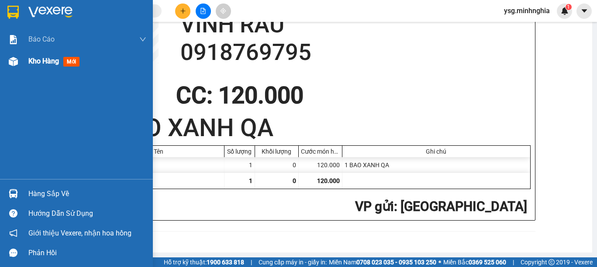
click at [0, 58] on div "Kho hàng mới" at bounding box center [76, 61] width 153 height 22
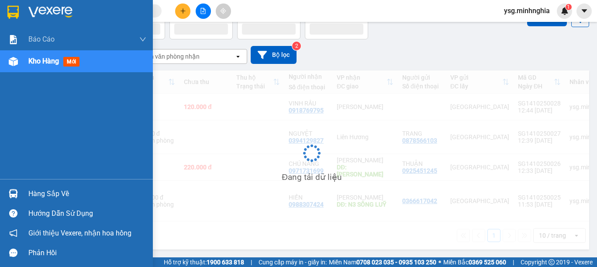
scroll to position [40, 0]
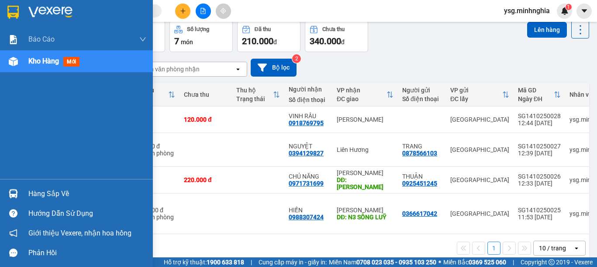
click at [13, 63] on img at bounding box center [13, 61] width 9 height 9
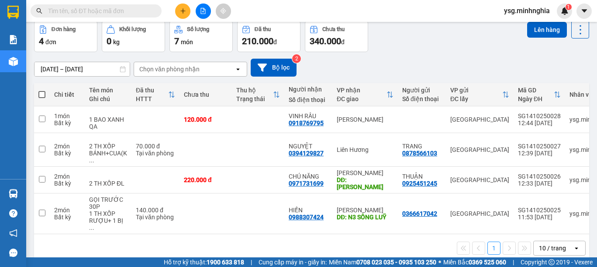
click at [196, 8] on div at bounding box center [203, 10] width 66 height 15
click at [198, 8] on button at bounding box center [203, 10] width 15 height 15
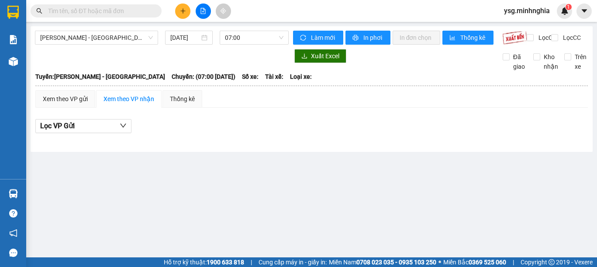
click at [272, 45] on div "Phan Rí - Sài Gòn 14/10/2025 07:00" at bounding box center [162, 38] width 254 height 14
click at [270, 42] on span "07:00" at bounding box center [254, 37] width 59 height 13
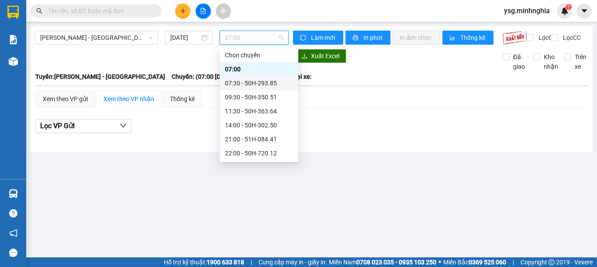
click at [274, 79] on div "07:30 - 50H-293.85" at bounding box center [259, 83] width 79 height 14
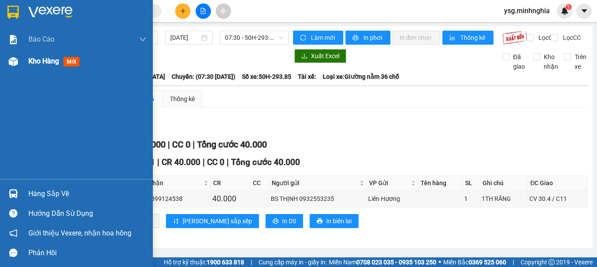
click at [30, 65] on span "Kho hàng" at bounding box center [43, 61] width 31 height 8
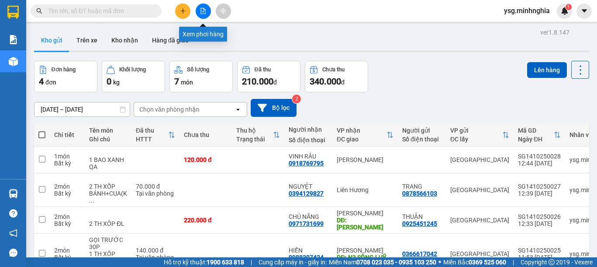
click at [207, 15] on button at bounding box center [203, 10] width 15 height 15
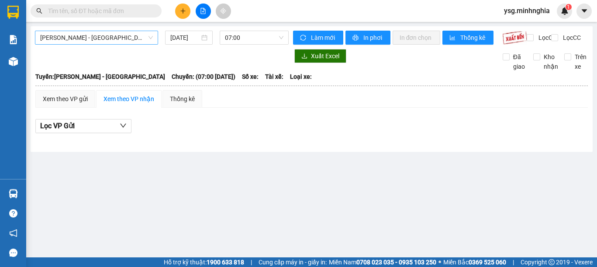
click at [128, 38] on span "[PERSON_NAME] - [GEOGRAPHIC_DATA]" at bounding box center [96, 37] width 113 height 13
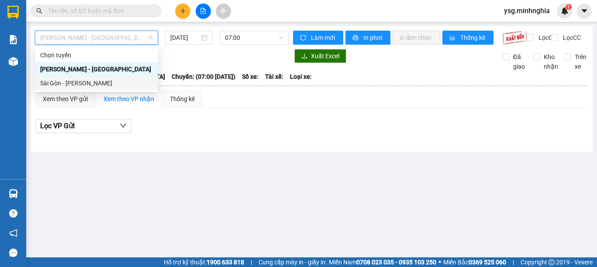
click at [90, 83] on div "Sài Gòn - [PERSON_NAME]" at bounding box center [96, 83] width 113 height 10
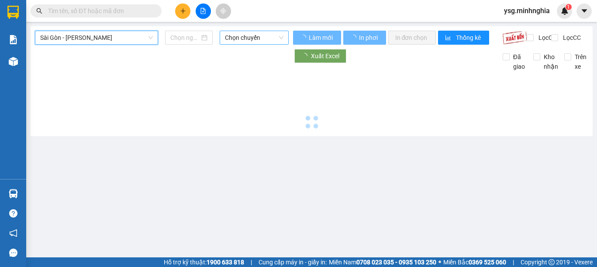
type input "[DATE]"
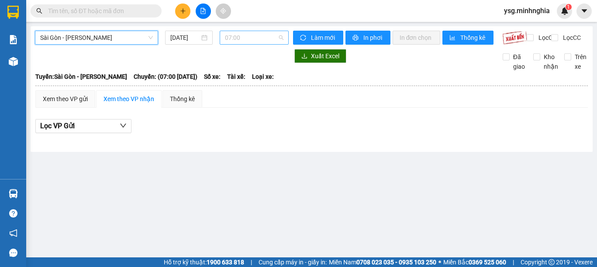
click at [242, 41] on span "07:00" at bounding box center [254, 37] width 59 height 13
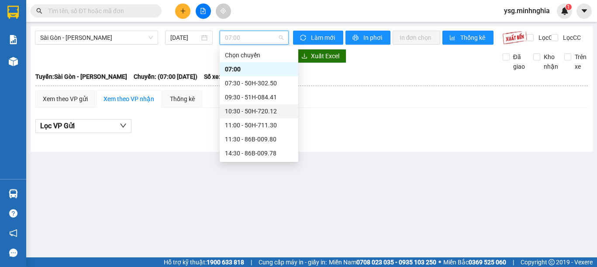
click at [240, 108] on div "10:30 - 50H-720.12" at bounding box center [259, 111] width 68 height 10
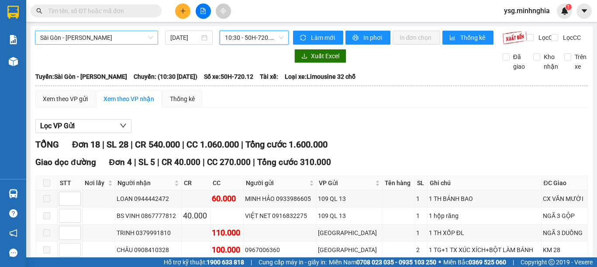
click at [69, 42] on span "Sài Gòn - [PERSON_NAME]" at bounding box center [96, 37] width 113 height 13
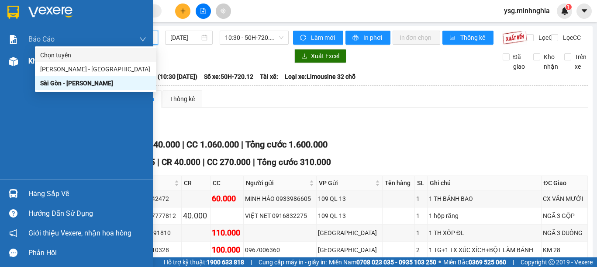
click at [21, 63] on div "Kho hàng mới" at bounding box center [76, 61] width 153 height 22
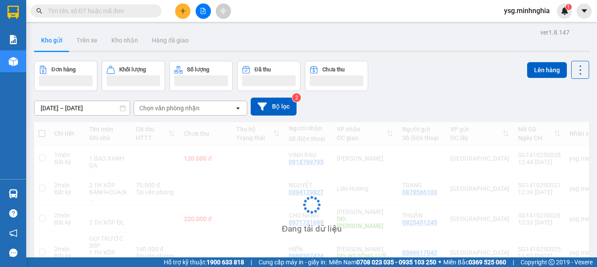
click at [208, 8] on button at bounding box center [203, 10] width 15 height 15
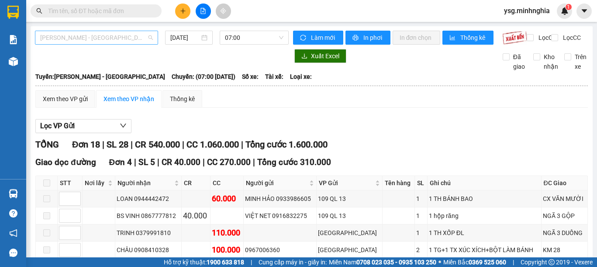
click at [96, 42] on span "[PERSON_NAME] - [GEOGRAPHIC_DATA]" at bounding box center [96, 37] width 113 height 13
click at [81, 81] on div "Sài Gòn - [PERSON_NAME]" at bounding box center [95, 83] width 111 height 10
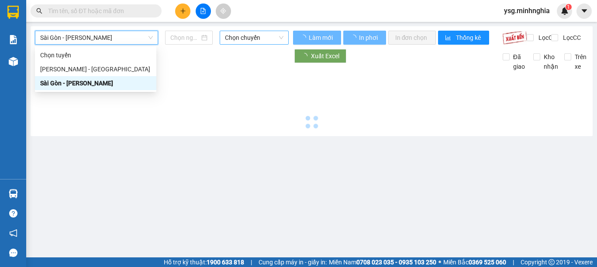
type input "[DATE]"
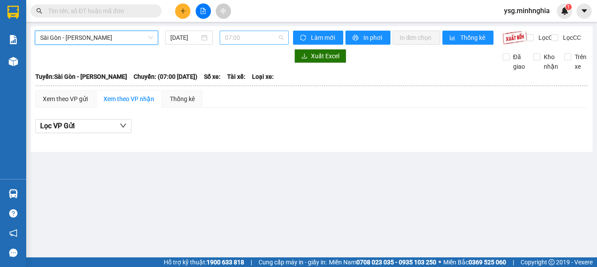
click at [247, 43] on span "07:00" at bounding box center [254, 37] width 59 height 13
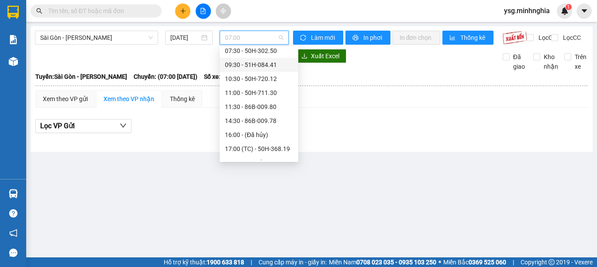
scroll to position [34, 0]
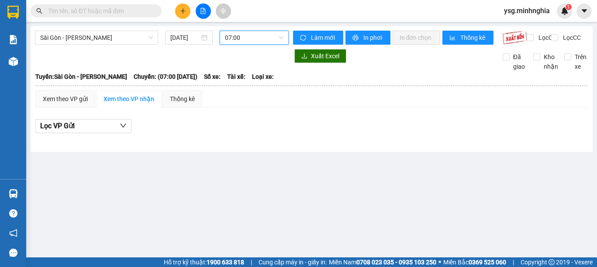
click at [247, 40] on span "07:00" at bounding box center [254, 37] width 59 height 13
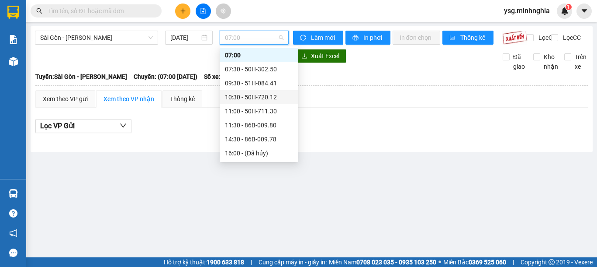
click at [258, 97] on div "10:30 - 50H-720.12" at bounding box center [259, 97] width 68 height 10
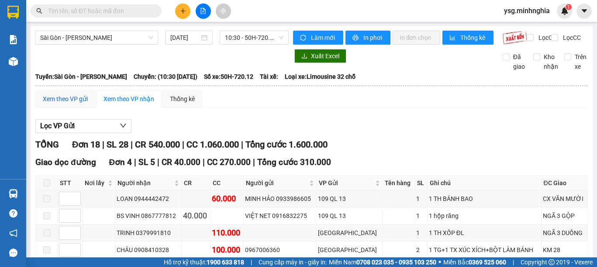
click at [71, 104] on div "Xem theo VP gửi" at bounding box center [65, 99] width 45 height 10
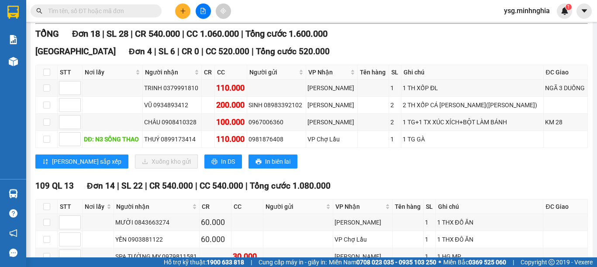
scroll to position [199, 0]
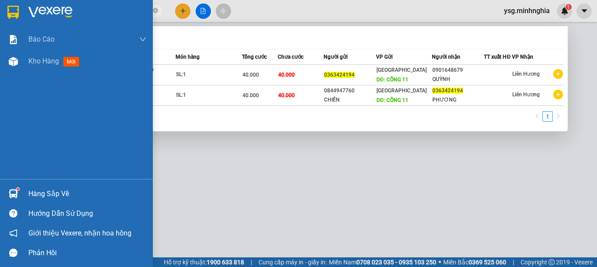
click at [0, 16] on section "Kết quả tìm kiếm ( 2 ) Bộ lọc Mã ĐH Trạng thái Món hàng Tổng cước Chưa cước Ngư…" at bounding box center [298, 133] width 597 height 267
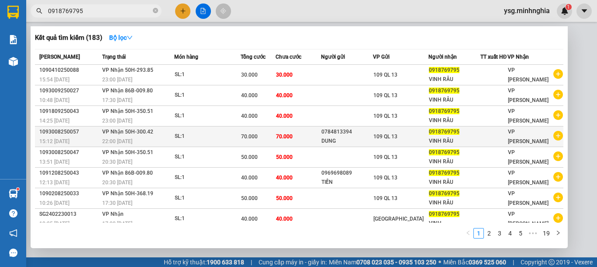
scroll to position [53, 0]
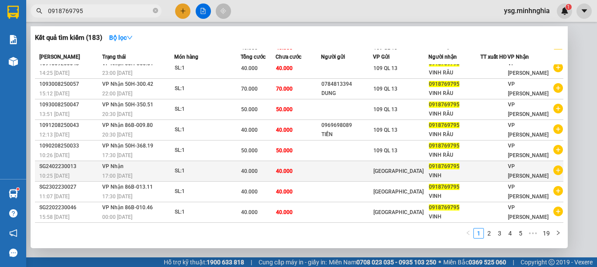
type input "0918769795"
click at [300, 172] on td "40.000" at bounding box center [298, 171] width 45 height 21
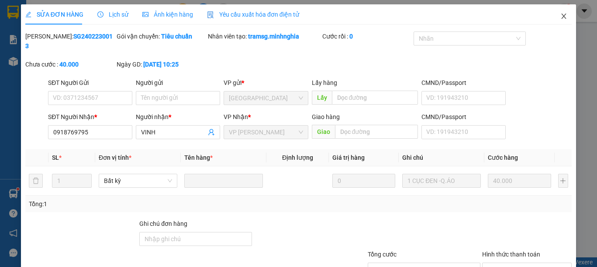
type input "0918769795"
type input "40.000"
click at [561, 17] on icon "close" at bounding box center [564, 16] width 7 height 7
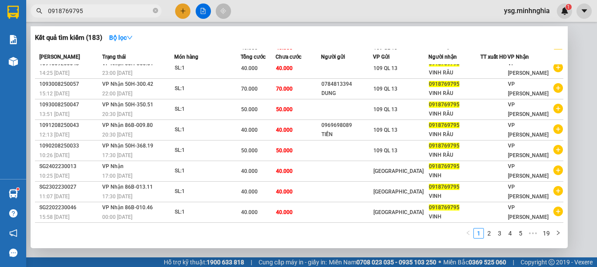
click at [108, 10] on input "0918769795" at bounding box center [99, 11] width 103 height 10
click at [487, 235] on link "2" at bounding box center [490, 233] width 10 height 10
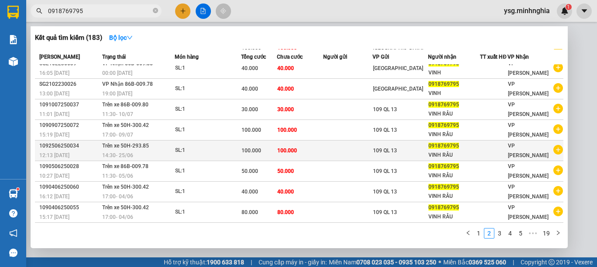
click at [274, 147] on div "100.000" at bounding box center [259, 151] width 35 height 10
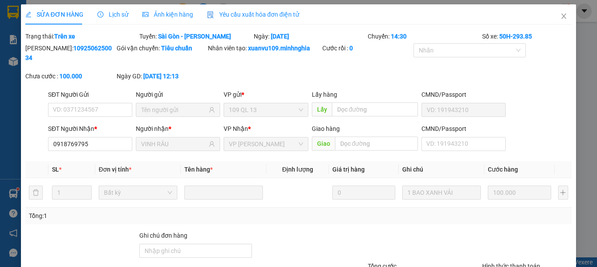
type input "0918769795"
type input "VINH RÂU"
type input "100.000"
click at [552, 13] on span "Close" at bounding box center [564, 16] width 24 height 24
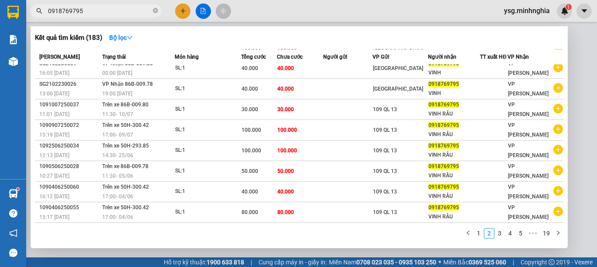
click at [97, 14] on input "0918769795" at bounding box center [99, 11] width 103 height 10
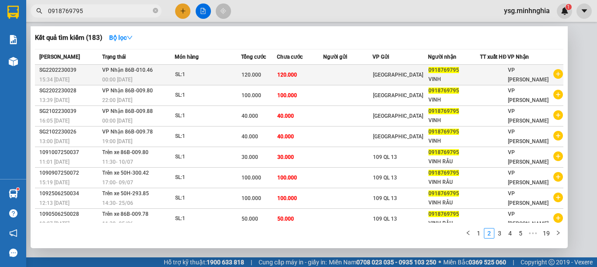
click at [279, 80] on td "120.000" at bounding box center [300, 75] width 46 height 21
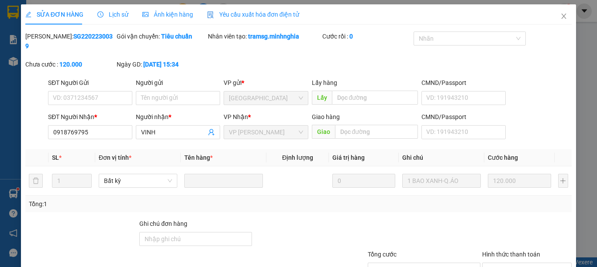
type input "0918769795"
type input "120.000"
drag, startPoint x: 562, startPoint y: 19, endPoint x: 525, endPoint y: 12, distance: 37.5
click at [561, 19] on span "Close" at bounding box center [564, 16] width 24 height 24
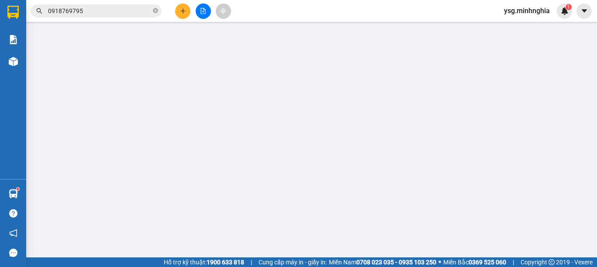
click at [100, 11] on input "0918769795" at bounding box center [99, 11] width 103 height 10
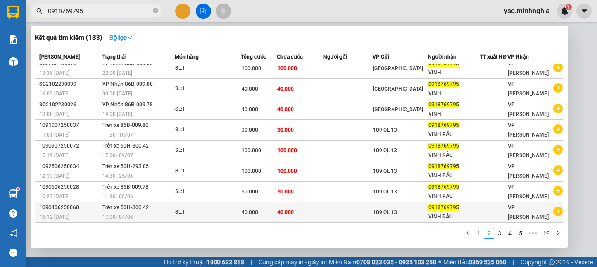
scroll to position [53, 0]
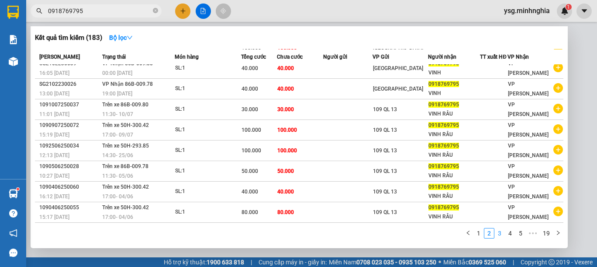
click at [500, 231] on link "3" at bounding box center [500, 233] width 10 height 10
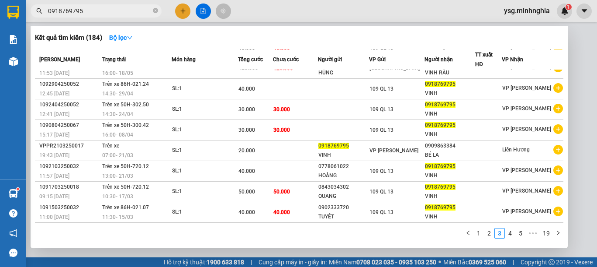
scroll to position [0, 0]
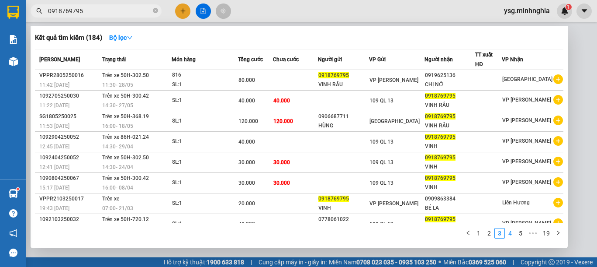
click at [513, 234] on link "4" at bounding box center [511, 233] width 10 height 10
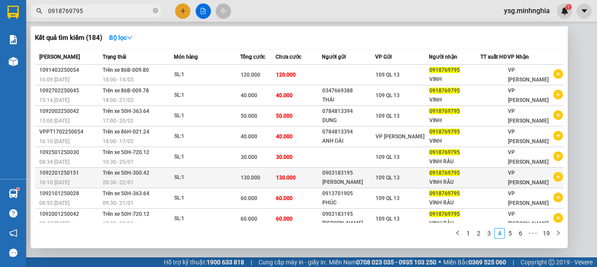
click at [271, 182] on div "130.000" at bounding box center [258, 178] width 35 height 10
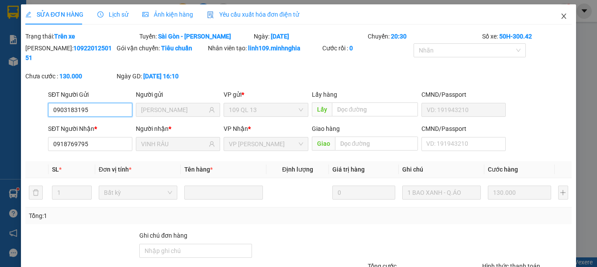
type input "0903183195"
type input "[PERSON_NAME]"
type input "0918769795"
type input "VINH RÂU"
type input "130.000"
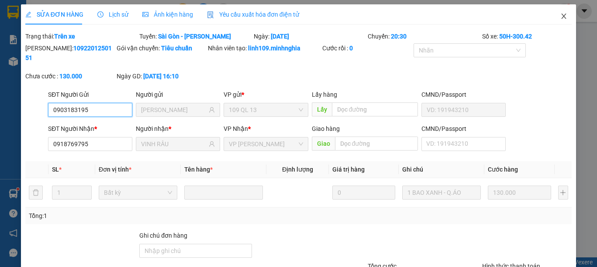
type input "130.000"
click at [561, 13] on icon "close" at bounding box center [564, 16] width 7 height 7
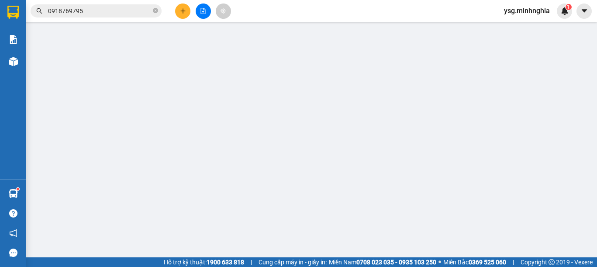
click at [110, 12] on input "0918769795" at bounding box center [99, 11] width 103 height 10
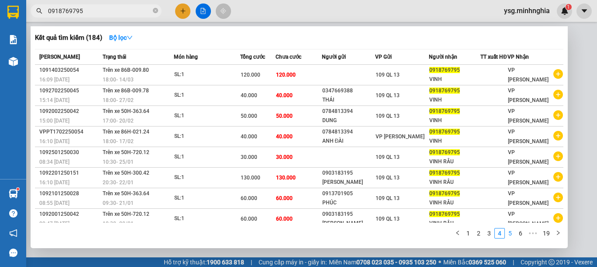
click at [511, 235] on link "5" at bounding box center [511, 233] width 10 height 10
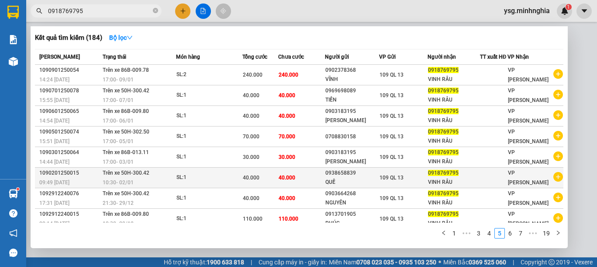
scroll to position [53, 0]
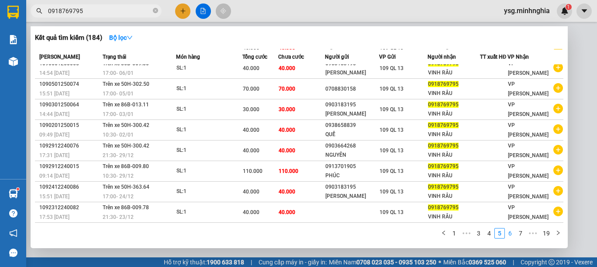
click at [511, 236] on link "6" at bounding box center [511, 233] width 10 height 10
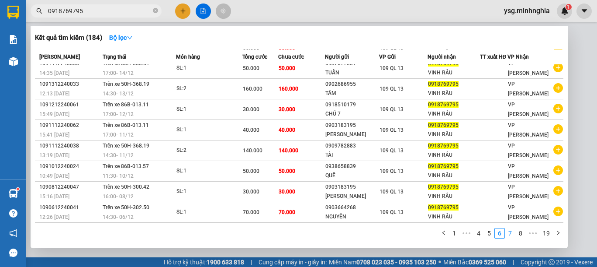
click at [513, 236] on link "7" at bounding box center [511, 233] width 10 height 10
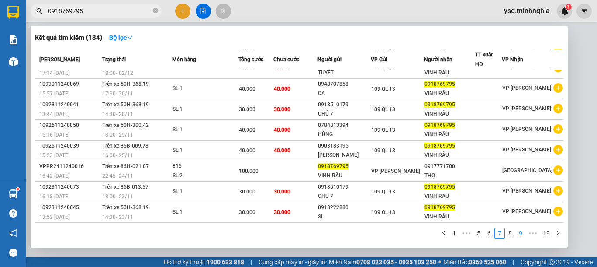
click at [526, 234] on link "9" at bounding box center [521, 233] width 10 height 10
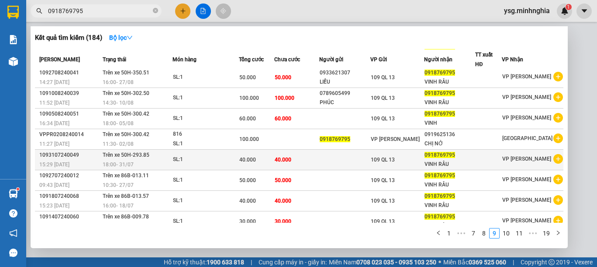
scroll to position [0, 0]
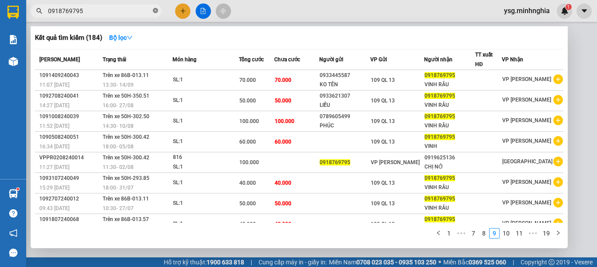
click at [157, 10] on icon "close-circle" at bounding box center [155, 10] width 5 height 5
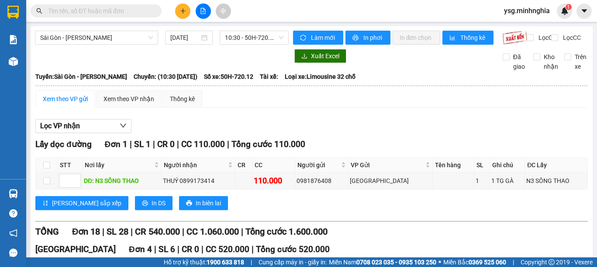
scroll to position [199, 0]
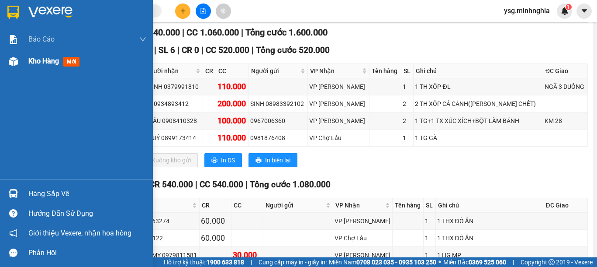
click at [15, 57] on img at bounding box center [13, 61] width 9 height 9
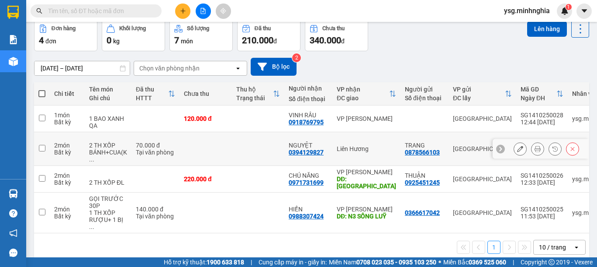
scroll to position [42, 0]
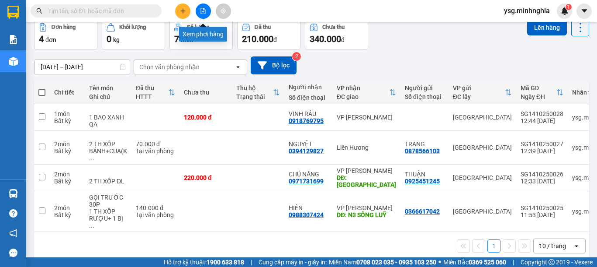
click at [204, 9] on icon "file-add" at bounding box center [203, 11] width 6 height 6
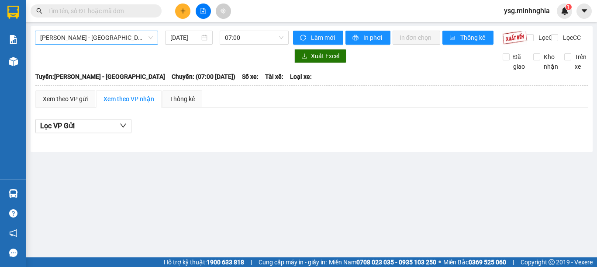
click at [119, 44] on div "[PERSON_NAME] - [GEOGRAPHIC_DATA]" at bounding box center [96, 38] width 123 height 14
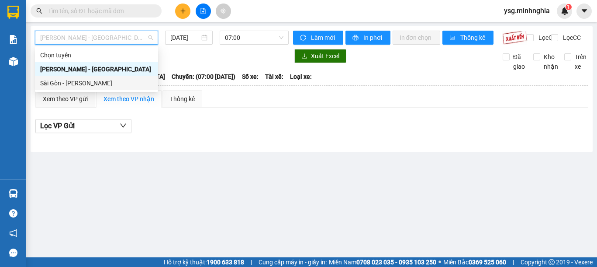
click at [82, 81] on div "Sài Gòn - [PERSON_NAME]" at bounding box center [96, 83] width 113 height 10
type input "[DATE]"
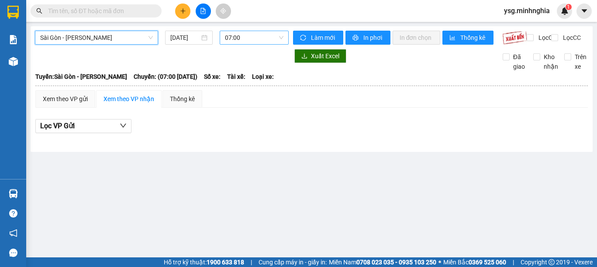
click at [258, 41] on span "07:00" at bounding box center [254, 37] width 59 height 13
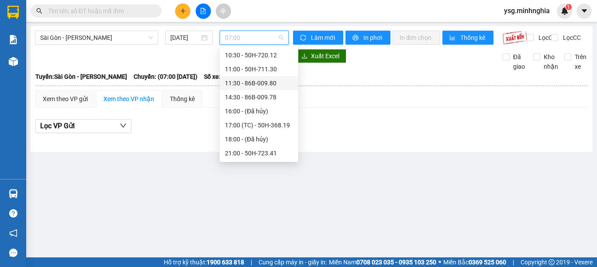
scroll to position [84, 0]
click at [252, 91] on div "17:00 (TC) - 50H-368.19" at bounding box center [259, 97] width 79 height 14
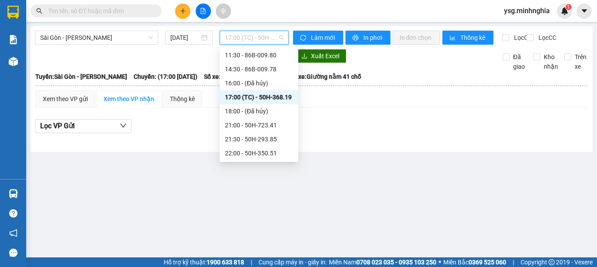
click at [251, 37] on span "17:00 (TC) - 50H-368.19" at bounding box center [254, 37] width 59 height 13
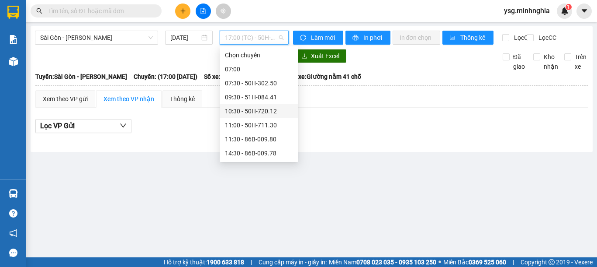
click at [265, 110] on div "10:30 - 50H-720.12" at bounding box center [259, 111] width 68 height 10
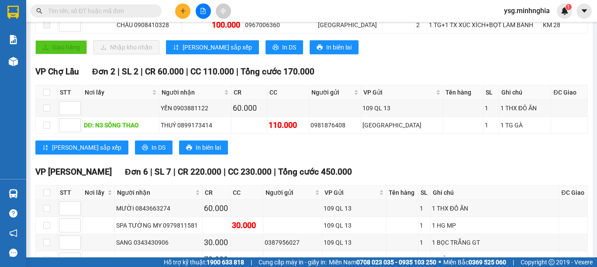
scroll to position [228, 0]
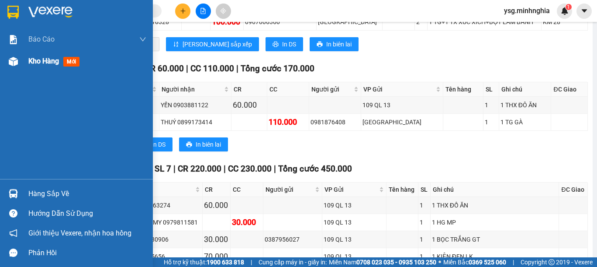
click at [11, 61] on img at bounding box center [13, 61] width 9 height 9
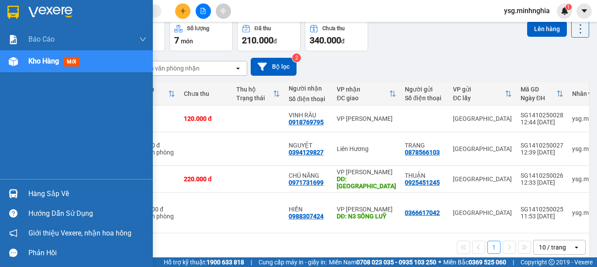
scroll to position [42, 0]
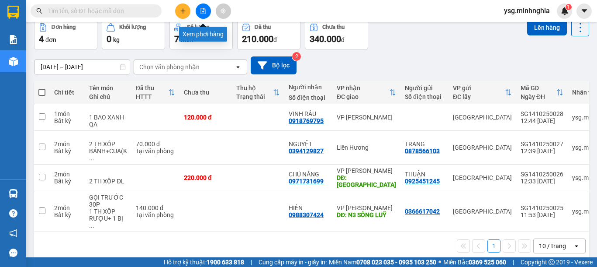
click at [204, 10] on icon "file-add" at bounding box center [203, 11] width 6 height 6
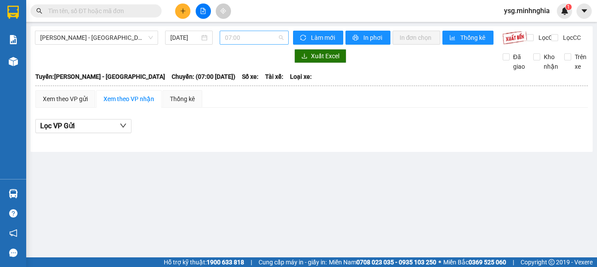
click at [259, 40] on span "07:00" at bounding box center [254, 37] width 59 height 13
click at [187, 10] on button at bounding box center [182, 10] width 15 height 15
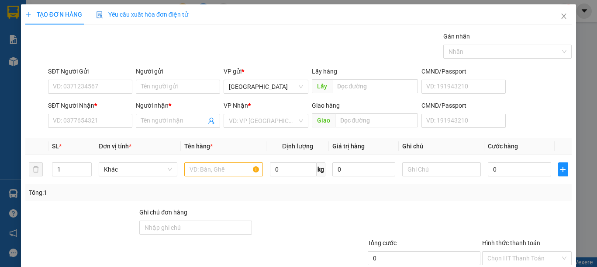
click at [90, 110] on div "SĐT Người Nhận *" at bounding box center [90, 106] width 84 height 10
click at [90, 114] on input "SĐT Người Nhận *" at bounding box center [90, 121] width 84 height 14
click at [90, 121] on input "SĐT Người Nhận *" at bounding box center [90, 121] width 84 height 14
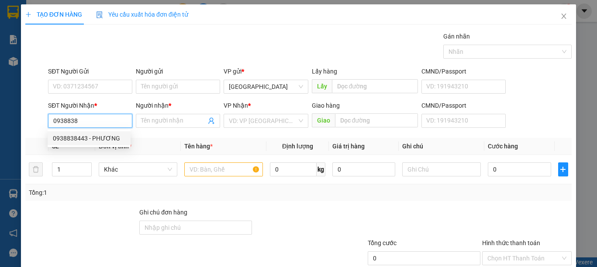
click at [94, 139] on div "0938838443 - PHƯƠNG" at bounding box center [89, 138] width 73 height 10
type input "0938838443"
type input "PHƯƠNG"
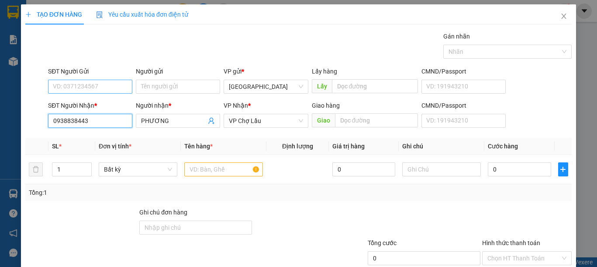
type input "0938838443"
click at [88, 83] on input "SĐT Người Gửi" at bounding box center [90, 87] width 84 height 14
click at [93, 106] on div "0356782978 - TÀI" at bounding box center [89, 104] width 73 height 10
type input "0356782978"
type input "TÀI"
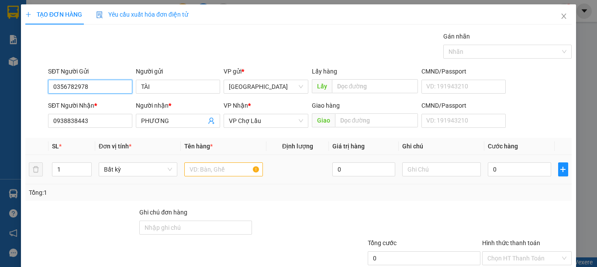
type input "0356782978"
click at [216, 170] on input "text" at bounding box center [223, 169] width 79 height 14
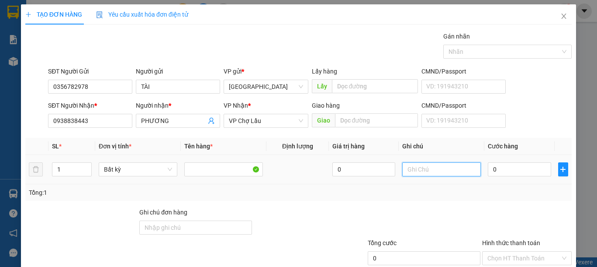
click at [431, 173] on input "text" at bounding box center [442, 169] width 79 height 14
click at [430, 174] on input "text" at bounding box center [442, 169] width 79 height 14
type input "1 THG RONG BIỂN"
click at [504, 177] on div "0" at bounding box center [519, 168] width 63 height 17
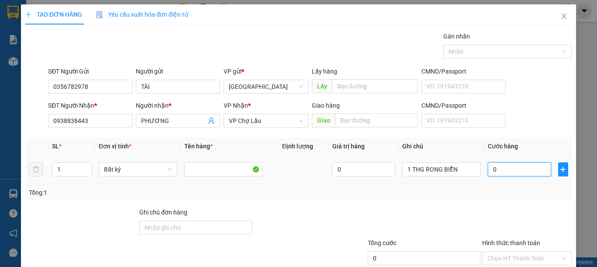
click at [504, 175] on input "0" at bounding box center [519, 169] width 63 height 14
type input "3"
type input "30"
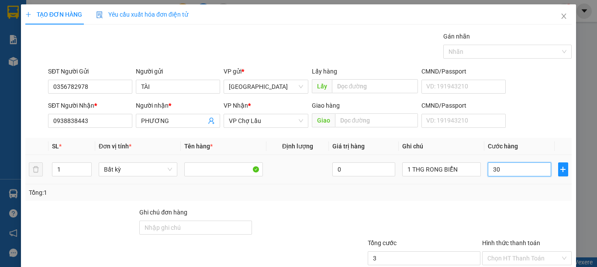
type input "30"
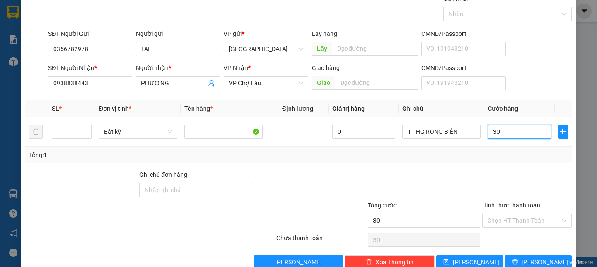
scroll to position [57, 0]
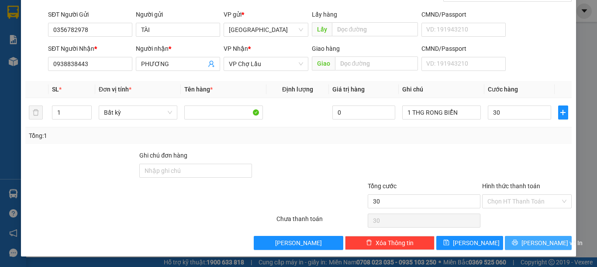
type input "30.000"
click at [523, 237] on button "[PERSON_NAME] và In" at bounding box center [538, 243] width 67 height 14
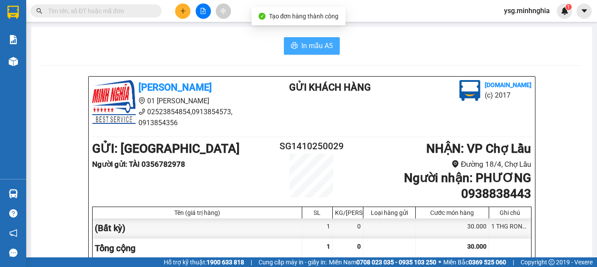
click at [303, 40] on button "In mẫu A5" at bounding box center [312, 45] width 56 height 17
click at [303, 49] on span "In mẫu A5" at bounding box center [317, 45] width 31 height 11
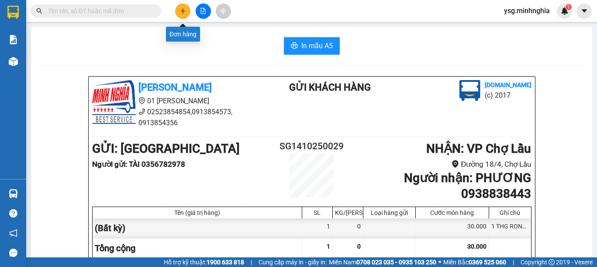
click at [177, 8] on button at bounding box center [182, 10] width 15 height 15
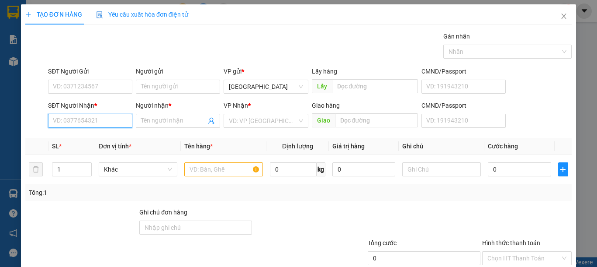
click at [104, 125] on input "SĐT Người Nhận *" at bounding box center [90, 121] width 84 height 14
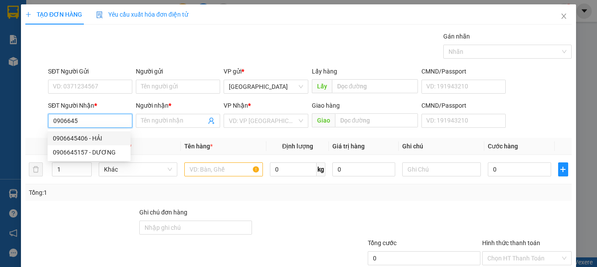
click at [108, 135] on div "0906645406 - HẢI" at bounding box center [89, 138] width 73 height 10
type input "0906645406"
type input "HẢI"
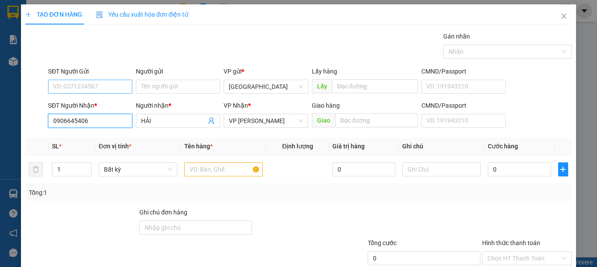
type input "0906645406"
click at [96, 83] on input "SĐT Người Gửi" at bounding box center [90, 87] width 84 height 14
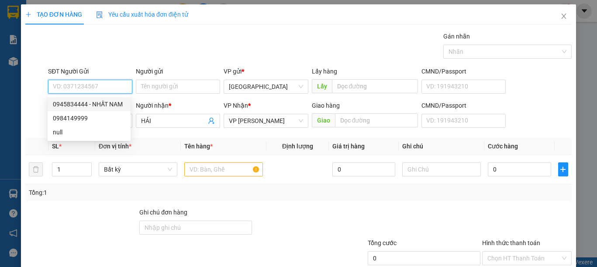
click at [100, 99] on div "0945834444 - NHẤT NAM" at bounding box center [89, 104] width 73 height 10
type input "0945834444"
type input "NHẤT NAM"
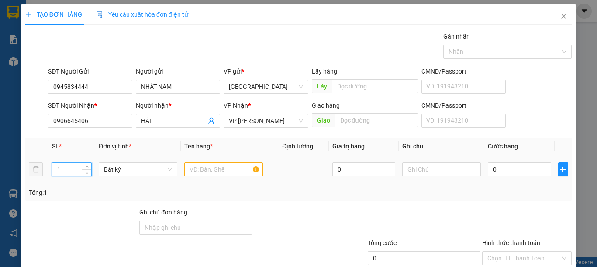
click at [35, 171] on tr "1 Bất kỳ 0 0" at bounding box center [298, 169] width 547 height 29
type input "4"
click at [220, 168] on input "text" at bounding box center [223, 169] width 79 height 14
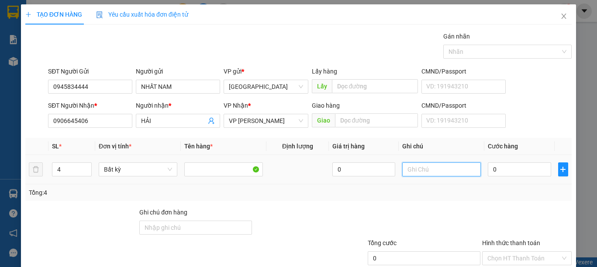
click at [422, 169] on input "text" at bounding box center [442, 169] width 79 height 14
click at [425, 170] on input "4 KIỆN TÁI CÂY" at bounding box center [442, 169] width 79 height 14
type input "4 KIỆN TRÁI CÂY"
click at [501, 168] on input "0" at bounding box center [519, 169] width 63 height 14
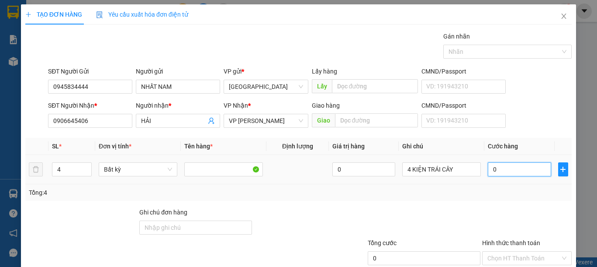
type input "2"
type input "20"
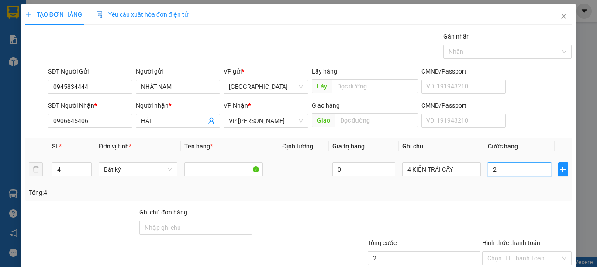
type input "20"
type input "200"
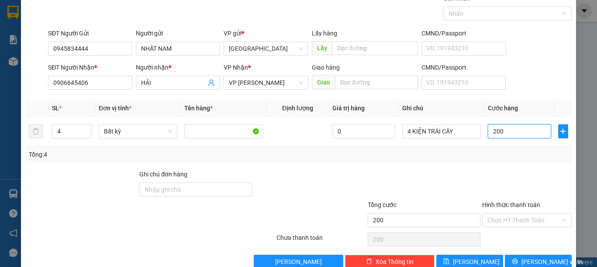
scroll to position [57, 0]
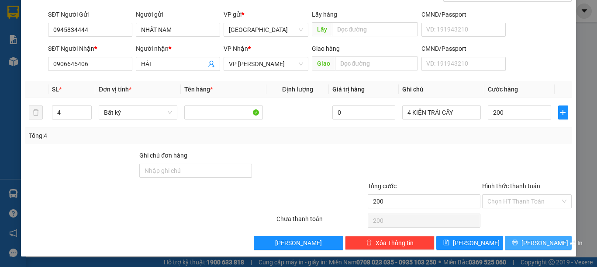
type input "200.000"
click at [524, 240] on span "[PERSON_NAME] và In" at bounding box center [552, 243] width 61 height 10
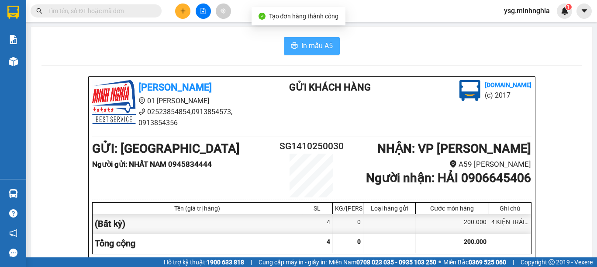
click at [293, 42] on button "In mẫu A5" at bounding box center [312, 45] width 56 height 17
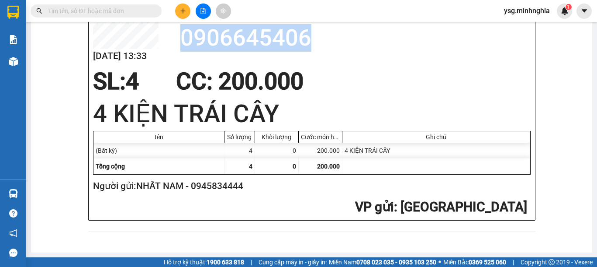
drag, startPoint x: 177, startPoint y: 43, endPoint x: 312, endPoint y: 45, distance: 135.1
click at [312, 45] on h2 "0906645406" at bounding box center [356, 38] width 351 height 28
copy h2 "0906645406"
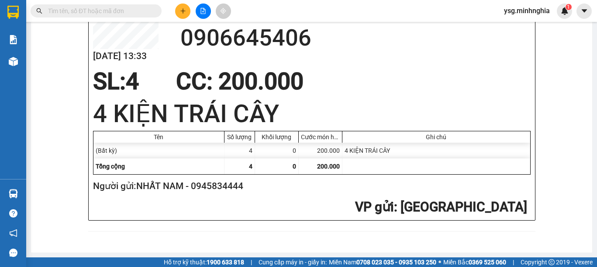
click at [92, 11] on input "text" at bounding box center [99, 11] width 103 height 10
paste input "0906645406"
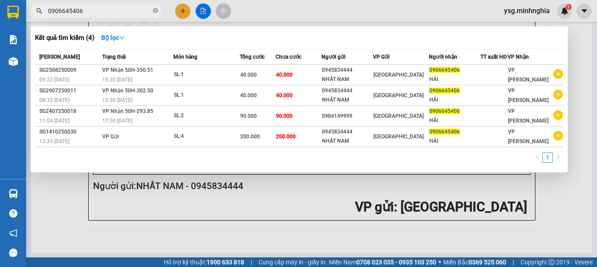
type input "0906645406"
click at [154, 10] on icon "close-circle" at bounding box center [155, 10] width 5 height 5
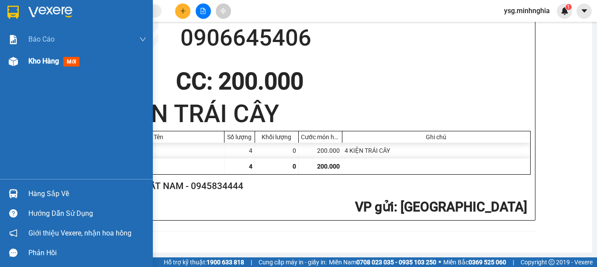
click at [14, 69] on div "Kho hàng mới" at bounding box center [76, 61] width 153 height 22
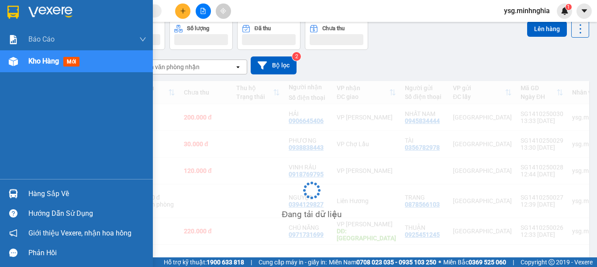
scroll to position [56, 0]
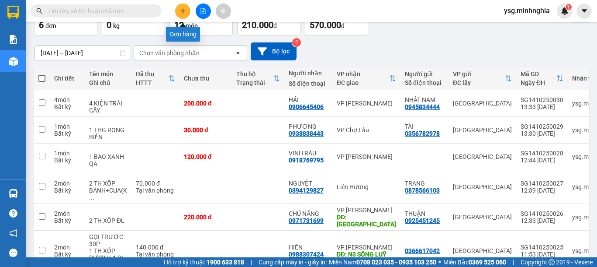
click at [184, 7] on button at bounding box center [182, 10] width 15 height 15
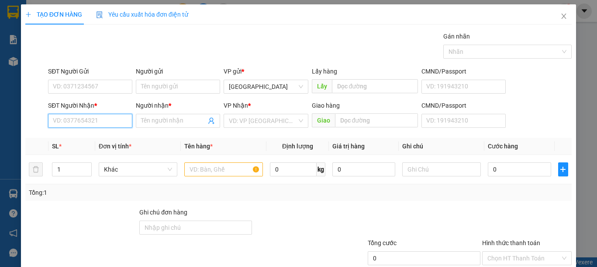
click at [57, 124] on input "SĐT Người Nhận *" at bounding box center [90, 121] width 84 height 14
type input "0337789392"
click at [88, 134] on div "0337789392 - HẬU" at bounding box center [89, 138] width 73 height 10
type input "HẬU"
type input "0337789392"
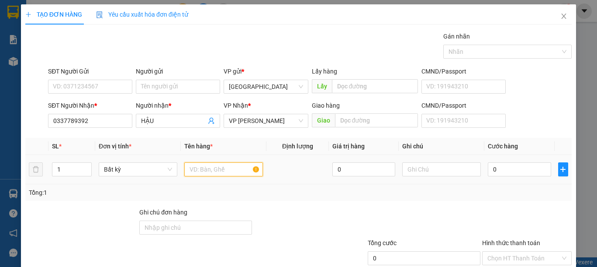
click at [233, 170] on input "text" at bounding box center [223, 169] width 79 height 14
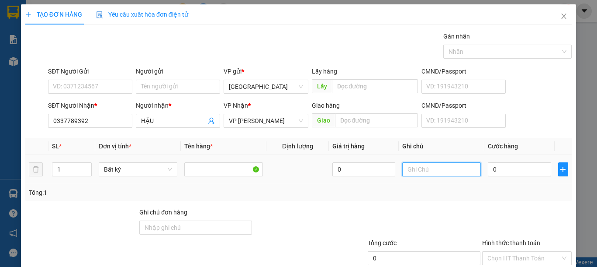
click at [403, 171] on input "text" at bounding box center [442, 169] width 79 height 14
type input "1 TH XỐP BÁNH"
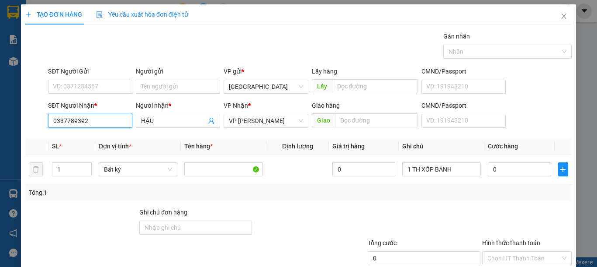
drag, startPoint x: 105, startPoint y: 122, endPoint x: 0, endPoint y: 120, distance: 104.9
click at [0, 120] on div "TẠO ĐƠN HÀNG Yêu cầu xuất hóa đơn điện tử Transit Pickup Surcharge Ids Transit …" at bounding box center [298, 133] width 597 height 267
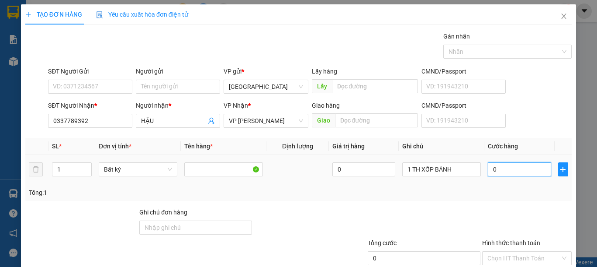
click at [509, 175] on input "0" at bounding box center [519, 169] width 63 height 14
type input "5"
type input "50"
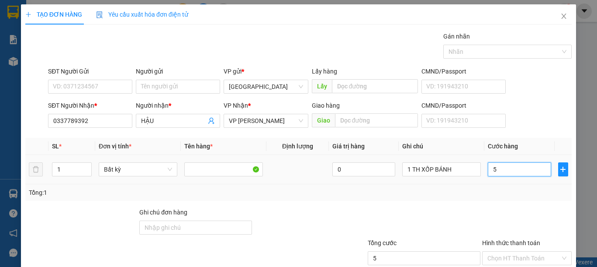
type input "50"
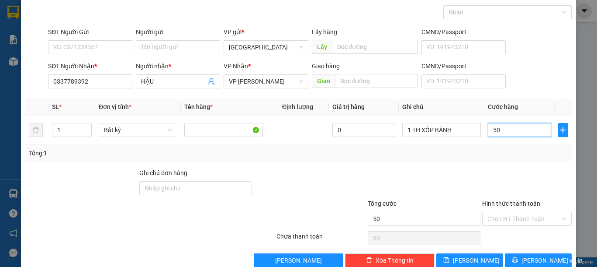
scroll to position [57, 0]
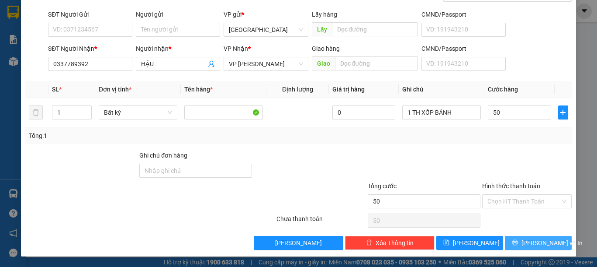
type input "50.000"
click at [537, 239] on span "[PERSON_NAME] và In" at bounding box center [552, 243] width 61 height 10
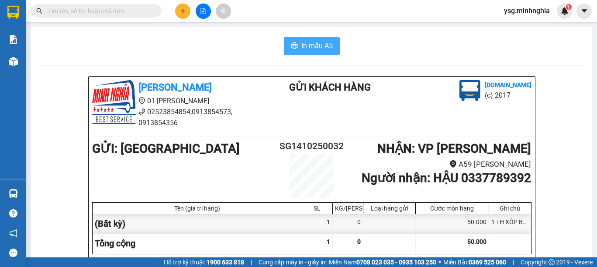
click at [302, 42] on span "In mẫu A5" at bounding box center [317, 45] width 31 height 11
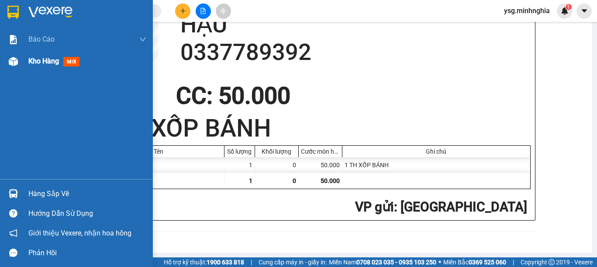
click at [18, 59] on div at bounding box center [13, 61] width 15 height 15
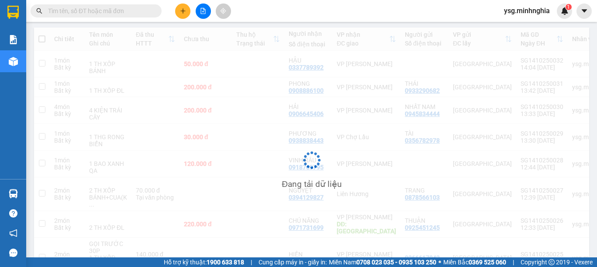
scroll to position [110, 0]
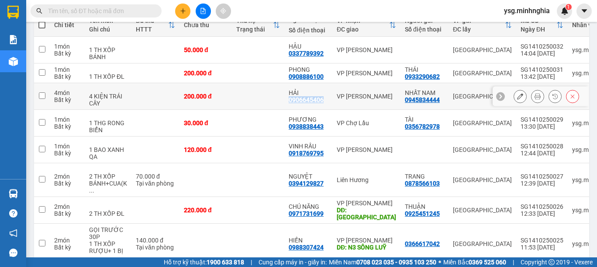
drag, startPoint x: 290, startPoint y: 99, endPoint x: 322, endPoint y: 100, distance: 31.9
click at [322, 100] on div "0906645406" at bounding box center [306, 99] width 35 height 7
copy div "0906645406"
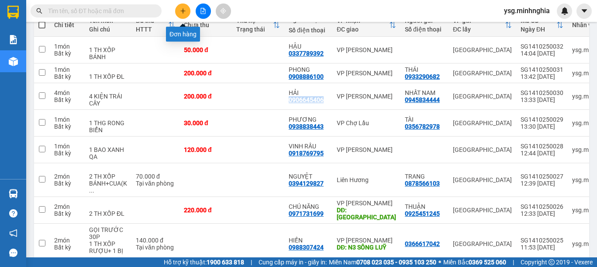
click at [185, 3] on button at bounding box center [182, 10] width 15 height 15
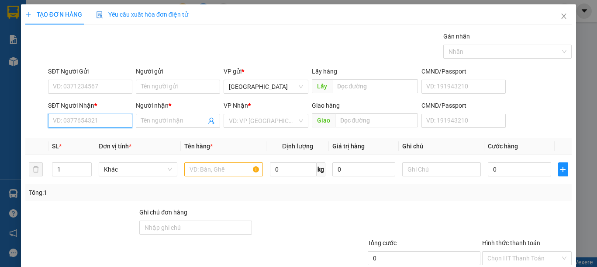
click at [90, 116] on input "SĐT Người Nhận *" at bounding box center [90, 121] width 84 height 14
paste input "0906645406"
type input "0906645406"
click at [113, 140] on div "0906645406 - HẢI" at bounding box center [89, 138] width 73 height 10
type input "HẢI"
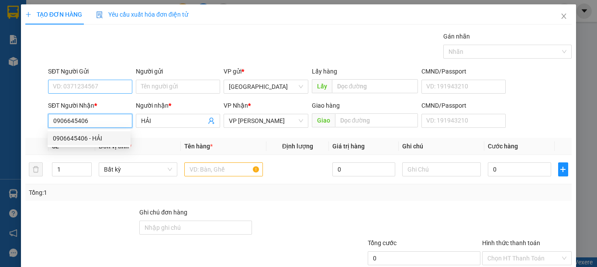
type input "0906645406"
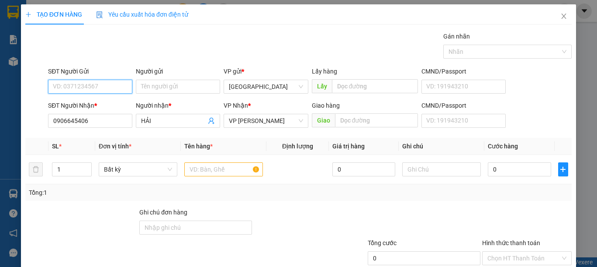
click at [99, 81] on input "SĐT Người Gửi" at bounding box center [90, 87] width 84 height 14
click at [104, 101] on div "0945834444 - NHẤT NAM" at bounding box center [89, 104] width 73 height 10
type input "0945834444"
type input "NHẤT NAM"
click at [207, 165] on td at bounding box center [224, 169] width 86 height 29
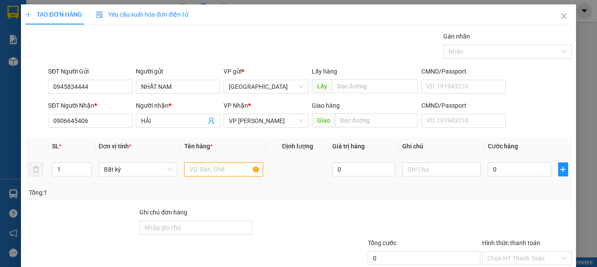
click at [205, 165] on input "text" at bounding box center [223, 169] width 79 height 14
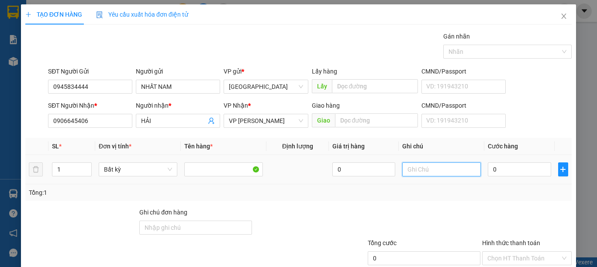
click at [423, 169] on input "text" at bounding box center [442, 169] width 79 height 14
type input "1 KIỆN TRÁI CÂY"
click at [499, 170] on input "0" at bounding box center [519, 169] width 63 height 14
type input "5"
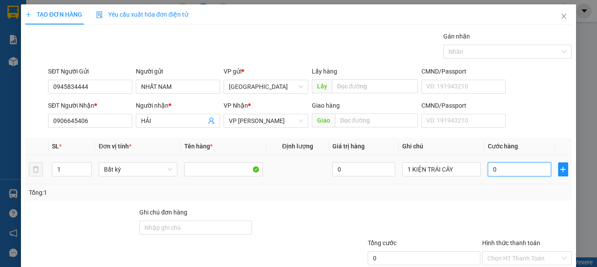
type input "5"
type input "50"
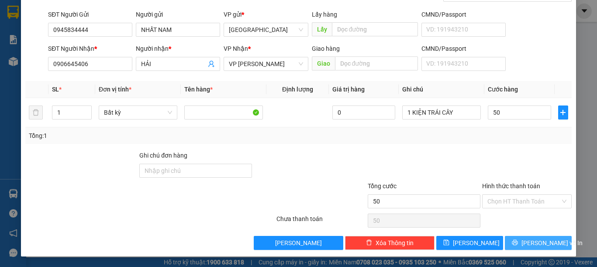
type input "50.000"
click at [552, 242] on button "[PERSON_NAME] và In" at bounding box center [538, 243] width 67 height 14
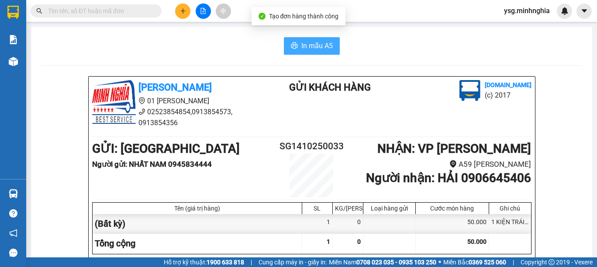
click at [298, 52] on button "In mẫu A5" at bounding box center [312, 45] width 56 height 17
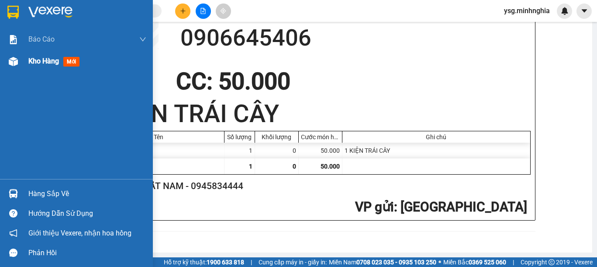
click at [17, 62] on img at bounding box center [13, 61] width 9 height 9
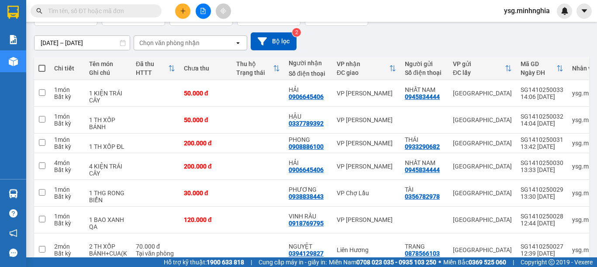
scroll to position [60, 0]
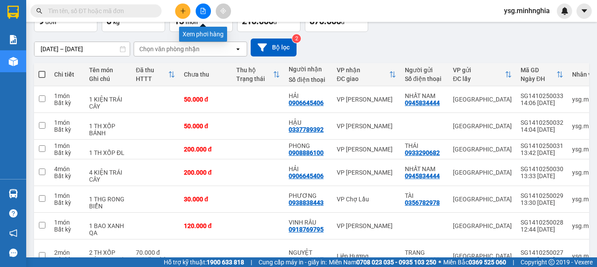
click at [206, 13] on icon "file-add" at bounding box center [203, 11] width 6 height 6
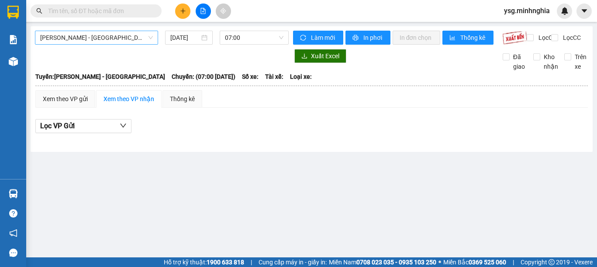
click at [84, 33] on span "[PERSON_NAME] - [GEOGRAPHIC_DATA]" at bounding box center [96, 37] width 113 height 13
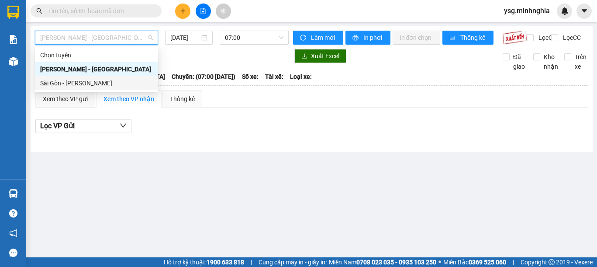
click at [67, 85] on div "Sài Gòn - [PERSON_NAME]" at bounding box center [96, 83] width 113 height 10
type input "[DATE]"
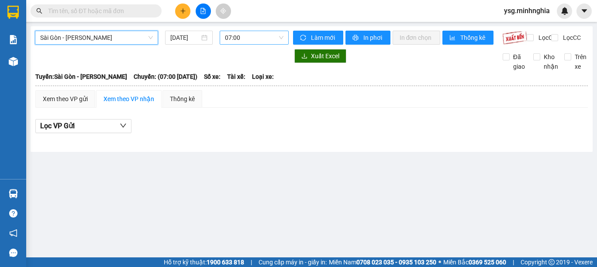
click at [272, 35] on span "07:00" at bounding box center [254, 37] width 59 height 13
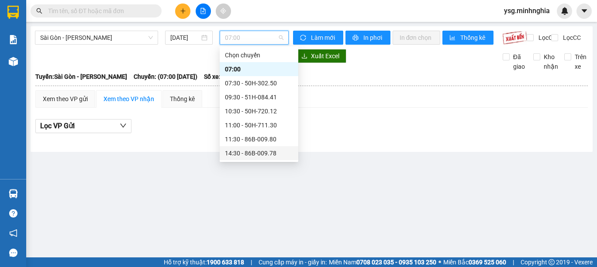
click at [259, 149] on div "14:30 - 86B-009.78" at bounding box center [259, 153] width 68 height 10
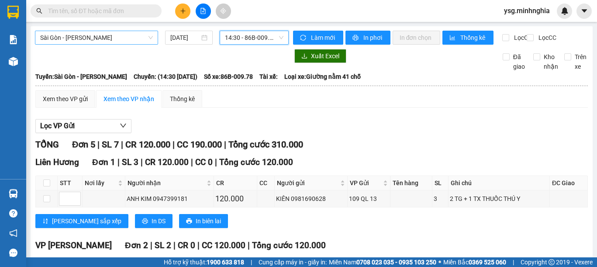
click at [118, 38] on span "Sài Gòn - [PERSON_NAME]" at bounding box center [96, 37] width 113 height 13
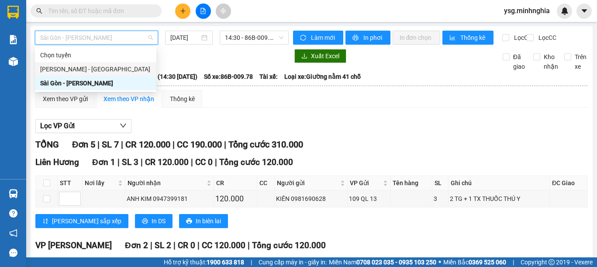
click at [101, 67] on div "[PERSON_NAME] - [GEOGRAPHIC_DATA]" at bounding box center [95, 69] width 111 height 10
type input "[DATE]"
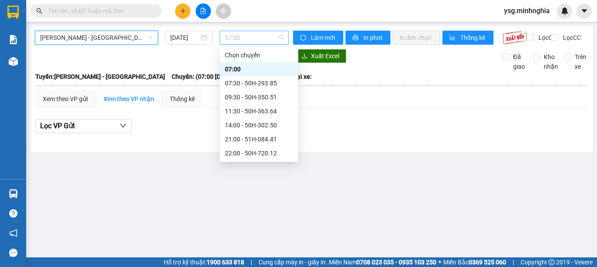
click at [253, 41] on span "07:00" at bounding box center [254, 37] width 59 height 13
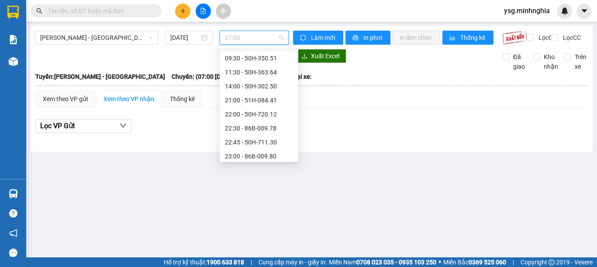
scroll to position [56, 0]
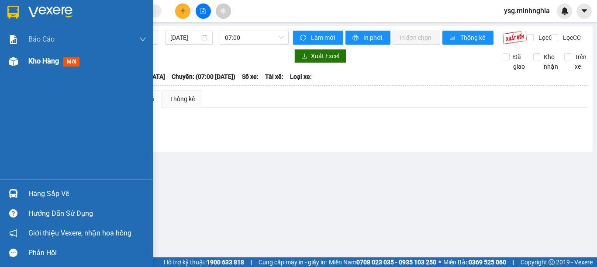
click at [20, 65] on div at bounding box center [13, 61] width 15 height 15
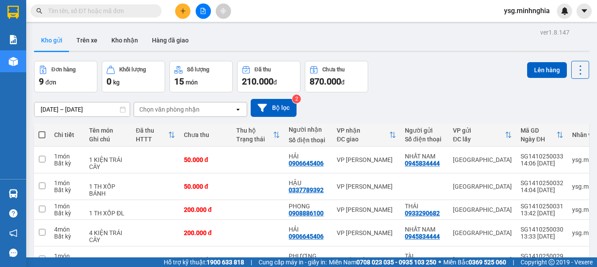
click at [200, 8] on icon "file-add" at bounding box center [203, 11] width 6 height 6
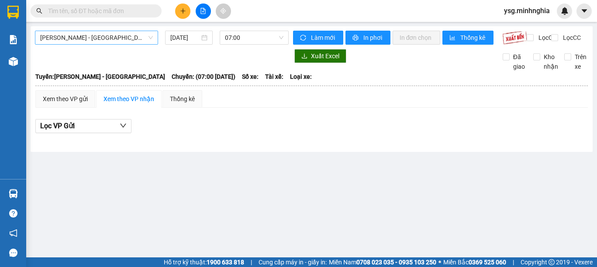
click at [132, 34] on span "[PERSON_NAME] - [GEOGRAPHIC_DATA]" at bounding box center [96, 37] width 113 height 13
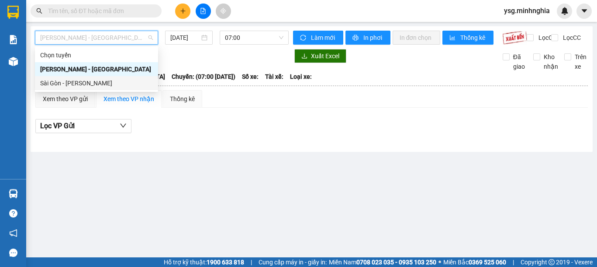
drag, startPoint x: 86, startPoint y: 81, endPoint x: 204, endPoint y: 69, distance: 118.6
click at [86, 82] on div "Sài Gòn - [PERSON_NAME]" at bounding box center [96, 83] width 113 height 10
type input "[DATE]"
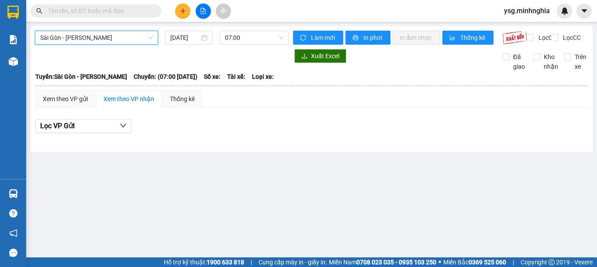
drag, startPoint x: 241, startPoint y: 42, endPoint x: 245, endPoint y: 45, distance: 5.3
click at [243, 43] on span "07:00" at bounding box center [254, 37] width 59 height 13
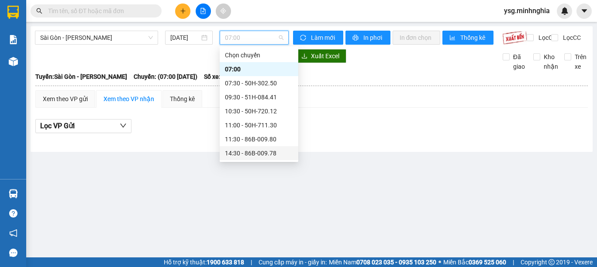
click at [260, 152] on div "14:30 - 86B-009.78" at bounding box center [259, 153] width 68 height 10
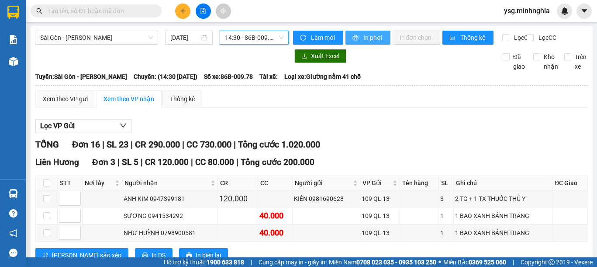
click at [372, 36] on span "In phơi" at bounding box center [374, 38] width 20 height 10
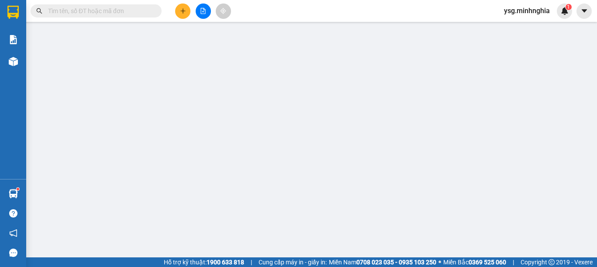
click at [122, 13] on input "text" at bounding box center [99, 11] width 103 height 10
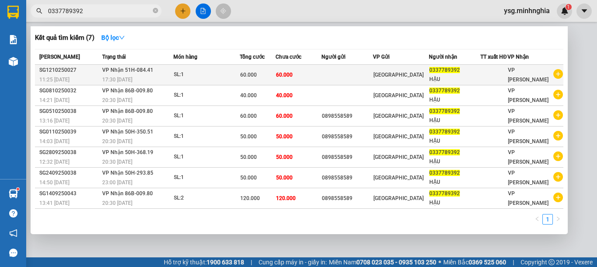
type input "0337789392"
click at [286, 75] on span "60.000" at bounding box center [284, 75] width 17 height 6
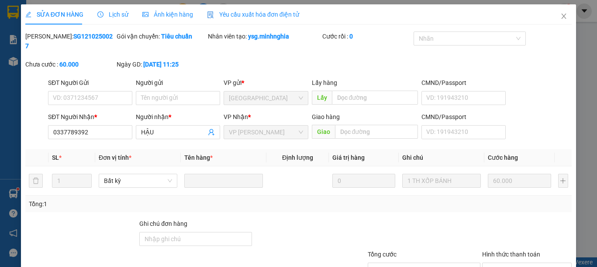
type input "0337789392"
type input "60.000"
drag, startPoint x: 562, startPoint y: 13, endPoint x: 474, endPoint y: 14, distance: 88.3
click at [561, 13] on span "Close" at bounding box center [564, 16] width 24 height 24
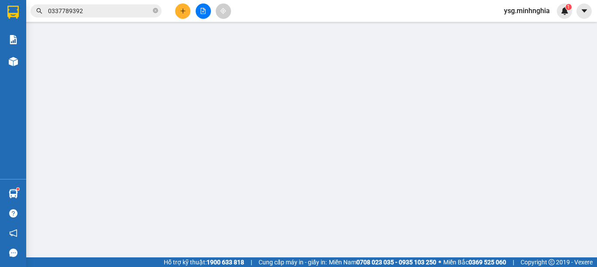
click at [118, 7] on input "0337789392" at bounding box center [99, 11] width 103 height 10
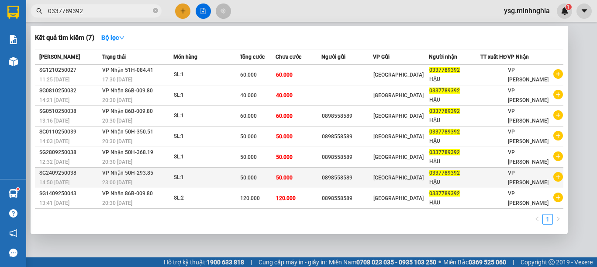
click at [305, 181] on td "50.000" at bounding box center [299, 177] width 46 height 21
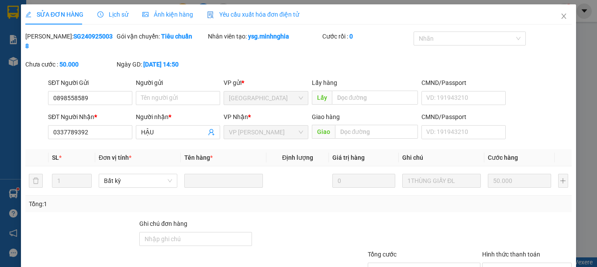
type input "0898558589"
type input "0337789392"
type input "50.000"
click at [562, 17] on icon "close" at bounding box center [564, 16] width 5 height 5
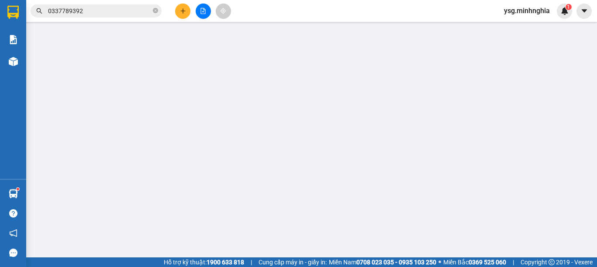
click at [110, 5] on span "0337789392" at bounding box center [96, 10] width 131 height 13
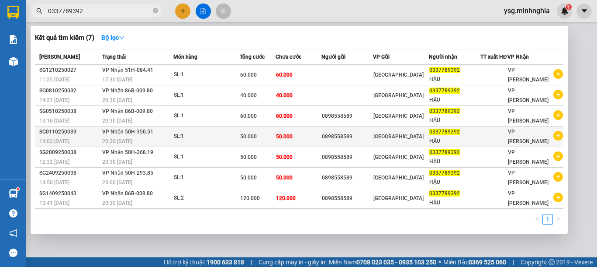
click at [247, 142] on td "50.000" at bounding box center [257, 136] width 35 height 21
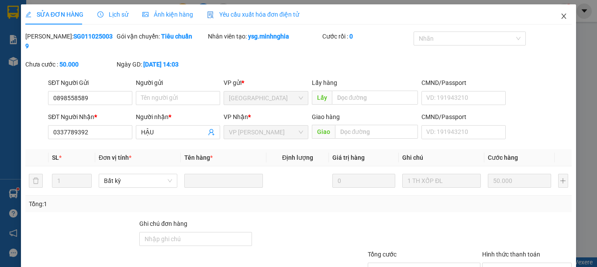
type input "0898558589"
type input "0337789392"
type input "50.000"
click at [559, 12] on span "Close" at bounding box center [564, 16] width 24 height 24
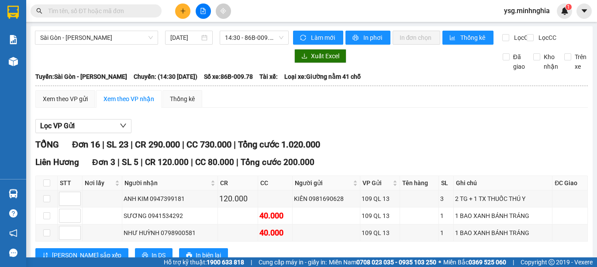
drag, startPoint x: 233, startPoint y: 48, endPoint x: 256, endPoint y: 66, distance: 28.9
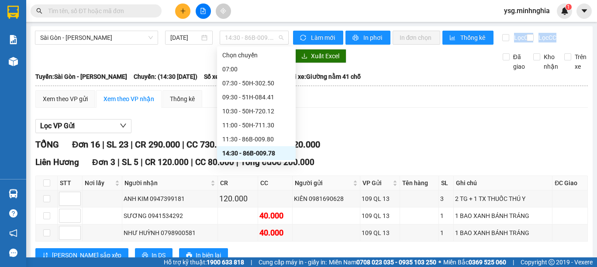
drag, startPoint x: 235, startPoint y: 36, endPoint x: 290, endPoint y: 72, distance: 65.7
click at [247, 45] on div "Sài Gòn - Phan Rí [DATE] 14:30 - 86B-009.78" at bounding box center [162, 38] width 254 height 14
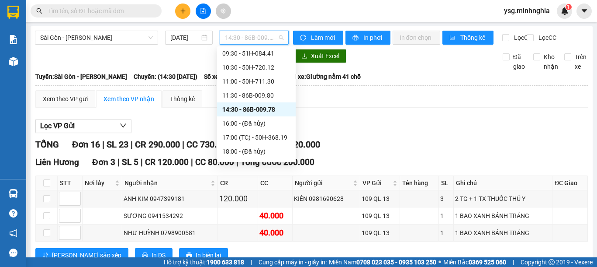
scroll to position [84, 0]
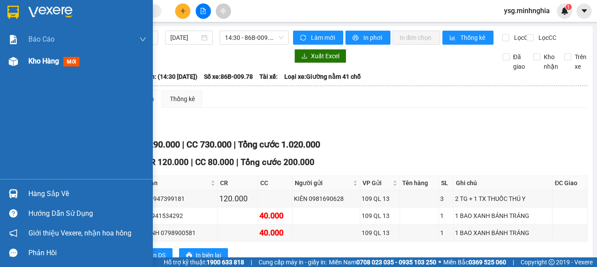
click at [24, 67] on div "Kho hàng mới" at bounding box center [76, 61] width 153 height 22
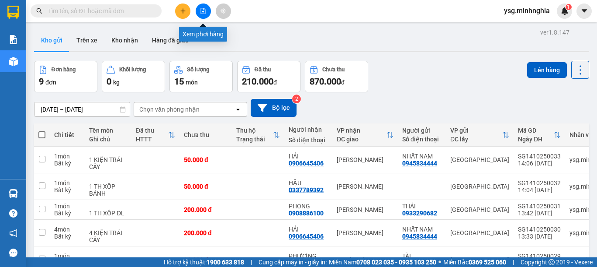
click at [200, 7] on button at bounding box center [203, 10] width 15 height 15
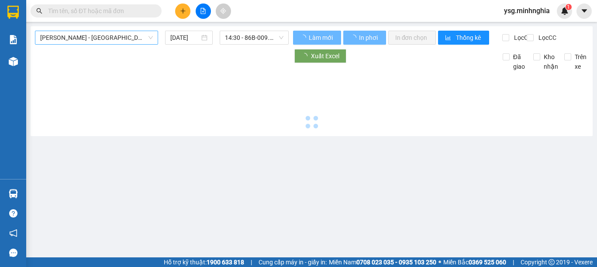
click at [113, 38] on span "[PERSON_NAME] - [GEOGRAPHIC_DATA]" at bounding box center [96, 37] width 113 height 13
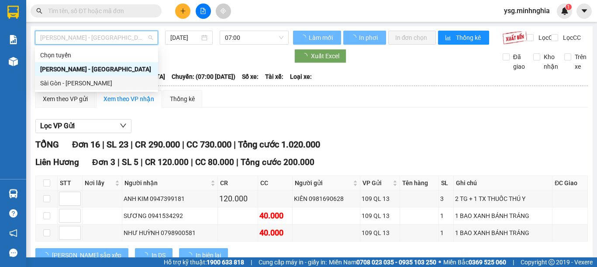
click at [77, 83] on div "Sài Gòn - [PERSON_NAME]" at bounding box center [96, 83] width 113 height 10
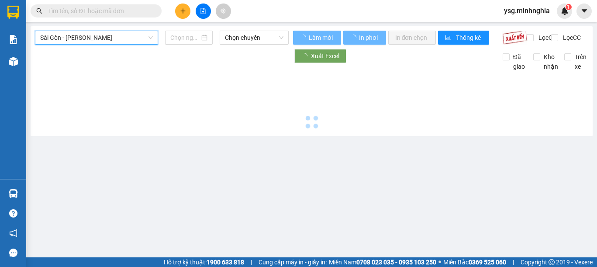
type input "[DATE]"
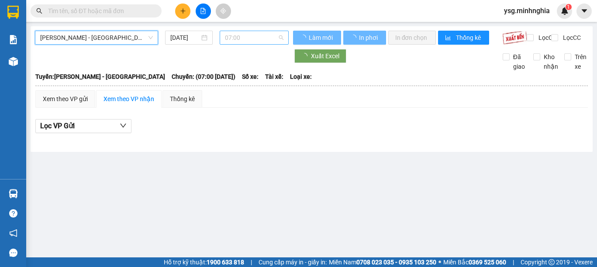
click at [264, 41] on span "07:00" at bounding box center [254, 37] width 59 height 13
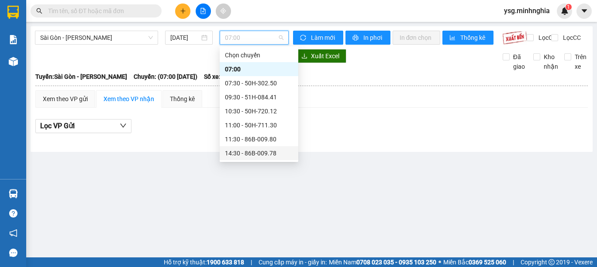
click at [257, 147] on div "14:30 - 86B-009.78" at bounding box center [259, 153] width 79 height 14
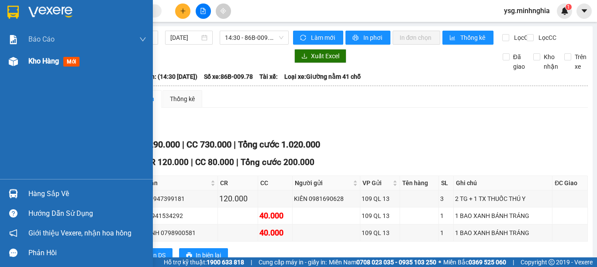
click at [0, 69] on div "Kho hàng mới" at bounding box center [76, 61] width 153 height 22
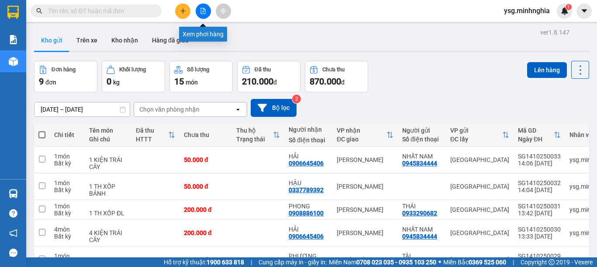
click at [206, 13] on button at bounding box center [203, 10] width 15 height 15
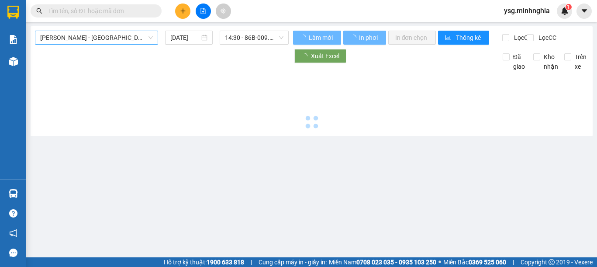
click at [107, 41] on span "Phan Rí - Sài Gòn" at bounding box center [96, 37] width 113 height 13
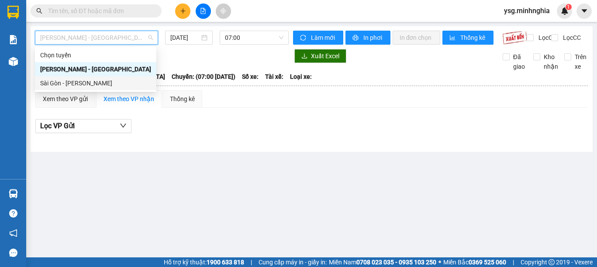
click at [86, 82] on div "Sài Gòn - [PERSON_NAME]" at bounding box center [95, 83] width 111 height 10
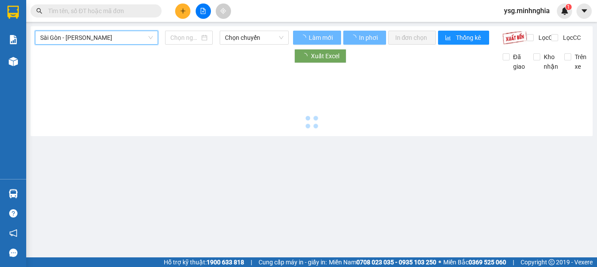
type input "[DATE]"
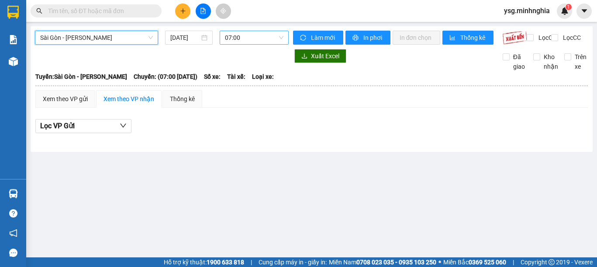
click at [235, 41] on span "07:00" at bounding box center [254, 37] width 59 height 13
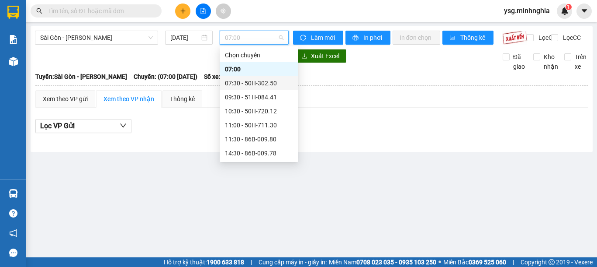
scroll to position [84, 0]
click at [259, 66] on div "14:30 - 86B-009.78" at bounding box center [259, 69] width 68 height 10
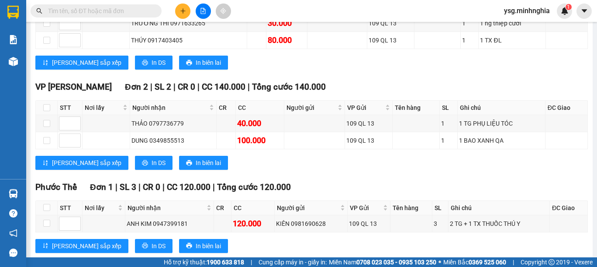
scroll to position [522, 0]
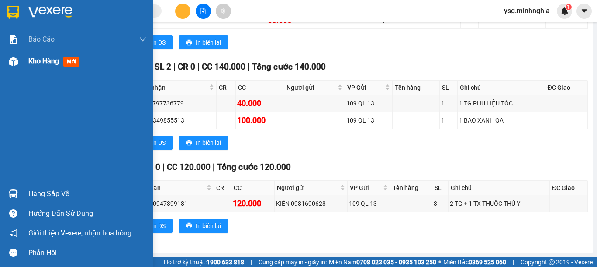
click at [8, 68] on div at bounding box center [13, 61] width 15 height 15
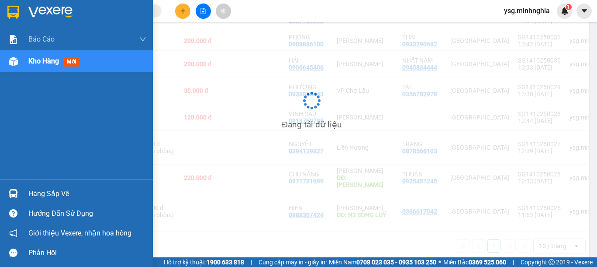
scroll to position [169, 0]
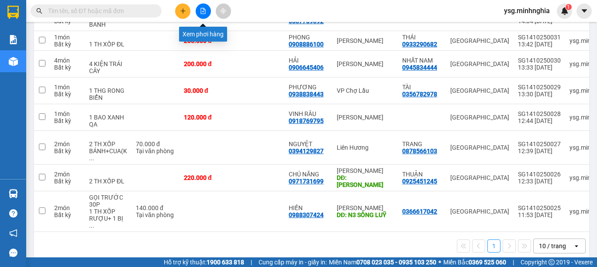
click at [205, 11] on icon "file-add" at bounding box center [203, 11] width 5 height 6
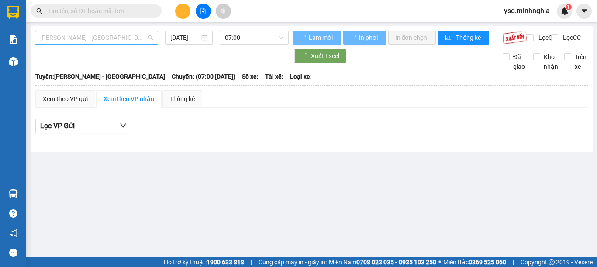
click at [66, 32] on span "[PERSON_NAME] - [GEOGRAPHIC_DATA]" at bounding box center [96, 37] width 113 height 13
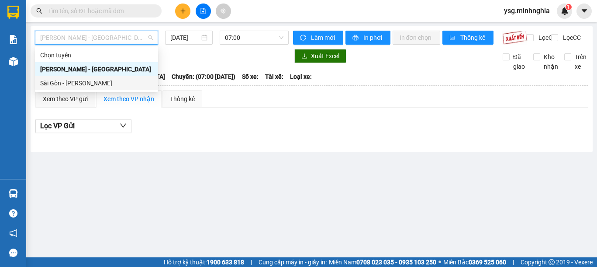
click at [87, 87] on div "Sài Gòn - [PERSON_NAME]" at bounding box center [96, 83] width 113 height 10
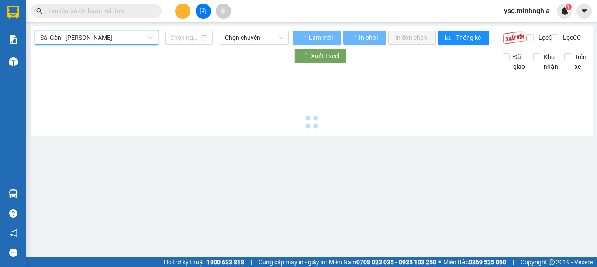
type input "[DATE]"
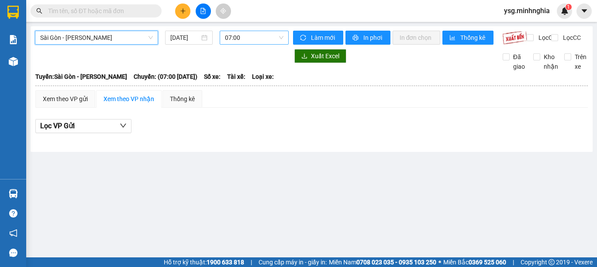
click at [229, 38] on span "07:00" at bounding box center [254, 37] width 59 height 13
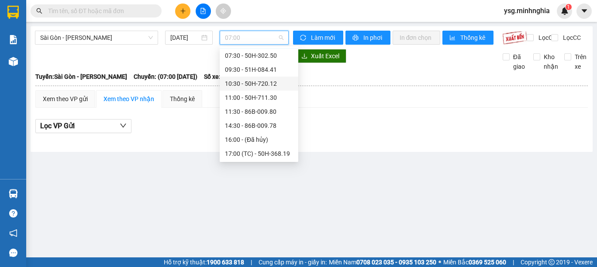
scroll to position [84, 0]
click at [247, 69] on div "14:30 - 86B-009.78" at bounding box center [259, 69] width 68 height 10
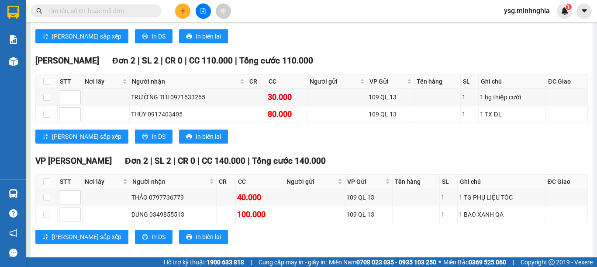
scroll to position [439, 0]
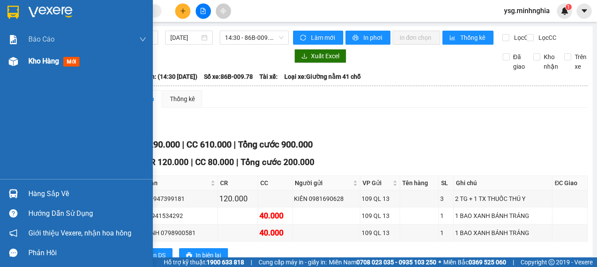
click at [0, 68] on div "Kho hàng mới" at bounding box center [76, 61] width 153 height 22
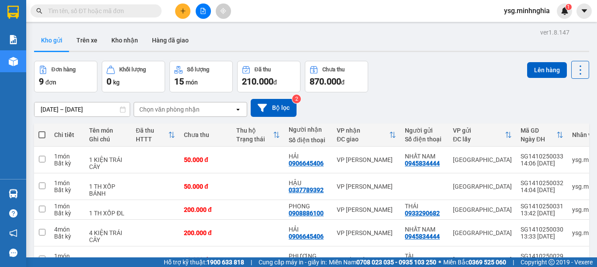
click at [41, 131] on span at bounding box center [41, 134] width 7 height 7
click at [42, 130] on input "checkbox" at bounding box center [42, 130] width 0 height 0
checkbox input "true"
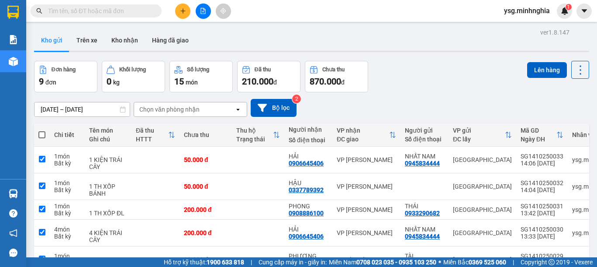
checkbox input "true"
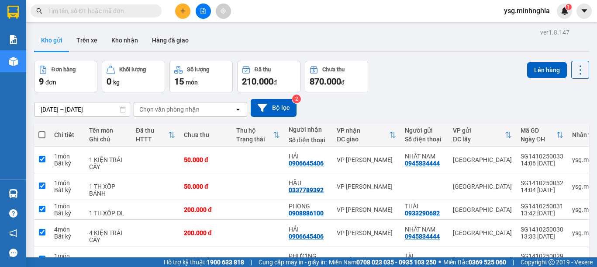
checkbox input "true"
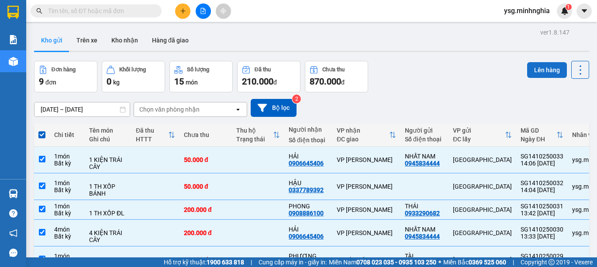
click at [537, 74] on button "Lên hàng" at bounding box center [548, 70] width 40 height 16
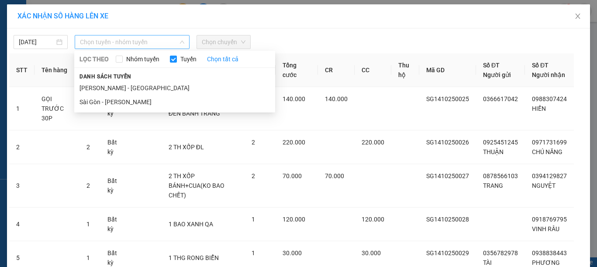
click at [154, 42] on span "Chọn tuyến - nhóm tuyến" at bounding box center [132, 41] width 104 height 13
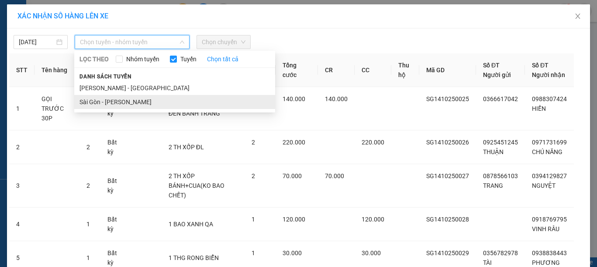
click at [102, 101] on li "Sài Gòn - [PERSON_NAME]" at bounding box center [174, 102] width 201 height 14
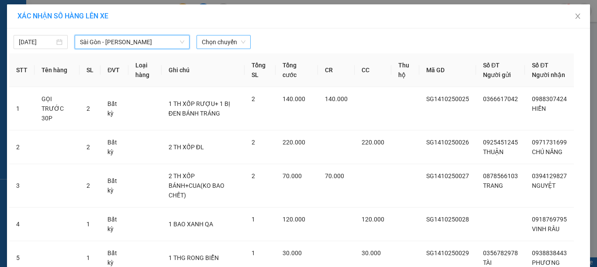
click at [232, 44] on span "Chọn chuyến" at bounding box center [224, 41] width 44 height 13
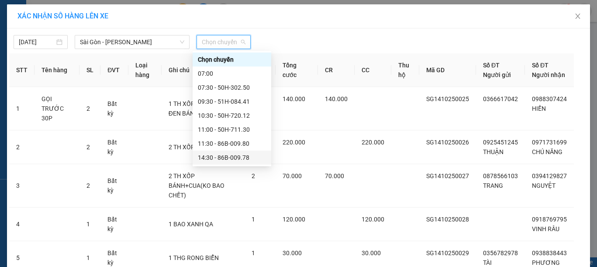
click at [252, 153] on div "14:30 - 86B-009.78" at bounding box center [232, 158] width 68 height 10
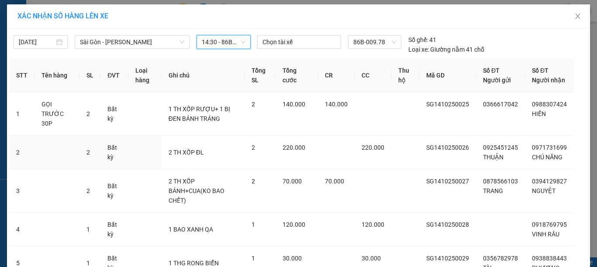
scroll to position [202, 0]
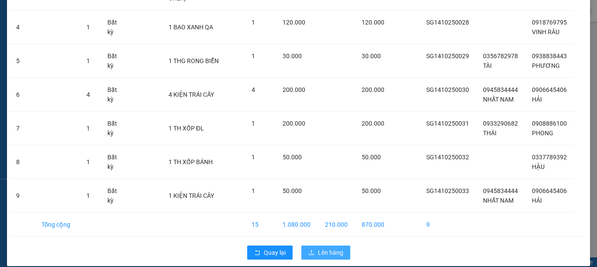
click at [334, 247] on span "Lên hàng" at bounding box center [330, 252] width 25 height 10
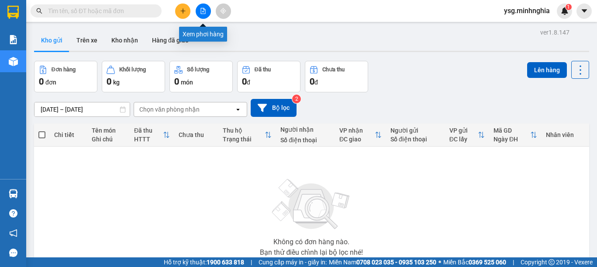
click at [205, 10] on icon "file-add" at bounding box center [203, 11] width 6 height 6
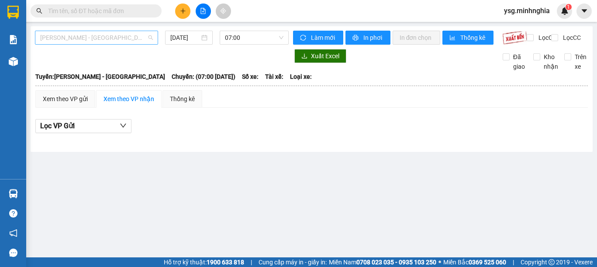
click at [134, 41] on span "[PERSON_NAME] - [GEOGRAPHIC_DATA]" at bounding box center [96, 37] width 113 height 13
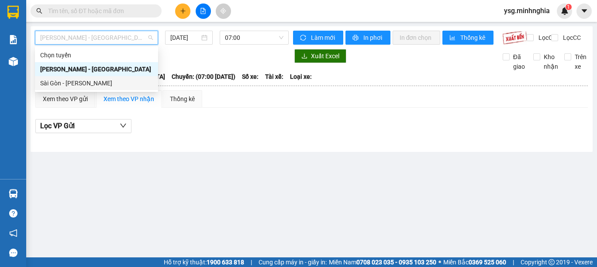
click at [105, 85] on div "Sài Gòn - [PERSON_NAME]" at bounding box center [96, 83] width 113 height 10
type input "[DATE]"
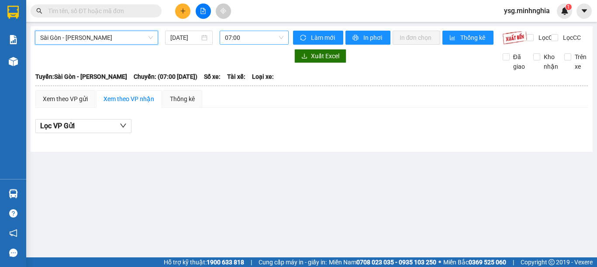
click at [237, 41] on span "07:00" at bounding box center [254, 37] width 59 height 13
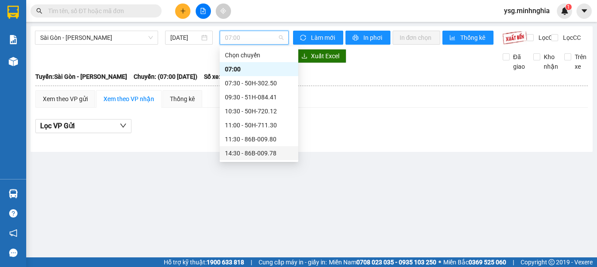
click at [243, 152] on div "14:30 - 86B-009.78" at bounding box center [259, 153] width 68 height 10
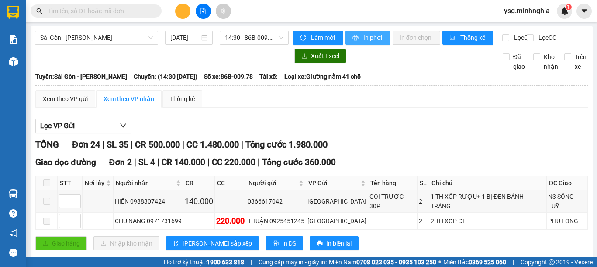
click at [368, 33] on span "In phơi" at bounding box center [374, 38] width 20 height 10
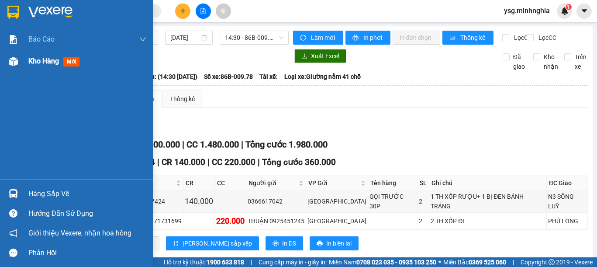
click at [12, 63] on img at bounding box center [13, 61] width 9 height 9
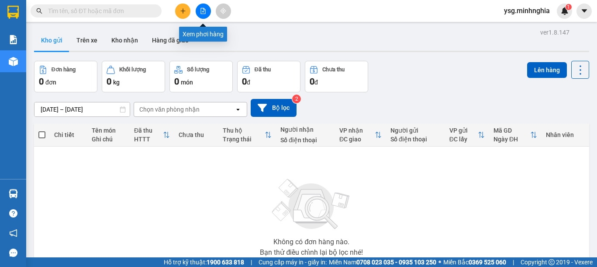
click at [198, 10] on button at bounding box center [203, 10] width 15 height 15
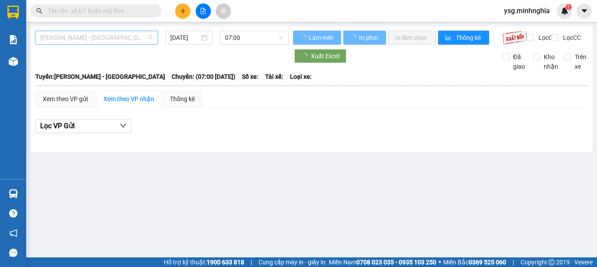
drag, startPoint x: 108, startPoint y: 38, endPoint x: 69, endPoint y: 58, distance: 43.2
click at [106, 38] on span "[PERSON_NAME] - [GEOGRAPHIC_DATA]" at bounding box center [96, 37] width 113 height 13
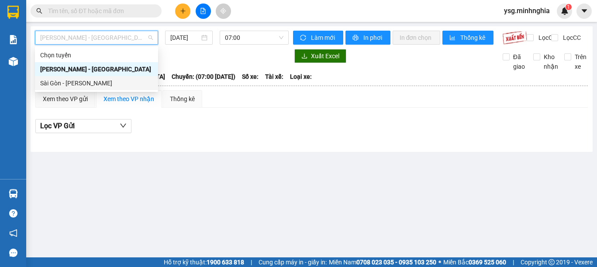
click at [59, 86] on div "Sài Gòn - [PERSON_NAME]" at bounding box center [96, 83] width 113 height 10
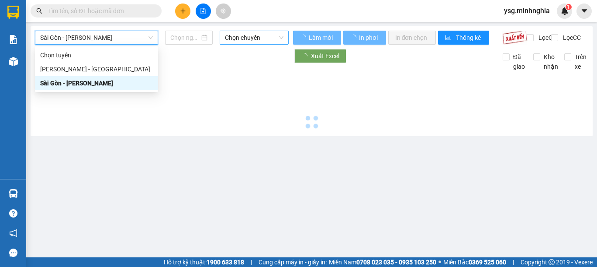
type input "[DATE]"
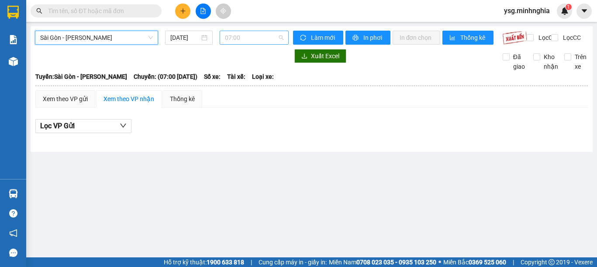
click at [265, 36] on span "07:00" at bounding box center [254, 37] width 59 height 13
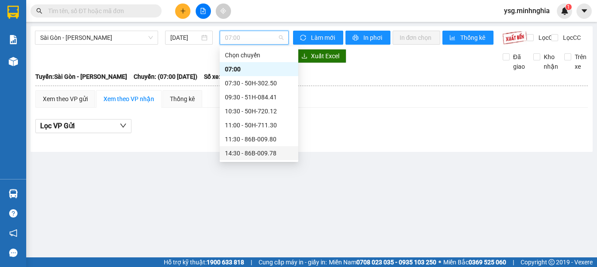
click at [251, 153] on div "14:30 - 86B-009.78" at bounding box center [259, 153] width 68 height 10
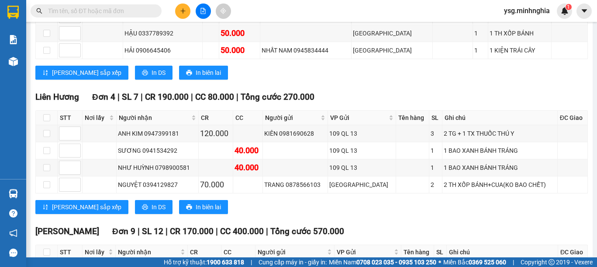
scroll to position [311, 0]
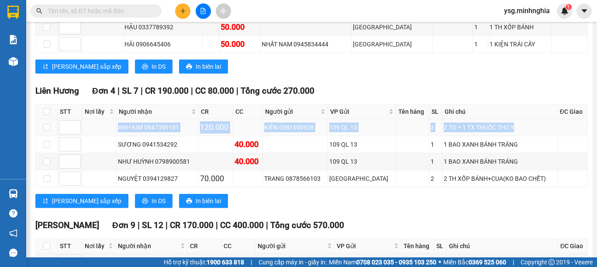
drag, startPoint x: 122, startPoint y: 128, endPoint x: 501, endPoint y: 128, distance: 379.4
click at [501, 128] on tr "ANH KIM 0947399181 120.000 KIÊN 0981690628 109 QL 13 3 2 TG + 1 TX THUỐC THÚ Y" at bounding box center [312, 127] width 552 height 17
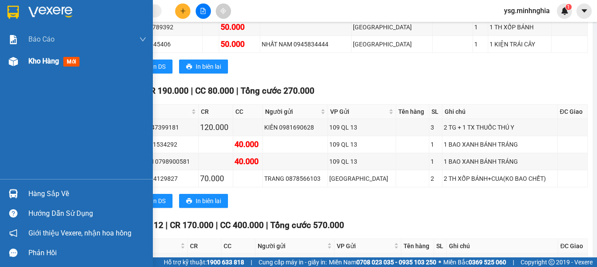
drag, startPoint x: 18, startPoint y: 63, endPoint x: 0, endPoint y: 68, distance: 19.1
click at [18, 63] on div at bounding box center [13, 61] width 15 height 15
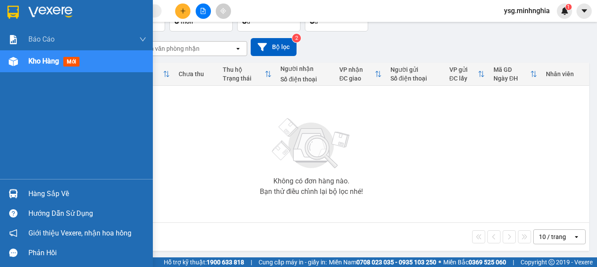
scroll to position [62, 0]
